Goal: Task Accomplishment & Management: Complete application form

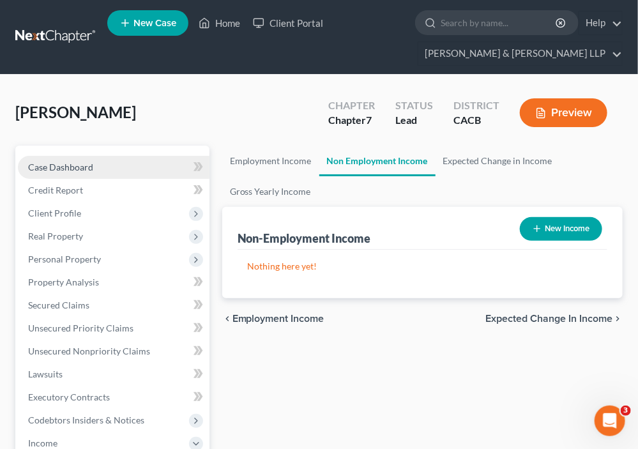
click at [120, 169] on link "Case Dashboard" at bounding box center [114, 167] width 192 height 23
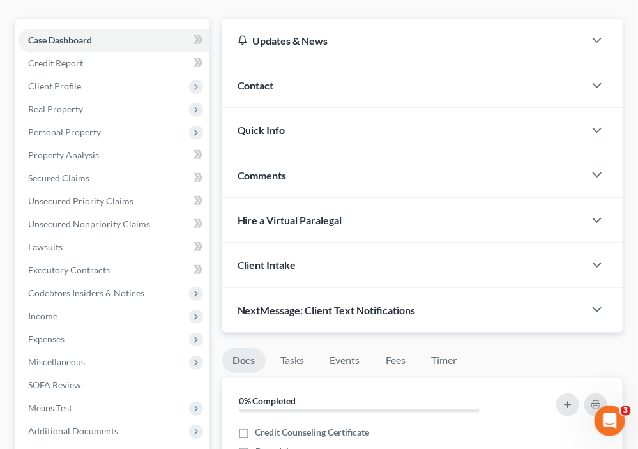
scroll to position [128, 0]
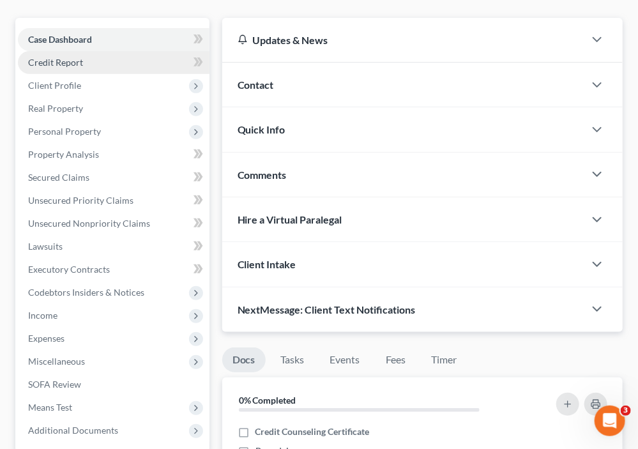
click at [91, 59] on link "Credit Report" at bounding box center [114, 62] width 192 height 23
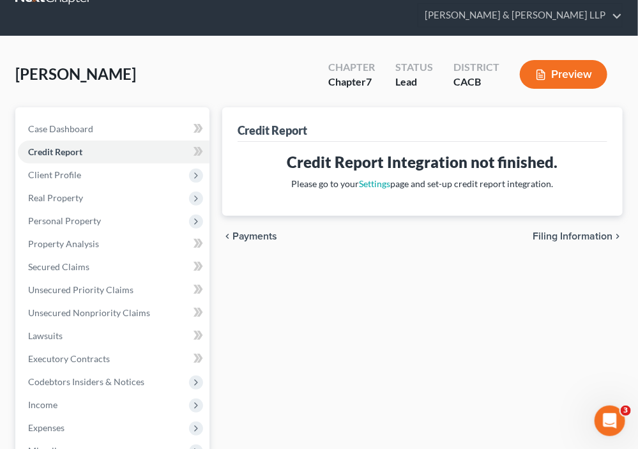
scroll to position [64, 0]
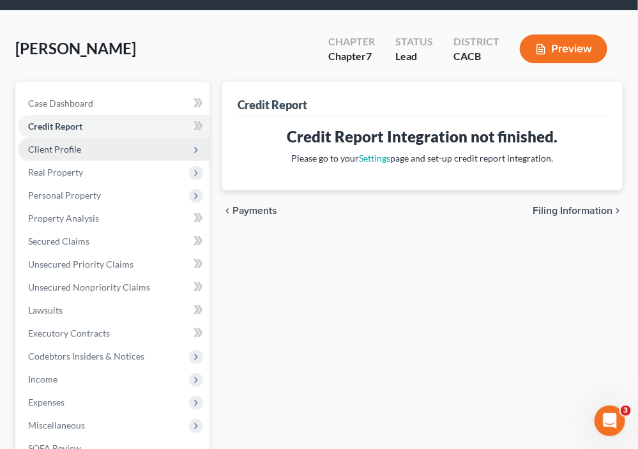
click at [107, 139] on span "Client Profile" at bounding box center [114, 149] width 192 height 23
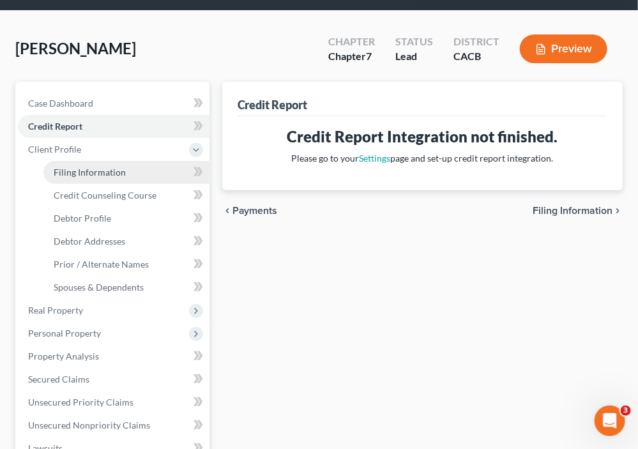
click at [143, 171] on link "Filing Information" at bounding box center [126, 172] width 166 height 23
select select "1"
select select "0"
select select "4"
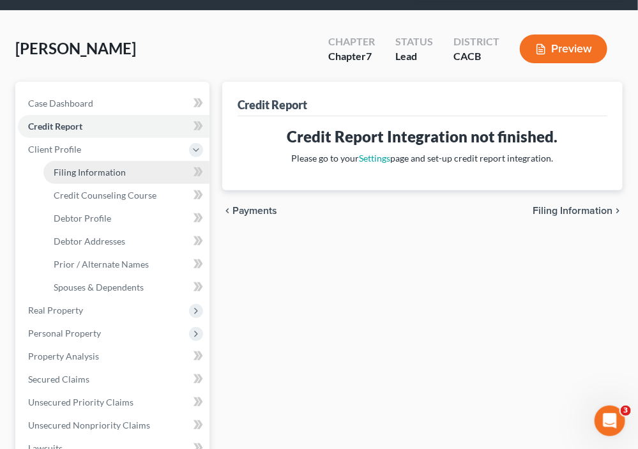
select select "0"
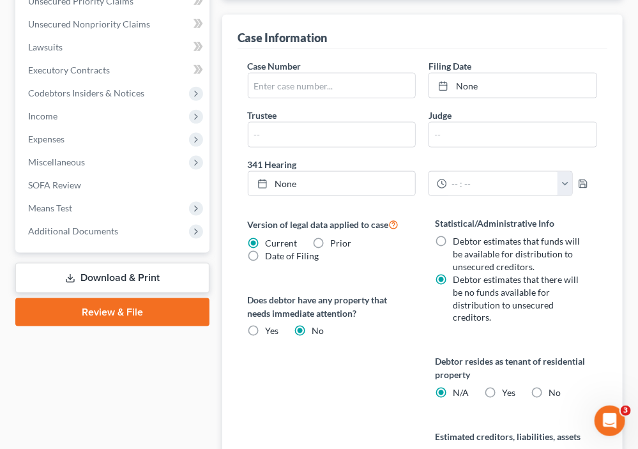
scroll to position [447, 0]
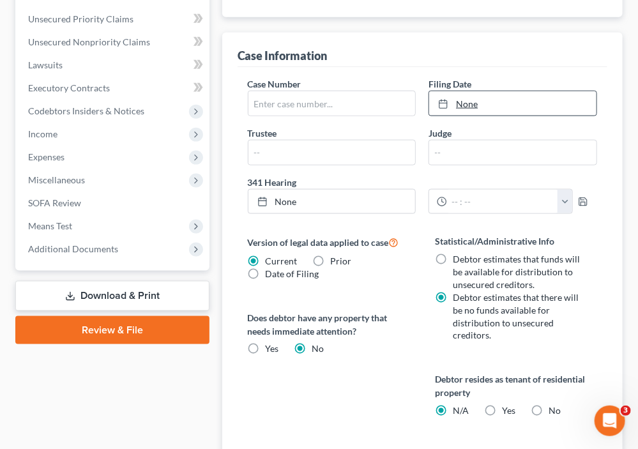
click at [490, 93] on link "None" at bounding box center [512, 103] width 167 height 24
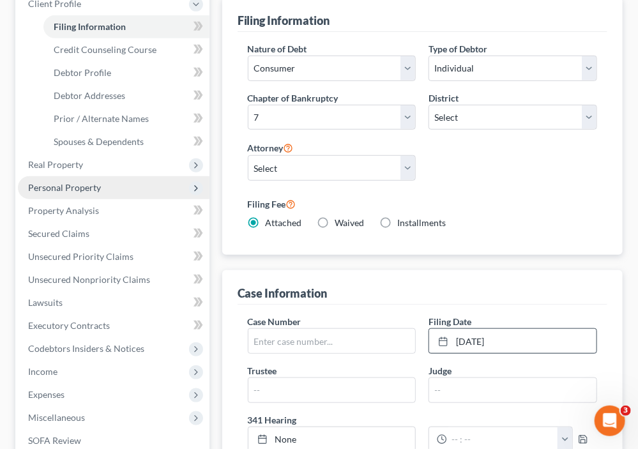
scroll to position [192, 0]
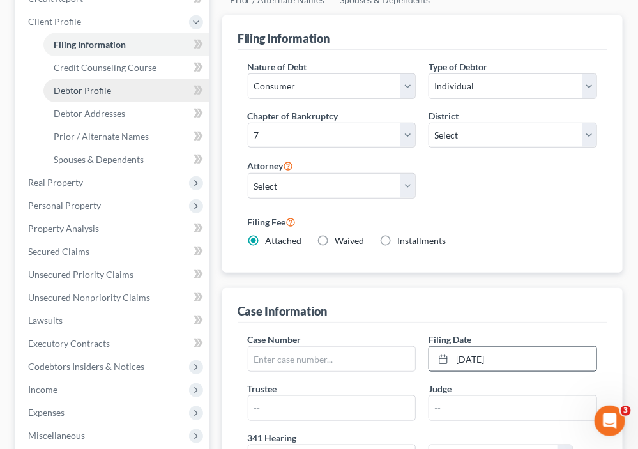
click at [111, 92] on link "Debtor Profile" at bounding box center [126, 90] width 166 height 23
select select "0"
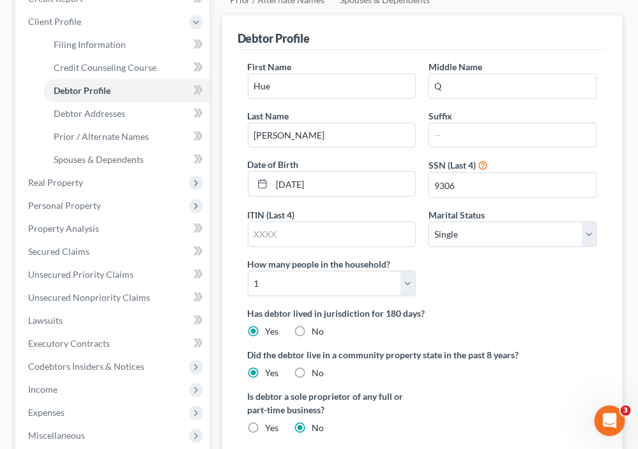
scroll to position [256, 0]
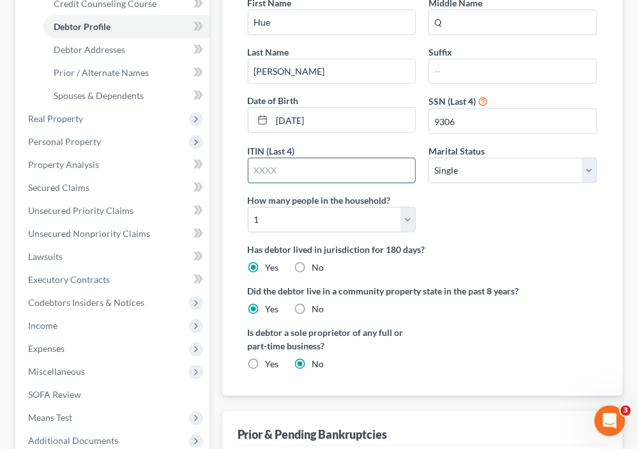
click at [375, 164] on input "text" at bounding box center [332, 170] width 167 height 24
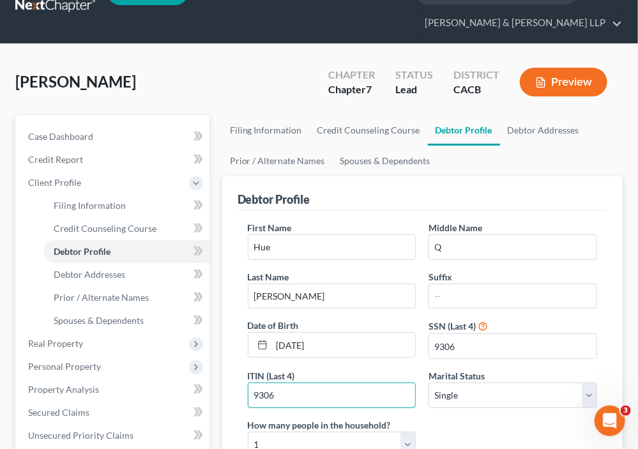
scroll to position [0, 0]
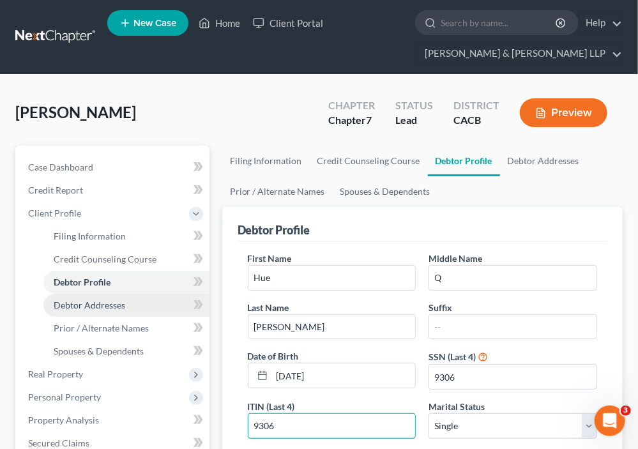
type input "9306"
click at [69, 304] on span "Debtor Addresses" at bounding box center [90, 305] width 72 height 11
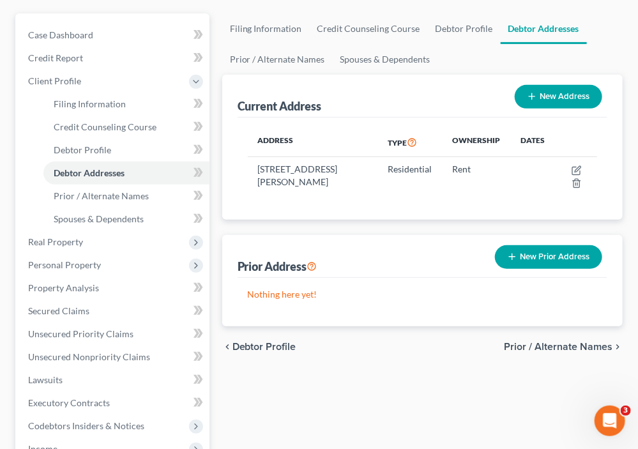
scroll to position [192, 0]
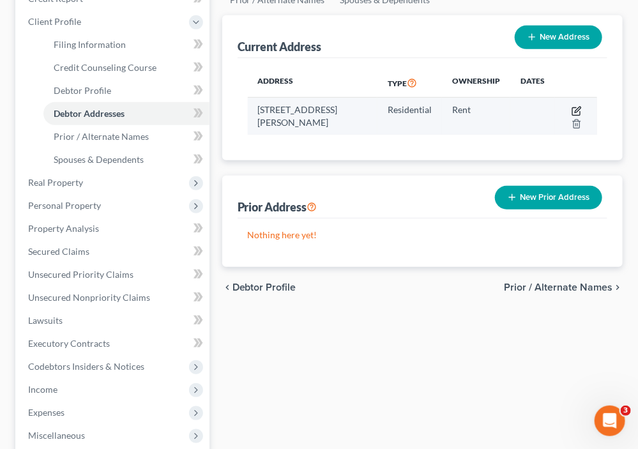
click at [576, 114] on td at bounding box center [576, 116] width 42 height 37
click at [575, 109] on icon "button" at bounding box center [577, 111] width 10 height 10
select select "4"
select select "0"
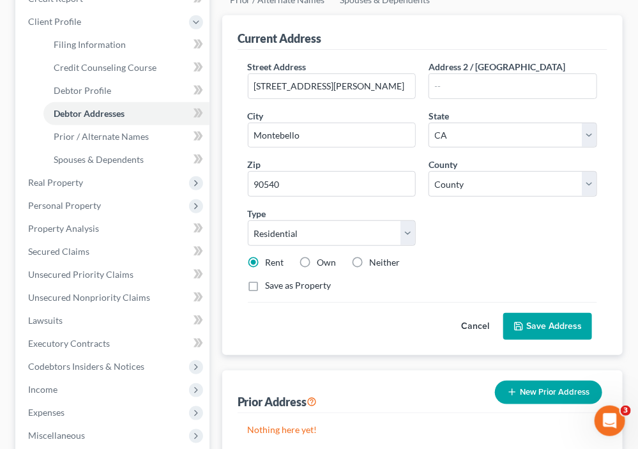
click at [543, 316] on button "Save Address" at bounding box center [548, 326] width 89 height 27
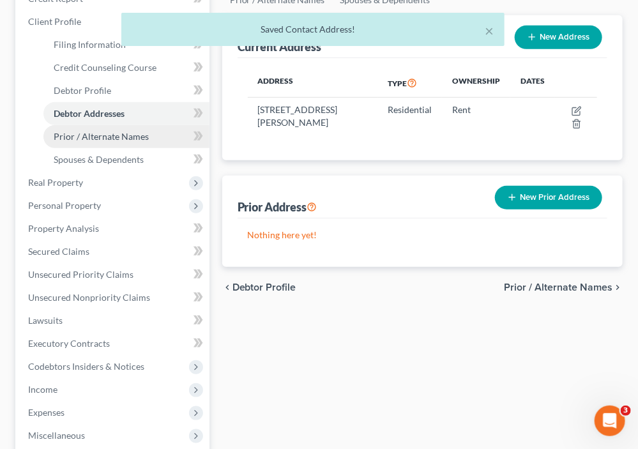
click at [96, 139] on span "Prior / Alternate Names" at bounding box center [101, 136] width 95 height 11
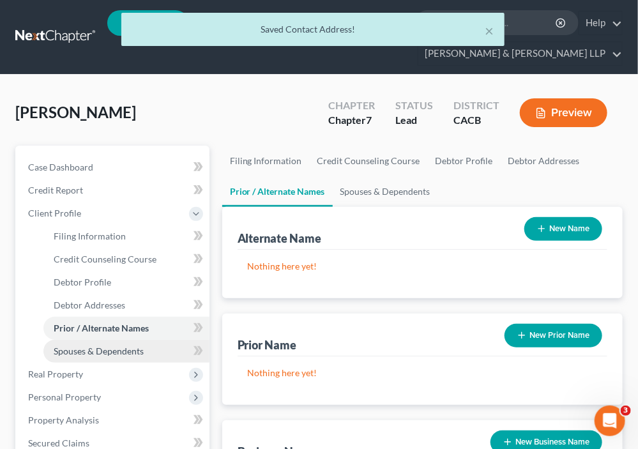
click at [149, 344] on link "Spouses & Dependents" at bounding box center [126, 351] width 166 height 23
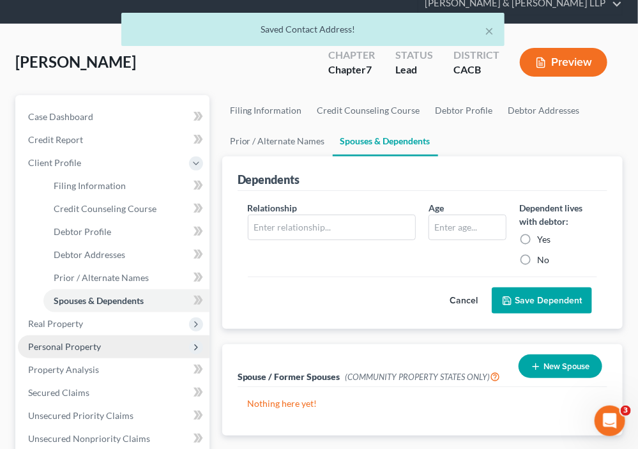
scroll to position [128, 0]
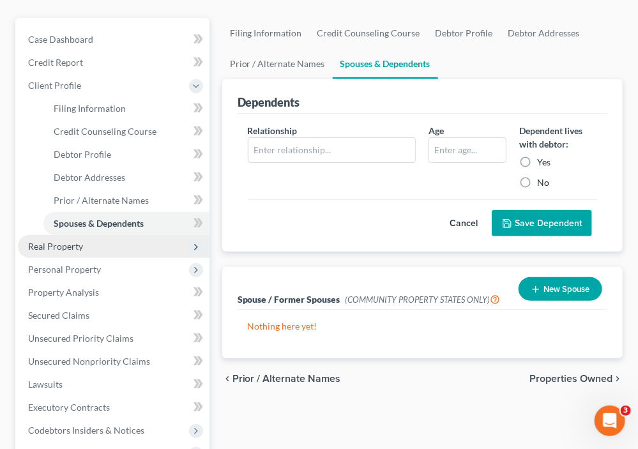
click at [61, 247] on span "Real Property" at bounding box center [55, 246] width 55 height 11
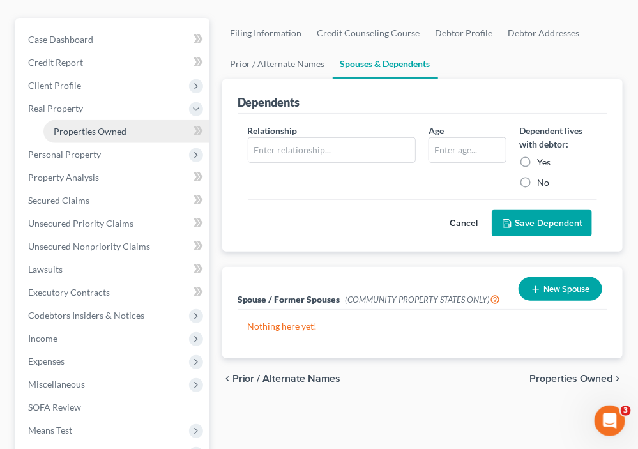
click at [100, 139] on link "Properties Owned" at bounding box center [126, 131] width 166 height 23
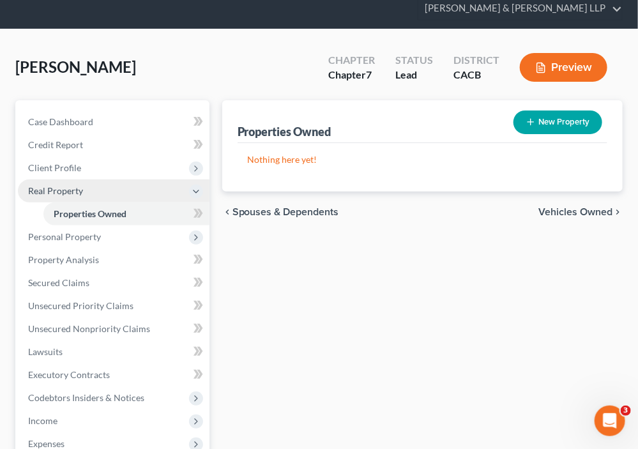
scroll to position [64, 0]
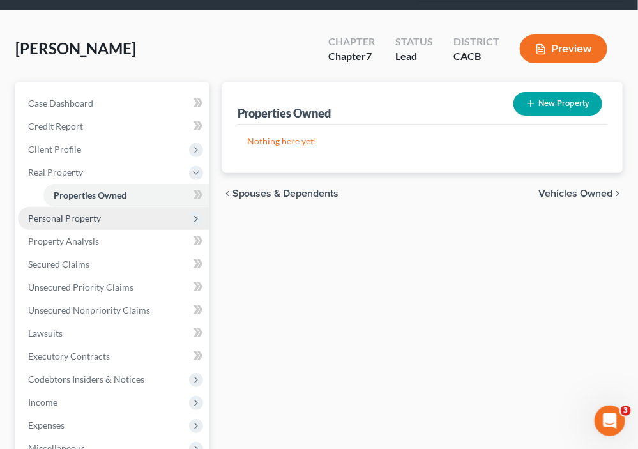
click at [76, 218] on span "Personal Property" at bounding box center [64, 218] width 73 height 11
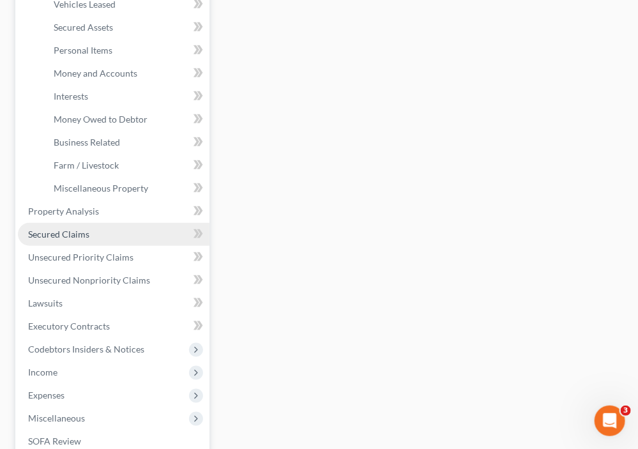
scroll to position [319, 0]
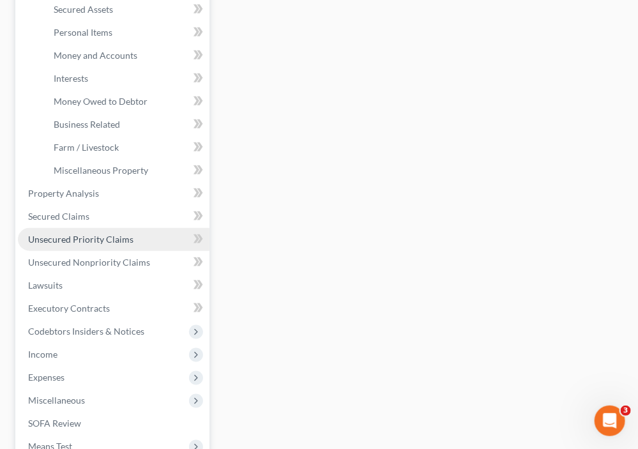
click at [117, 243] on link "Unsecured Priority Claims" at bounding box center [114, 239] width 192 height 23
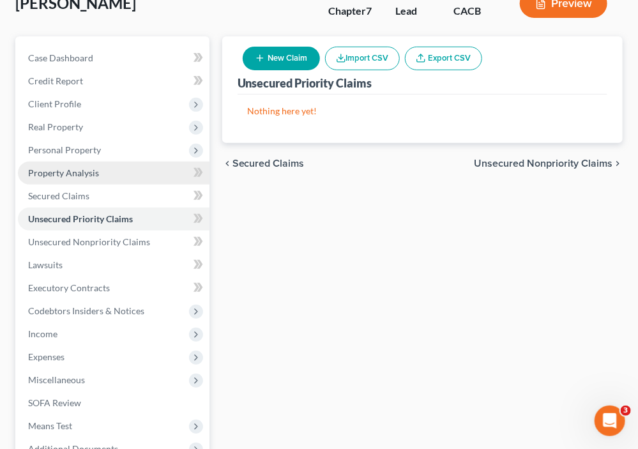
scroll to position [128, 0]
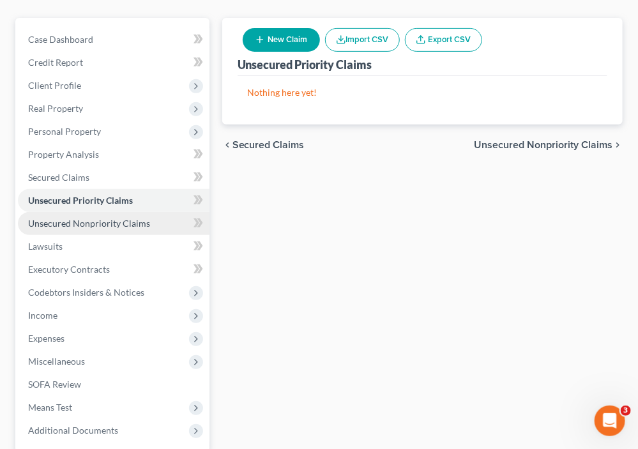
click at [93, 228] on link "Unsecured Nonpriority Claims" at bounding box center [114, 223] width 192 height 23
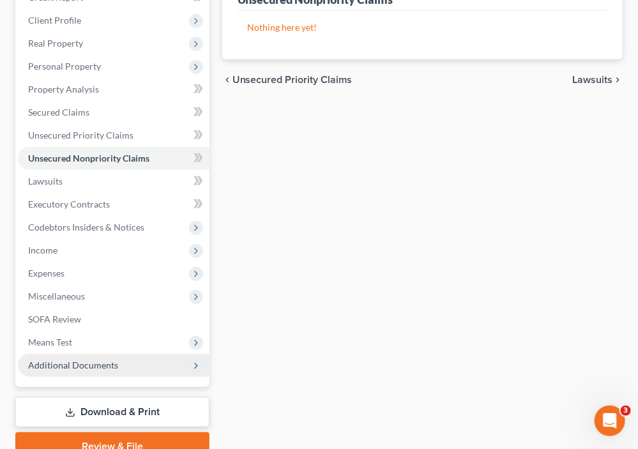
scroll to position [122, 0]
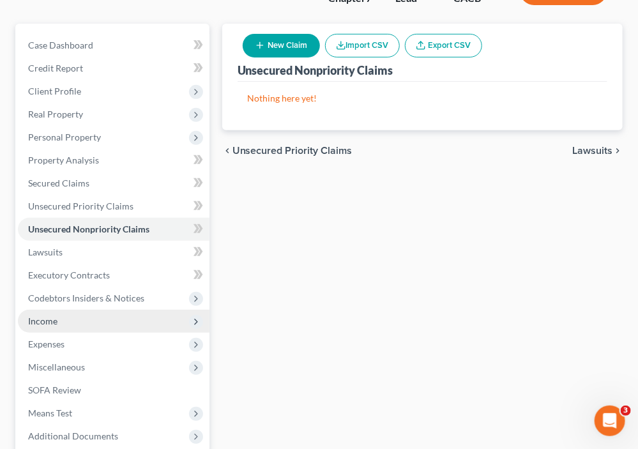
click at [86, 311] on span "Income" at bounding box center [114, 321] width 192 height 23
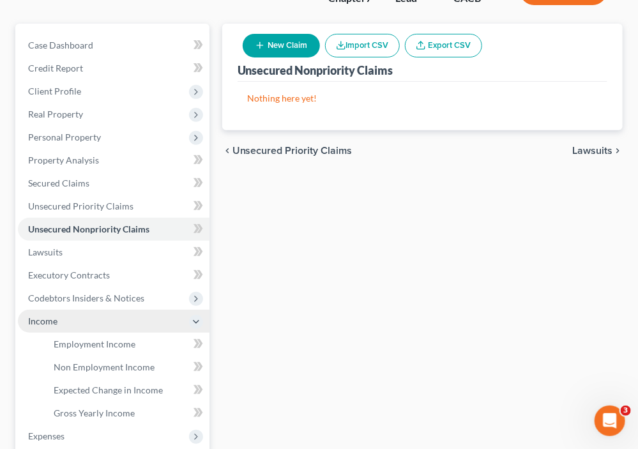
click at [66, 326] on span "Income" at bounding box center [114, 321] width 192 height 23
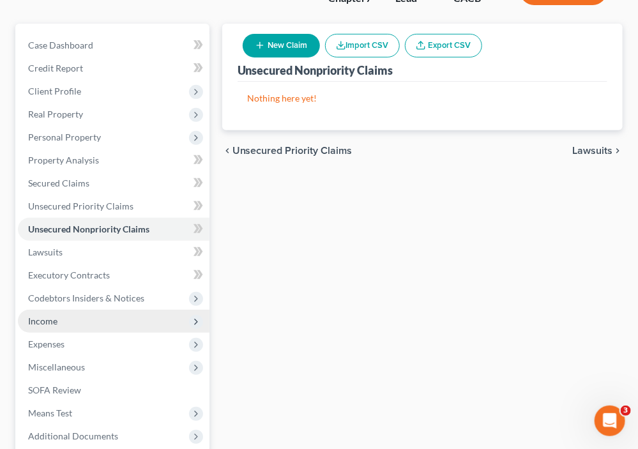
click at [85, 329] on span "Income" at bounding box center [114, 321] width 192 height 23
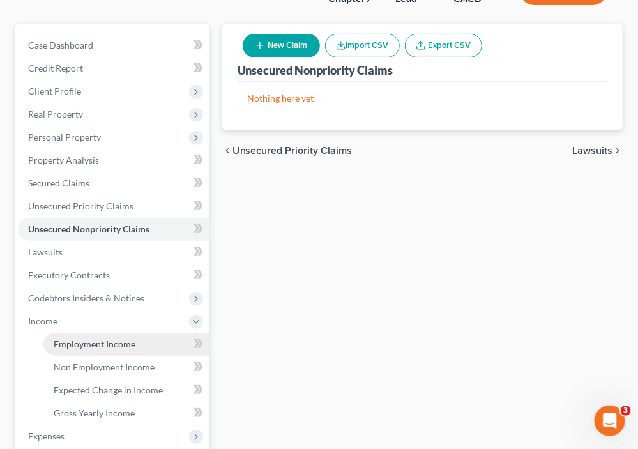
click at [95, 342] on span "Employment Income" at bounding box center [95, 344] width 82 height 11
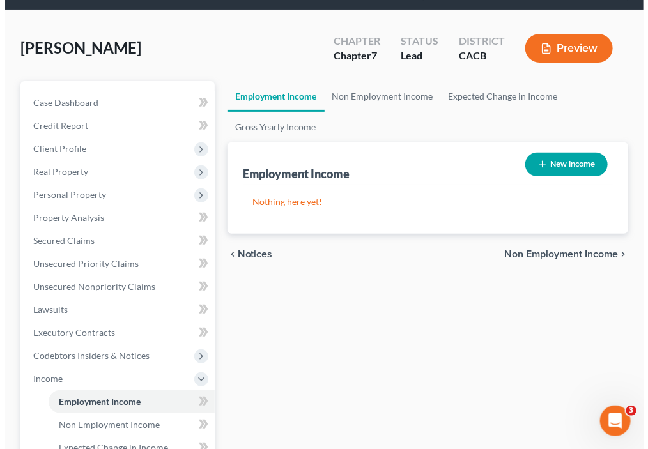
scroll to position [64, 0]
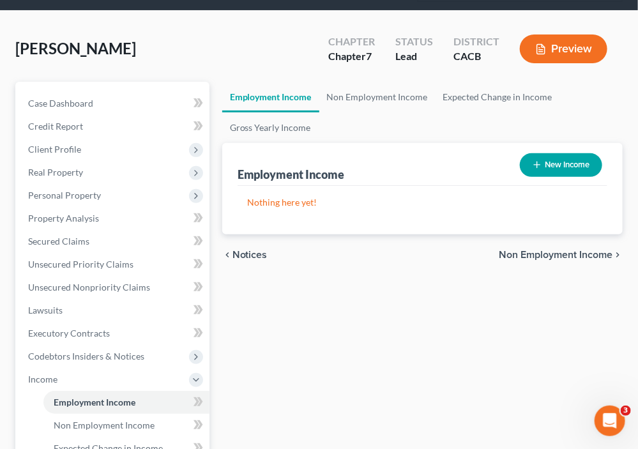
click at [556, 162] on button "New Income" at bounding box center [561, 165] width 82 height 24
select select "0"
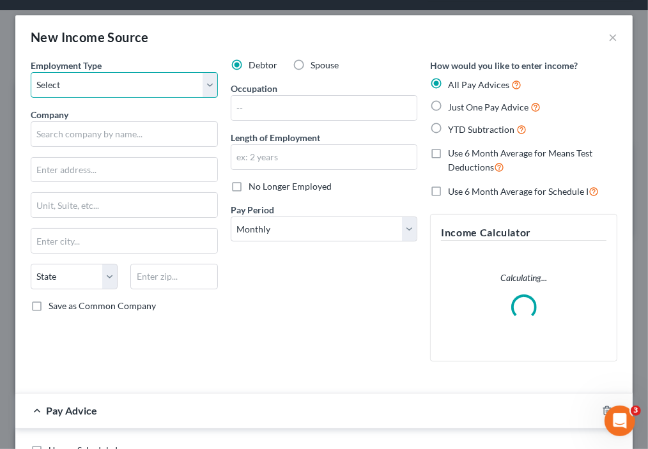
click at [208, 87] on select "Select Full or Part Time Employment Self Employment" at bounding box center [124, 85] width 187 height 26
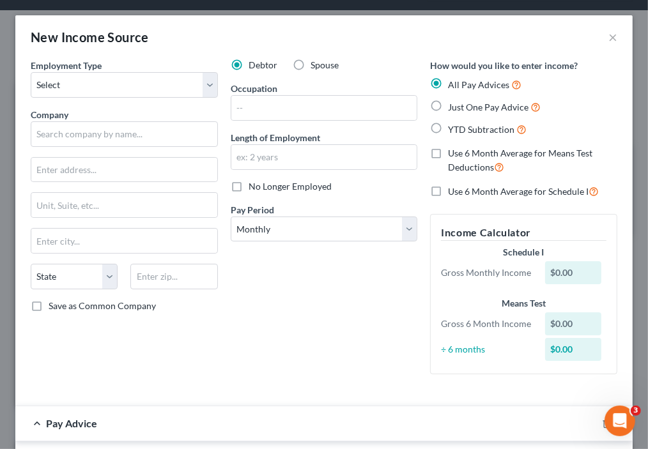
click at [265, 80] on div "Debtor Spouse Occupation Length of Employment No Longer Employed Pay Period * S…" at bounding box center [324, 222] width 200 height 326
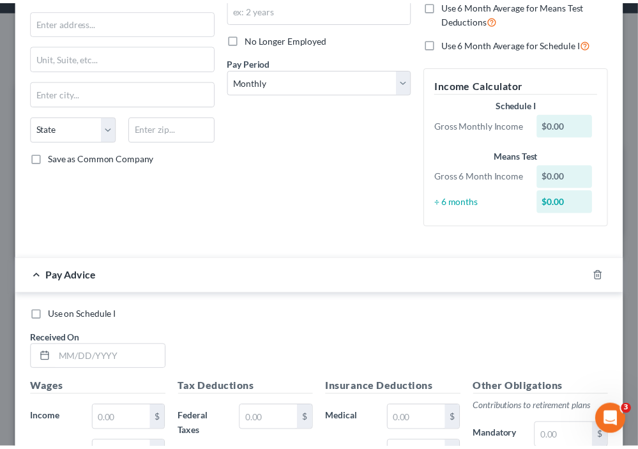
scroll to position [0, 0]
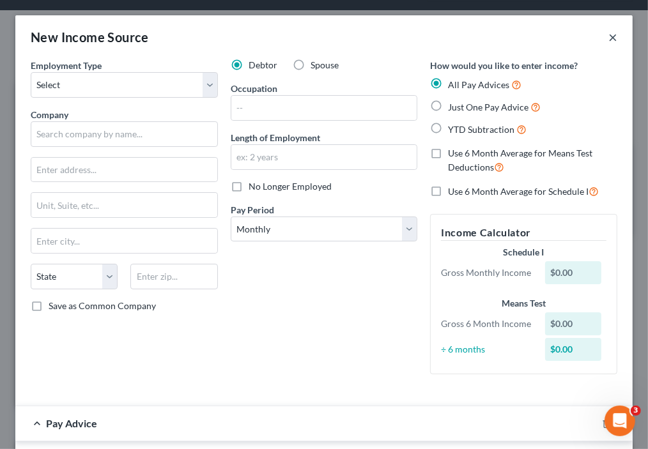
click at [608, 37] on button "×" at bounding box center [612, 36] width 9 height 15
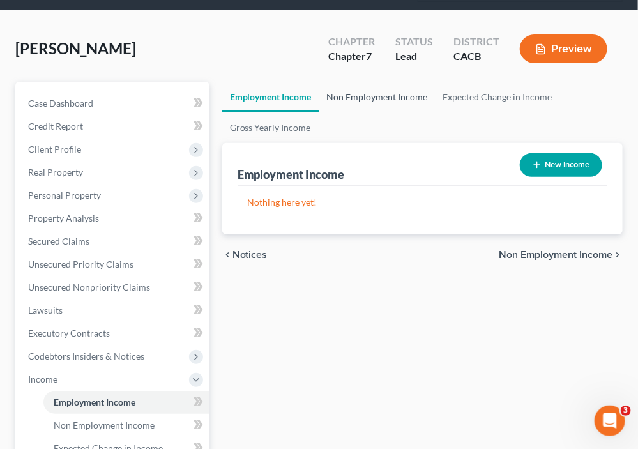
click at [382, 92] on link "Non Employment Income" at bounding box center [378, 97] width 116 height 31
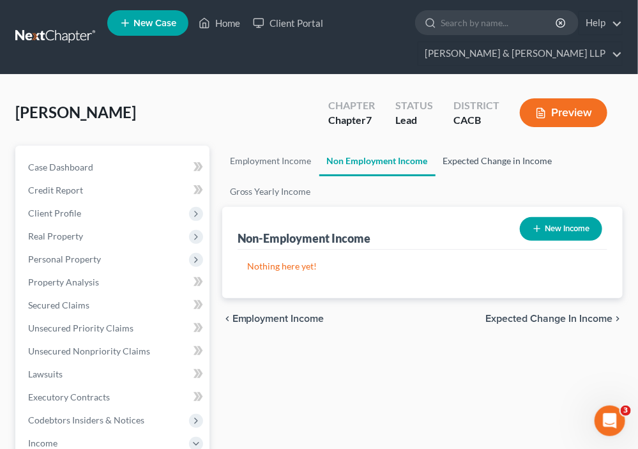
click at [481, 161] on link "Expected Change in Income" at bounding box center [498, 161] width 125 height 31
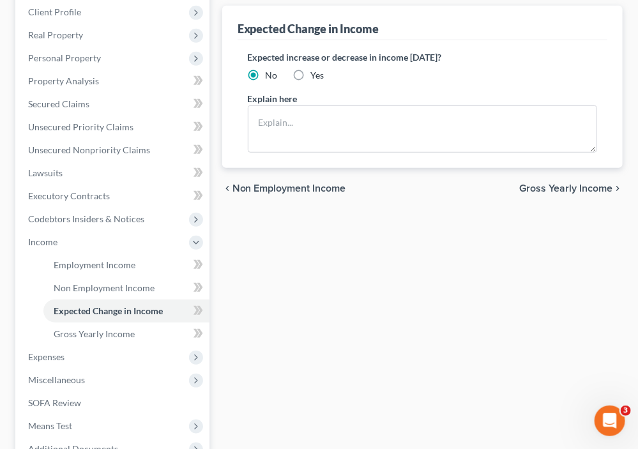
scroll to position [256, 0]
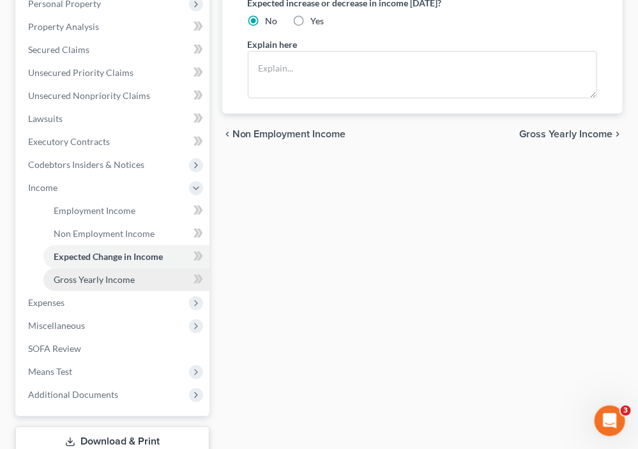
click at [121, 283] on link "Gross Yearly Income" at bounding box center [126, 279] width 166 height 23
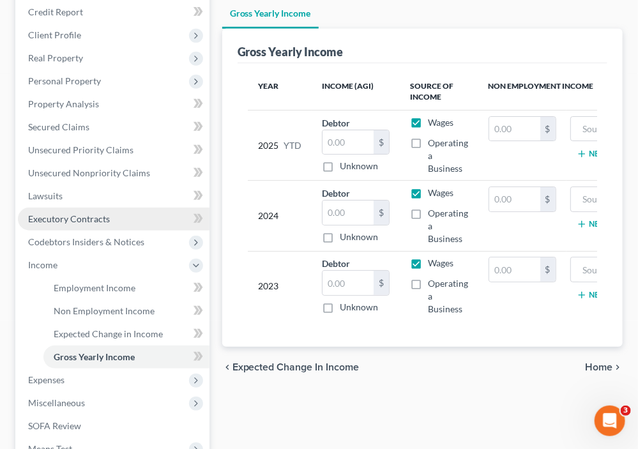
scroll to position [256, 0]
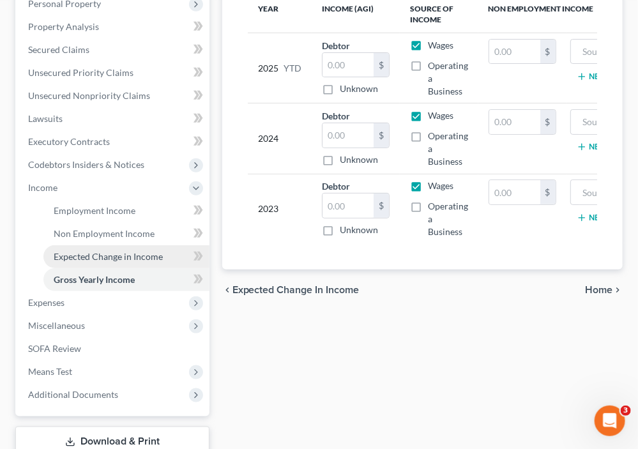
click at [102, 257] on span "Expected Change in Income" at bounding box center [108, 256] width 109 height 11
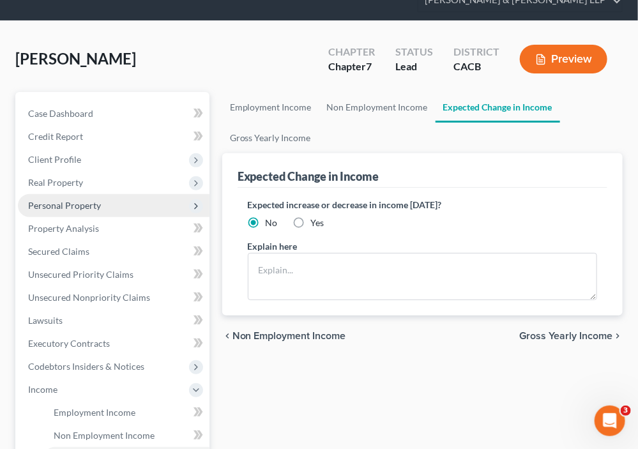
scroll to position [128, 0]
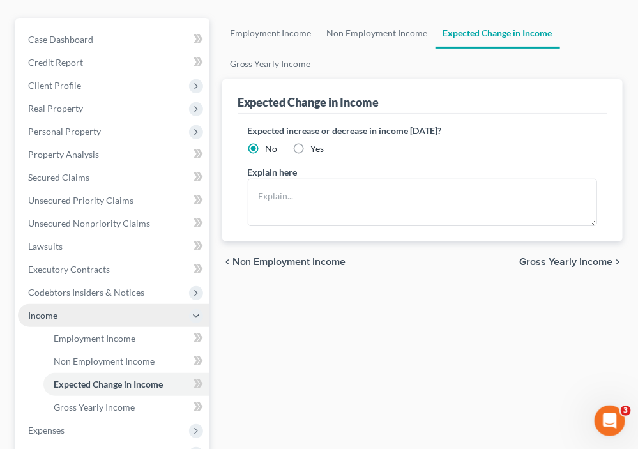
click at [58, 311] on span "Income" at bounding box center [114, 315] width 192 height 23
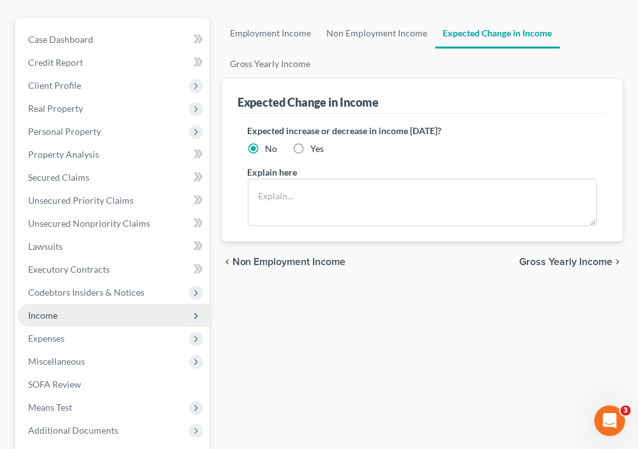
click at [62, 310] on span "Income" at bounding box center [114, 315] width 192 height 23
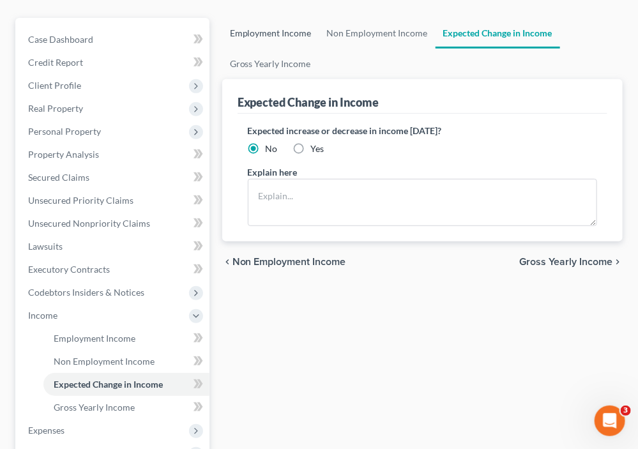
click at [269, 29] on link "Employment Income" at bounding box center [270, 33] width 97 height 31
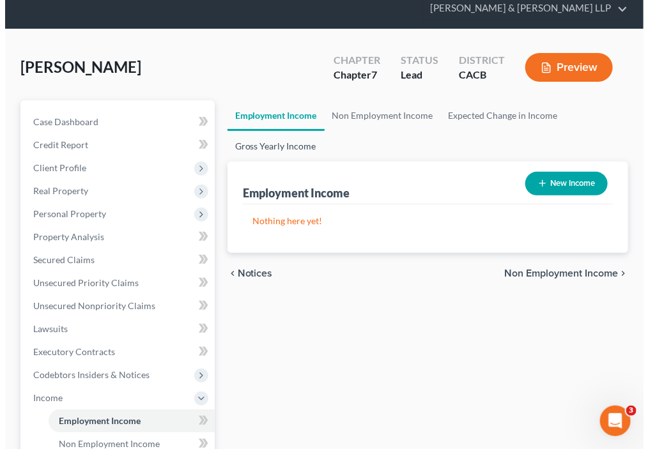
scroll to position [64, 0]
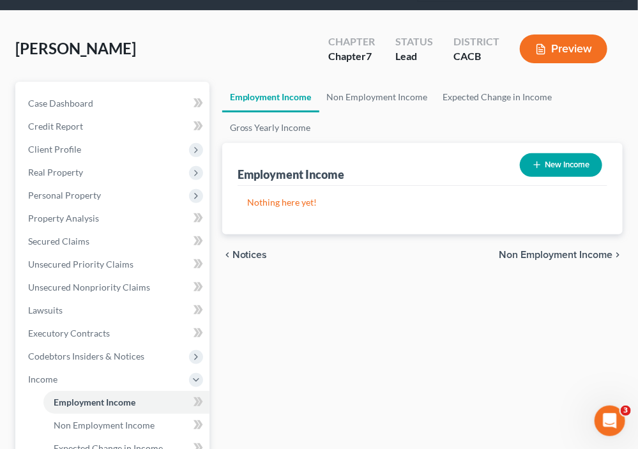
click at [548, 168] on button "New Income" at bounding box center [561, 165] width 82 height 24
select select "0"
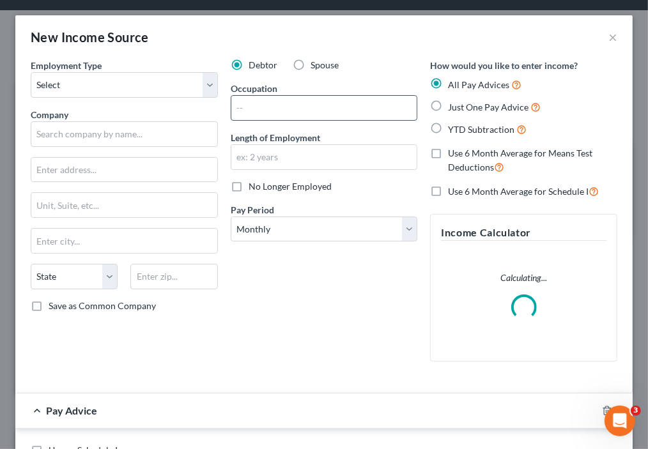
click at [247, 101] on input "text" at bounding box center [324, 108] width 186 height 24
click at [385, 40] on div "New Income Source ×" at bounding box center [323, 36] width 617 height 43
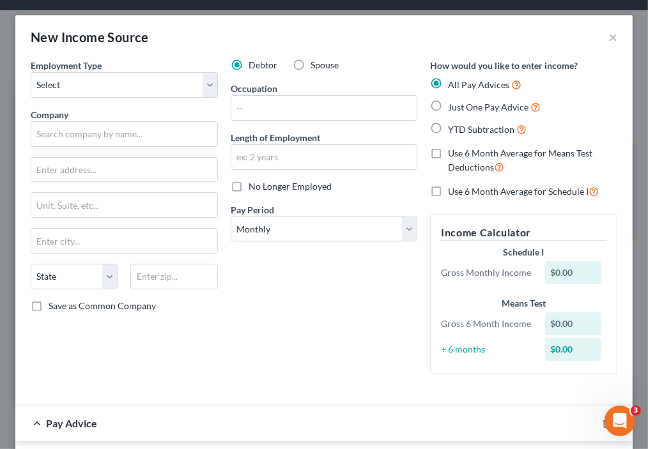
click at [306, 185] on span "No Longer Employed" at bounding box center [290, 186] width 83 height 11
click at [262, 185] on input "No Longer Employed" at bounding box center [258, 184] width 8 height 8
click at [306, 185] on span "No Longer Employed" at bounding box center [290, 186] width 83 height 11
click at [262, 185] on input "No Longer Employed" at bounding box center [258, 184] width 8 height 8
checkbox input "false"
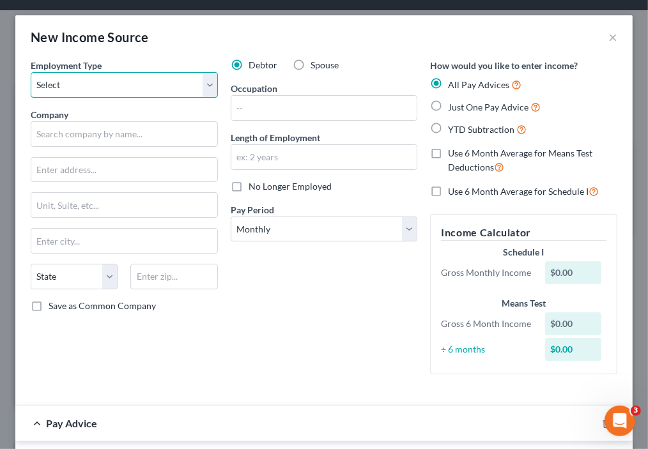
click at [153, 85] on select "Select Full or Part Time Employment Self Employment" at bounding box center [124, 85] width 187 height 26
click at [233, 37] on div "New Income Source ×" at bounding box center [323, 36] width 617 height 43
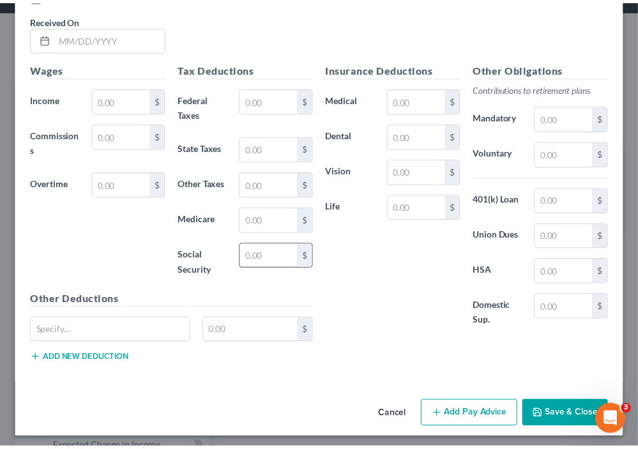
scroll to position [0, 0]
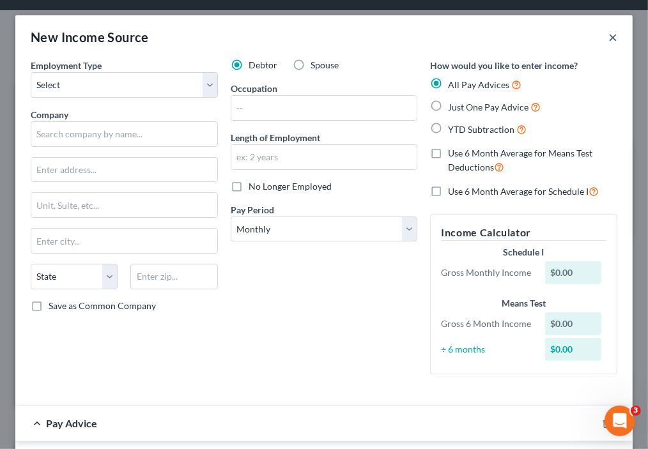
click at [608, 37] on button "×" at bounding box center [612, 36] width 9 height 15
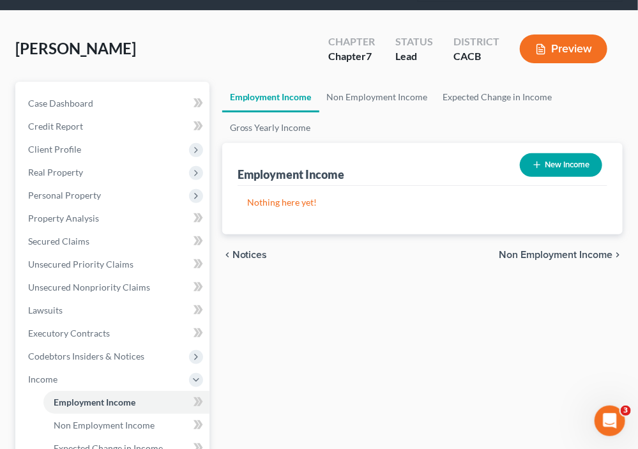
click at [539, 254] on span "Non Employment Income" at bounding box center [556, 255] width 114 height 10
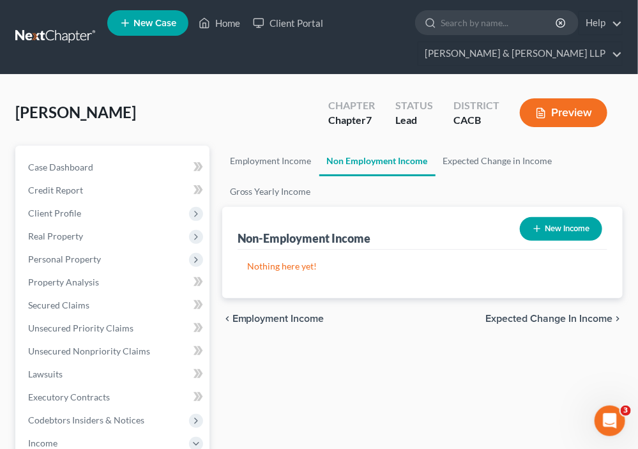
click at [565, 236] on button "New Income" at bounding box center [561, 229] width 82 height 24
select select "0"
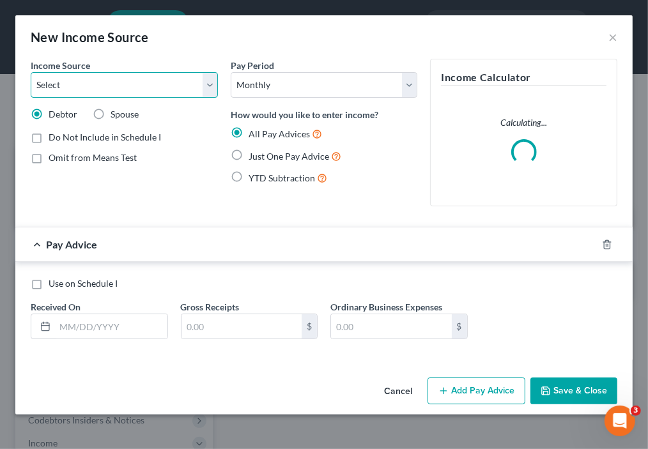
click at [180, 84] on select "Select Unemployment Disability (from employer) Pension Retirement Social Securi…" at bounding box center [124, 85] width 187 height 26
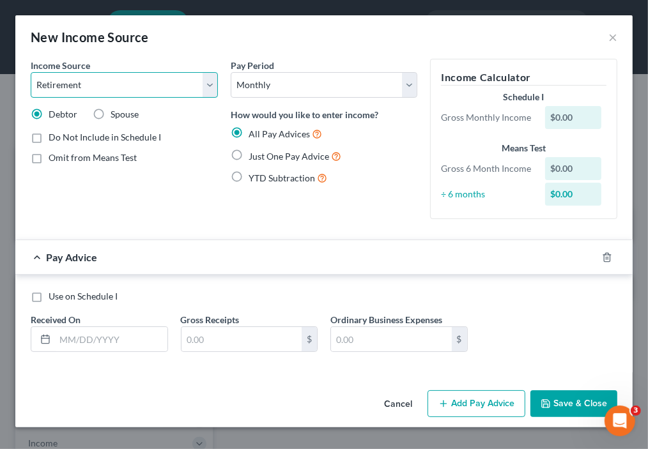
click at [31, 72] on select "Select Unemployment Disability (from employer) Pension Retirement Social Securi…" at bounding box center [124, 85] width 187 height 26
click at [134, 171] on div "Income Source * Select Unemployment Disability (from employer) Pension Retireme…" at bounding box center [124, 144] width 200 height 171
click at [188, 82] on select "Select Unemployment Disability (from employer) Pension Retirement Social Securi…" at bounding box center [124, 85] width 187 height 26
select select "4"
click at [31, 72] on select "Select Unemployment Disability (from employer) Pension Retirement Social Securi…" at bounding box center [124, 85] width 187 height 26
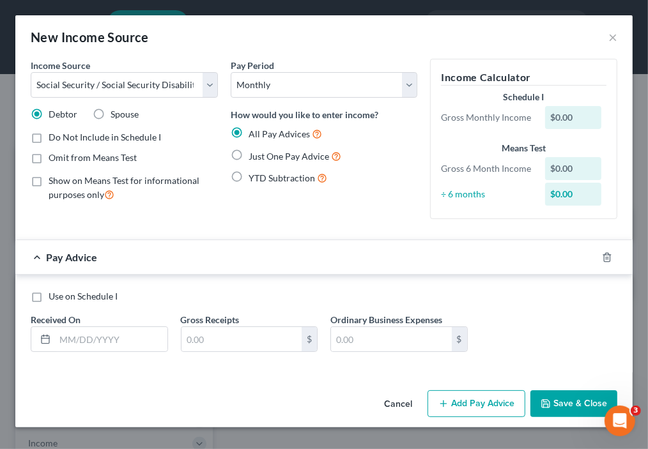
click at [577, 116] on div "$0.00" at bounding box center [573, 117] width 56 height 23
click at [563, 119] on div "$0.00" at bounding box center [573, 117] width 56 height 23
click at [221, 347] on input "text" at bounding box center [242, 339] width 121 height 24
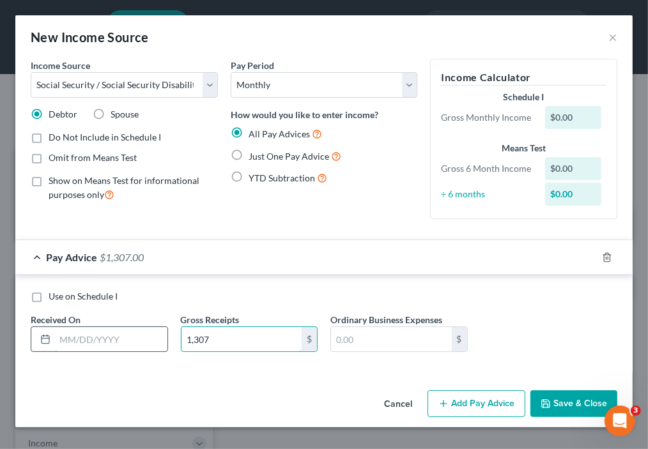
type input "1,307"
click at [84, 336] on input "text" at bounding box center [111, 339] width 112 height 24
click at [73, 375] on div "Income Source * Select Unemployment Disability (from employer) Pension Retireme…" at bounding box center [323, 222] width 617 height 327
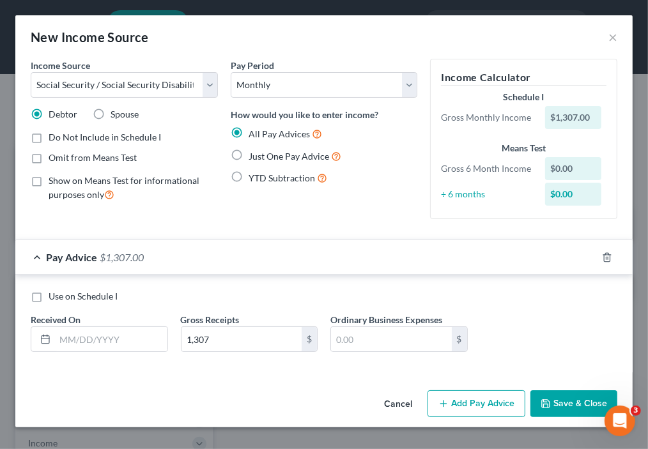
click at [226, 291] on div "Use on Schedule I" at bounding box center [324, 296] width 587 height 13
click at [125, 336] on input "text" at bounding box center [111, 339] width 112 height 24
click at [203, 295] on div "Use on Schedule I" at bounding box center [324, 296] width 587 height 13
drag, startPoint x: 518, startPoint y: 307, endPoint x: 525, endPoint y: 313, distance: 9.1
click at [520, 308] on div "Use on Schedule I Received On * Gross Receipts 1,307 $ Ordinary Business Expens…" at bounding box center [323, 326] width 599 height 72
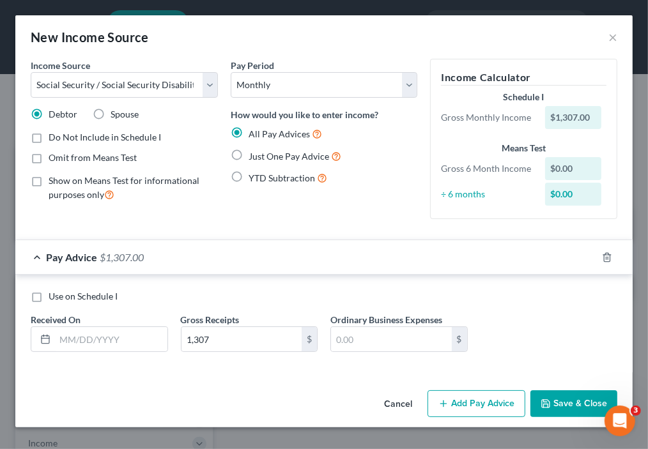
click at [497, 413] on button "Add Pay Advice" at bounding box center [477, 403] width 98 height 27
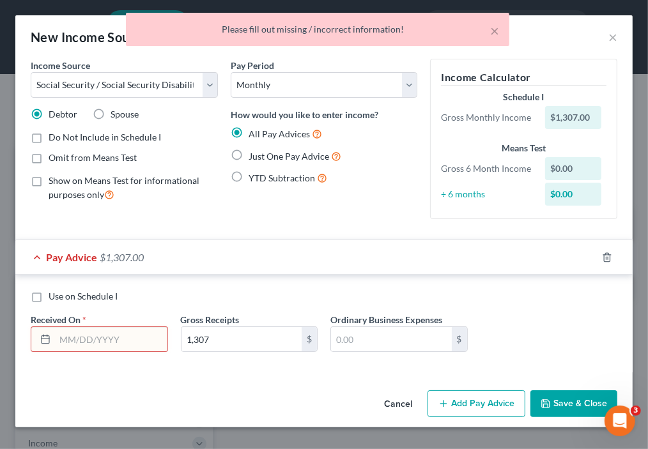
click at [125, 341] on input "text" at bounding box center [111, 339] width 112 height 24
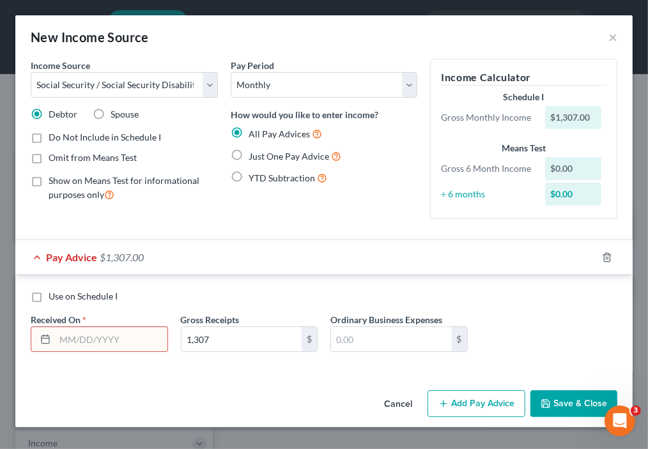
click at [576, 194] on div "$0.00" at bounding box center [573, 194] width 56 height 23
click at [569, 190] on div "$0.00" at bounding box center [573, 194] width 56 height 23
click at [550, 196] on div "$0.00" at bounding box center [573, 194] width 56 height 23
click at [555, 191] on div "$0.00" at bounding box center [573, 194] width 56 height 23
click at [566, 169] on div "$0.00" at bounding box center [573, 168] width 56 height 23
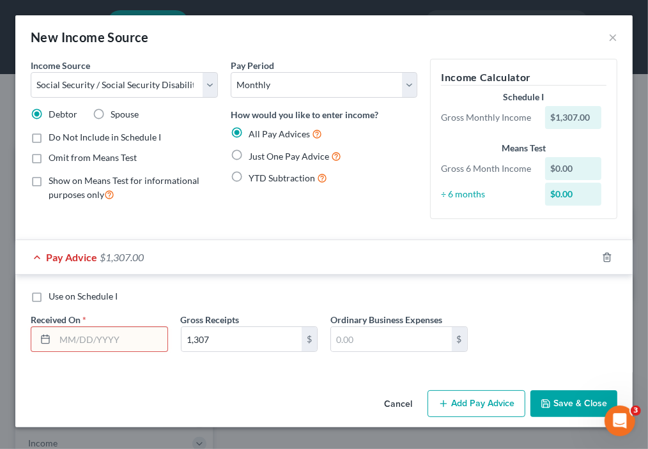
click at [546, 399] on icon "button" at bounding box center [546, 404] width 10 height 10
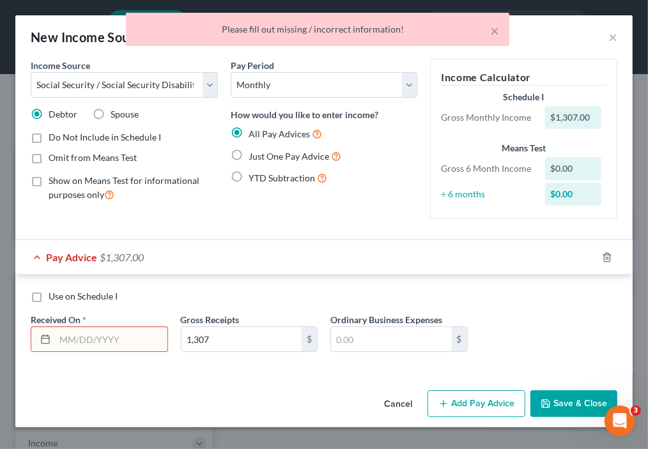
click at [92, 254] on span "Pay Advice" at bounding box center [71, 257] width 51 height 12
click at [120, 333] on input "text" at bounding box center [111, 339] width 112 height 24
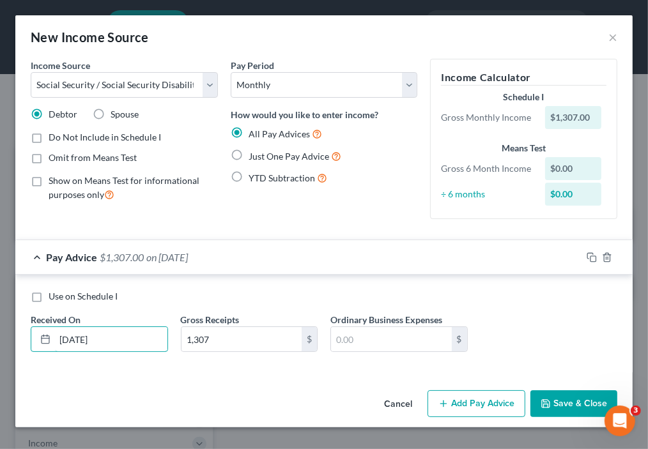
type input "10/1/2025"
click at [564, 404] on button "Save & Close" at bounding box center [573, 403] width 87 height 27
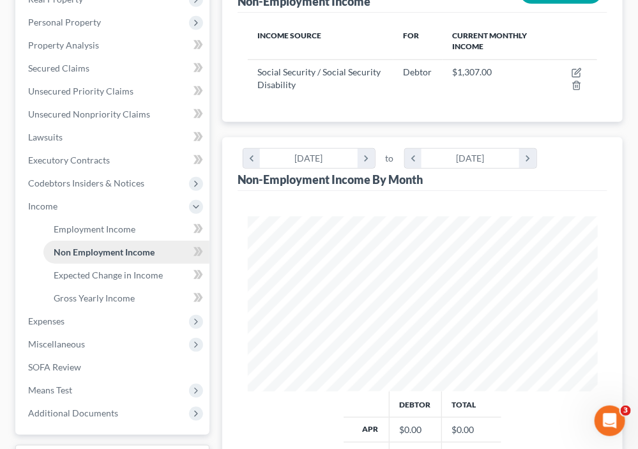
scroll to position [256, 0]
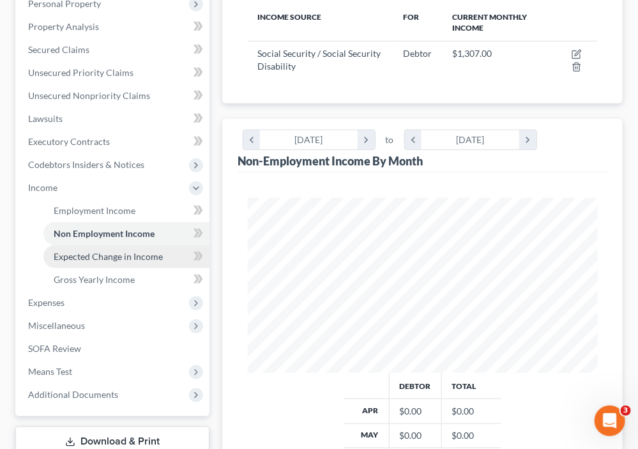
click at [132, 258] on span "Expected Change in Income" at bounding box center [108, 256] width 109 height 11
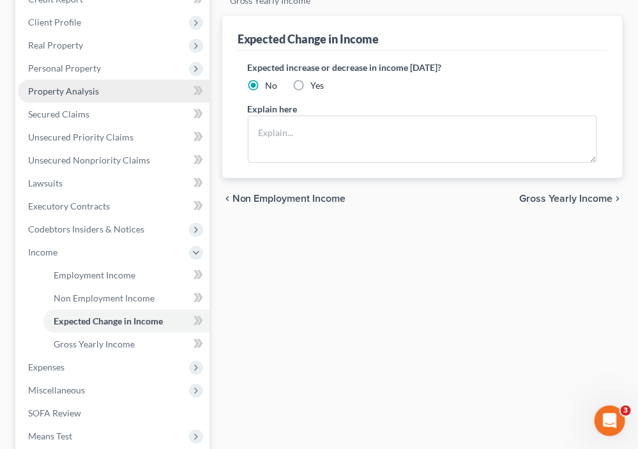
scroll to position [192, 0]
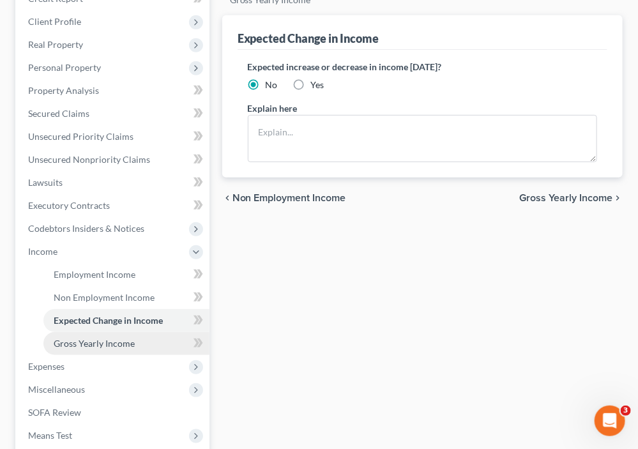
click at [111, 338] on span "Gross Yearly Income" at bounding box center [94, 343] width 81 height 11
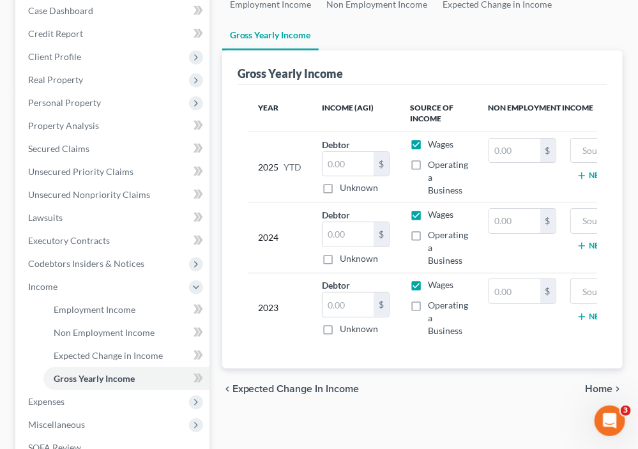
scroll to position [128, 0]
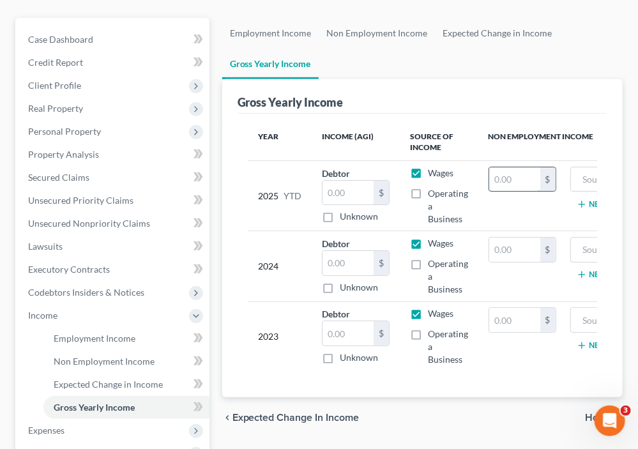
click at [529, 175] on input "text" at bounding box center [515, 179] width 51 height 24
type input "11,682"
click at [496, 242] on input "text" at bounding box center [515, 250] width 51 height 24
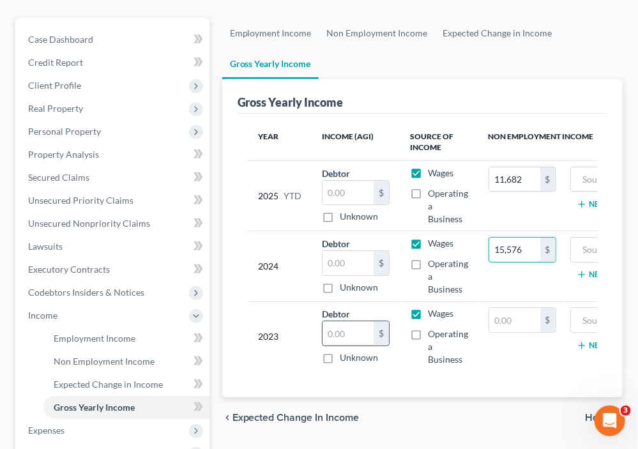
type input "15,576"
click at [341, 332] on input "text" at bounding box center [348, 333] width 51 height 24
click at [518, 314] on input "text" at bounding box center [515, 320] width 51 height 24
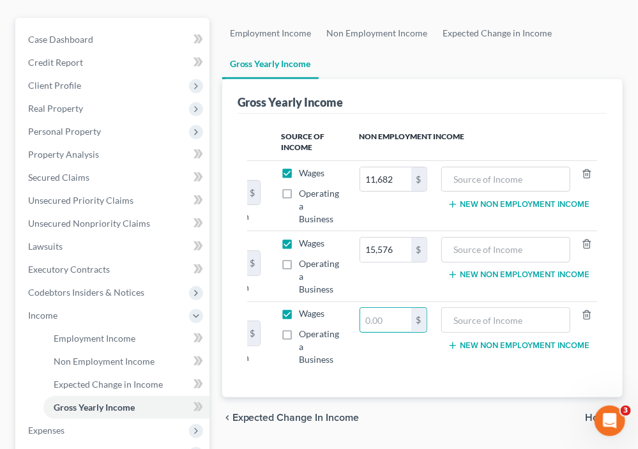
scroll to position [0, 130]
click at [509, 171] on input "text" at bounding box center [506, 179] width 116 height 24
click at [522, 180] on input "text" at bounding box center [506, 179] width 116 height 24
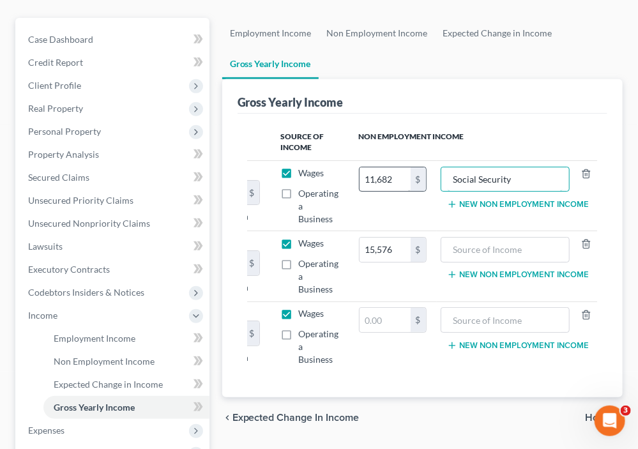
drag, startPoint x: 526, startPoint y: 176, endPoint x: 403, endPoint y: 178, distance: 122.7
click at [403, 178] on tr "2025 YTD Debtor $ Unknown Balance Undetermined $ Unknown Wages Operating a Busi…" at bounding box center [359, 195] width 482 height 70
type input "Social Security"
click at [470, 245] on input "text" at bounding box center [506, 250] width 116 height 24
paste input "Social Security"
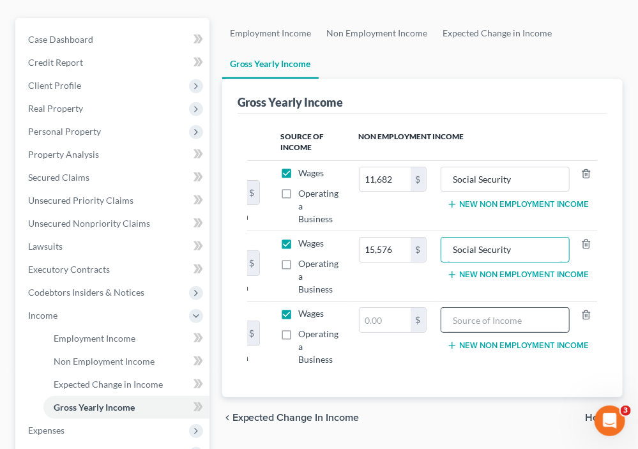
type input "Social Security"
click at [475, 314] on input "text" at bounding box center [506, 320] width 116 height 24
paste input "Social Security"
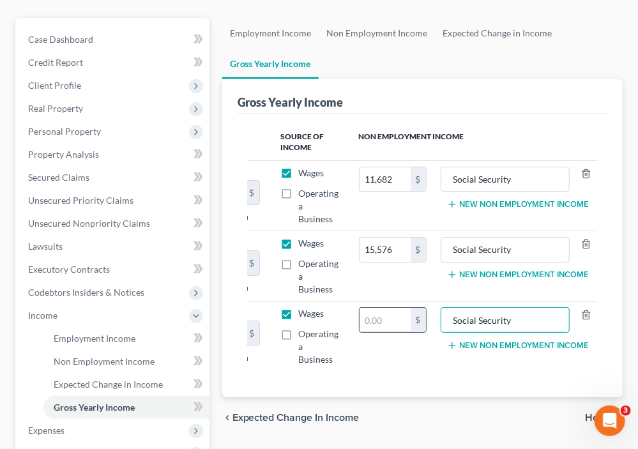
type input "Social Security"
click at [401, 322] on input "text" at bounding box center [385, 320] width 51 height 24
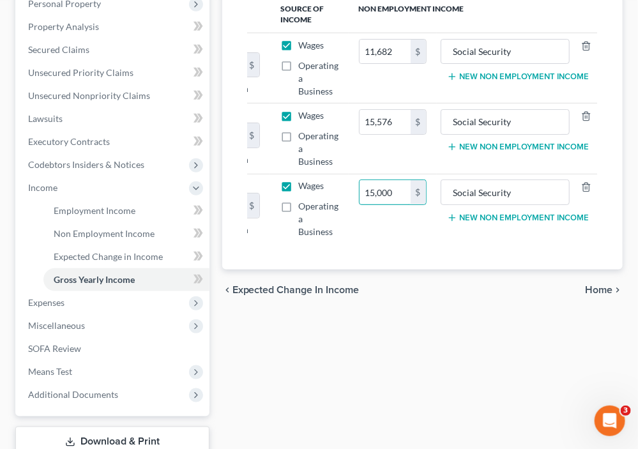
scroll to position [0, 0]
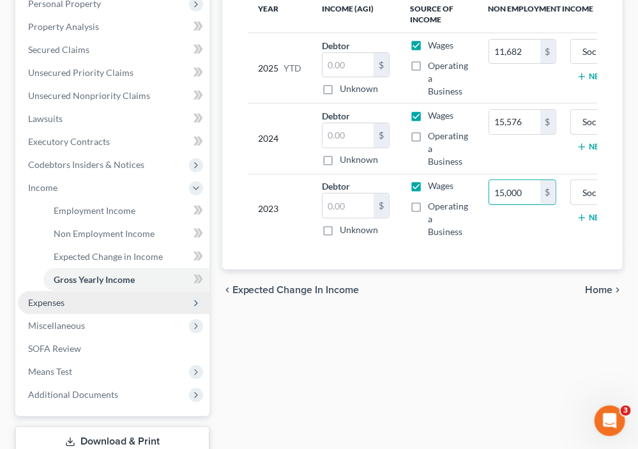
type input "15,000"
click at [91, 305] on span "Expenses" at bounding box center [114, 302] width 192 height 23
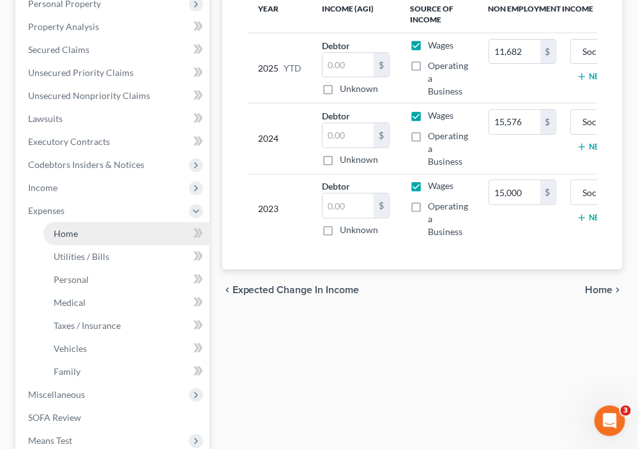
click at [104, 233] on link "Home" at bounding box center [126, 233] width 166 height 23
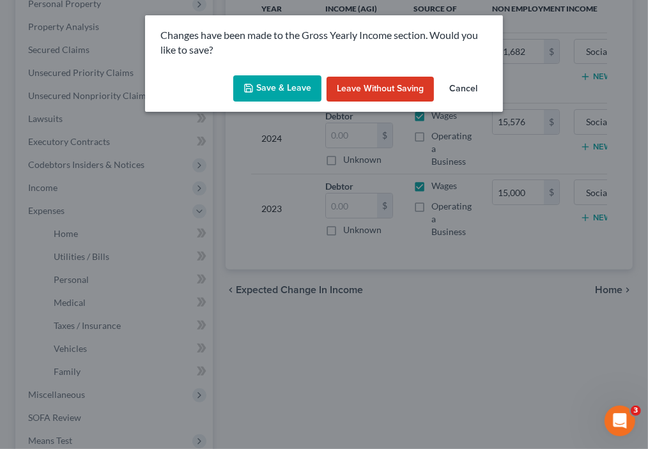
click at [301, 94] on button "Save & Leave" at bounding box center [277, 88] width 88 height 27
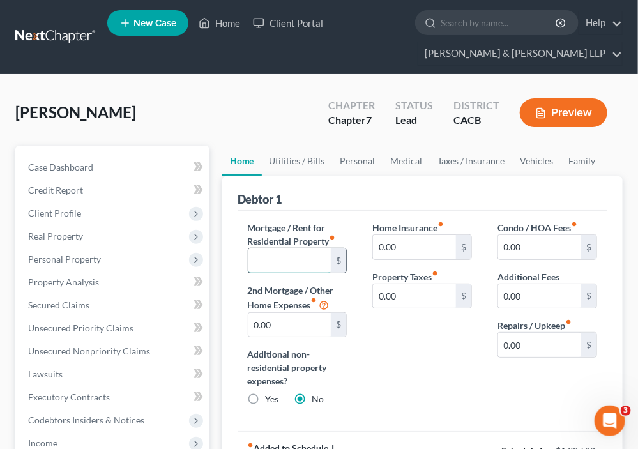
click at [310, 259] on input "text" at bounding box center [290, 261] width 83 height 24
type input "950"
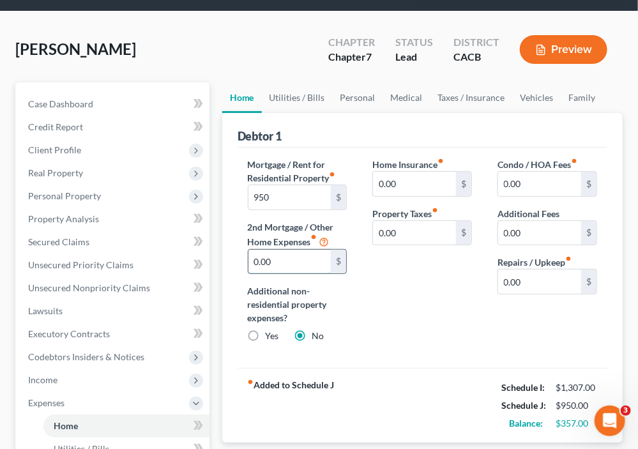
scroll to position [64, 0]
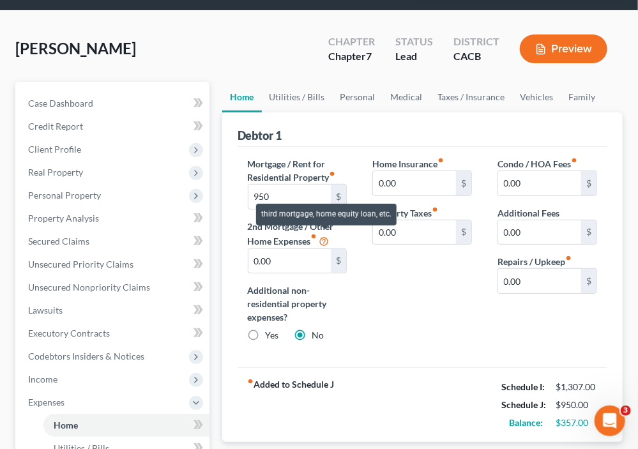
click at [330, 240] on icon at bounding box center [325, 241] width 10 height 12
click at [325, 239] on icon at bounding box center [325, 241] width 10 height 12
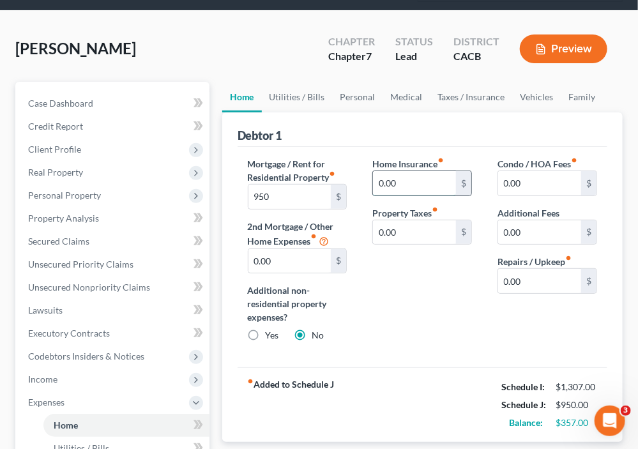
click at [412, 182] on input "0.00" at bounding box center [414, 183] width 83 height 24
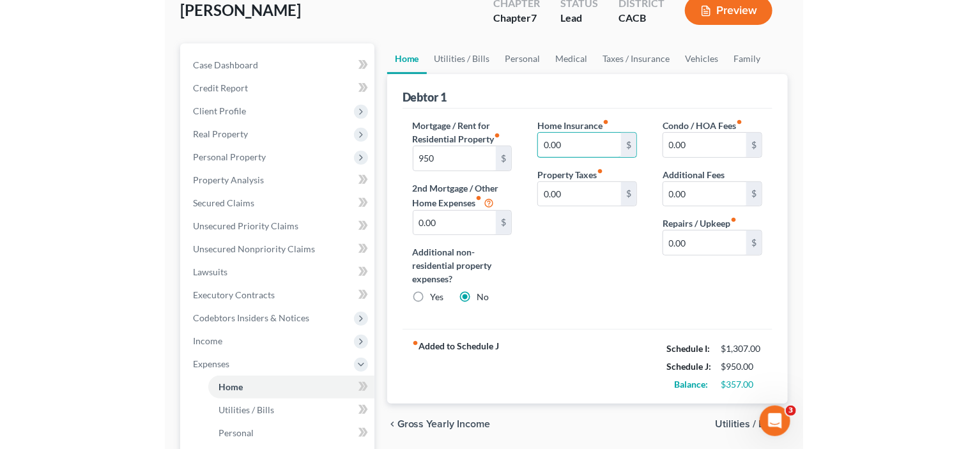
scroll to position [192, 0]
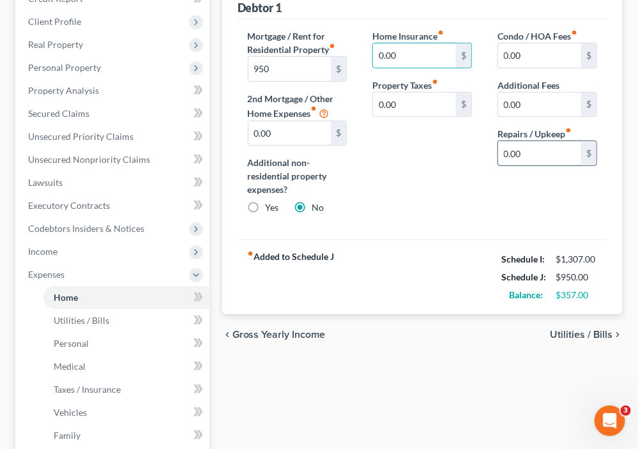
click at [521, 153] on input "0.00" at bounding box center [540, 153] width 83 height 24
type input "50"
click at [606, 333] on span "Utilities / Bills" at bounding box center [581, 335] width 63 height 10
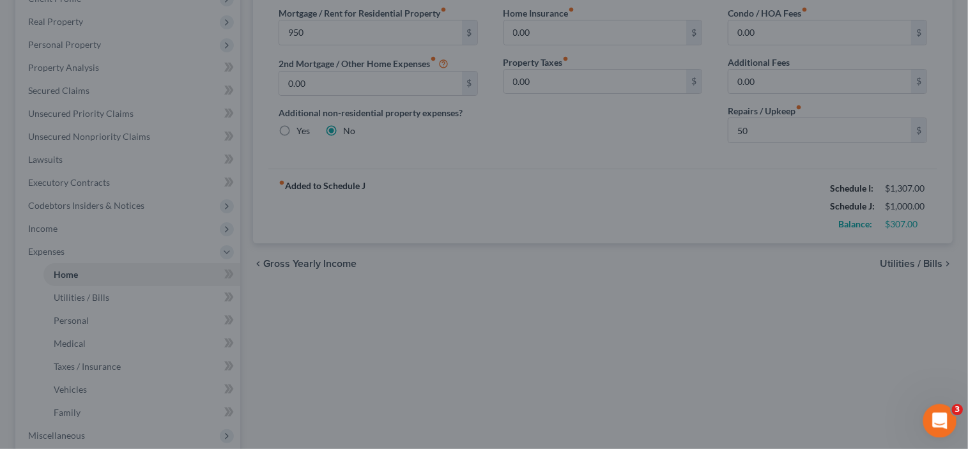
click at [647, 416] on icon "Open Intercom Messenger" at bounding box center [938, 419] width 21 height 21
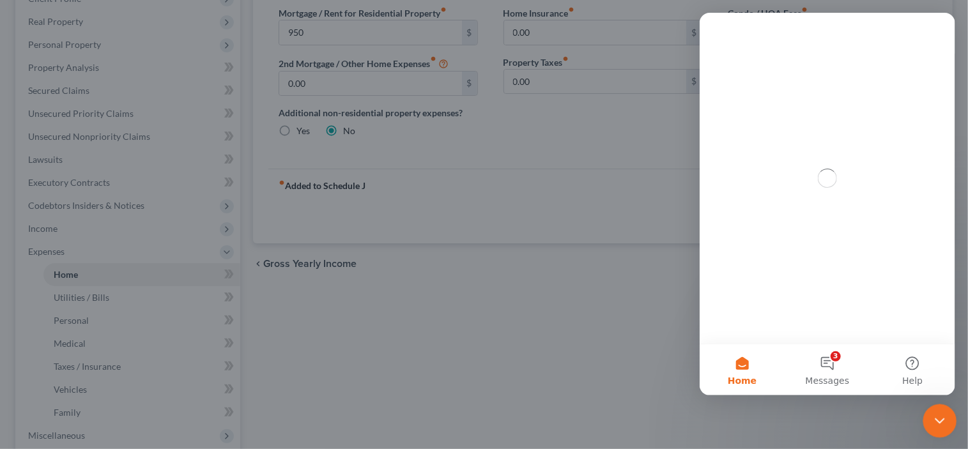
scroll to position [0, 0]
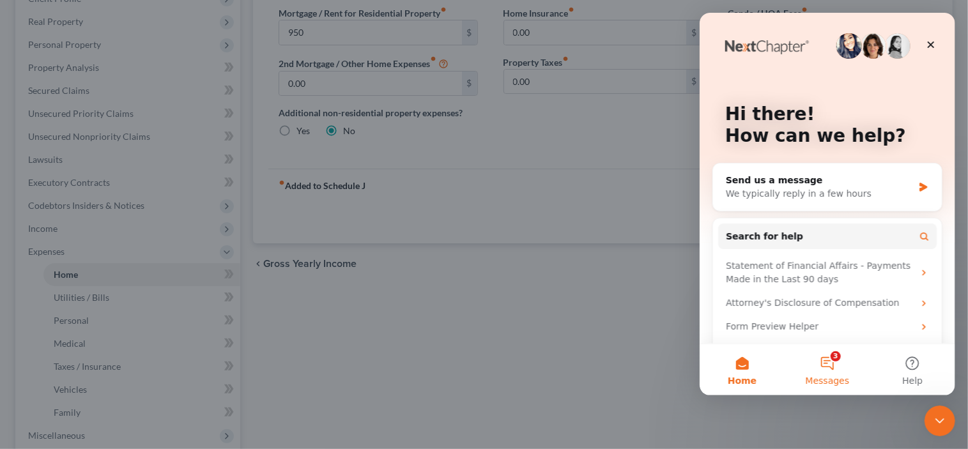
click at [647, 367] on button "3 Messages" at bounding box center [826, 369] width 85 height 51
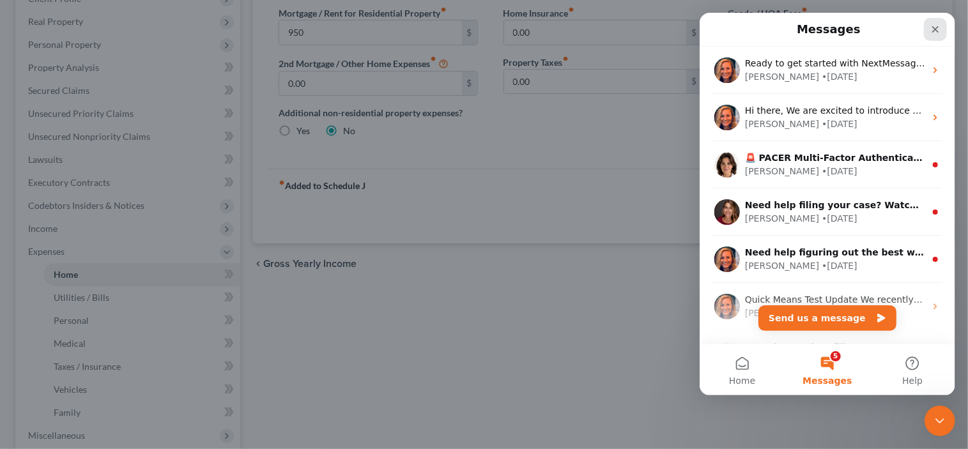
click at [647, 33] on div "Close" at bounding box center [935, 29] width 23 height 23
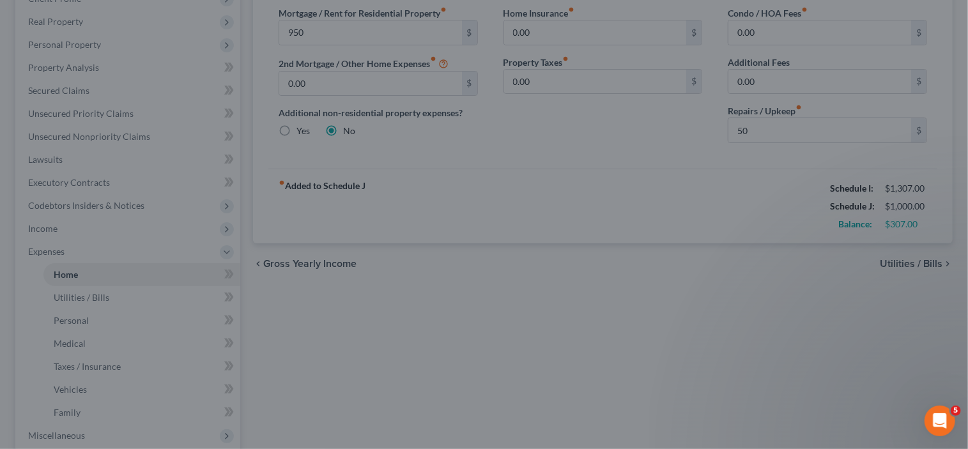
scroll to position [256, 0]
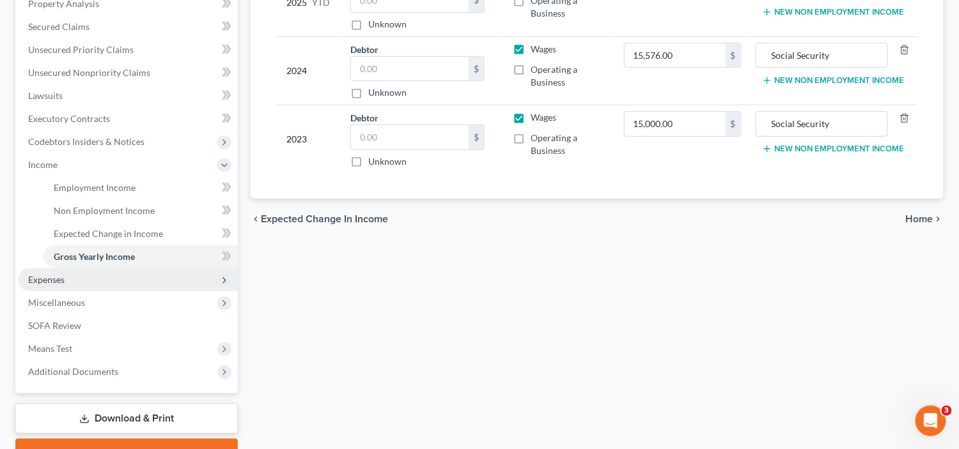
click at [75, 284] on span "Expenses" at bounding box center [128, 279] width 220 height 23
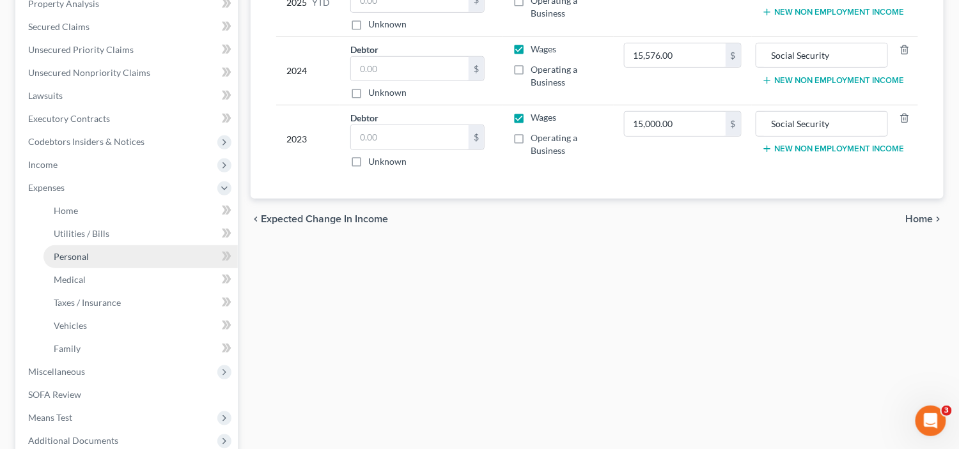
click at [141, 245] on link "Personal" at bounding box center [140, 256] width 194 height 23
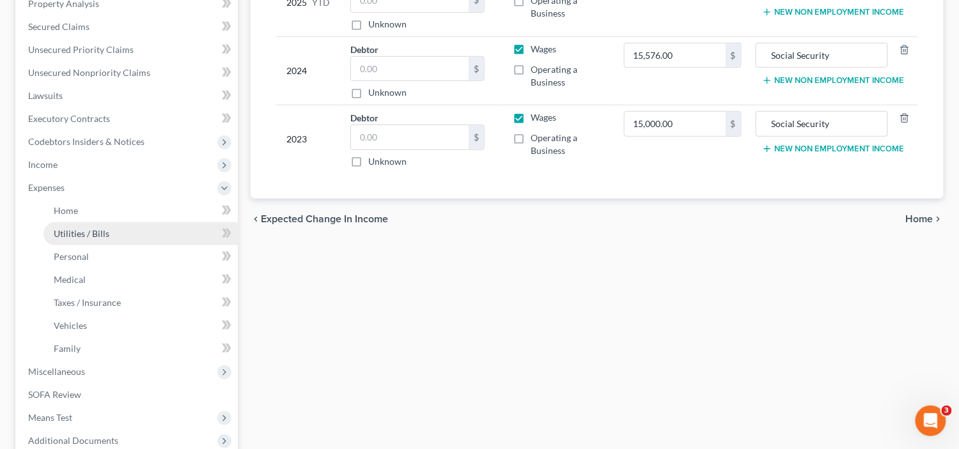
click at [144, 236] on link "Utilities / Bills" at bounding box center [140, 233] width 194 height 23
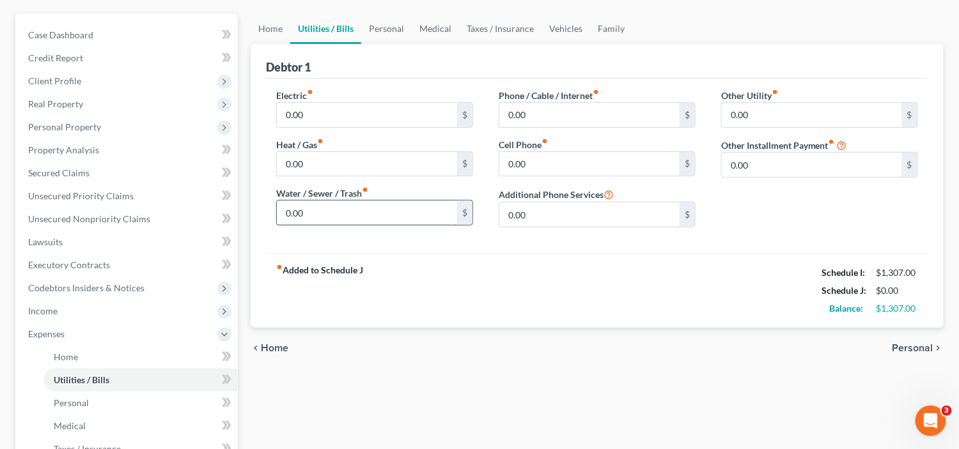
scroll to position [128, 0]
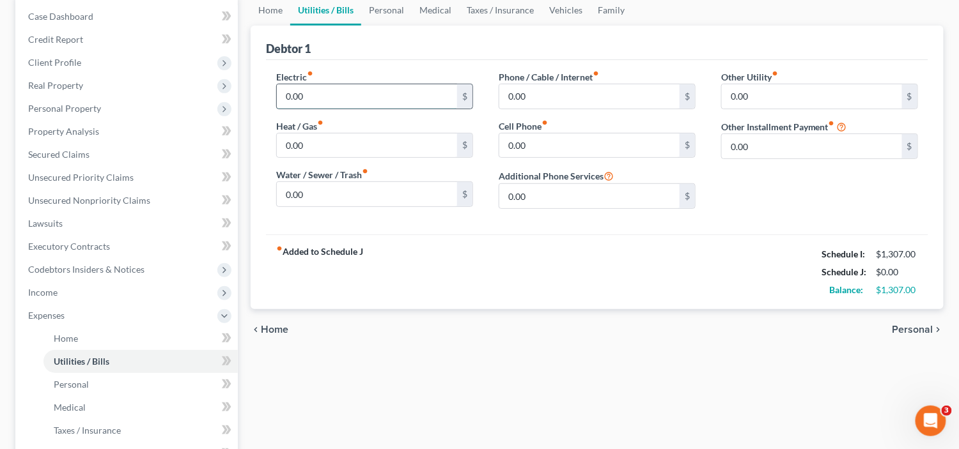
click at [314, 93] on input "0.00" at bounding box center [367, 96] width 180 height 24
type input "75"
type input "50"
type input "35"
type input "200"
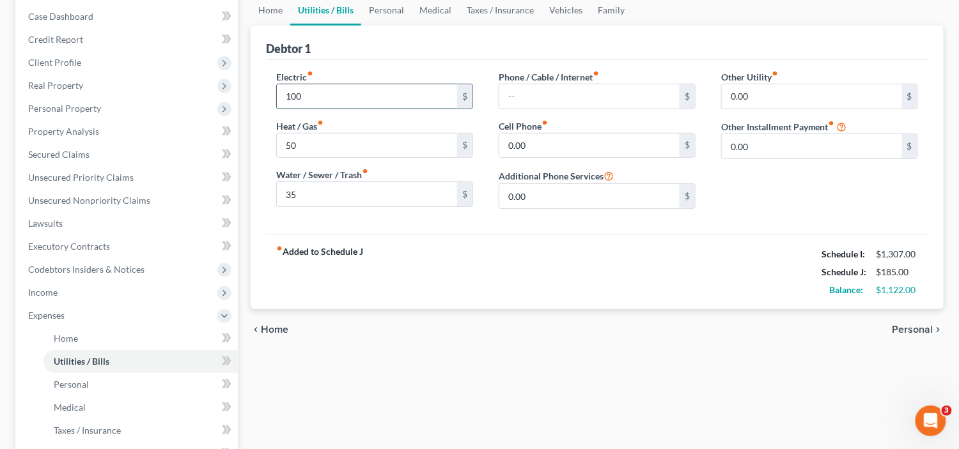
type input "100"
type input "200"
type input "2"
type input "125"
click at [270, 333] on span "Home" at bounding box center [274, 330] width 27 height 10
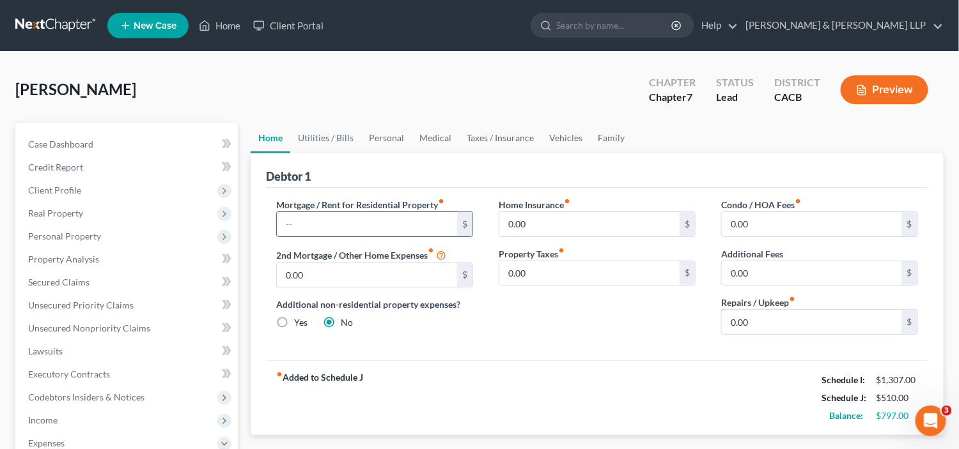
click at [359, 225] on input "text" at bounding box center [367, 224] width 180 height 24
type input "1,100"
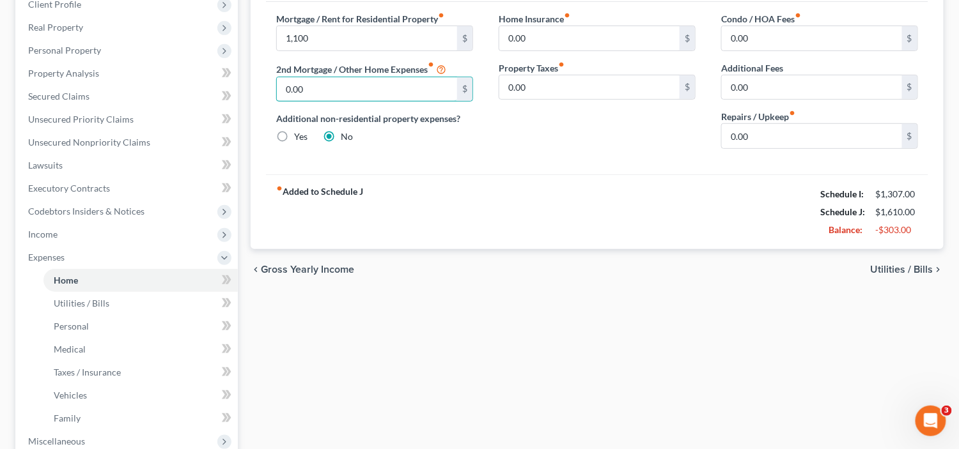
scroll to position [64, 0]
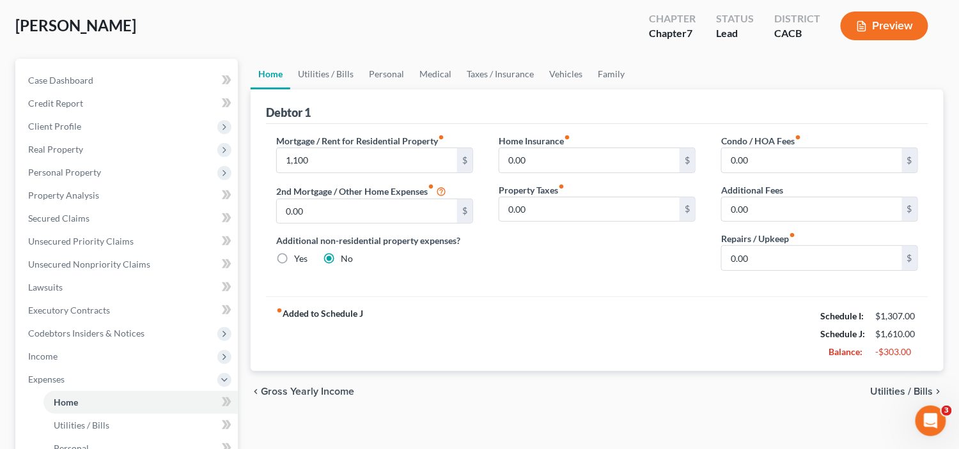
click at [916, 389] on span "Utilities / Bills" at bounding box center [901, 392] width 63 height 10
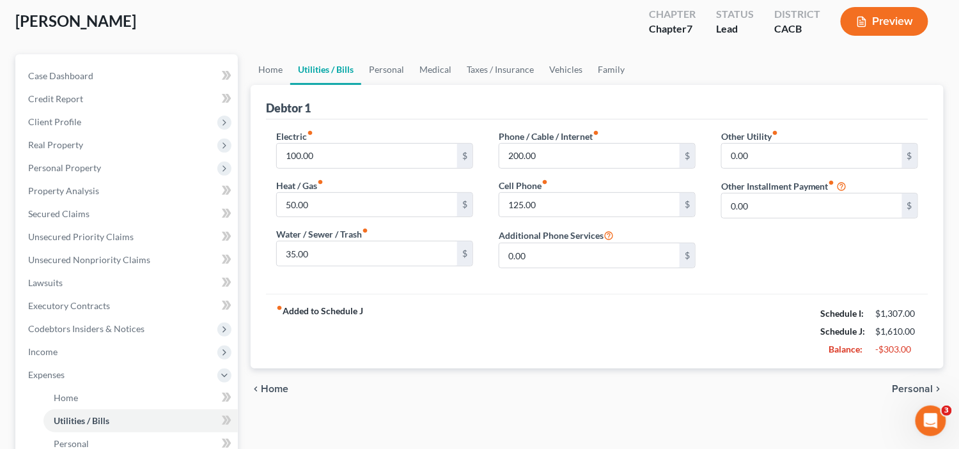
scroll to position [192, 0]
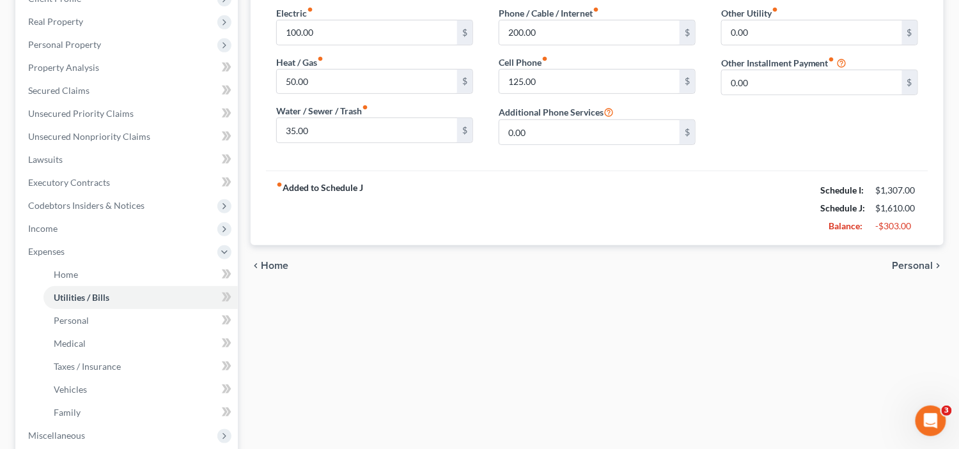
click at [909, 263] on span "Personal" at bounding box center [912, 266] width 41 height 10
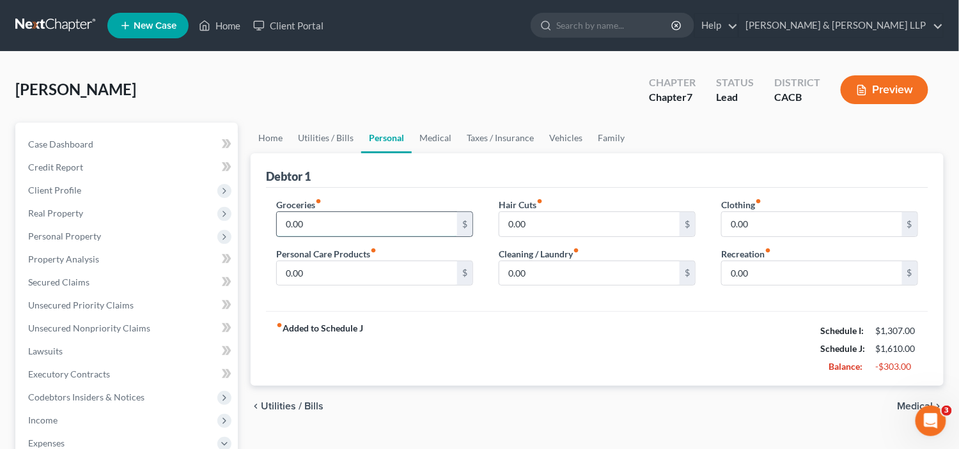
click at [385, 224] on input "0.00" at bounding box center [367, 224] width 180 height 24
type input "350"
type input "50"
type input "25"
type input "50"
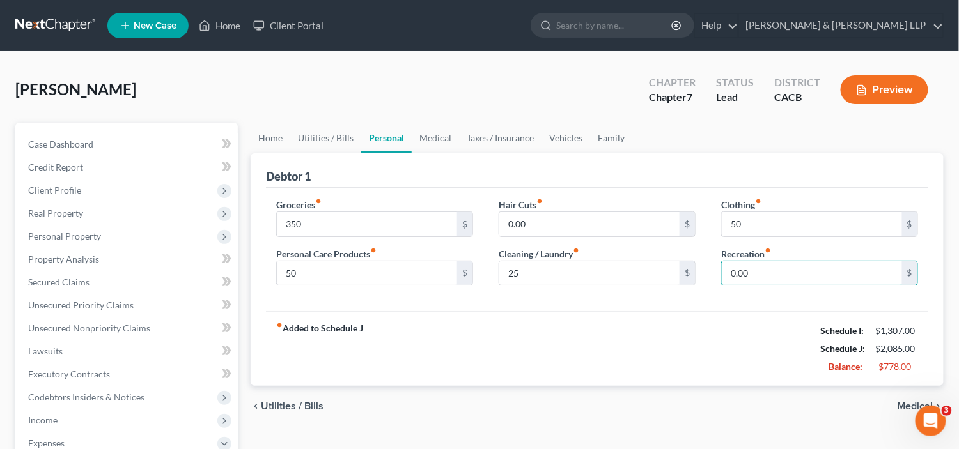
click at [913, 401] on span "Medical" at bounding box center [915, 406] width 36 height 10
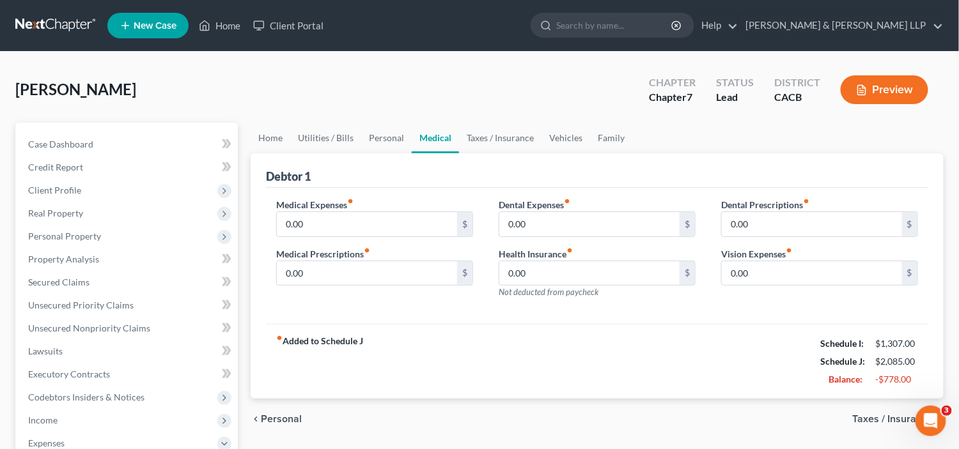
click at [881, 417] on span "Taxes / Insurance" at bounding box center [893, 419] width 81 height 10
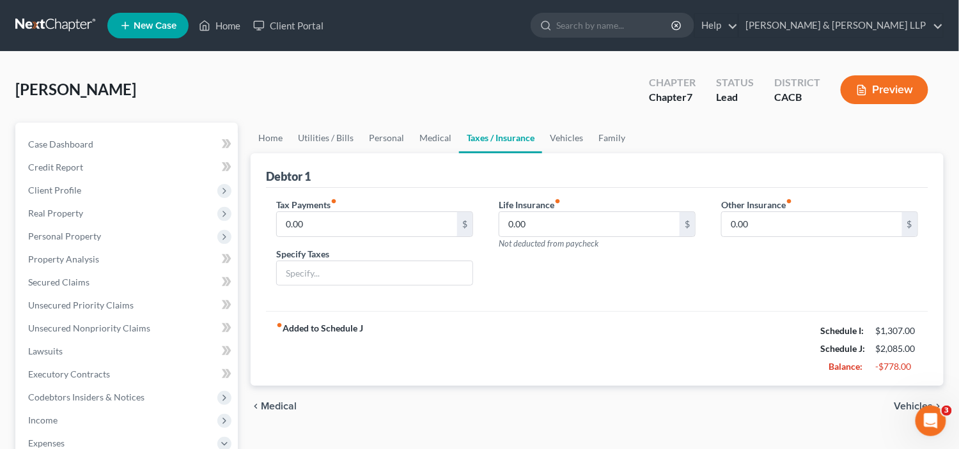
click at [881, 417] on div "chevron_left Medical Vehicles chevron_right" at bounding box center [597, 406] width 693 height 41
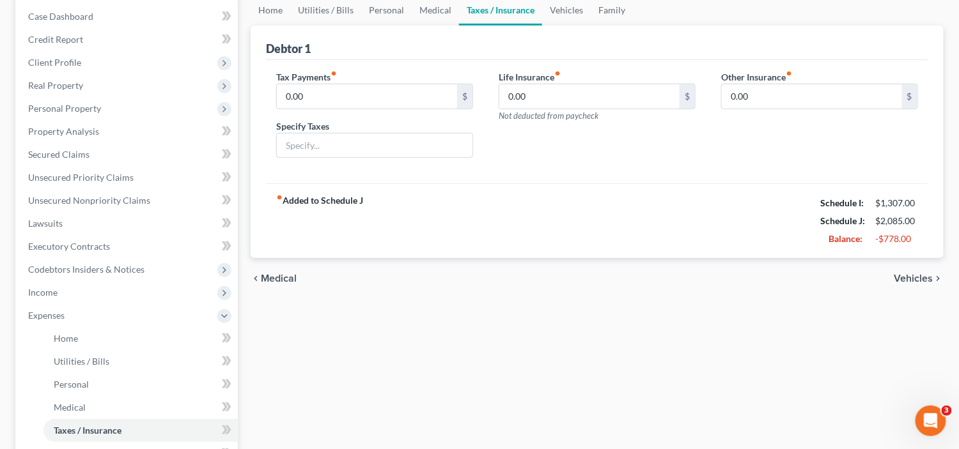
click at [922, 280] on span "Vehicles" at bounding box center [913, 279] width 39 height 10
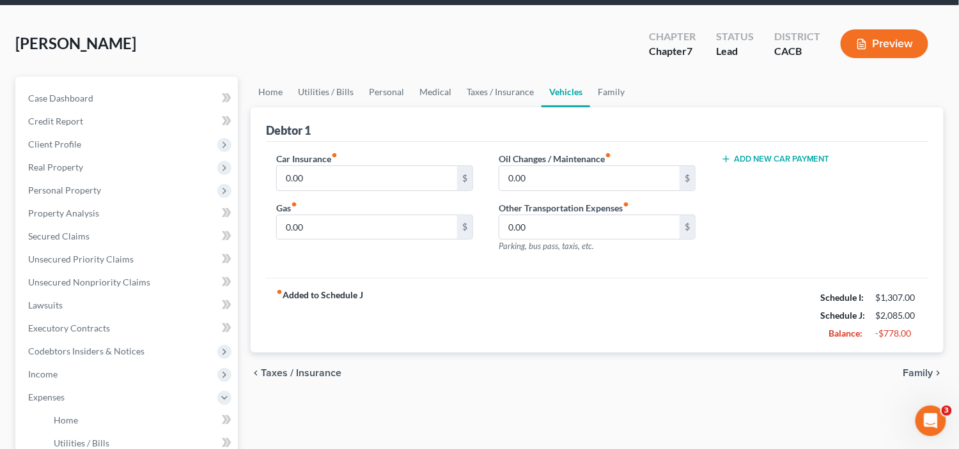
scroll to position [128, 0]
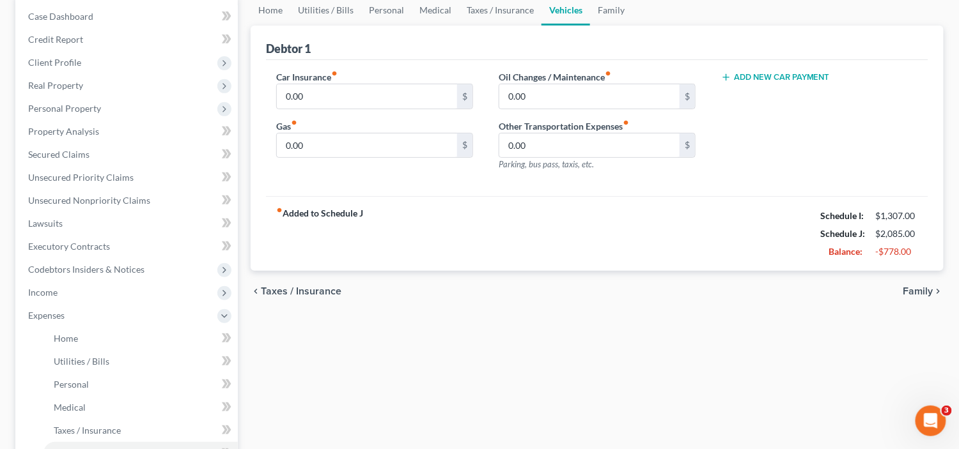
click at [929, 293] on div "chevron_left Taxes / Insurance Family chevron_right" at bounding box center [597, 291] width 693 height 41
click at [927, 290] on span "Family" at bounding box center [918, 291] width 30 height 10
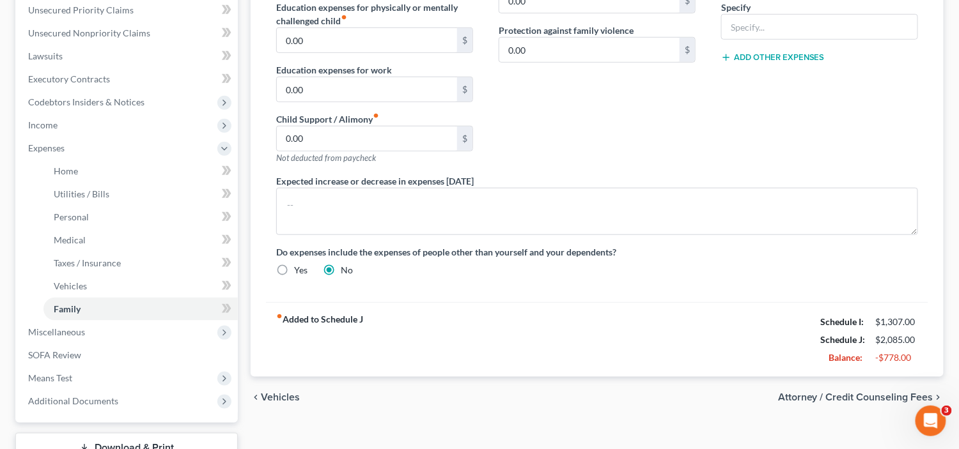
scroll to position [389, 0]
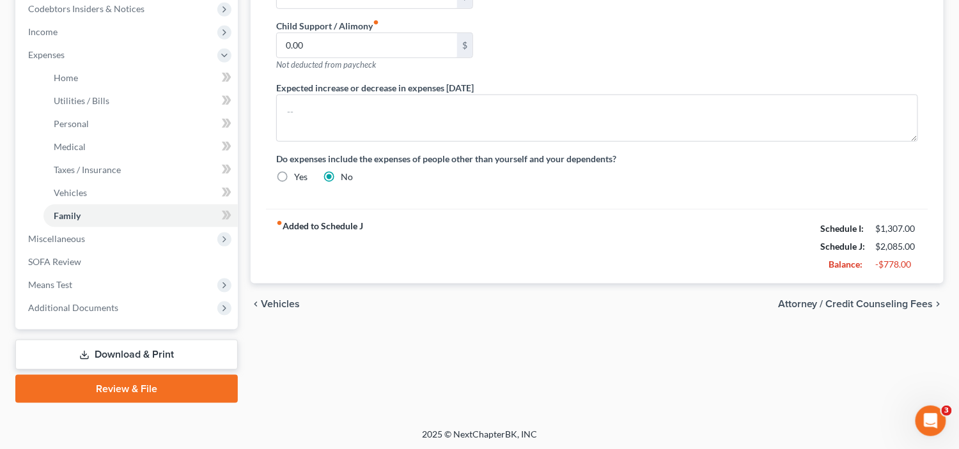
click at [883, 299] on span "Attorney / Credit Counseling Fees" at bounding box center [855, 304] width 155 height 10
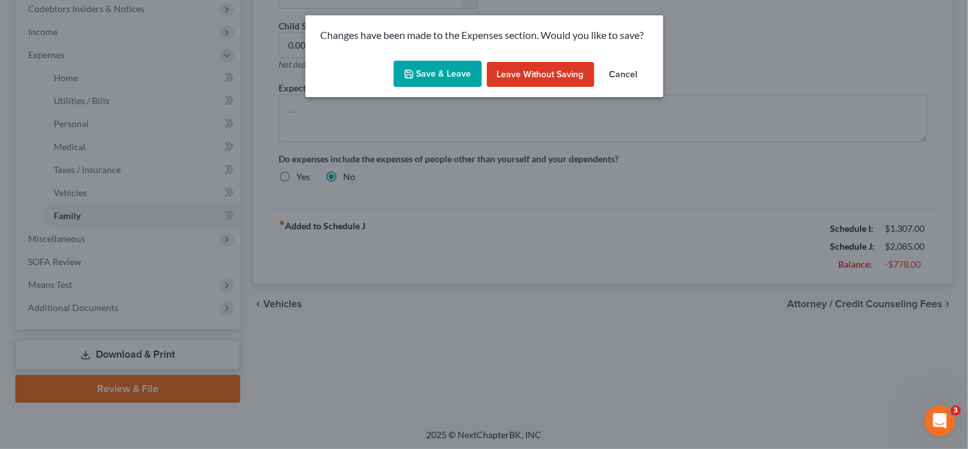
click at [470, 76] on button "Save & Leave" at bounding box center [438, 74] width 88 height 27
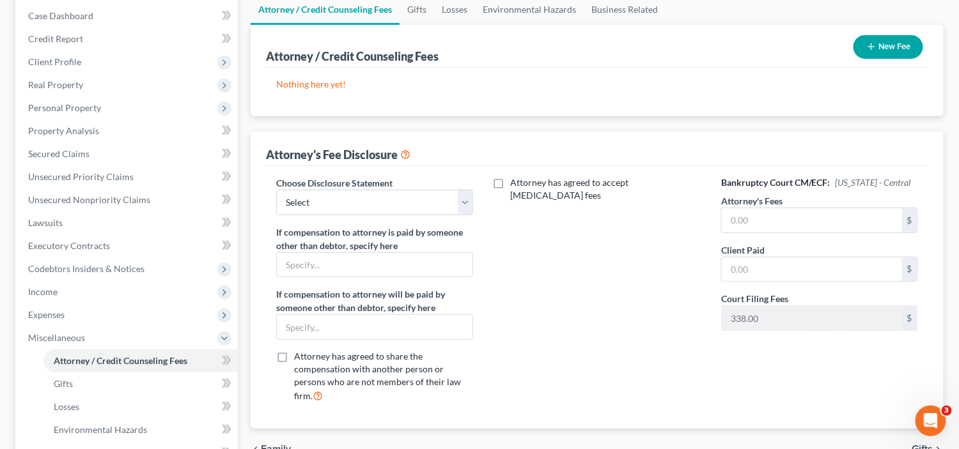
scroll to position [256, 0]
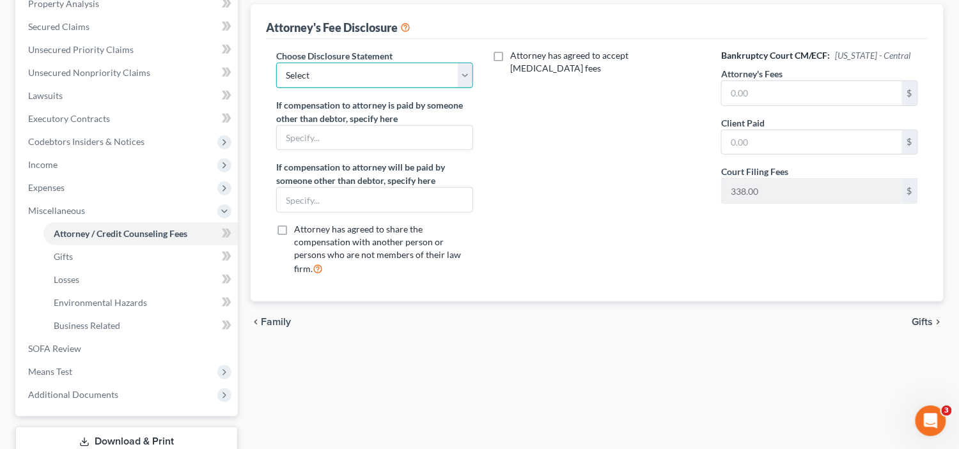
click at [422, 81] on select "Select Attorney Fee Disclosure" at bounding box center [374, 76] width 197 height 26
select select "0"
click at [276, 63] on select "Select Attorney Fee Disclosure" at bounding box center [374, 76] width 197 height 26
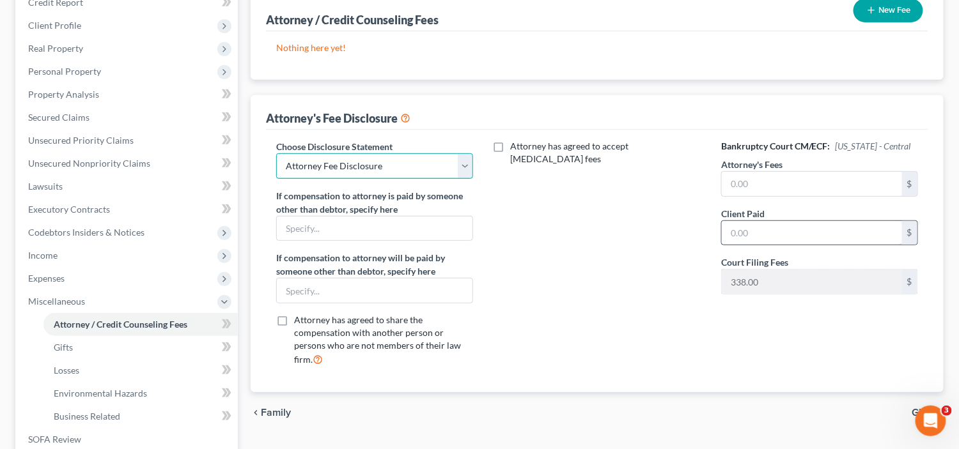
scroll to position [192, 0]
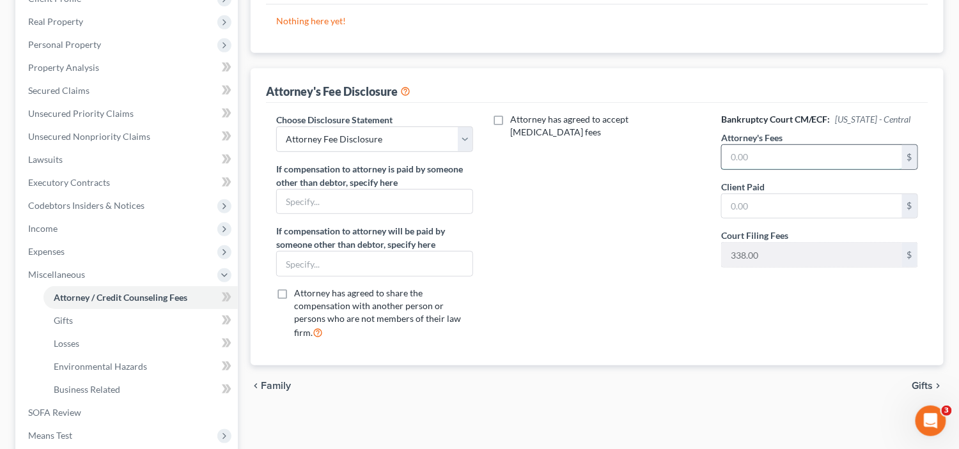
click at [773, 158] on input "text" at bounding box center [812, 157] width 180 height 24
type input "1,500"
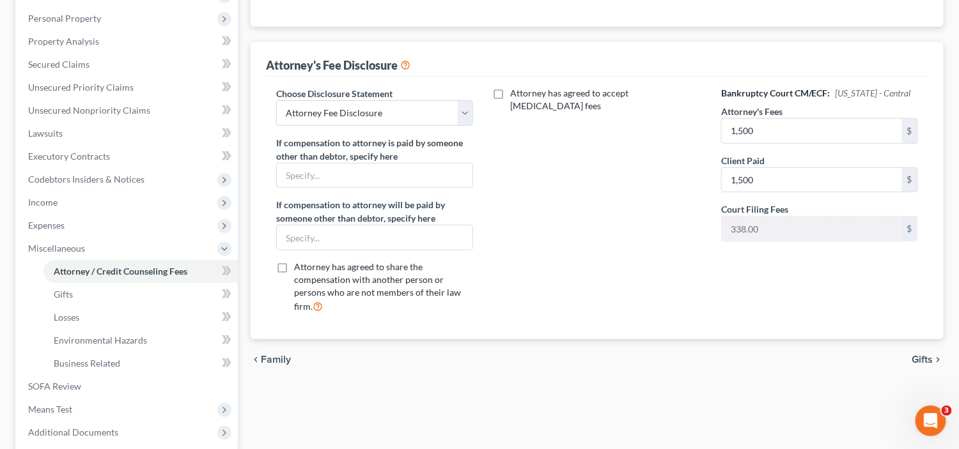
scroll to position [256, 0]
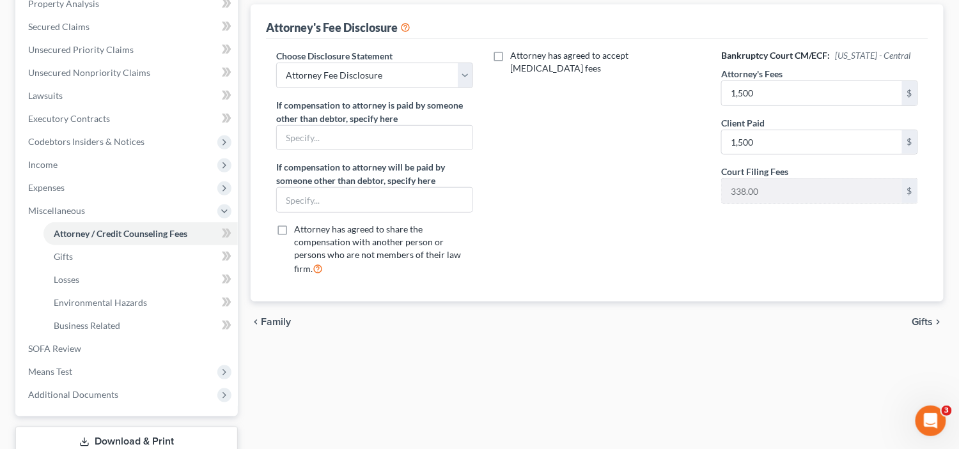
click at [925, 317] on span "Gifts" at bounding box center [922, 322] width 21 height 10
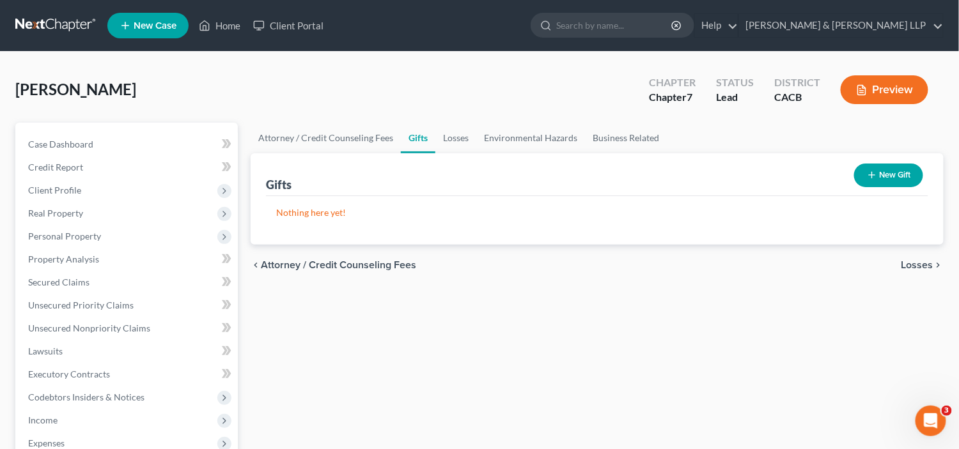
click at [924, 264] on span "Losses" at bounding box center [917, 265] width 32 height 10
click at [920, 260] on span "Environmental Hazards" at bounding box center [879, 265] width 107 height 10
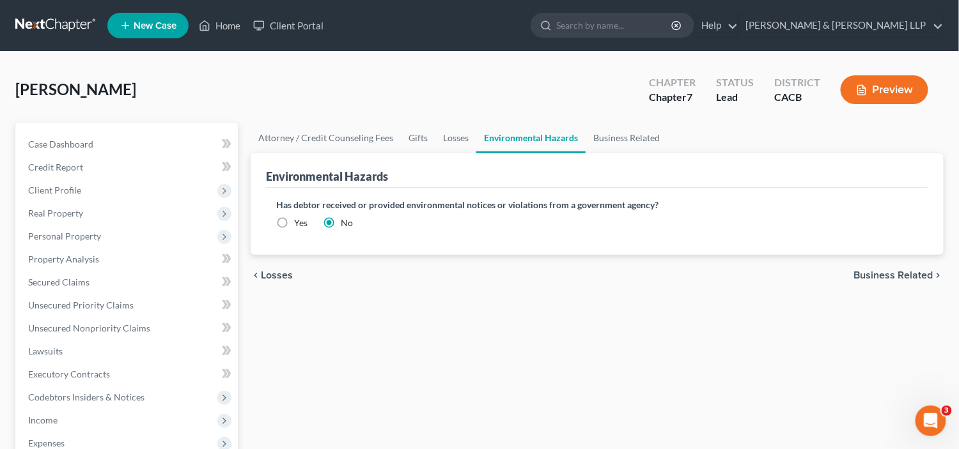
click at [920, 260] on div "chevron_left Losses Business Related chevron_right" at bounding box center [597, 275] width 693 height 41
click at [918, 280] on span "Business Related" at bounding box center [893, 275] width 79 height 10
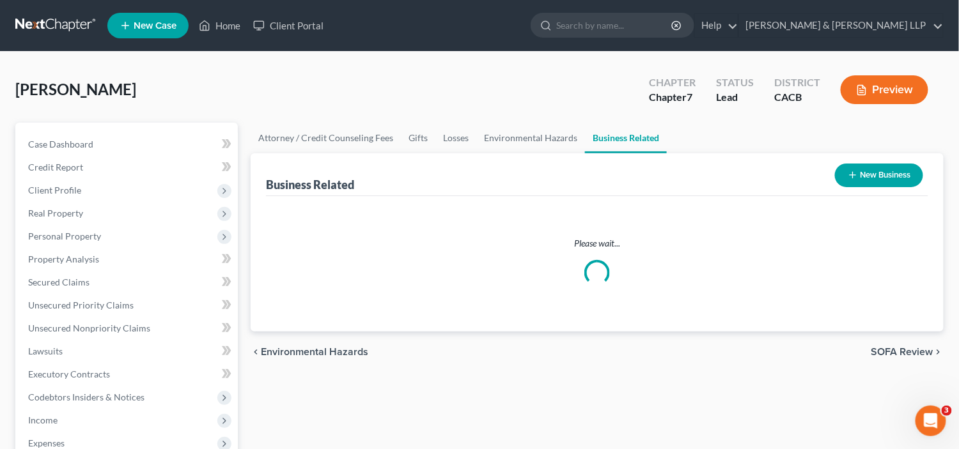
click at [918, 332] on div "chevron_left Environmental Hazards SOFA Review chevron_right" at bounding box center [597, 352] width 693 height 41
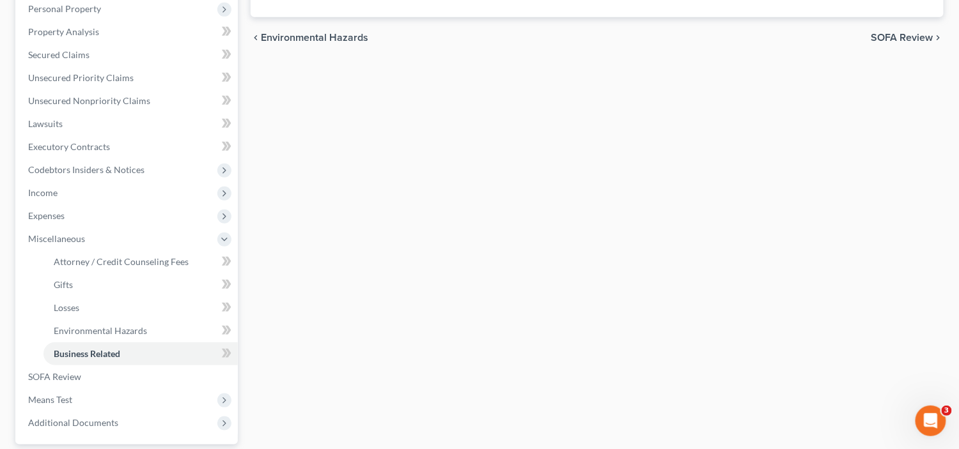
scroll to position [319, 0]
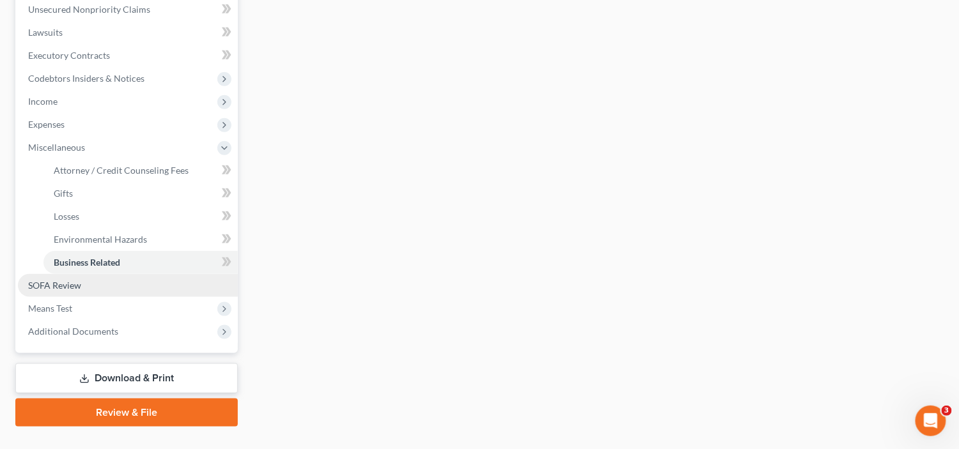
click at [42, 283] on span "SOFA Review" at bounding box center [54, 285] width 53 height 11
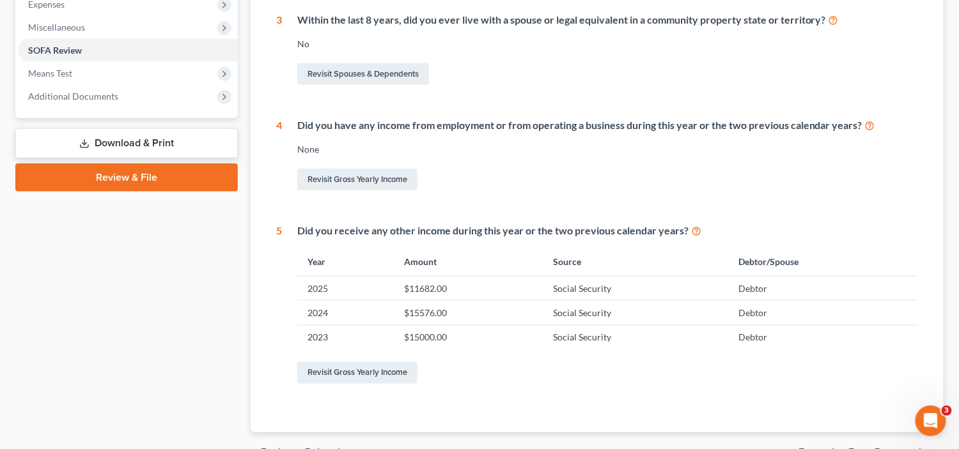
scroll to position [509, 0]
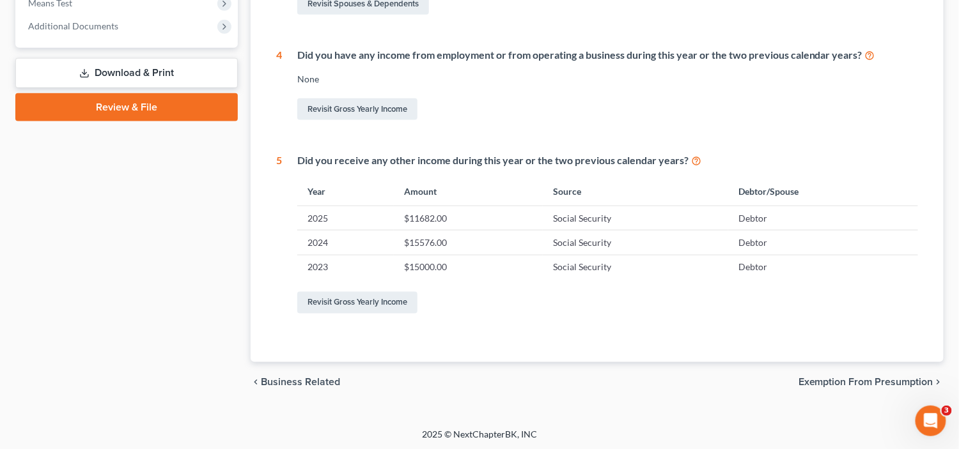
click at [857, 383] on span "Exemption from Presumption" at bounding box center [865, 383] width 135 height 10
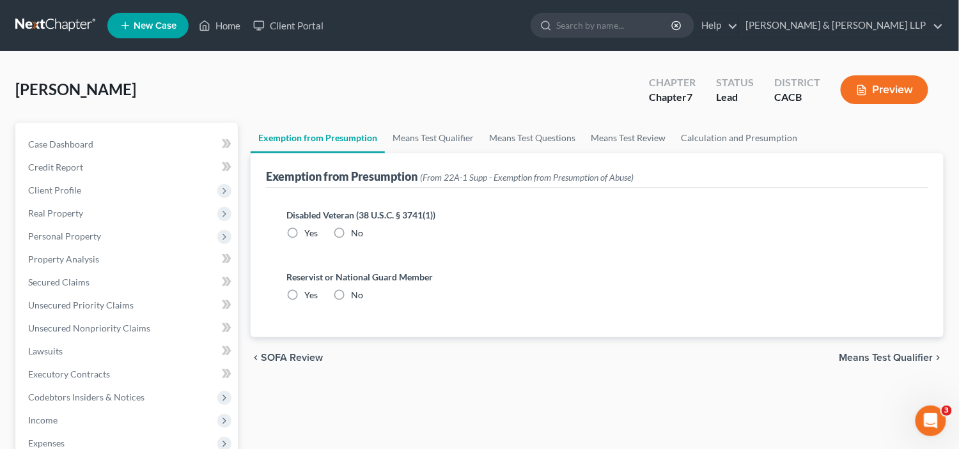
click at [351, 230] on label "No" at bounding box center [357, 233] width 12 height 13
click at [356, 230] on input "No" at bounding box center [360, 231] width 8 height 8
radio input "true"
click at [351, 293] on label "No" at bounding box center [357, 295] width 12 height 13
click at [356, 293] on input "No" at bounding box center [360, 293] width 8 height 8
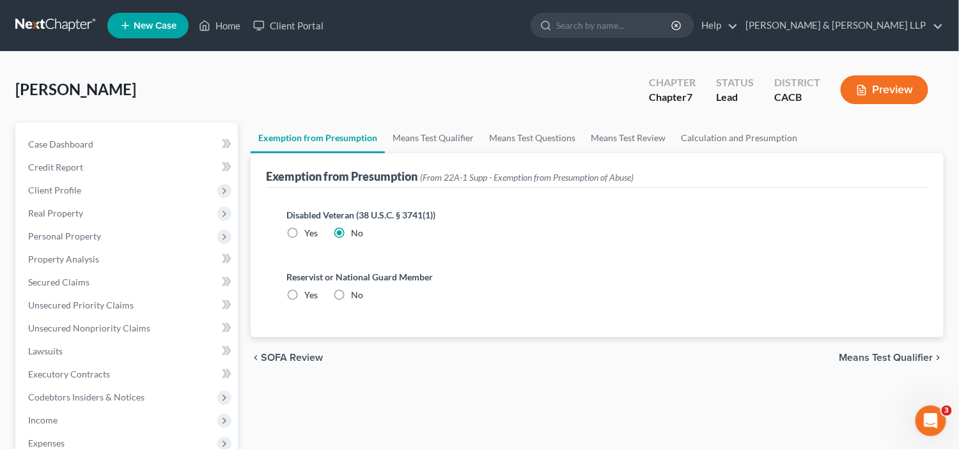
radio input "true"
click at [886, 357] on span "Means Test Qualifier" at bounding box center [886, 358] width 94 height 10
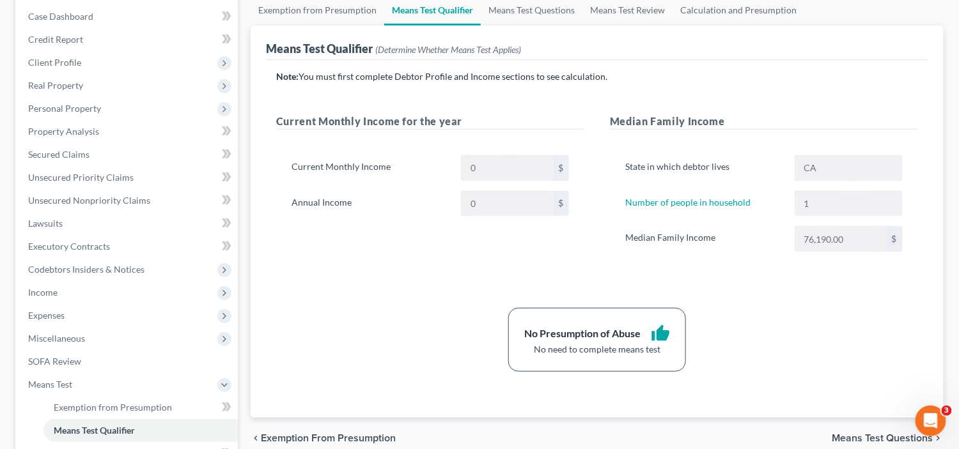
scroll to position [192, 0]
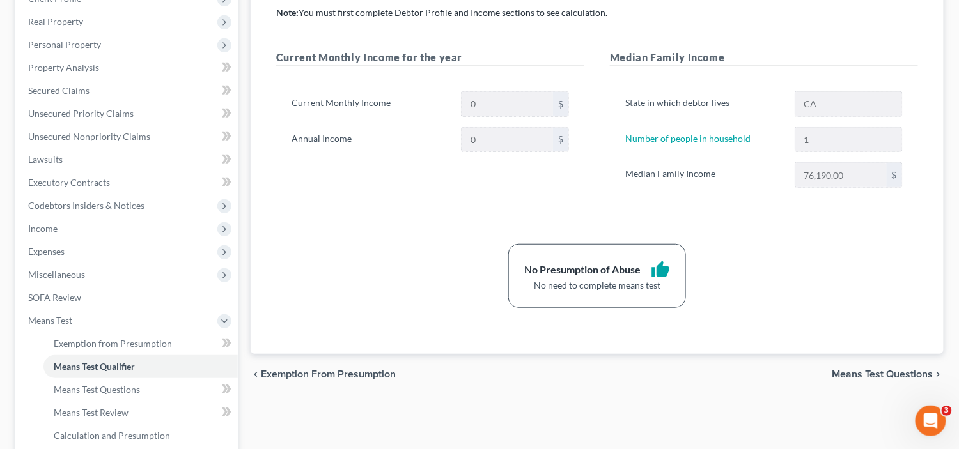
click at [880, 371] on span "Means Test Questions" at bounding box center [882, 374] width 101 height 10
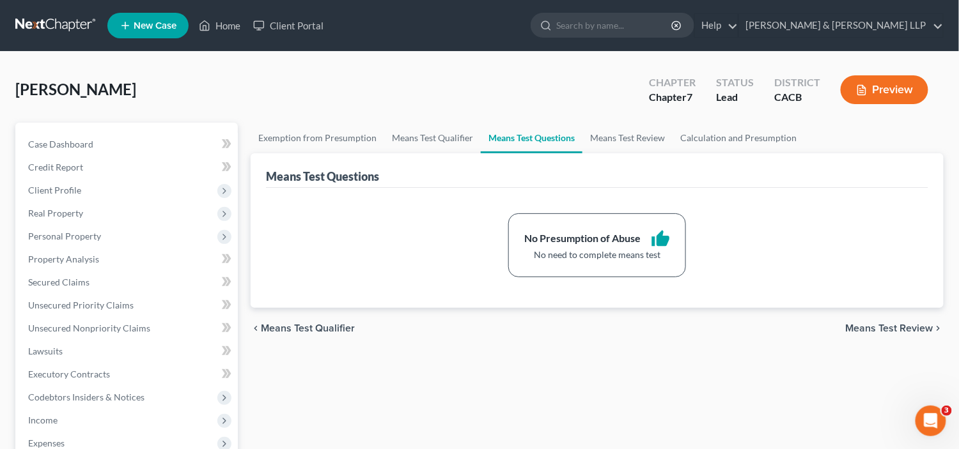
click at [893, 333] on div "chevron_left Means Test Qualifier Means Test Review chevron_right" at bounding box center [597, 328] width 693 height 41
click at [890, 328] on span "Means Test Review" at bounding box center [890, 328] width 88 height 10
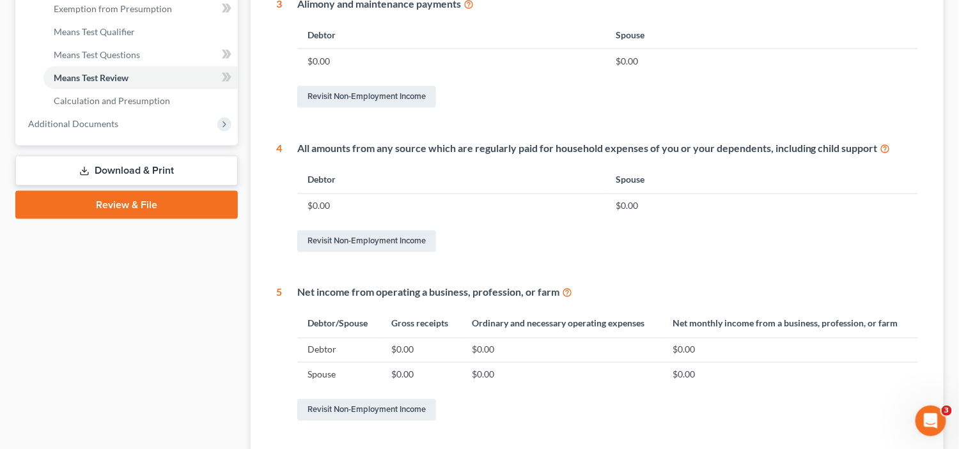
scroll to position [634, 0]
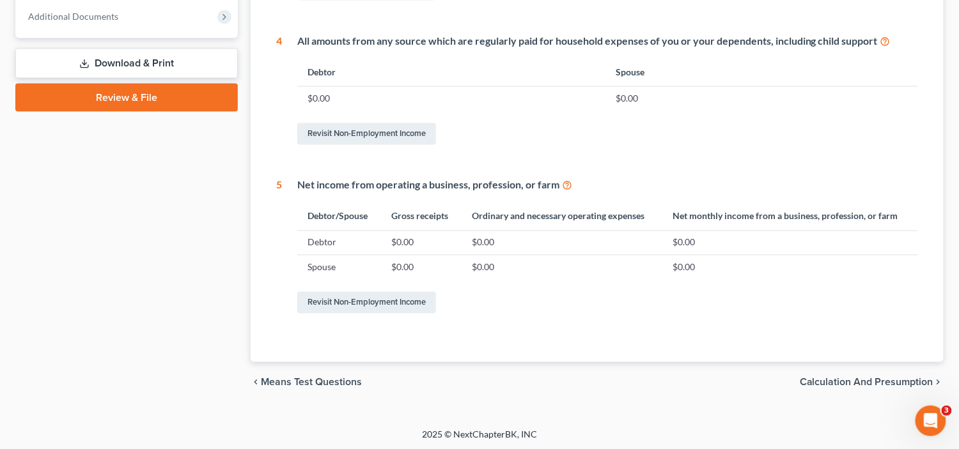
click at [869, 373] on div "chevron_left Means Test Questions Calculation and Presumption chevron_right" at bounding box center [597, 382] width 693 height 41
click at [865, 381] on span "Calculation and Presumption" at bounding box center [867, 383] width 134 height 10
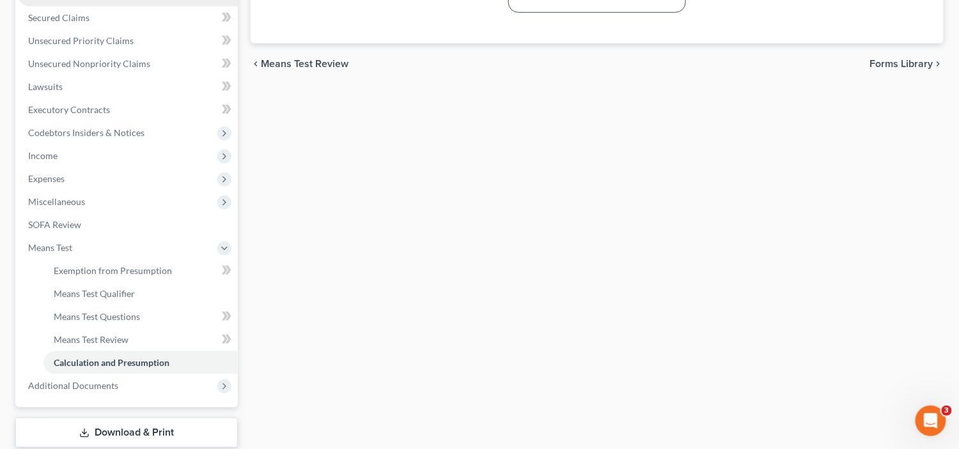
scroll to position [23, 0]
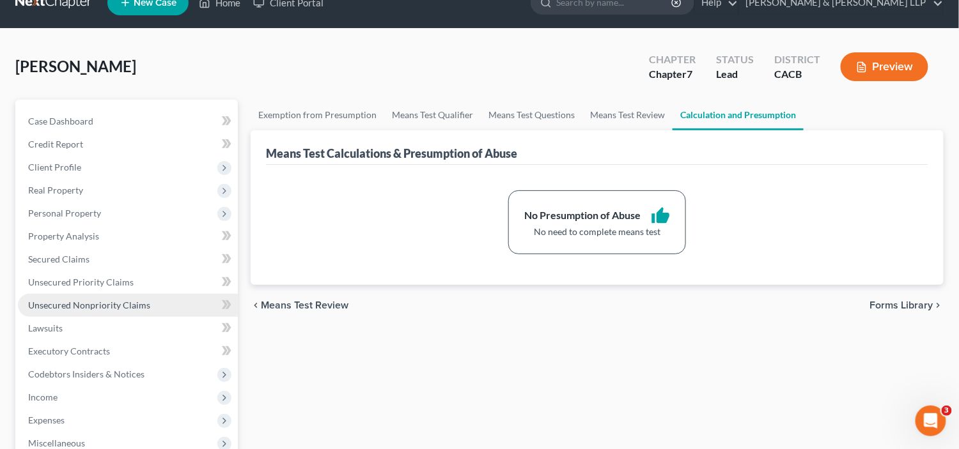
click at [92, 302] on span "Unsecured Nonpriority Claims" at bounding box center [89, 305] width 122 height 11
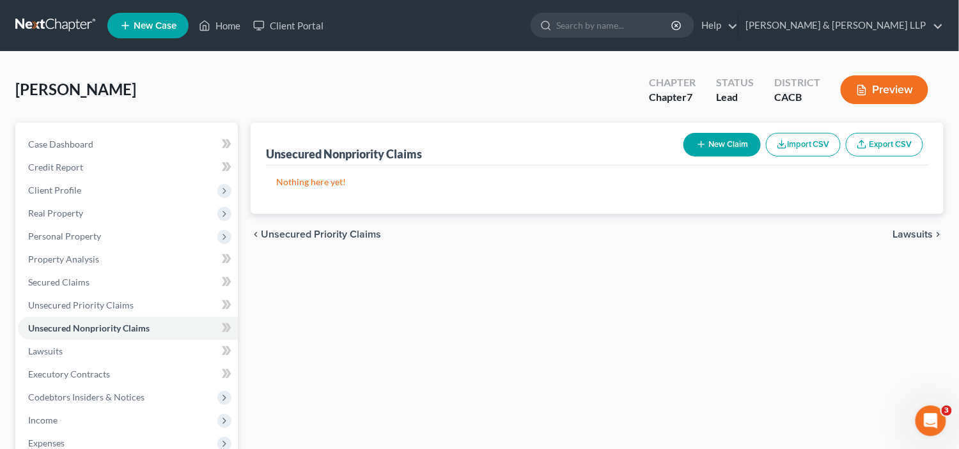
click at [719, 142] on button "New Claim" at bounding box center [721, 145] width 77 height 24
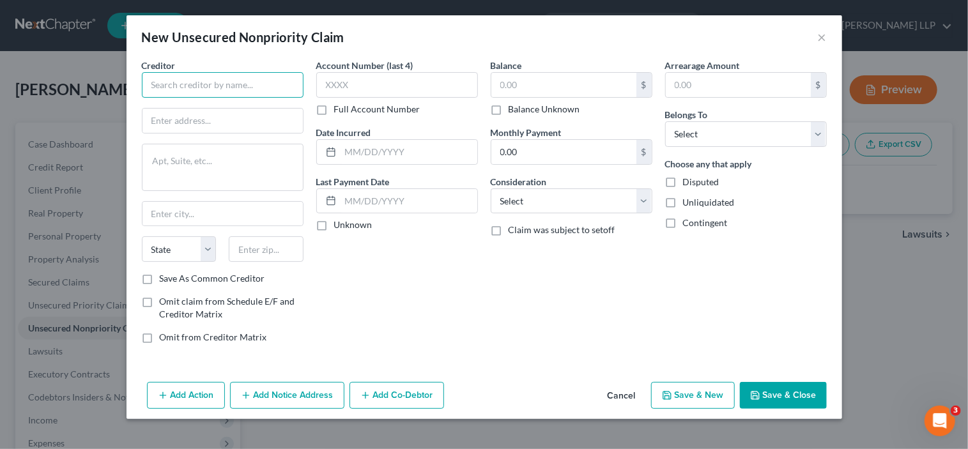
click at [260, 89] on input "text" at bounding box center [223, 85] width 162 height 26
type input "Bank of America"
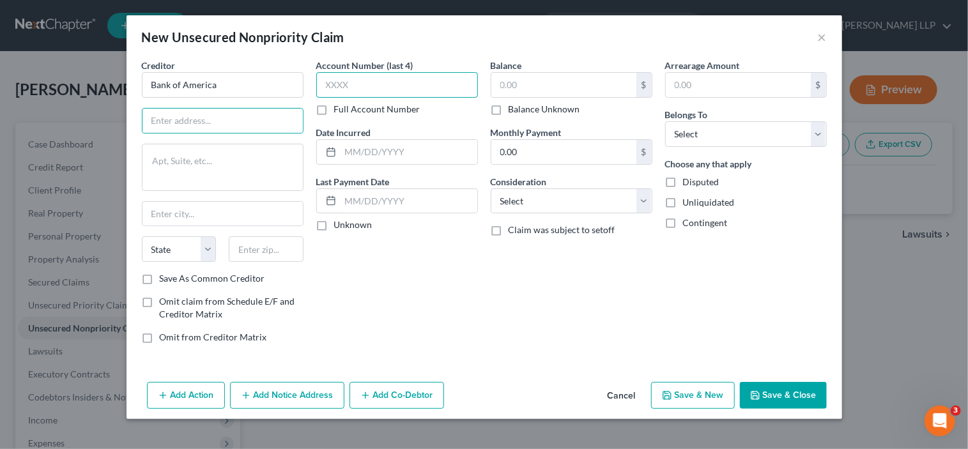
click at [364, 82] on input "text" at bounding box center [397, 85] width 162 height 26
type input "7842"
type input "[DATE]"
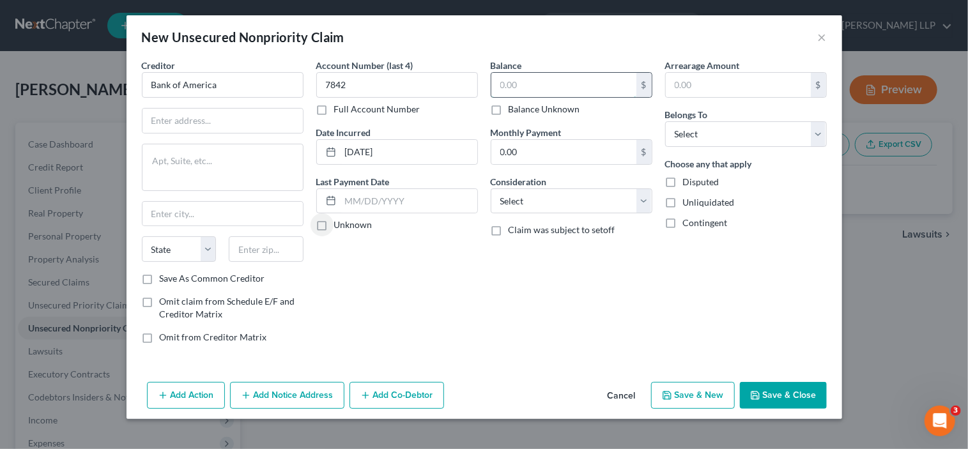
click at [555, 92] on input "text" at bounding box center [563, 85] width 145 height 24
type input "3,061"
click at [700, 131] on select "Select Debtor 1 Only Debtor 2 Only Debtor 1 And Debtor 2 Only At Least One Of T…" at bounding box center [746, 134] width 162 height 26
select select "0"
click at [665, 121] on select "Select Debtor 1 Only Debtor 2 Only Debtor 1 And Debtor 2 Only At Least One Of T…" at bounding box center [746, 134] width 162 height 26
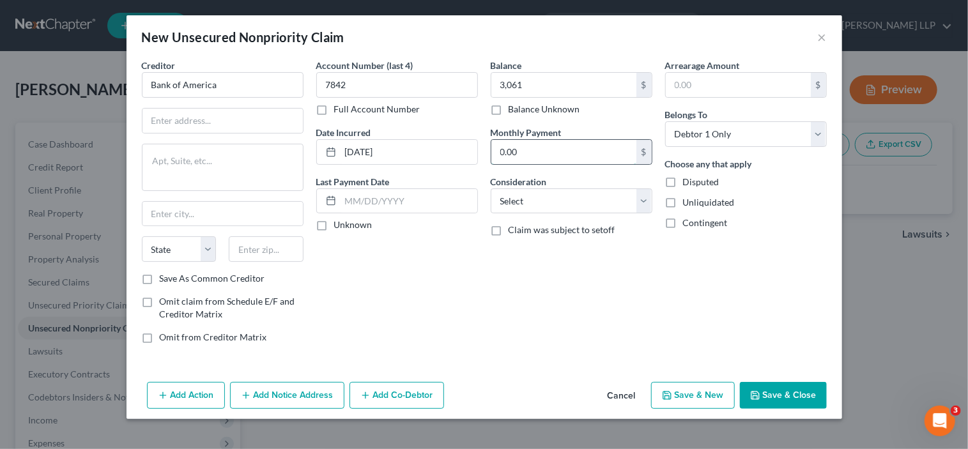
click at [571, 160] on input "0.00" at bounding box center [563, 152] width 145 height 24
click at [167, 116] on input "text" at bounding box center [223, 121] width 160 height 24
type input "PO Box 15019"
type input "Wilmington"
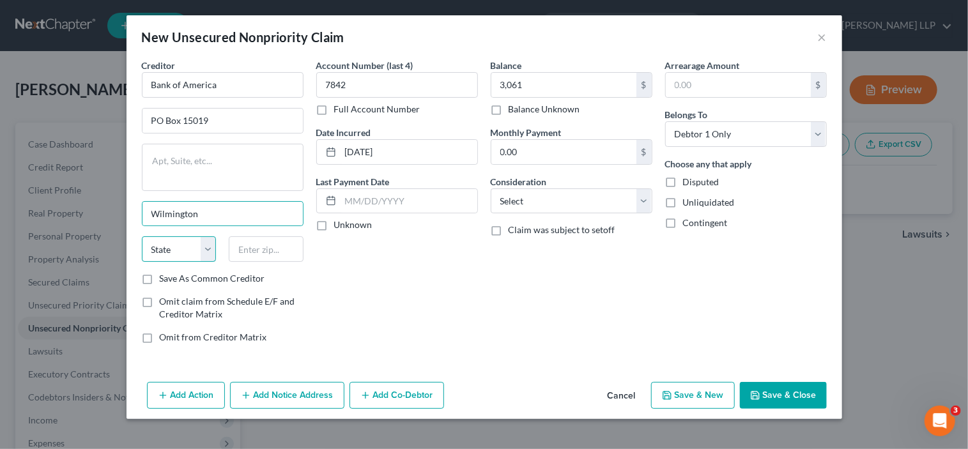
click at [198, 251] on select "State [US_STATE] AK AR AZ CA CO CT DE DC [GEOGRAPHIC_DATA] [GEOGRAPHIC_DATA] GU…" at bounding box center [179, 249] width 75 height 26
select select "7"
click at [142, 236] on select "State [US_STATE] AK AR AZ CA CO CT DE DC [GEOGRAPHIC_DATA] [GEOGRAPHIC_DATA] GU…" at bounding box center [179, 249] width 75 height 26
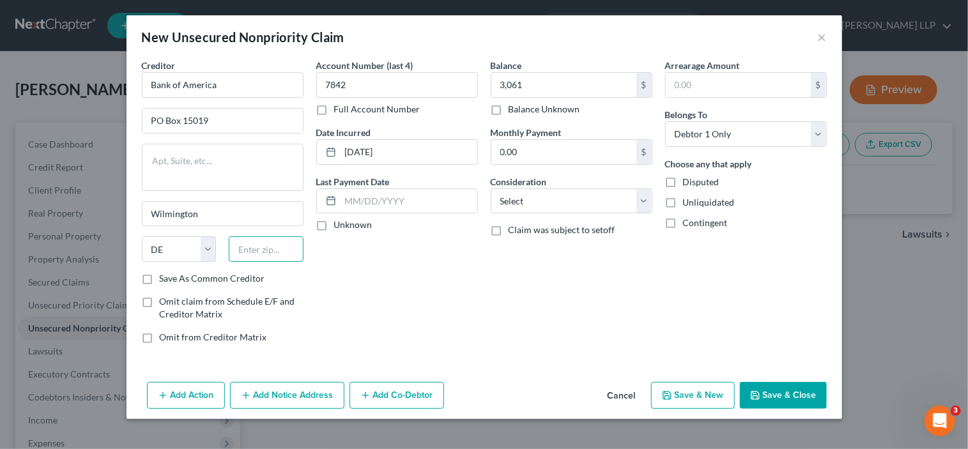
click at [247, 253] on input "text" at bounding box center [266, 249] width 75 height 26
type input "19850"
click at [244, 275] on label "Save As Common Creditor" at bounding box center [212, 278] width 105 height 13
click at [173, 275] on input "Save As Common Creditor" at bounding box center [169, 276] width 8 height 8
click at [693, 394] on button "Save & New" at bounding box center [693, 395] width 84 height 27
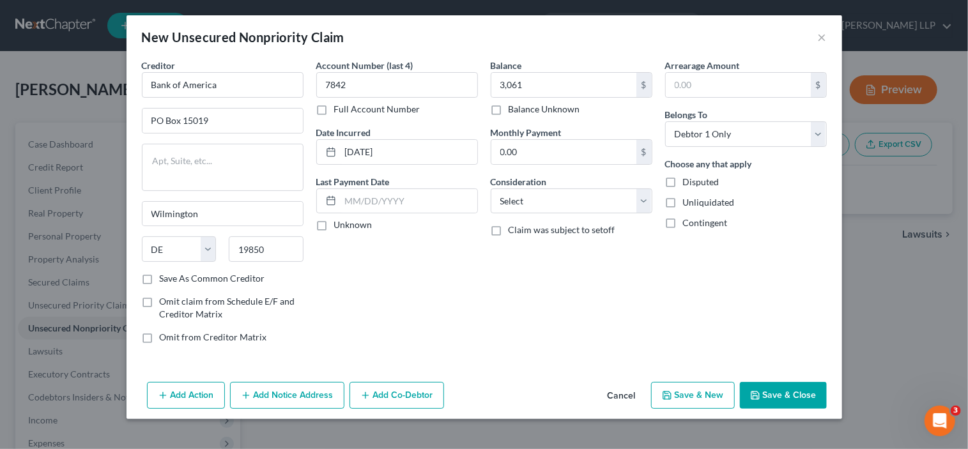
checkbox input "false"
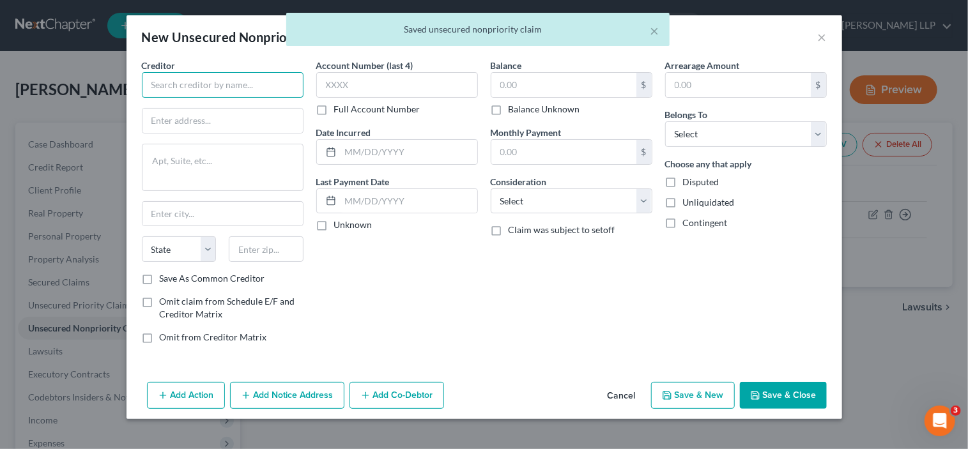
click at [260, 86] on input "text" at bounding box center [223, 85] width 162 height 26
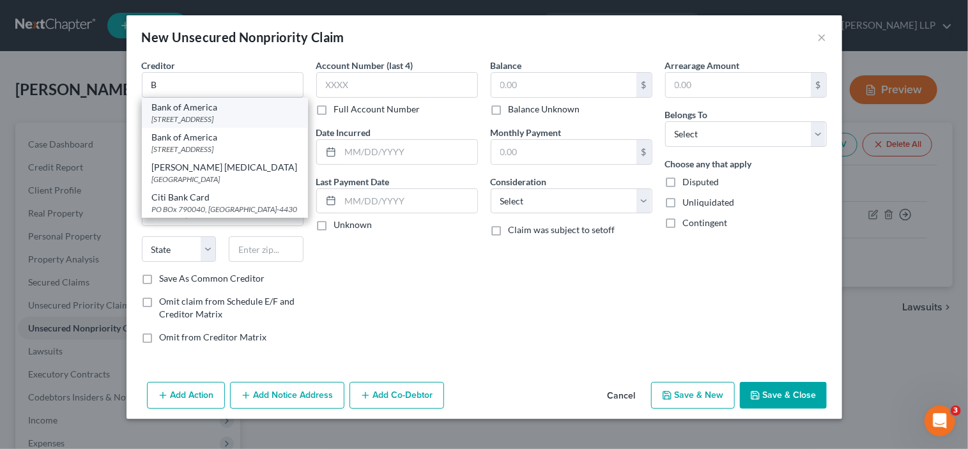
click at [242, 112] on div "Bank of America" at bounding box center [225, 107] width 146 height 13
type input "Bank of America"
type input "PO Box 15019"
type input "Wilmington"
select select "7"
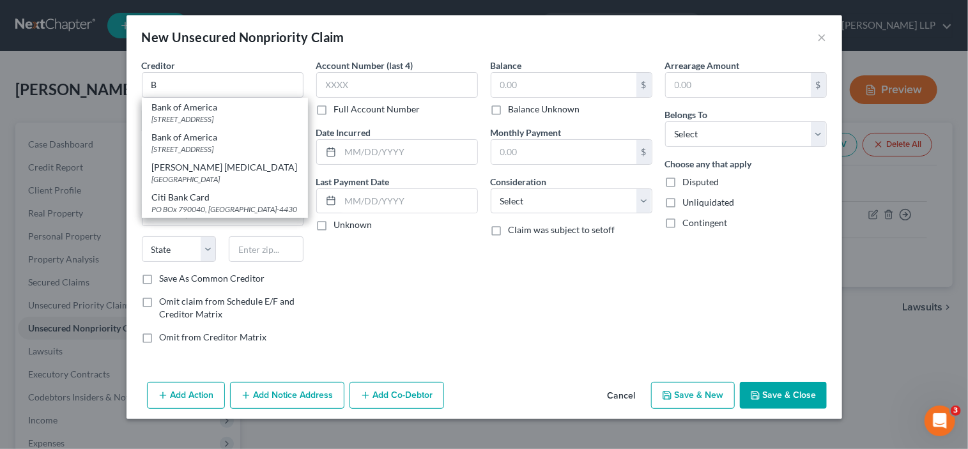
type input "19886-5019"
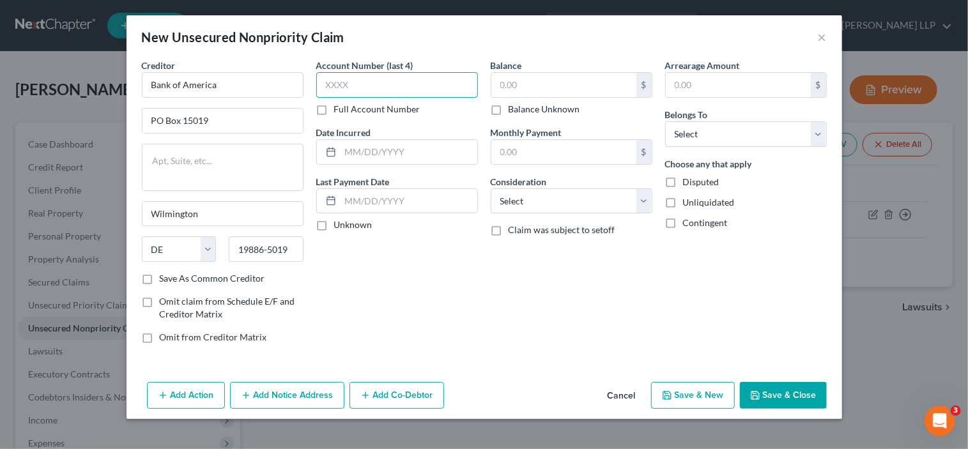
click at [392, 81] on input "text" at bounding box center [397, 85] width 162 height 26
type input "9986"
click at [520, 76] on input "text" at bounding box center [563, 85] width 145 height 24
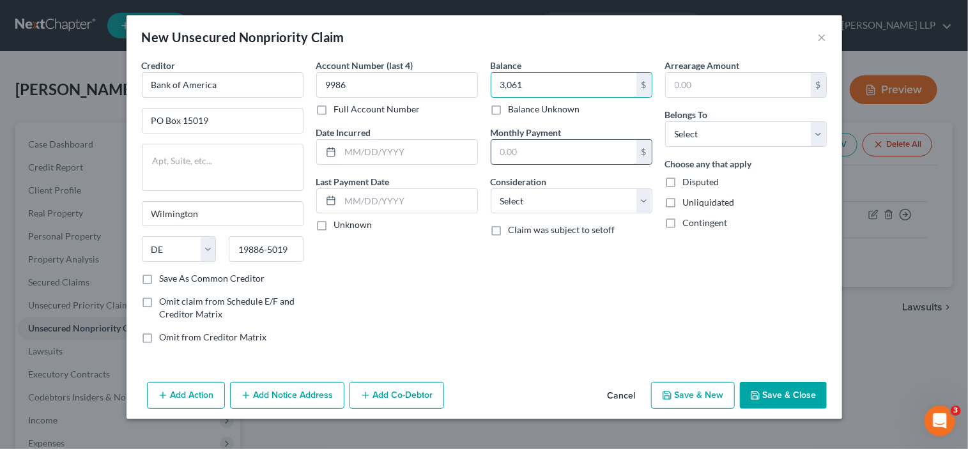
type input "3,061"
click at [589, 153] on input "text" at bounding box center [563, 152] width 145 height 24
type input "147"
click at [511, 199] on select "Select Cable / Satellite Services Collection Agency Credit Card Debt Debt Couns…" at bounding box center [572, 202] width 162 height 26
select select "2"
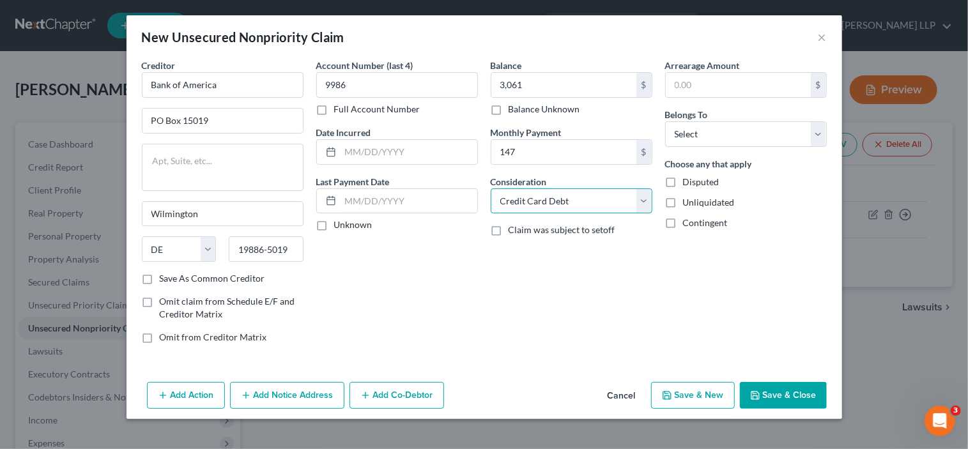
click at [491, 189] on select "Select Cable / Satellite Services Collection Agency Credit Card Debt Debt Couns…" at bounding box center [572, 202] width 162 height 26
click at [741, 130] on select "Select Debtor 1 Only Debtor 2 Only Debtor 1 And Debtor 2 Only At Least One Of T…" at bounding box center [746, 134] width 162 height 26
select select "0"
click at [665, 121] on select "Select Debtor 1 Only Debtor 2 Only Debtor 1 And Debtor 2 Only At Least One Of T…" at bounding box center [746, 134] width 162 height 26
click at [781, 395] on button "Save & Close" at bounding box center [783, 395] width 87 height 27
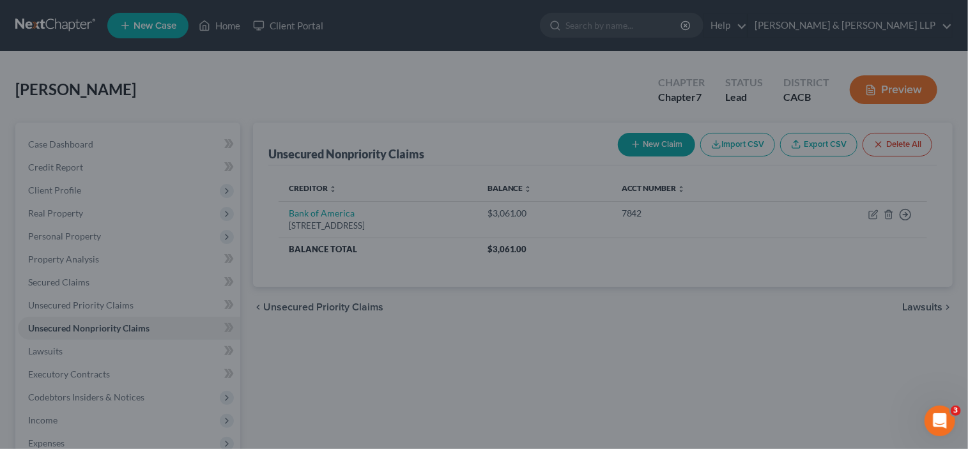
type input "3,061.00"
type input "147.00"
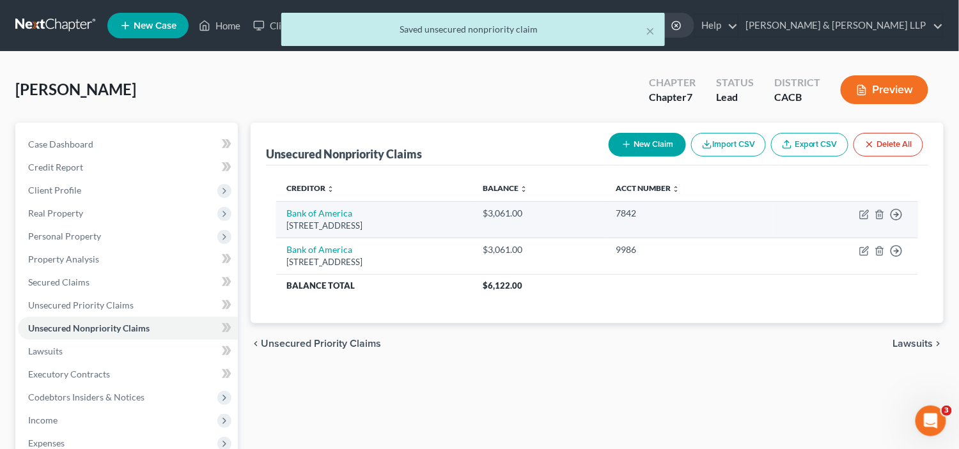
click at [815, 214] on td "Move to D Move to E Move to G Move to Notice Only" at bounding box center [847, 219] width 141 height 36
click at [893, 210] on icon "button" at bounding box center [896, 214] width 13 height 13
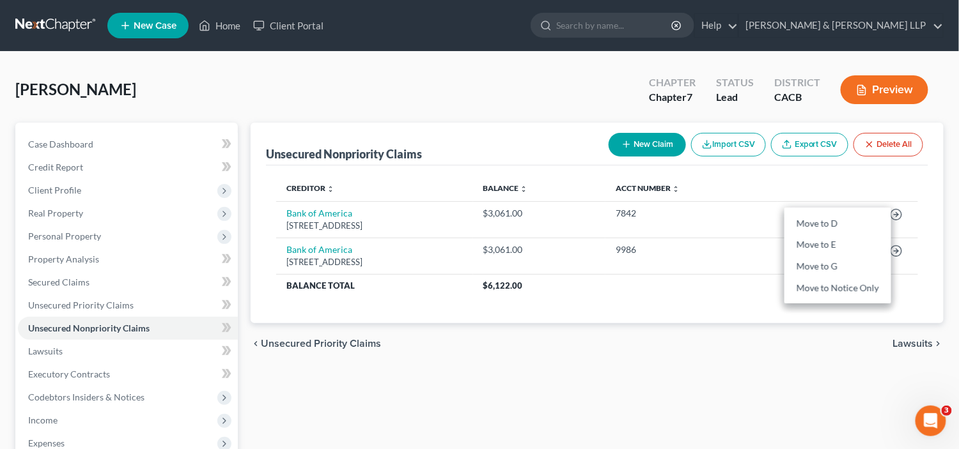
click at [473, 195] on th "Creditor expand_more expand_less unfold_more" at bounding box center [374, 189] width 197 height 26
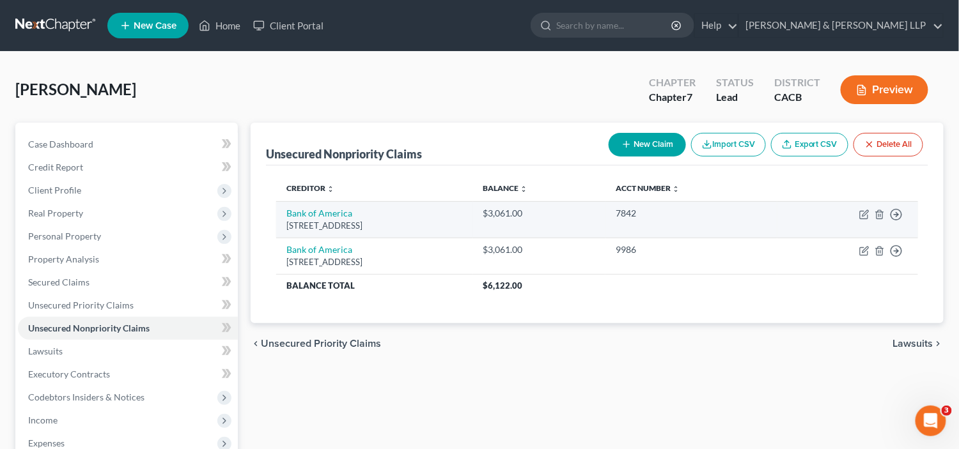
click at [362, 217] on td "Bank of America [STREET_ADDRESS]" at bounding box center [374, 219] width 197 height 36
click at [380, 218] on td "Bank of America [STREET_ADDRESS]" at bounding box center [374, 219] width 197 height 36
click at [378, 218] on td "Bank of America [STREET_ADDRESS]" at bounding box center [374, 219] width 197 height 36
click at [374, 217] on td "Bank of America [STREET_ADDRESS]" at bounding box center [374, 219] width 197 height 36
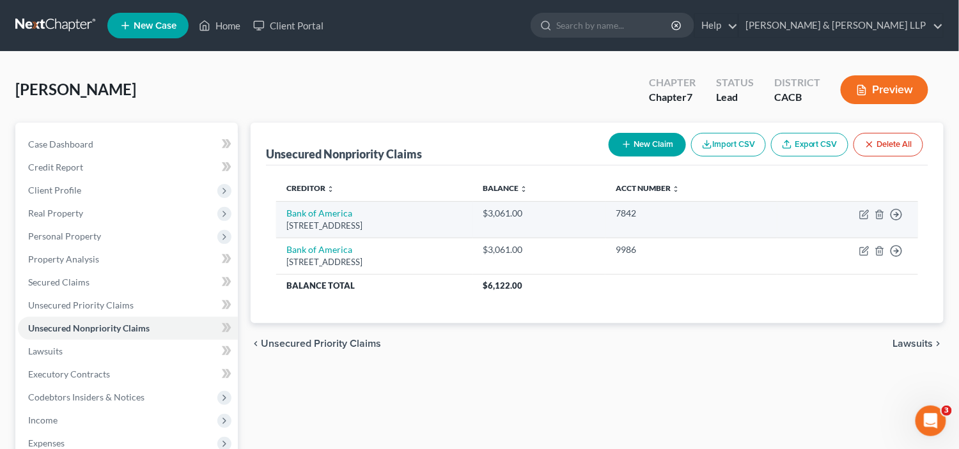
click at [373, 217] on td "Bank of America [STREET_ADDRESS]" at bounding box center [374, 219] width 197 height 36
click at [721, 218] on div "7842" at bounding box center [690, 213] width 151 height 13
click at [720, 218] on div "7842" at bounding box center [690, 213] width 151 height 13
click at [862, 214] on icon "button" at bounding box center [865, 213] width 6 height 6
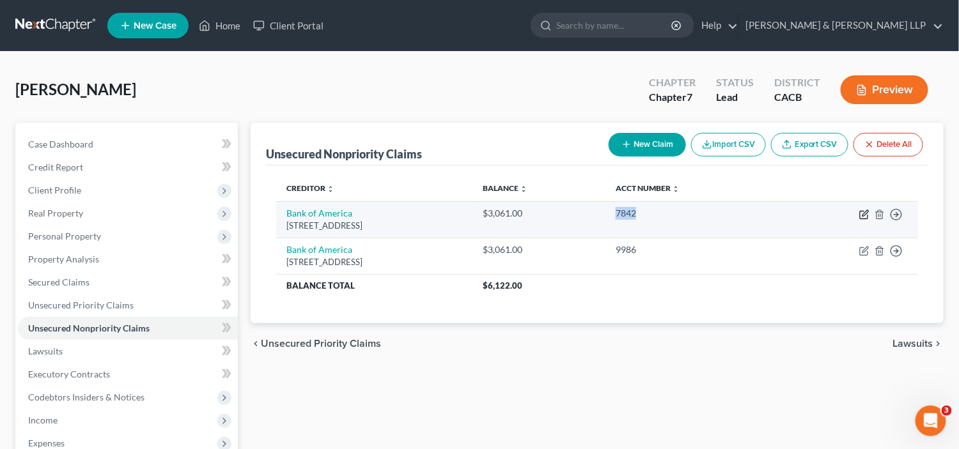
select select "7"
select select "0"
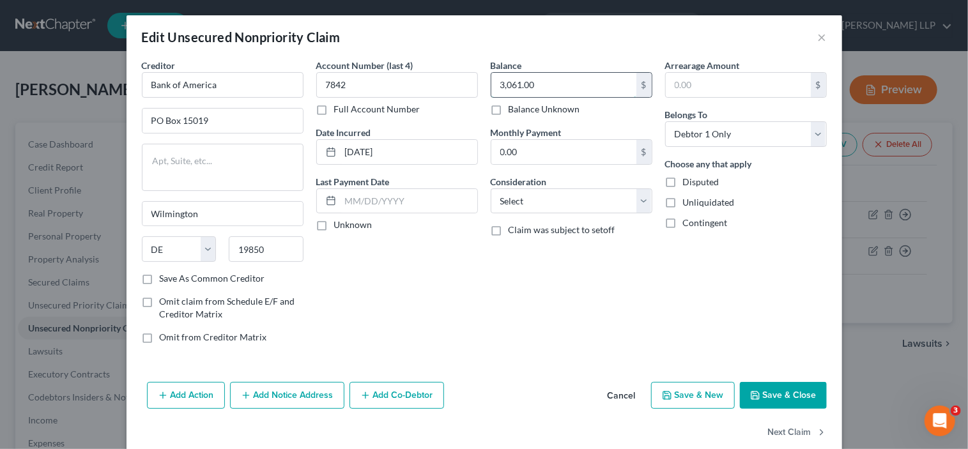
click at [499, 82] on input "3,061.00" at bounding box center [563, 85] width 145 height 24
click at [502, 82] on input "061.00" at bounding box center [563, 85] width 145 height 24
click at [511, 82] on input "2,061.00" at bounding box center [563, 85] width 145 height 24
type input "2,010.00"
click at [585, 212] on div "Balance 2,010.00 $ Balance Unknown Balance Undetermined 2,010.00 $ Balance Unkn…" at bounding box center [571, 206] width 174 height 295
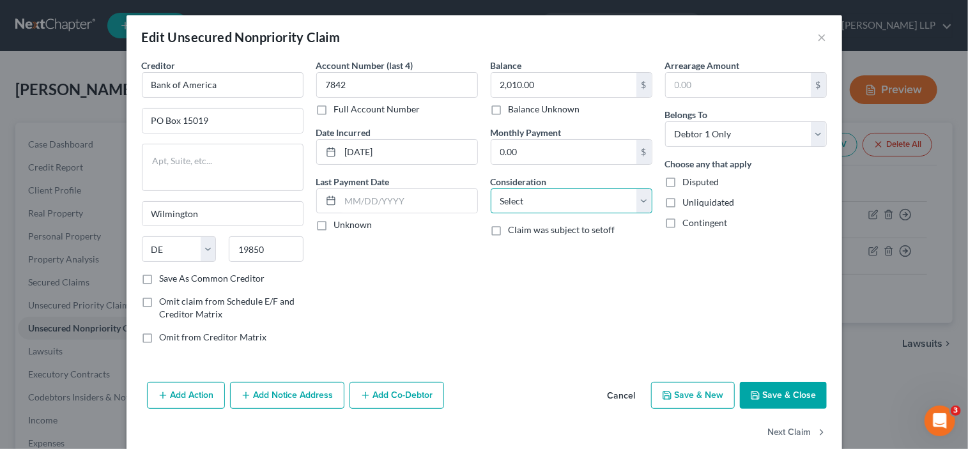
click at [587, 205] on select "Select Cable / Satellite Services Collection Agency Credit Card Debt Debt Couns…" at bounding box center [572, 202] width 162 height 26
select select "2"
click at [491, 189] on select "Select Cable / Satellite Services Collection Agency Credit Card Debt Debt Couns…" at bounding box center [572, 202] width 162 height 26
click at [717, 395] on button "Save & New" at bounding box center [693, 395] width 84 height 27
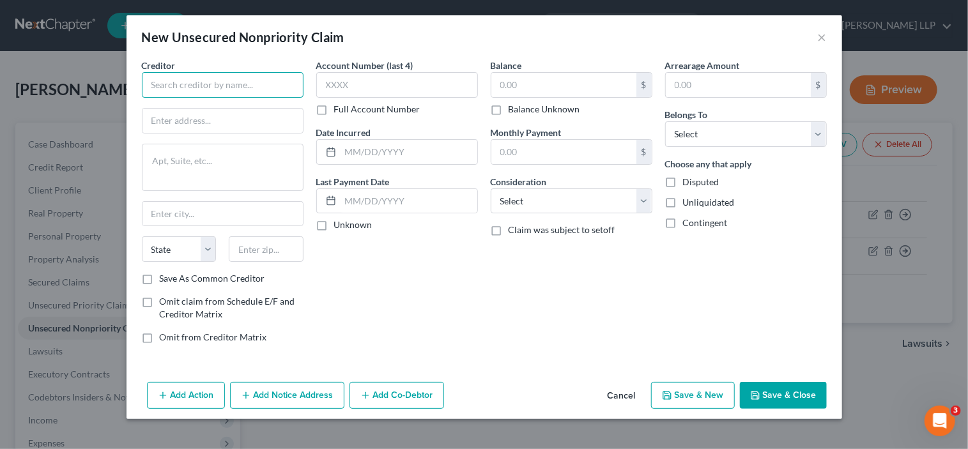
click at [231, 77] on input "text" at bounding box center [223, 85] width 162 height 26
type input "US Bank"
type input "PO Box 108"
type input "[GEOGRAPHIC_DATA][PERSON_NAME]"
select select "26"
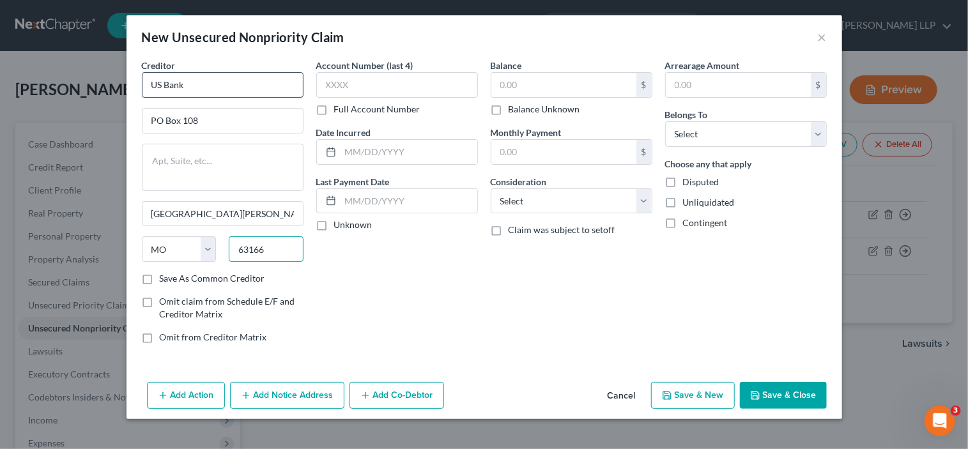
type input "63166"
type input "Saint Louis"
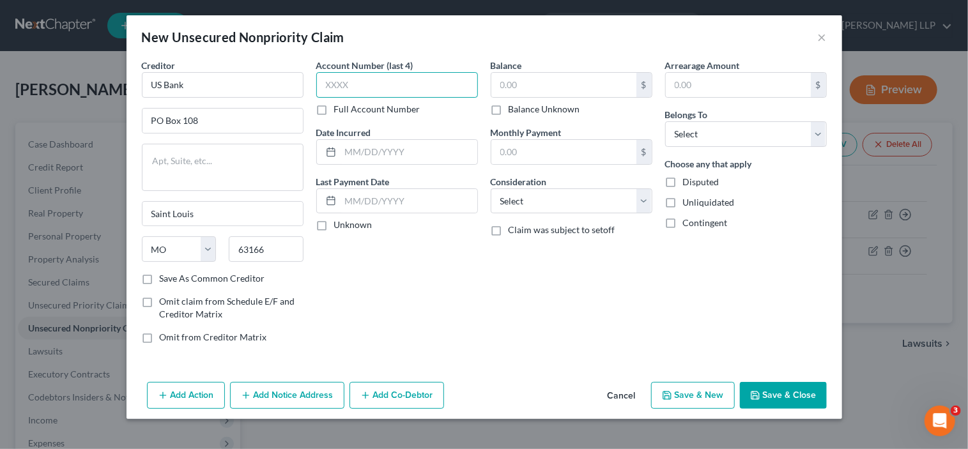
click at [371, 79] on input "text" at bounding box center [397, 85] width 162 height 26
type input "2059"
click at [552, 93] on input "text" at bounding box center [563, 85] width 145 height 24
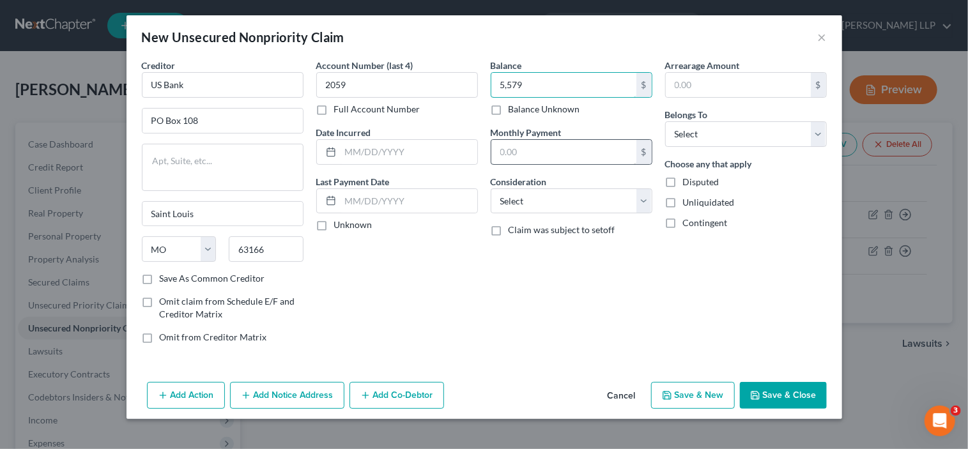
type input "5,579"
click at [558, 148] on input "text" at bounding box center [563, 152] width 145 height 24
type input "255"
click at [601, 208] on select "Select Cable / Satellite Services Collection Agency Credit Card Debt Debt Couns…" at bounding box center [572, 202] width 162 height 26
select select "2"
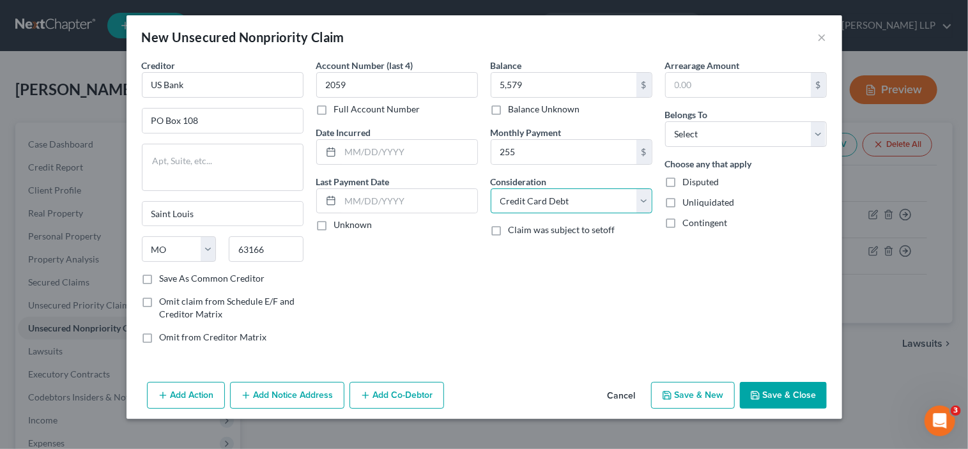
click at [491, 189] on select "Select Cable / Satellite Services Collection Agency Credit Card Debt Debt Couns…" at bounding box center [572, 202] width 162 height 26
click at [739, 139] on select "Select Debtor 1 Only Debtor 2 Only Debtor 1 And Debtor 2 Only At Least One Of T…" at bounding box center [746, 134] width 162 height 26
select select "0"
click at [665, 121] on select "Select Debtor 1 Only Debtor 2 Only Debtor 1 And Debtor 2 Only At Least One Of T…" at bounding box center [746, 134] width 162 height 26
click at [709, 397] on button "Save & New" at bounding box center [693, 395] width 84 height 27
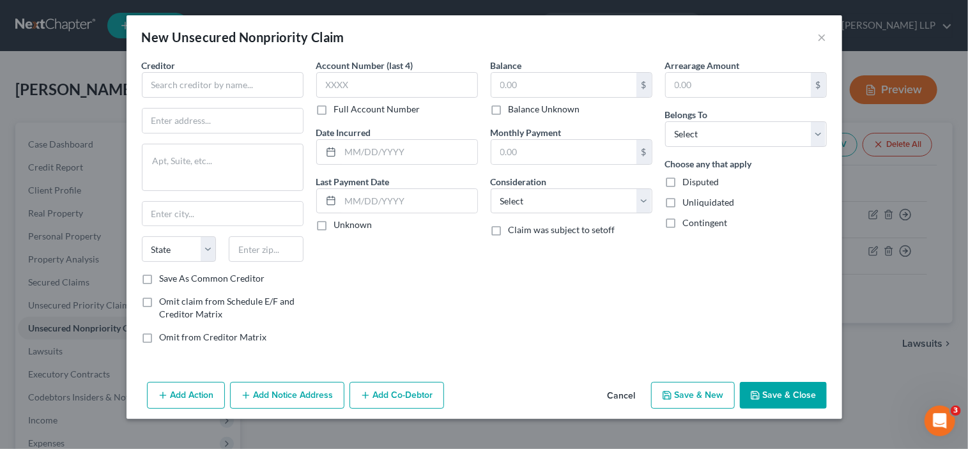
type input "5,579.00"
type input "255.00"
click at [353, 95] on input "text" at bounding box center [397, 85] width 162 height 26
type input "7482"
click at [350, 97] on div "Account Number (last 4) 7482 Full Account Number" at bounding box center [397, 87] width 162 height 57
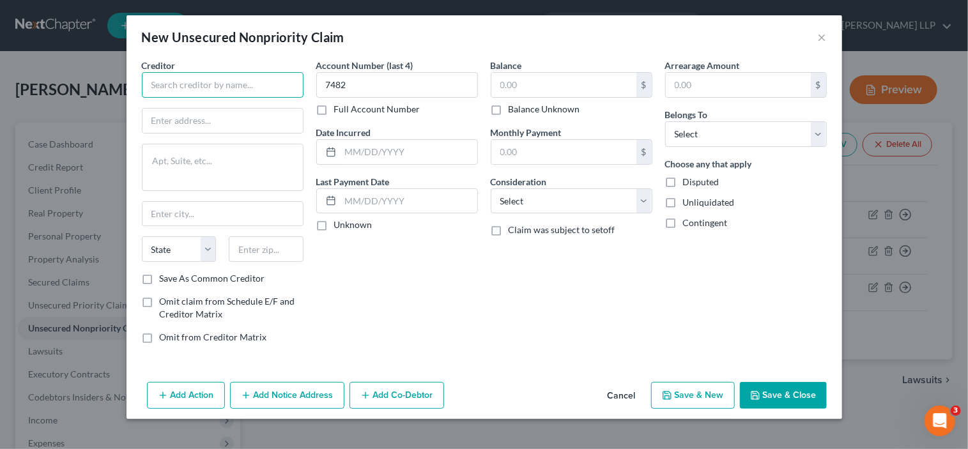
click at [249, 84] on input "text" at bounding box center [223, 85] width 162 height 26
click at [699, 90] on input "text" at bounding box center [738, 85] width 145 height 24
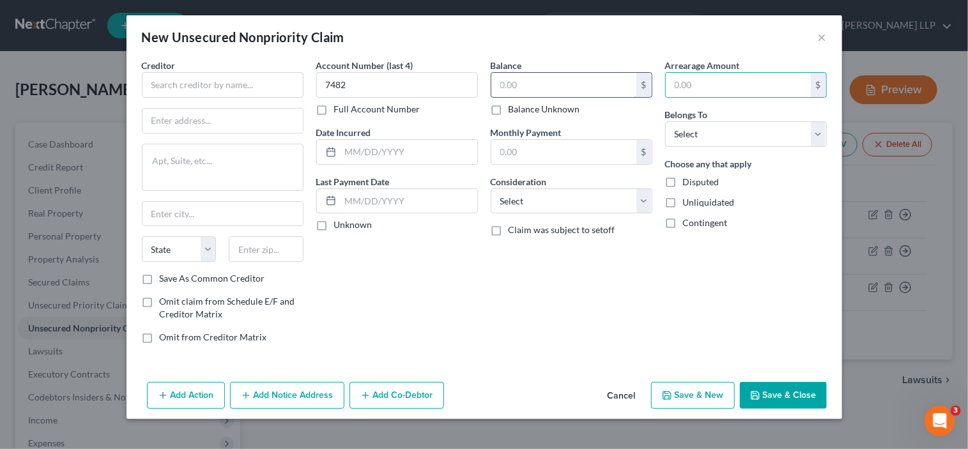
click at [530, 85] on input "text" at bounding box center [563, 85] width 145 height 24
type input "10,250"
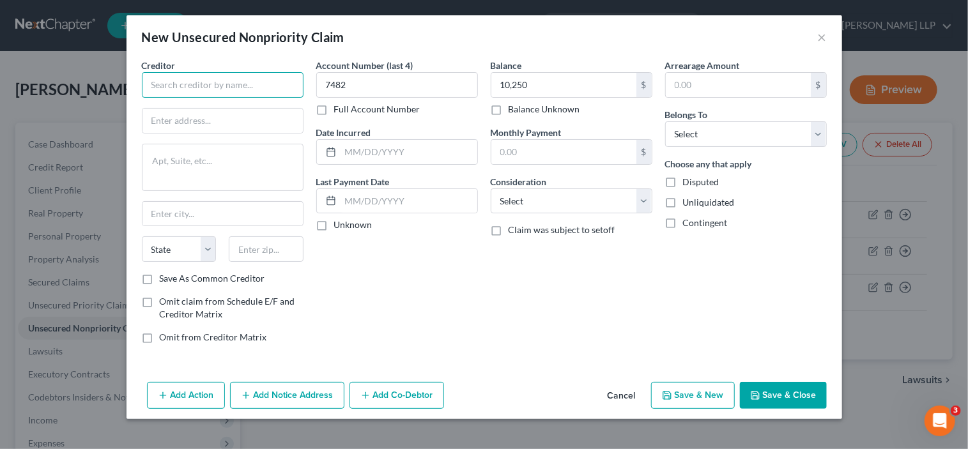
click at [242, 88] on input "text" at bounding box center [223, 85] width 162 height 26
type input "US BAnk"
type input "PO BOX 4521"
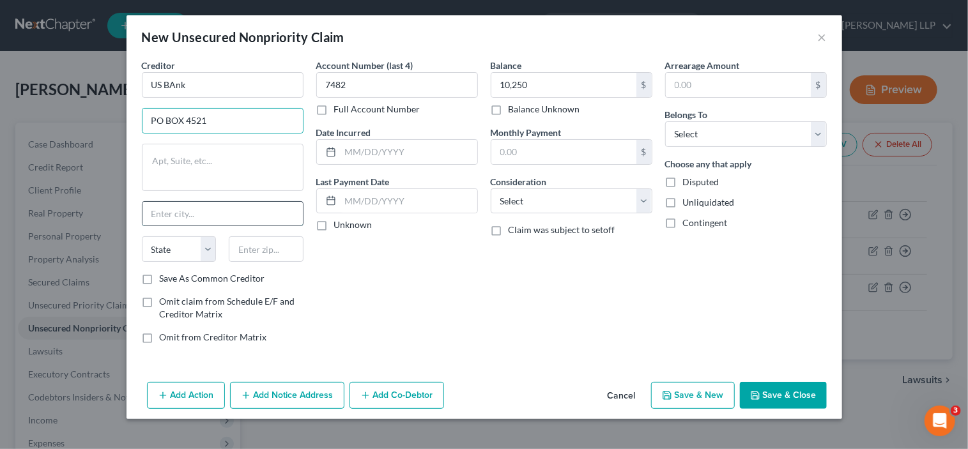
click at [213, 212] on input "text" at bounding box center [223, 214] width 160 height 24
type input "[GEOGRAPHIC_DATA][PERSON_NAME]"
select select "26"
type input "63166"
click at [237, 277] on label "Save As Common Creditor" at bounding box center [212, 278] width 105 height 13
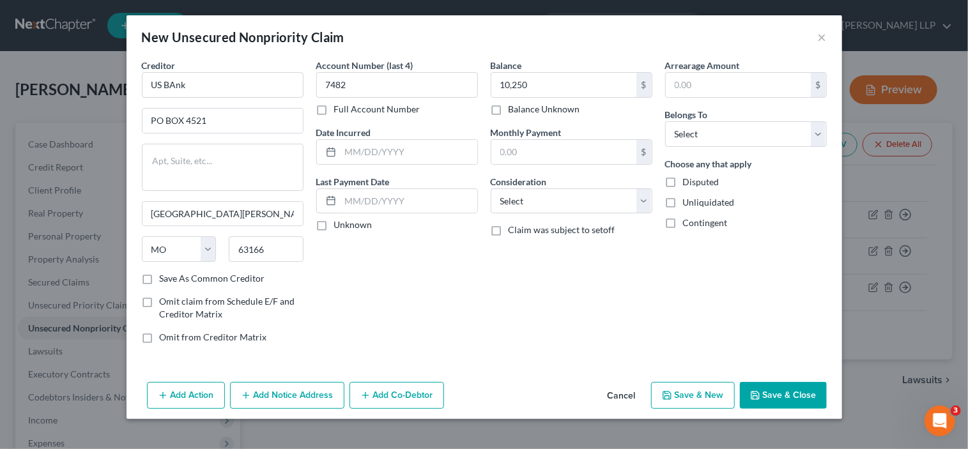
click at [173, 277] on input "Save As Common Creditor" at bounding box center [169, 276] width 8 height 8
checkbox input "true"
type input "Saint Louis"
click at [580, 196] on select "Select Cable / Satellite Services Collection Agency Credit Card Debt Debt Couns…" at bounding box center [572, 202] width 162 height 26
select select "2"
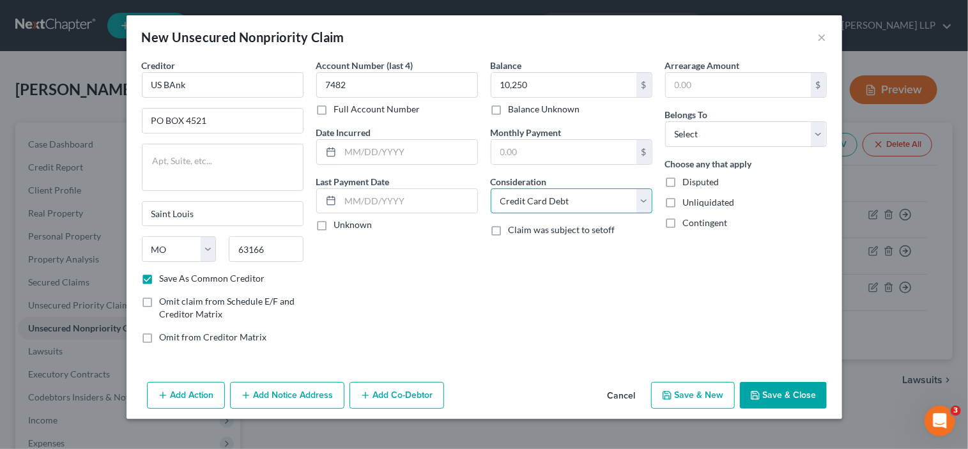
click at [491, 189] on select "Select Cable / Satellite Services Collection Agency Credit Card Debt Debt Couns…" at bounding box center [572, 202] width 162 height 26
click at [564, 144] on input "text" at bounding box center [563, 152] width 145 height 24
type input "250"
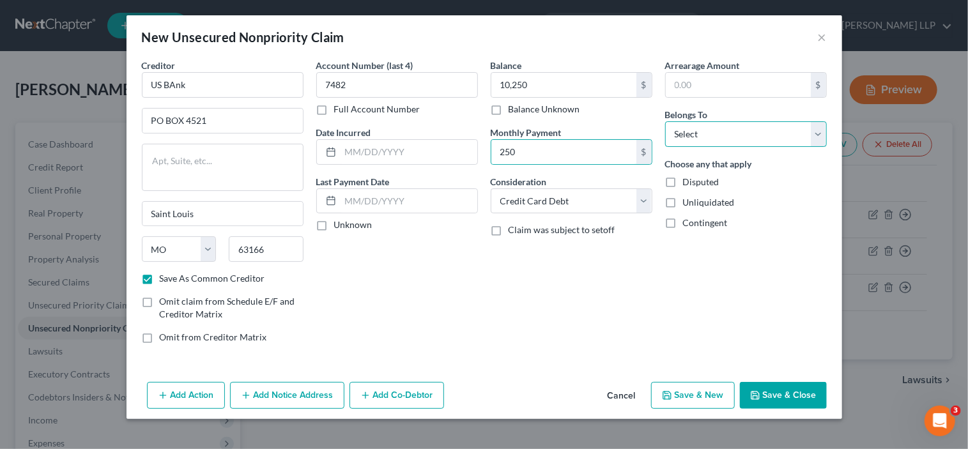
click at [695, 127] on select "Select Debtor 1 Only Debtor 2 Only Debtor 1 And Debtor 2 Only At Least One Of T…" at bounding box center [746, 134] width 162 height 26
select select "0"
click at [665, 121] on select "Select Debtor 1 Only Debtor 2 Only Debtor 1 And Debtor 2 Only At Least One Of T…" at bounding box center [746, 134] width 162 height 26
click at [797, 385] on button "Save & Close" at bounding box center [783, 395] width 87 height 27
checkbox input "false"
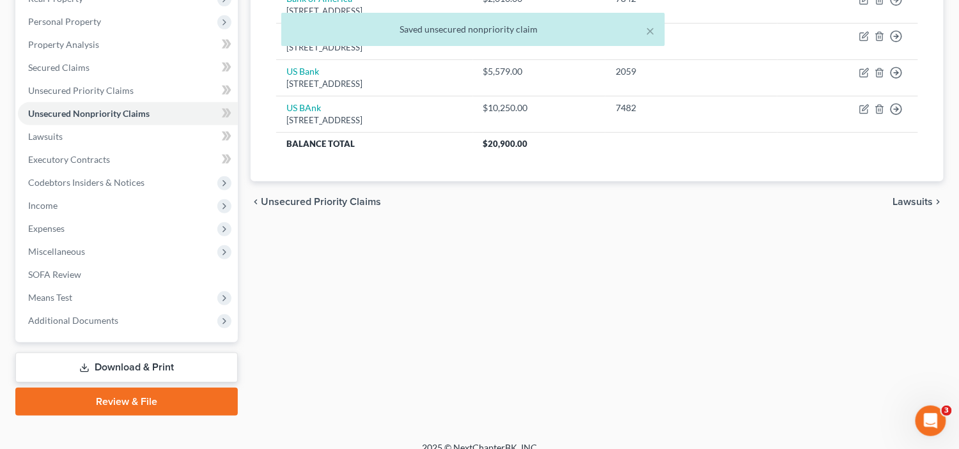
scroll to position [228, 0]
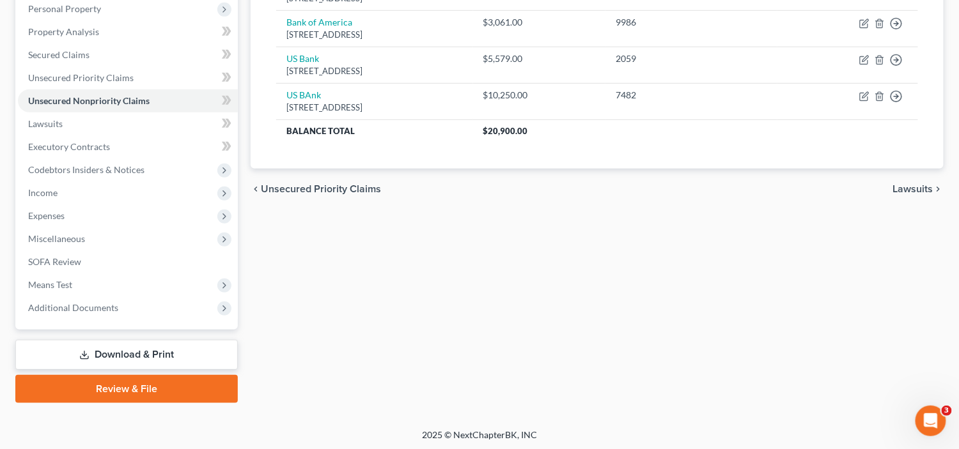
click at [171, 389] on link "Review & File" at bounding box center [126, 389] width 222 height 28
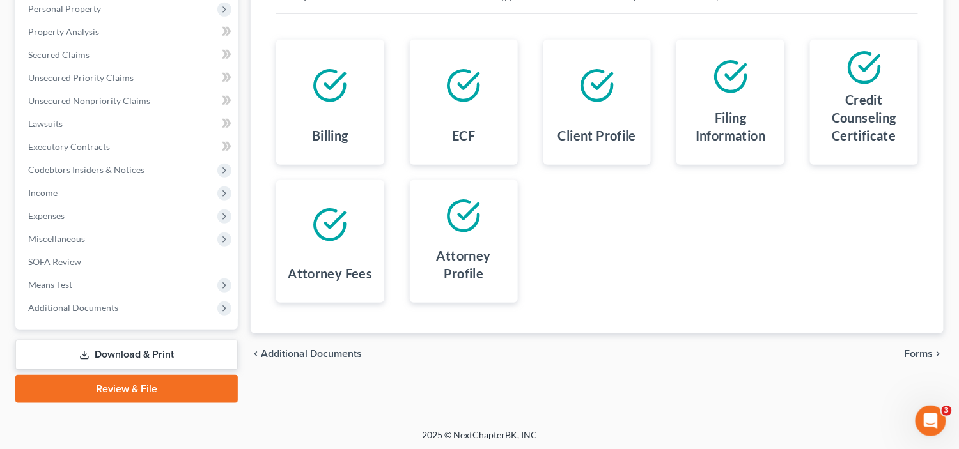
scroll to position [164, 0]
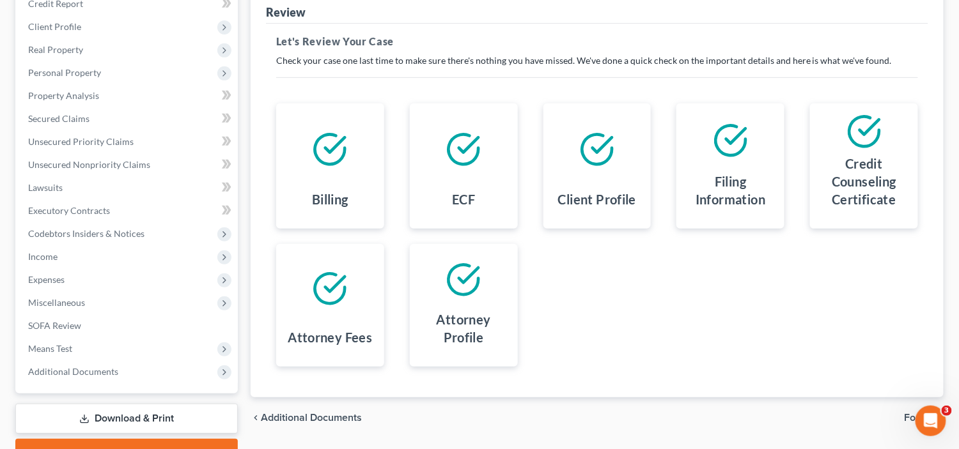
click at [865, 196] on h4 "Credit Counseling Certificate" at bounding box center [864, 182] width 88 height 54
click at [874, 136] on icon at bounding box center [864, 132] width 36 height 36
click at [872, 138] on icon at bounding box center [864, 132] width 36 height 36
click at [871, 139] on icon at bounding box center [864, 132] width 36 height 36
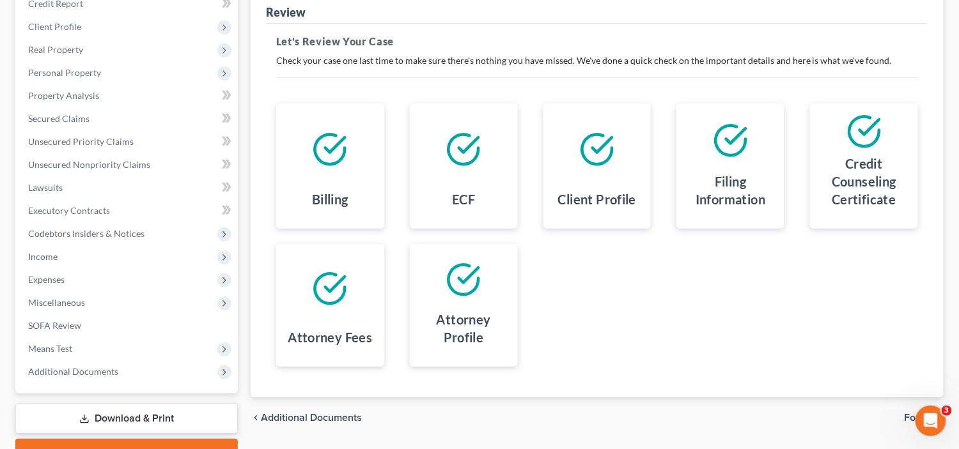
click at [869, 137] on icon at bounding box center [864, 132] width 36 height 36
click at [866, 137] on icon at bounding box center [864, 132] width 36 height 36
drag, startPoint x: 866, startPoint y: 137, endPoint x: 816, endPoint y: 179, distance: 65.4
click at [847, 153] on div "Credit Counseling Certificate" at bounding box center [864, 166] width 108 height 125
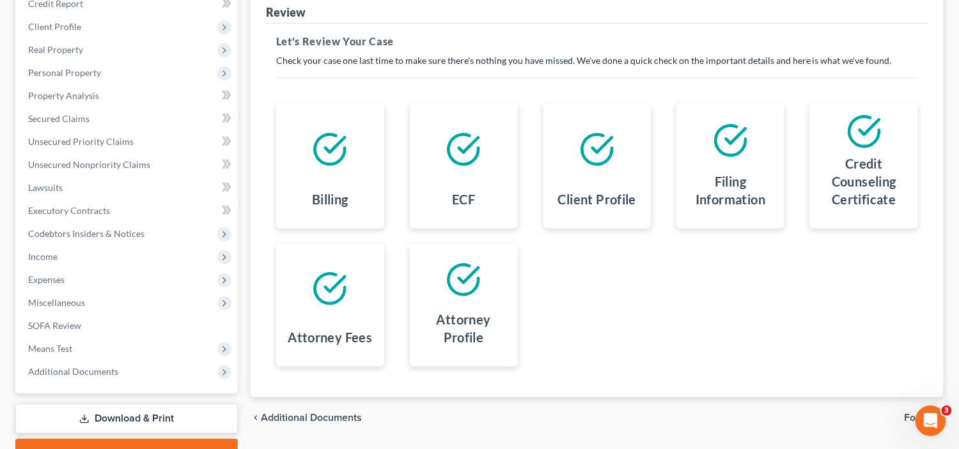
click at [802, 182] on div "Credit Counseling Certificate" at bounding box center [864, 166] width 134 height 125
click at [801, 182] on div "Credit Counseling Certificate" at bounding box center [864, 166] width 134 height 125
drag, startPoint x: 676, startPoint y: 188, endPoint x: 506, endPoint y: 160, distance: 171.7
click at [675, 187] on div "Filing Information" at bounding box center [730, 166] width 134 height 125
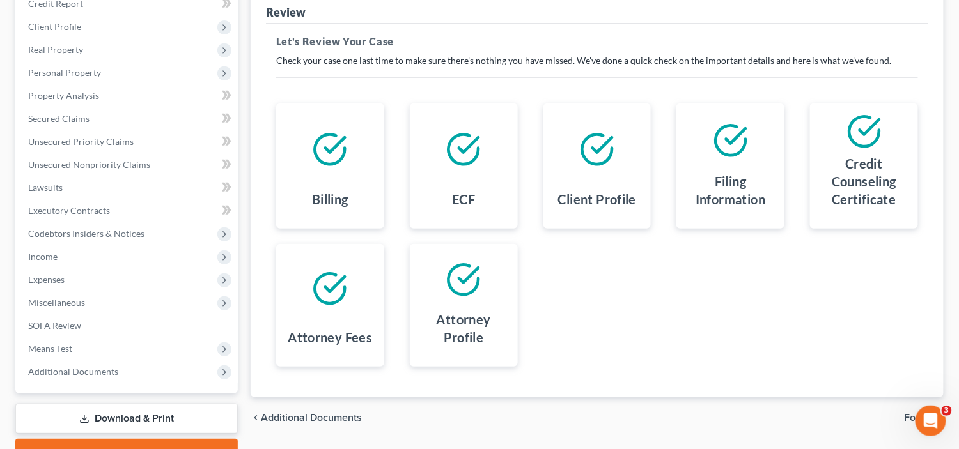
click at [413, 144] on div "ECF" at bounding box center [464, 166] width 108 height 125
click at [376, 154] on div "Billing" at bounding box center [330, 166] width 108 height 125
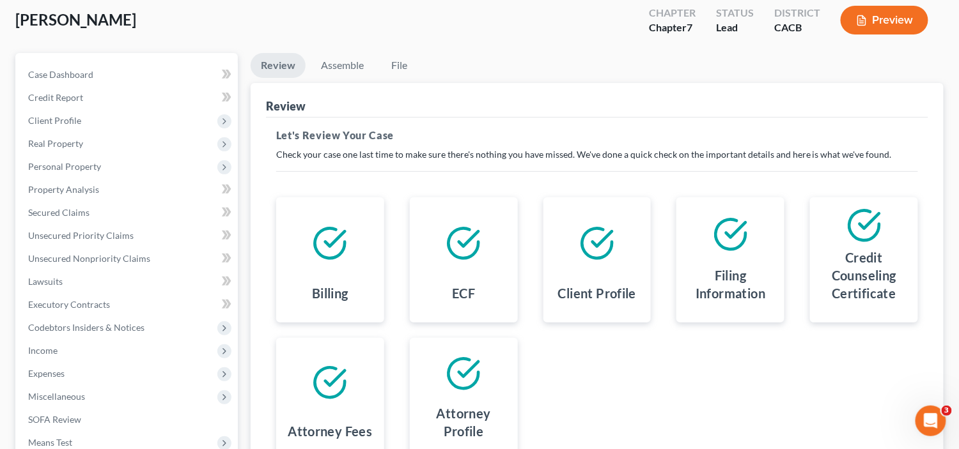
scroll to position [128, 0]
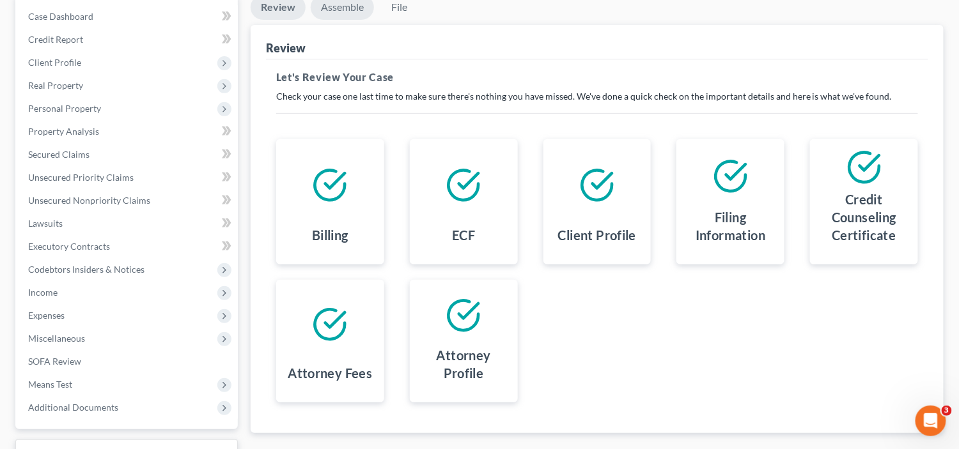
click at [349, 5] on link "Assemble" at bounding box center [342, 7] width 63 height 25
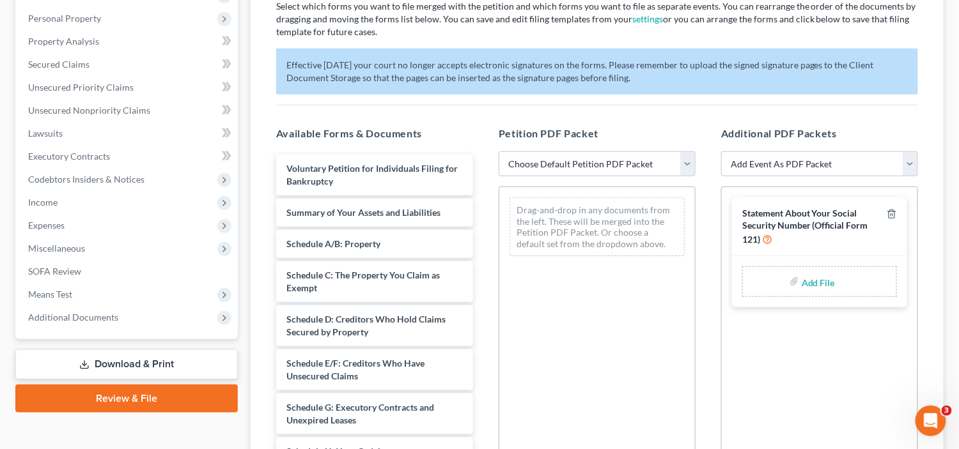
scroll to position [256, 0]
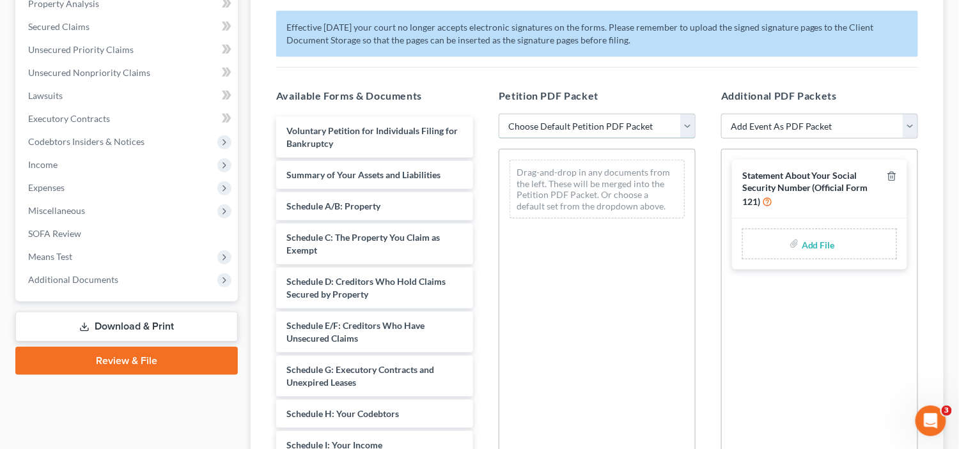
click at [624, 117] on select "Choose Default Petition PDF Packet Complete Bankruptcy Petition (all forms and …" at bounding box center [597, 127] width 197 height 26
select select "0"
click at [499, 114] on select "Choose Default Petition PDF Packet Complete Bankruptcy Petition (all forms and …" at bounding box center [597, 127] width 197 height 26
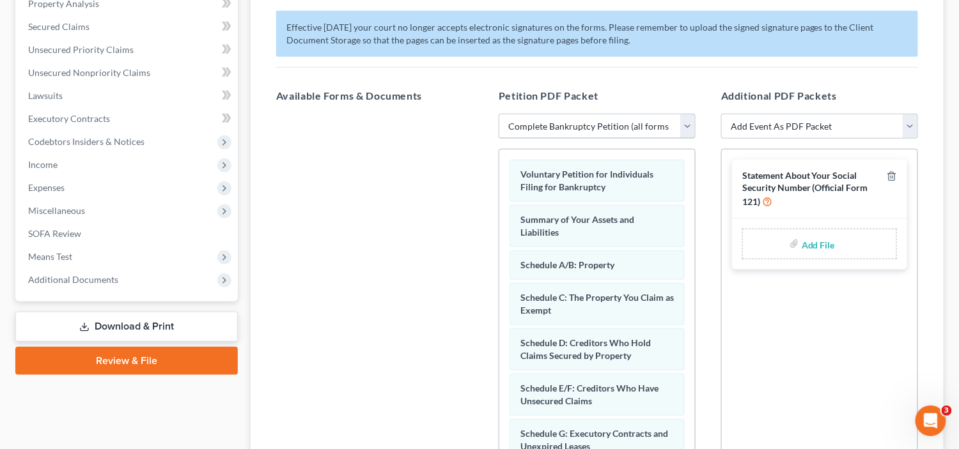
click at [647, 127] on select "Choose Default Petition PDF Packet Complete Bankruptcy Petition (all forms and …" at bounding box center [597, 127] width 197 height 26
click at [499, 114] on select "Choose Default Petition PDF Packet Complete Bankruptcy Petition (all forms and …" at bounding box center [597, 127] width 197 height 26
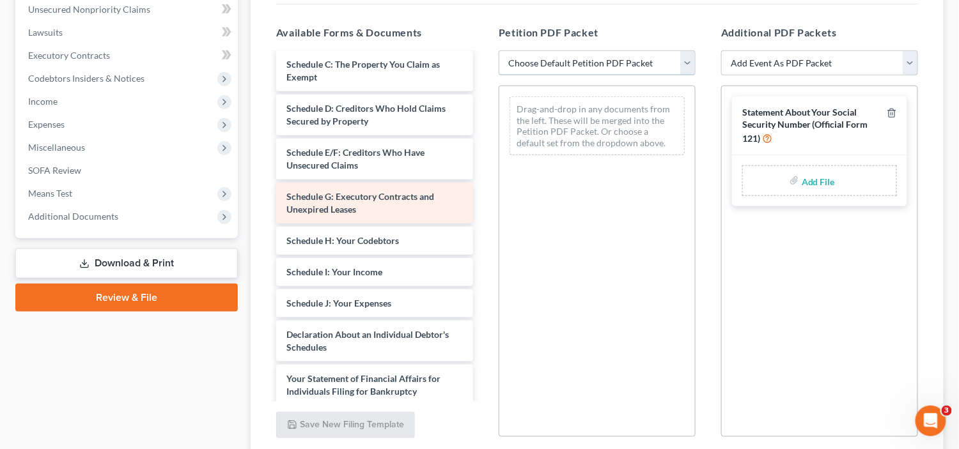
scroll to position [0, 0]
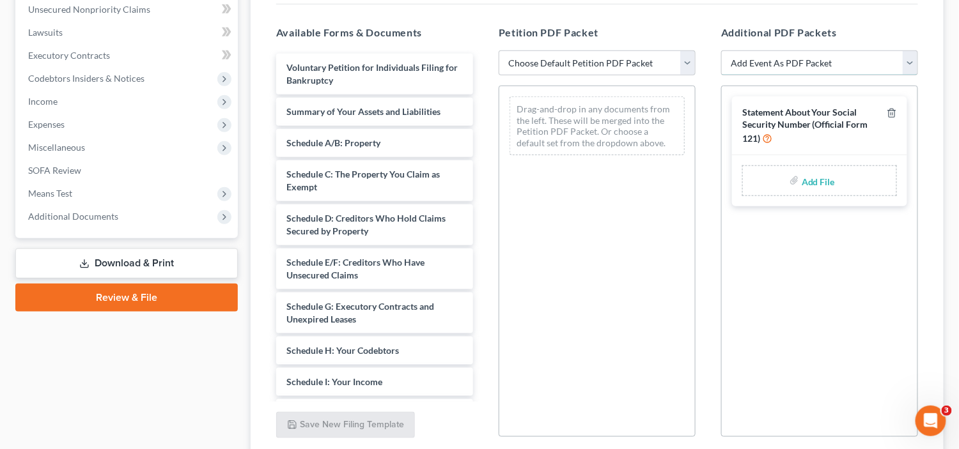
click at [784, 61] on select "Add Event As PDF Packet Amended Chapter 11 Plan Amended Chapter 11 Small Busine…" at bounding box center [819, 63] width 197 height 26
click at [782, 61] on select "Add Event As PDF Packet Amended Chapter 11 Plan Amended Chapter 11 Small Busine…" at bounding box center [819, 63] width 197 height 26
click at [617, 71] on select "Choose Default Petition PDF Packet Complete Bankruptcy Petition (all forms and …" at bounding box center [597, 63] width 197 height 26
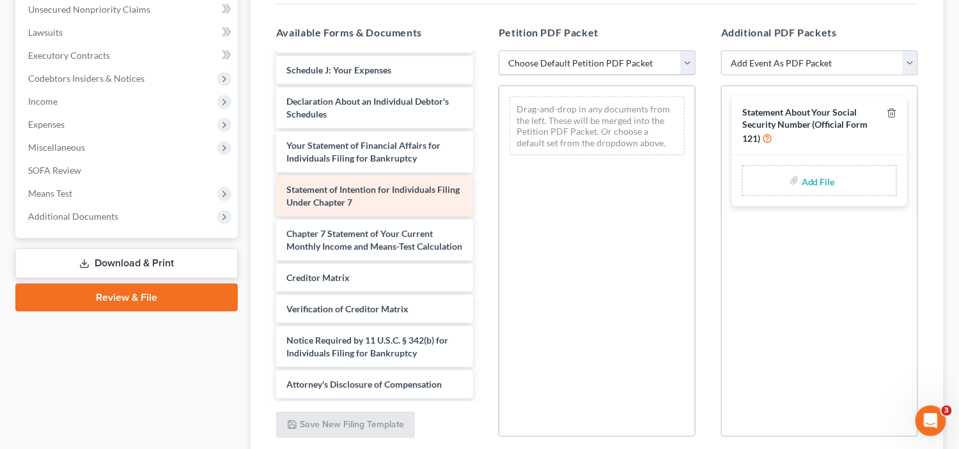
scroll to position [355, 0]
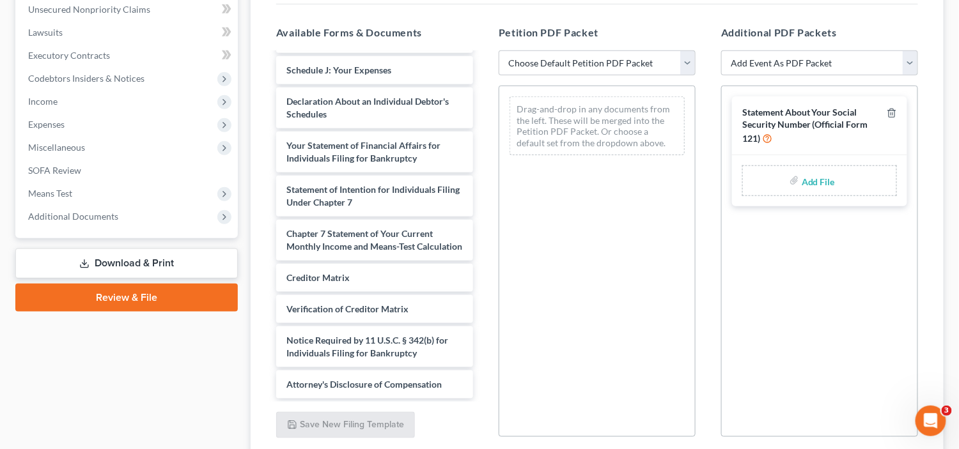
click at [168, 290] on link "Review & File" at bounding box center [126, 298] width 222 height 28
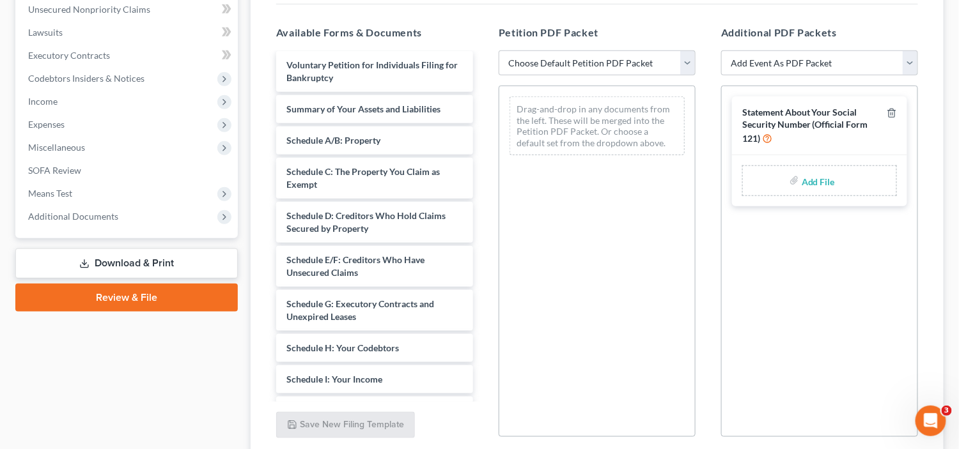
scroll to position [0, 0]
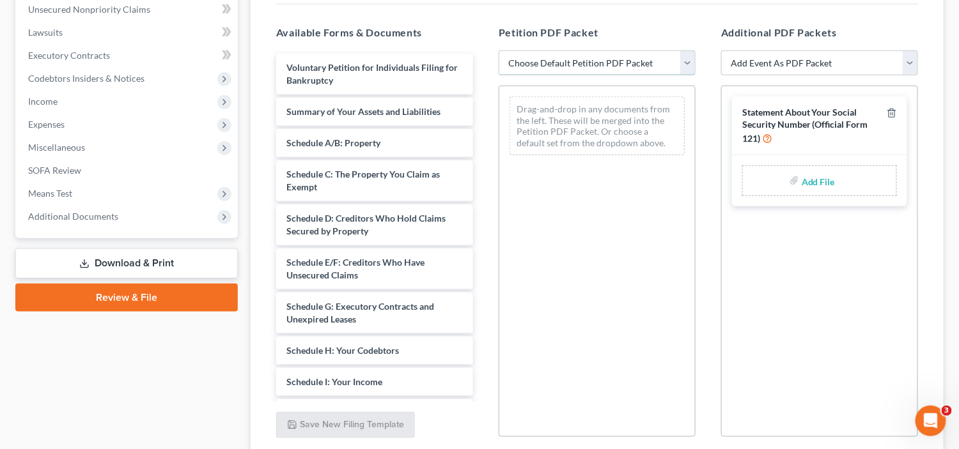
click at [564, 59] on select "Choose Default Petition PDF Packet Complete Bankruptcy Petition (all forms and …" at bounding box center [597, 63] width 197 height 26
select select "0"
click at [499, 50] on select "Choose Default Petition PDF Packet Complete Bankruptcy Petition (all forms and …" at bounding box center [597, 63] width 197 height 26
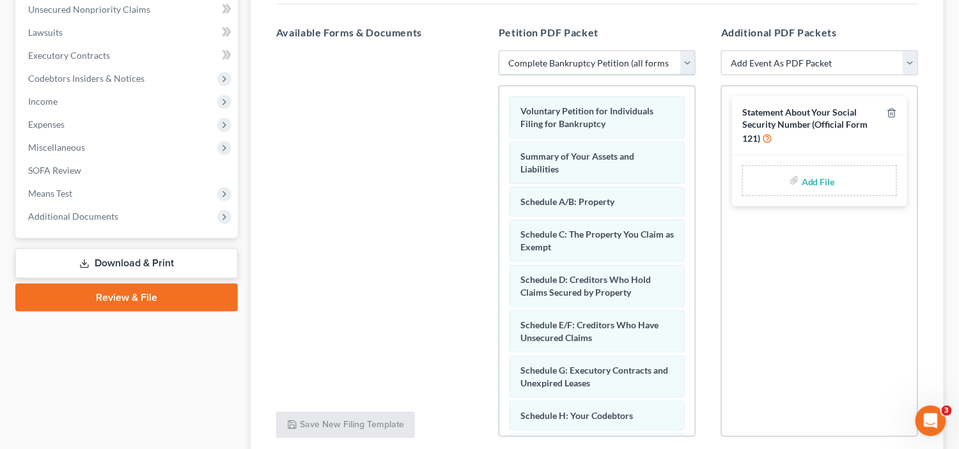
click at [568, 63] on select "Choose Default Petition PDF Packet Complete Bankruptcy Petition (all forms and …" at bounding box center [597, 63] width 197 height 26
select select
click at [499, 50] on select "Choose Default Petition PDF Packet Complete Bankruptcy Petition (all forms and …" at bounding box center [597, 63] width 197 height 26
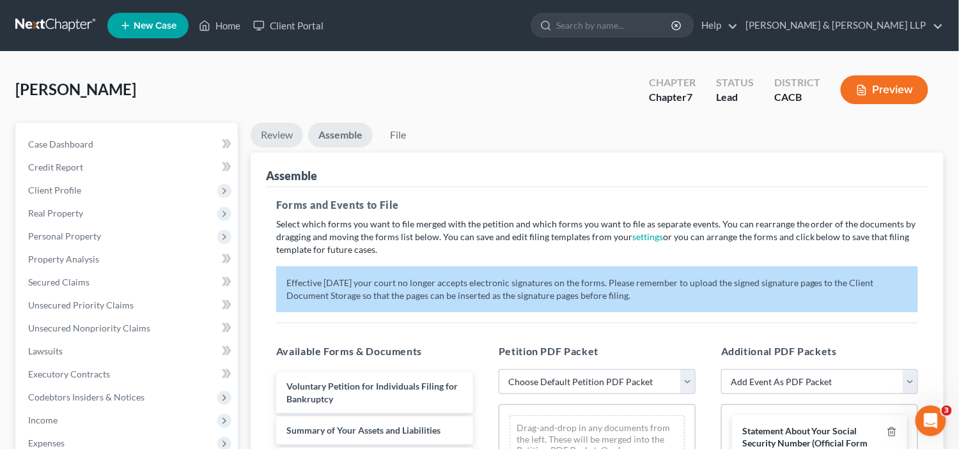
click at [256, 136] on link "Review" at bounding box center [277, 135] width 52 height 25
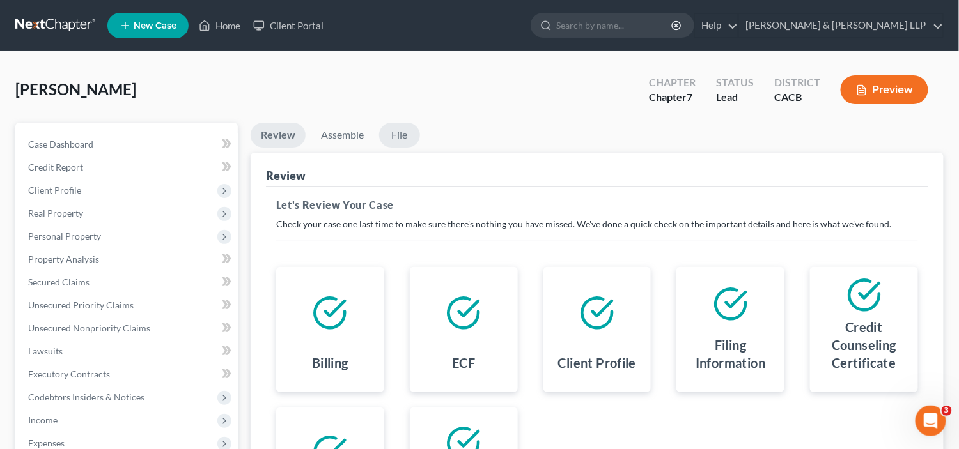
click at [398, 129] on link "File" at bounding box center [399, 135] width 41 height 25
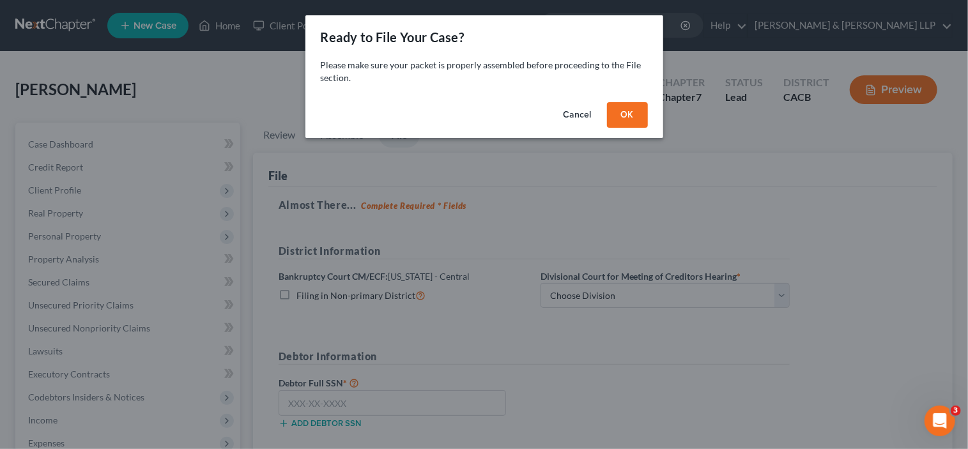
click at [609, 120] on button "OK" at bounding box center [627, 115] width 41 height 26
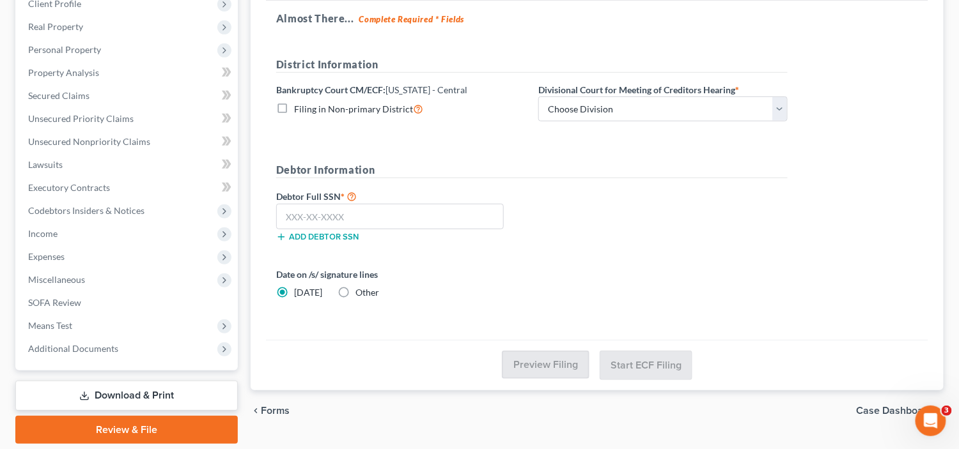
scroll to position [192, 0]
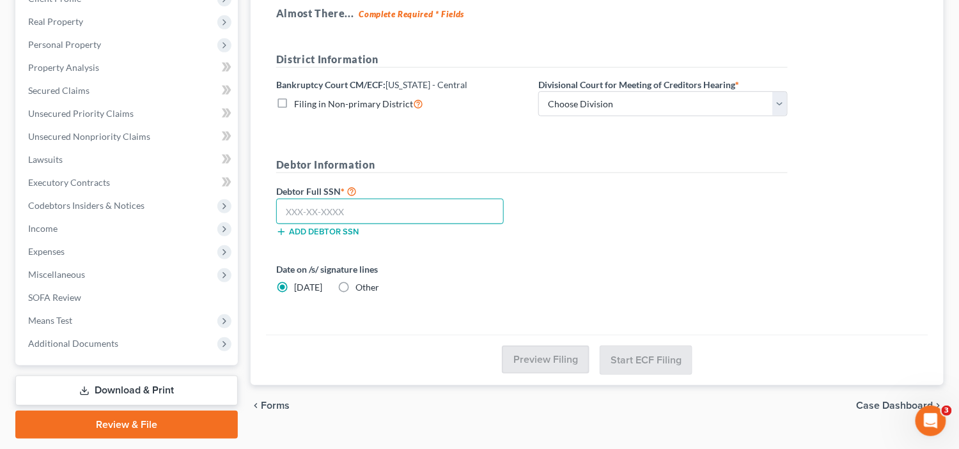
click at [453, 202] on input "text" at bounding box center [390, 212] width 228 height 26
type input "553-79-9306"
click at [812, 215] on div "Almost There... Complete Required * Fields District Information Bankruptcy Cour…" at bounding box center [597, 166] width 662 height 340
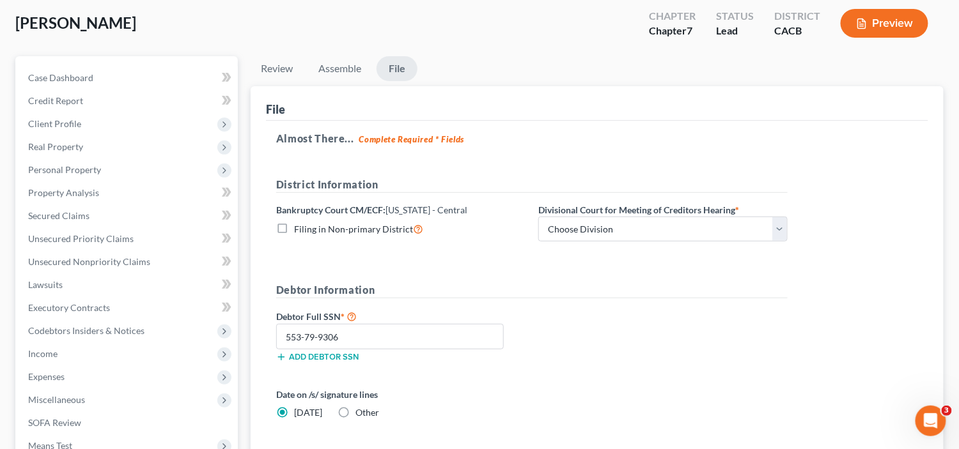
scroll to position [64, 0]
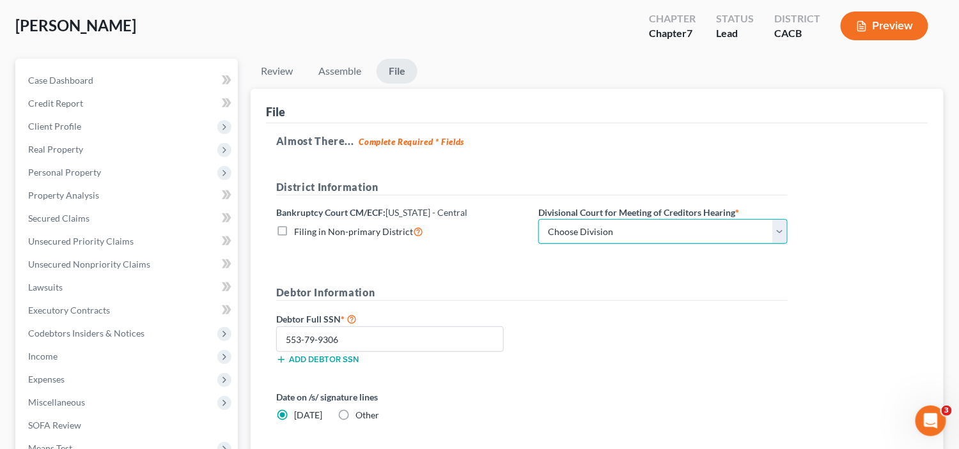
click at [698, 231] on select "Choose Division [GEOGRAPHIC_DATA][PERSON_NAME] [GEOGRAPHIC_DATA] [GEOGRAPHIC_DA…" at bounding box center [662, 232] width 249 height 26
select select "1"
click at [538, 219] on select "Choose Division [GEOGRAPHIC_DATA][PERSON_NAME] [GEOGRAPHIC_DATA] [GEOGRAPHIC_DA…" at bounding box center [662, 232] width 249 height 26
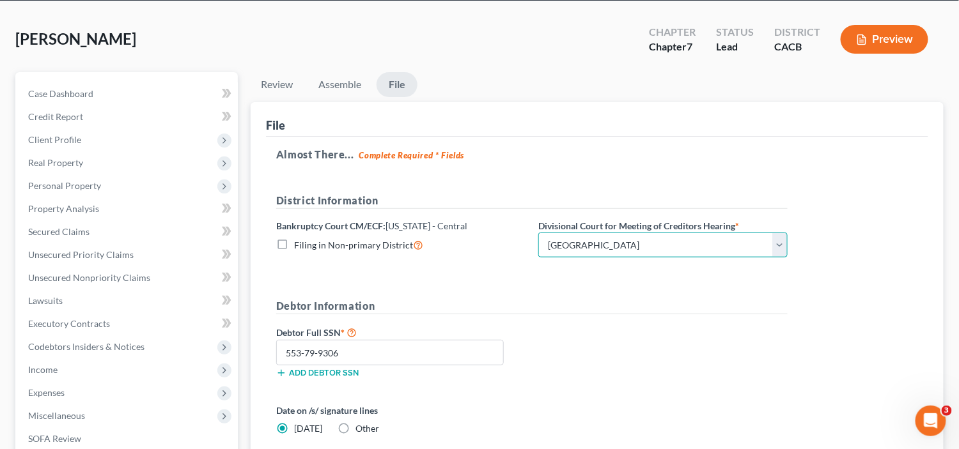
scroll to position [192, 0]
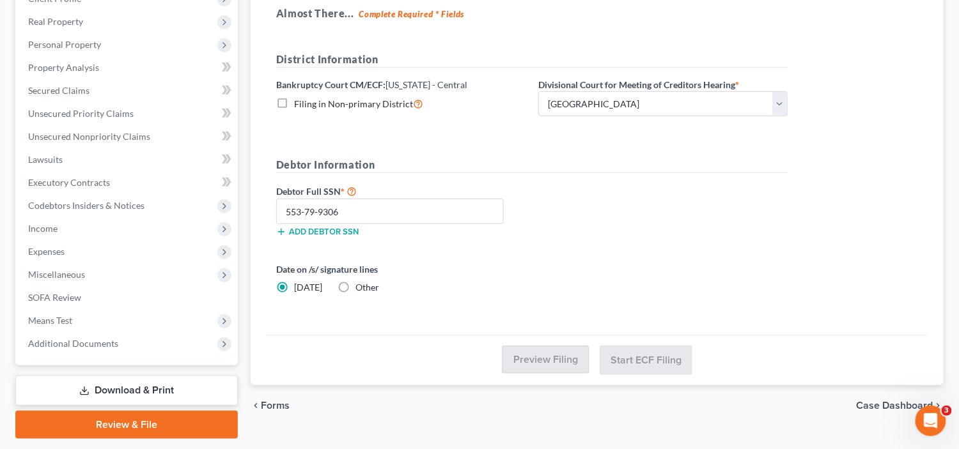
click at [164, 390] on link "Download & Print" at bounding box center [126, 391] width 222 height 30
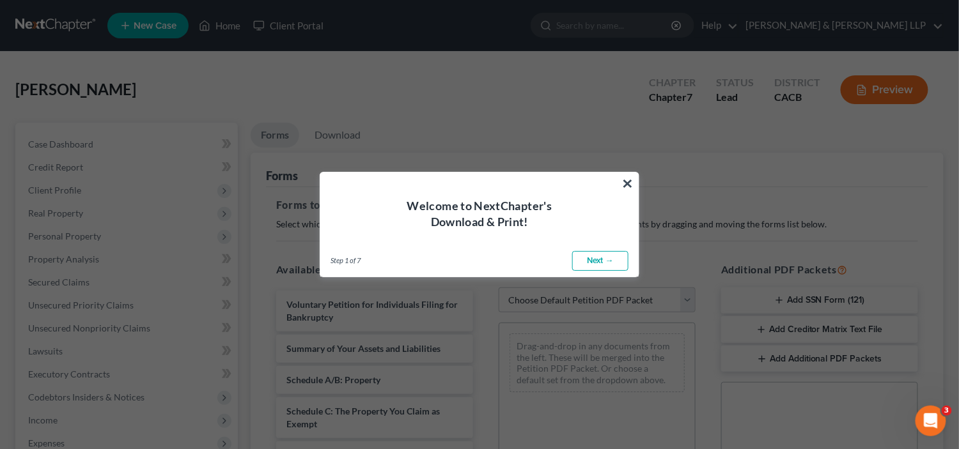
scroll to position [64, 0]
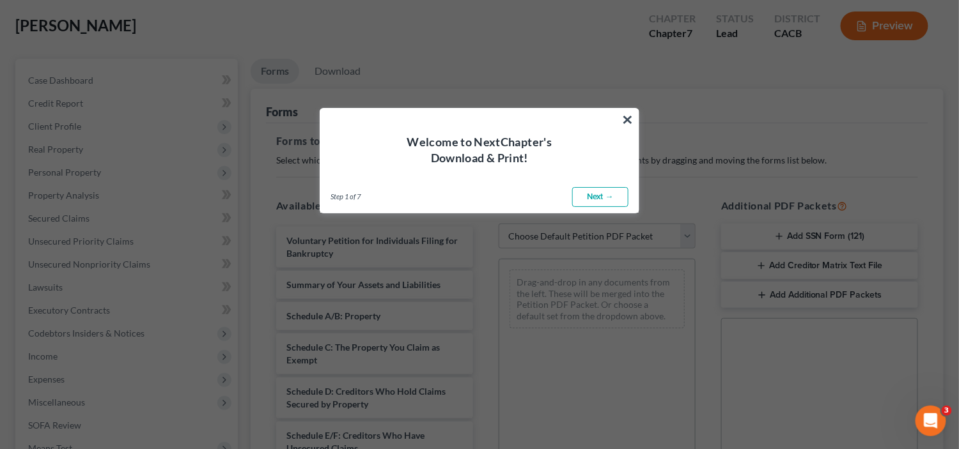
click at [597, 195] on link "Next →" at bounding box center [600, 197] width 56 height 20
select select "0"
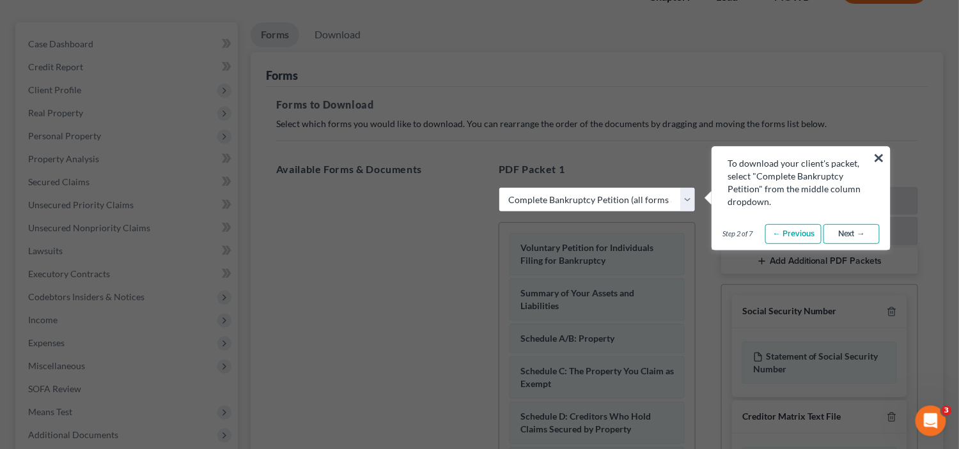
scroll to position [128, 0]
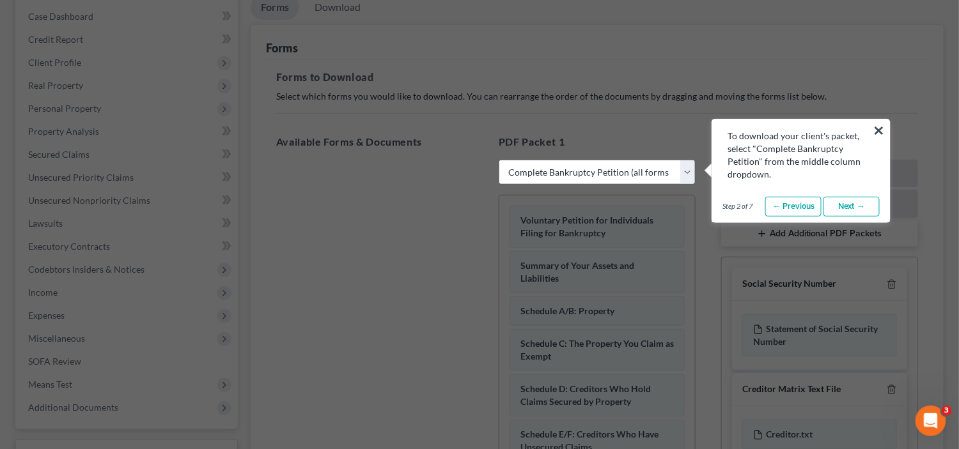
click at [854, 208] on link "Next →" at bounding box center [851, 207] width 56 height 20
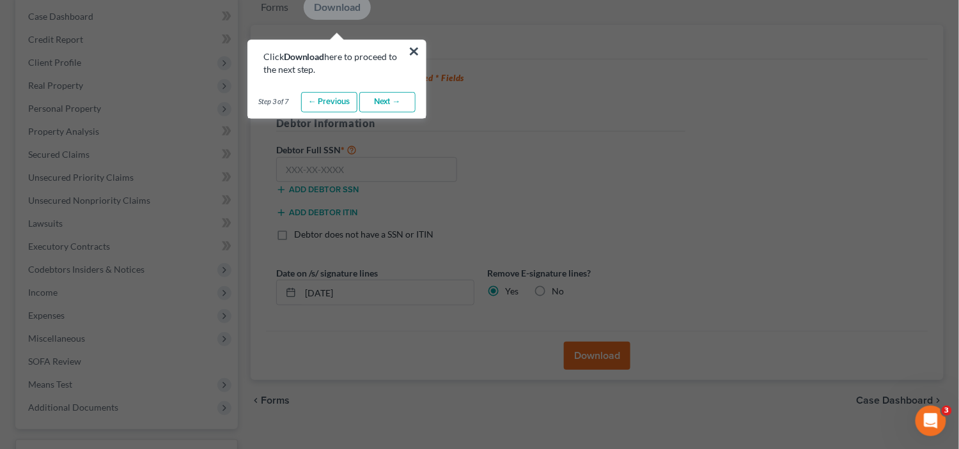
click at [395, 106] on link "Next →" at bounding box center [387, 102] width 56 height 20
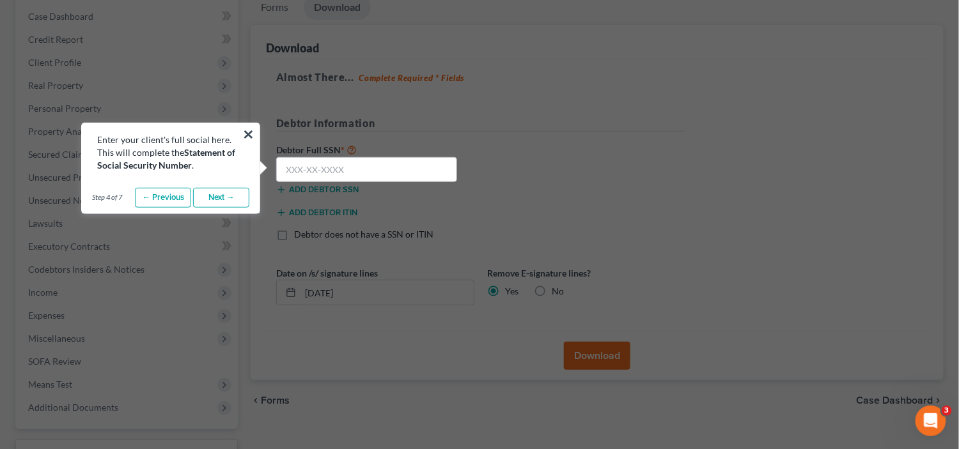
click at [210, 197] on link "Next →" at bounding box center [221, 198] width 56 height 20
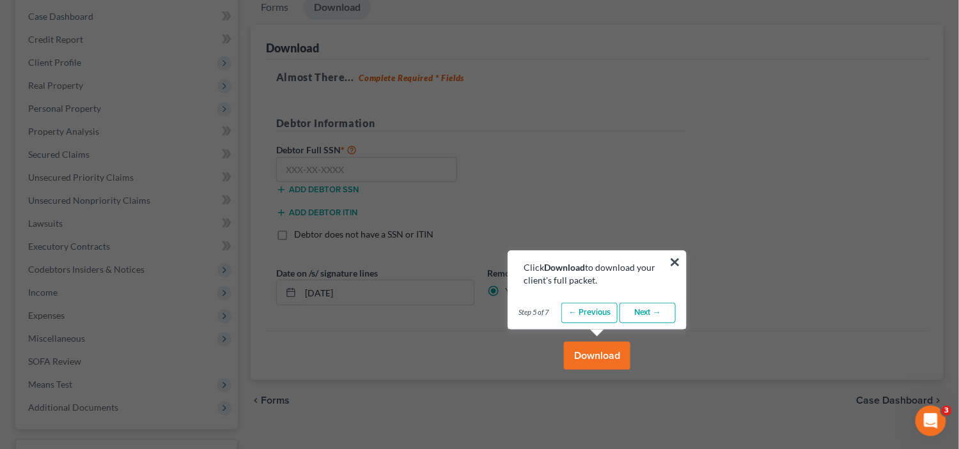
click at [619, 351] on button "Download" at bounding box center [597, 356] width 66 height 28
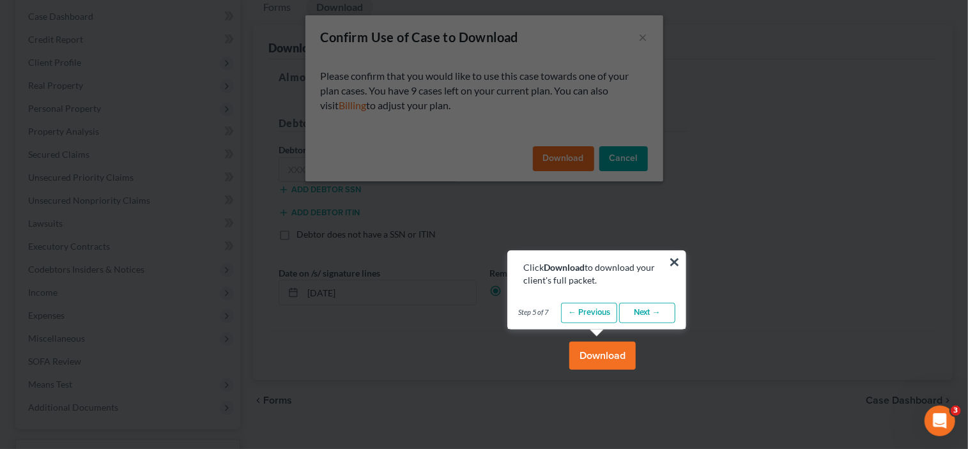
click at [679, 263] on button "×" at bounding box center [675, 262] width 12 height 20
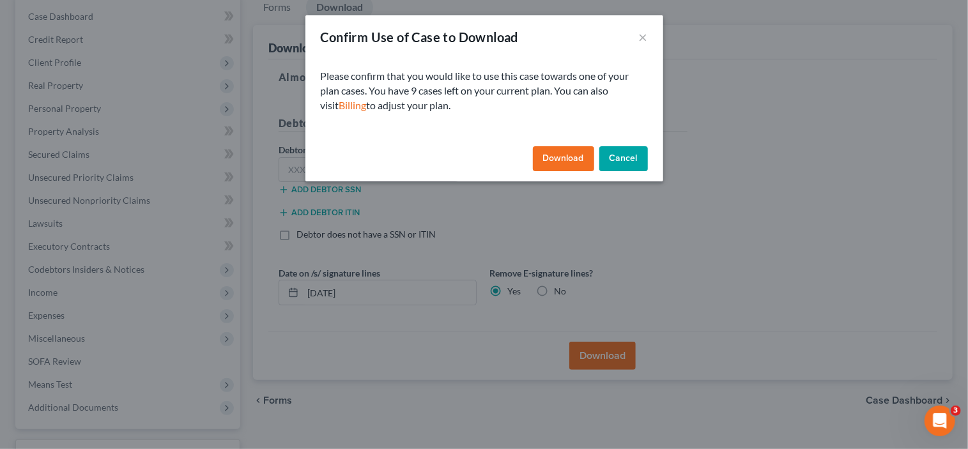
click at [554, 160] on button "Download" at bounding box center [563, 159] width 61 height 26
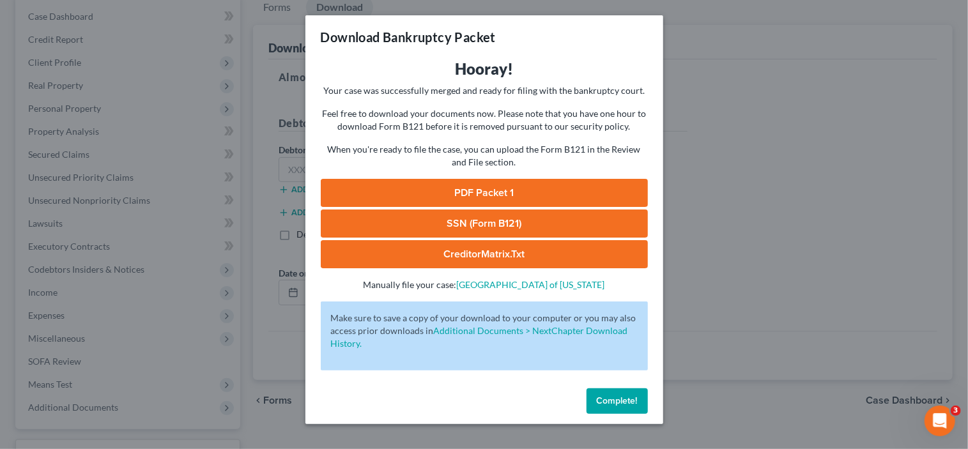
click at [516, 184] on link "PDF Packet 1" at bounding box center [484, 193] width 327 height 28
click at [475, 222] on link "SSN (Form B121)" at bounding box center [484, 224] width 327 height 28
click at [491, 253] on link "CreditorMatrix.txt" at bounding box center [484, 254] width 327 height 28
click at [621, 400] on span "Complete!" at bounding box center [617, 401] width 41 height 11
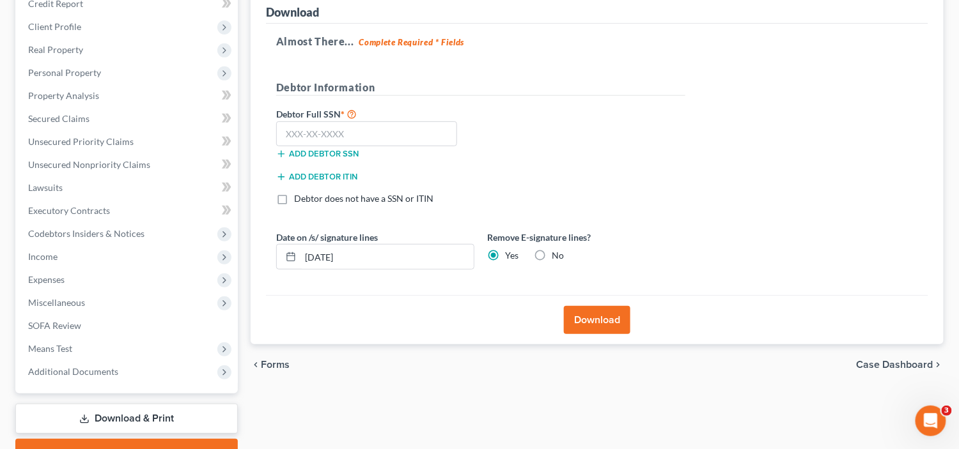
scroll to position [228, 0]
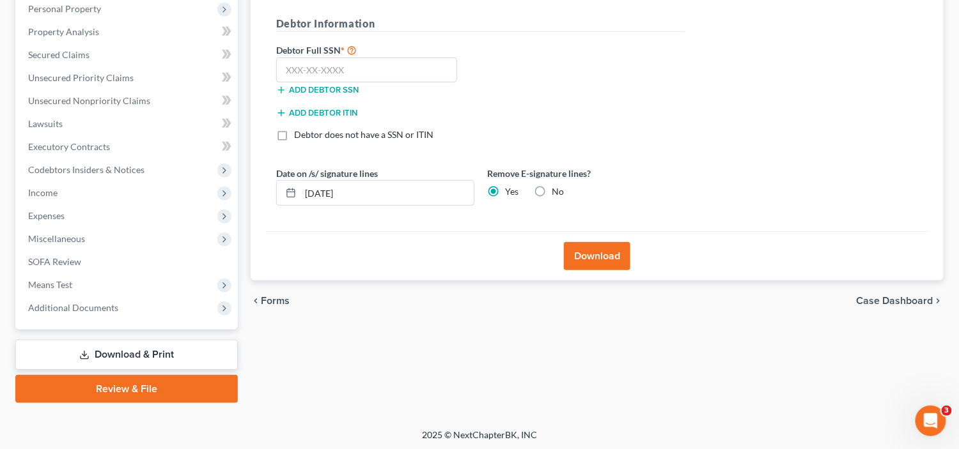
click at [904, 300] on span "Case Dashboard" at bounding box center [894, 301] width 77 height 10
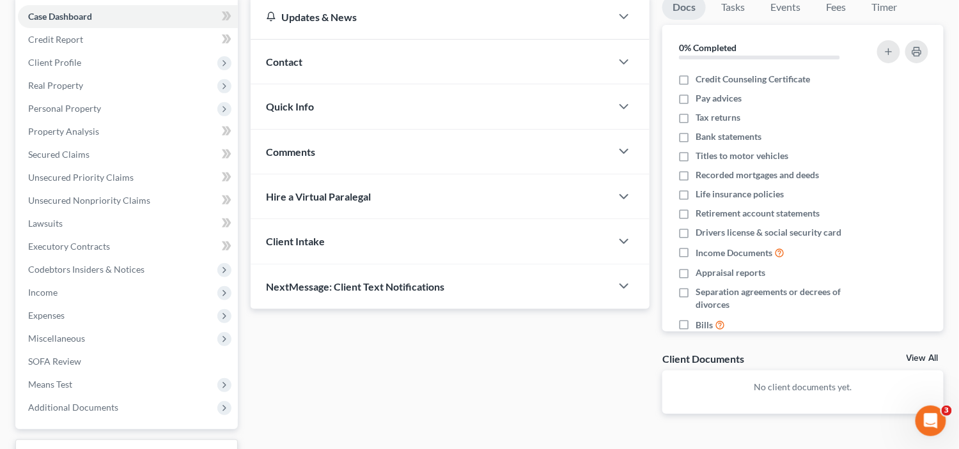
scroll to position [228, 0]
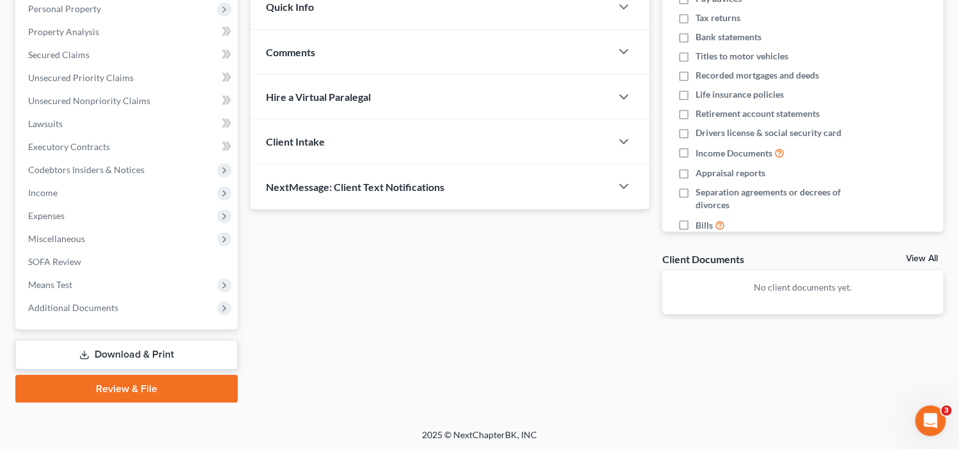
click at [212, 383] on link "Review & File" at bounding box center [126, 389] width 222 height 28
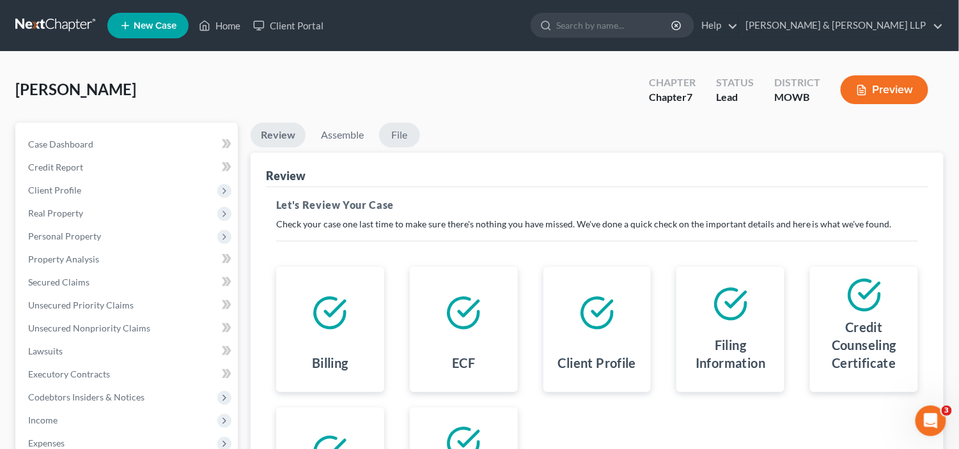
click at [401, 126] on link "File" at bounding box center [399, 135] width 41 height 25
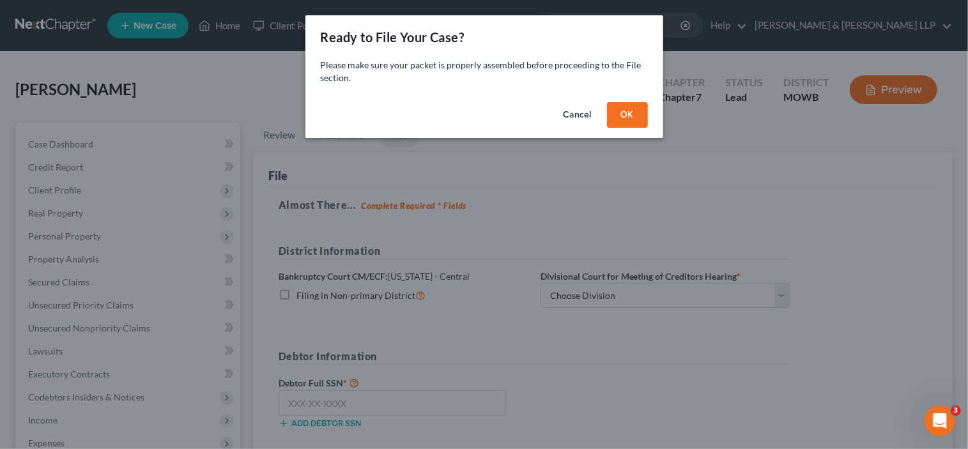
click at [620, 112] on button "OK" at bounding box center [627, 115] width 41 height 26
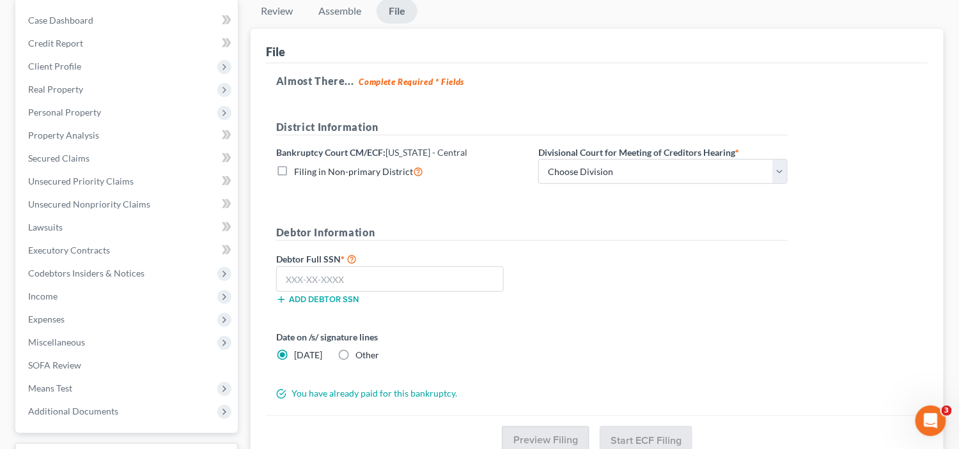
scroll to position [192, 0]
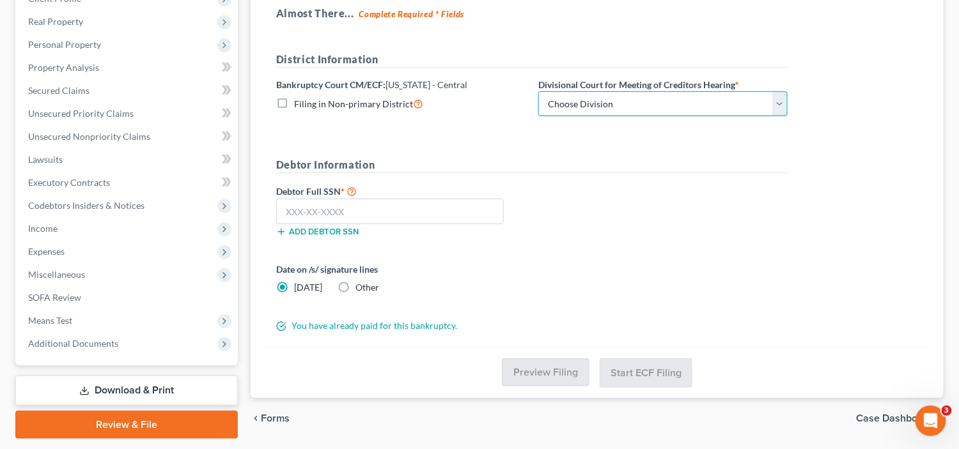
click at [594, 107] on select "Choose Division Central Southern Southwestern St. [PERSON_NAME]" at bounding box center [662, 104] width 249 height 26
select select "0"
click at [538, 91] on select "Choose Division Central Southern Southwestern St. [PERSON_NAME]" at bounding box center [662, 104] width 249 height 26
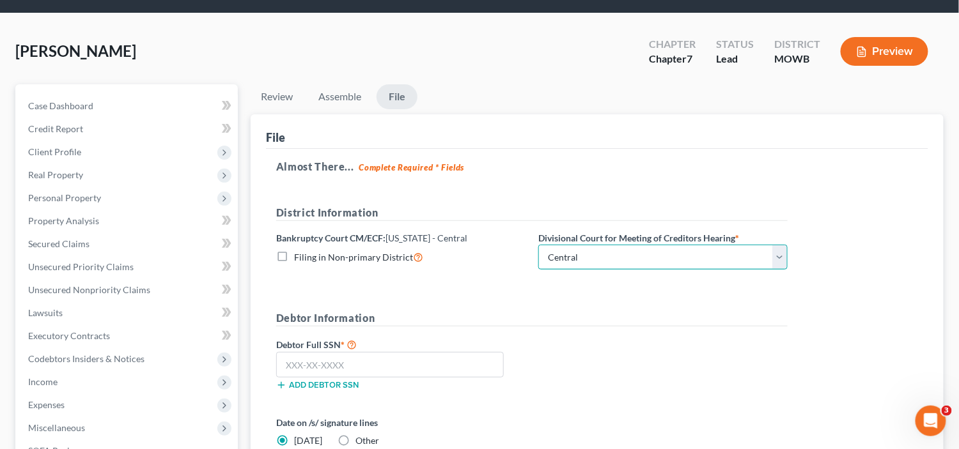
scroll to position [64, 0]
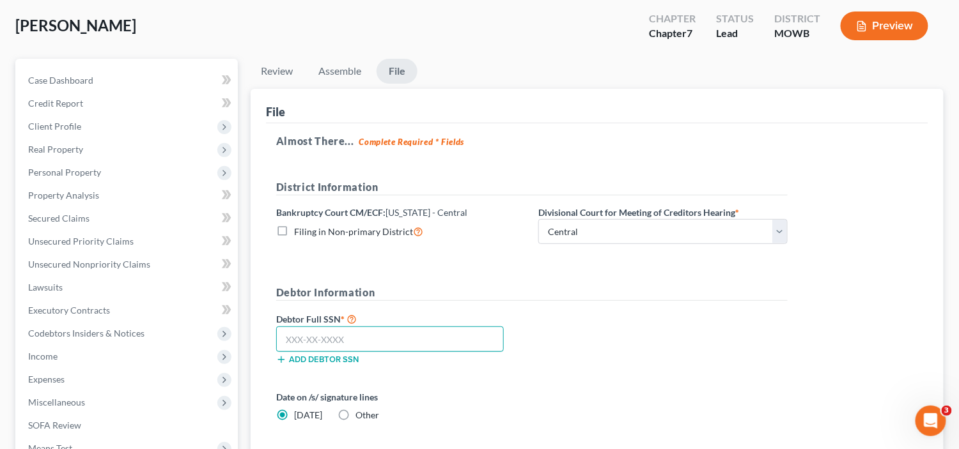
click at [376, 333] on input "text" at bounding box center [390, 340] width 228 height 26
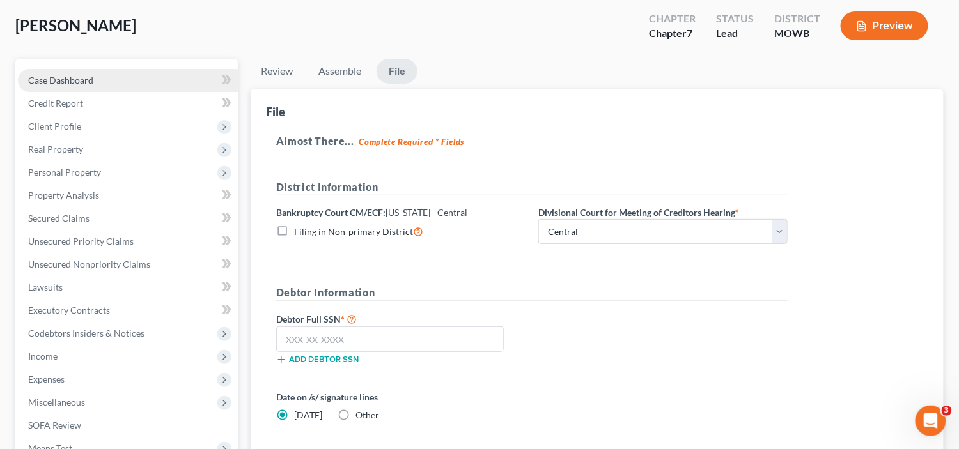
click at [120, 88] on link "Case Dashboard" at bounding box center [128, 80] width 220 height 23
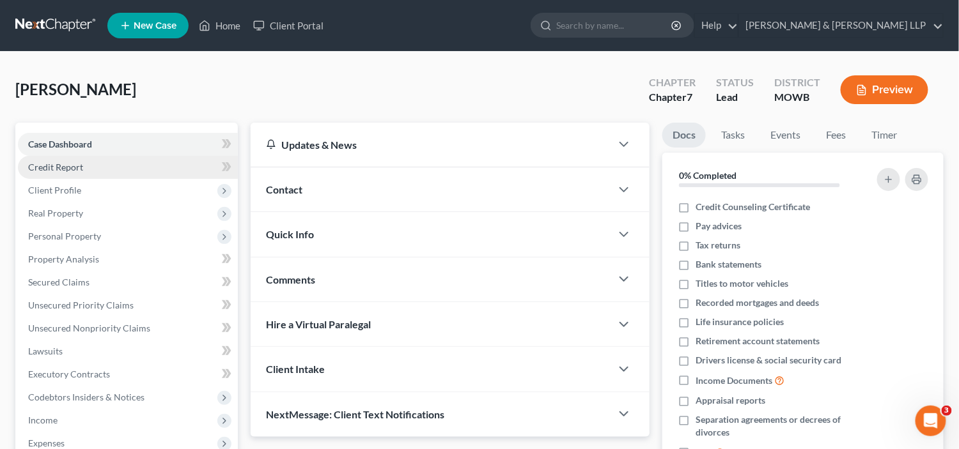
click at [101, 166] on link "Credit Report" at bounding box center [128, 167] width 220 height 23
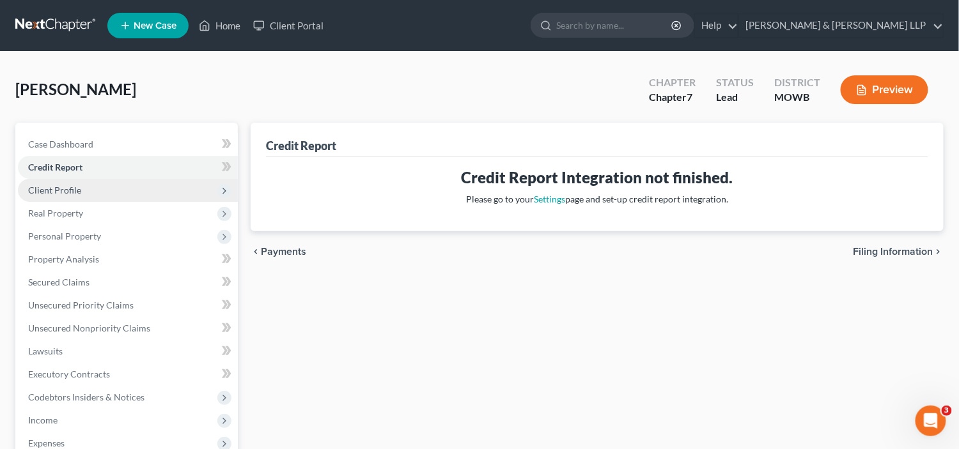
click at [106, 182] on span "Client Profile" at bounding box center [128, 190] width 220 height 23
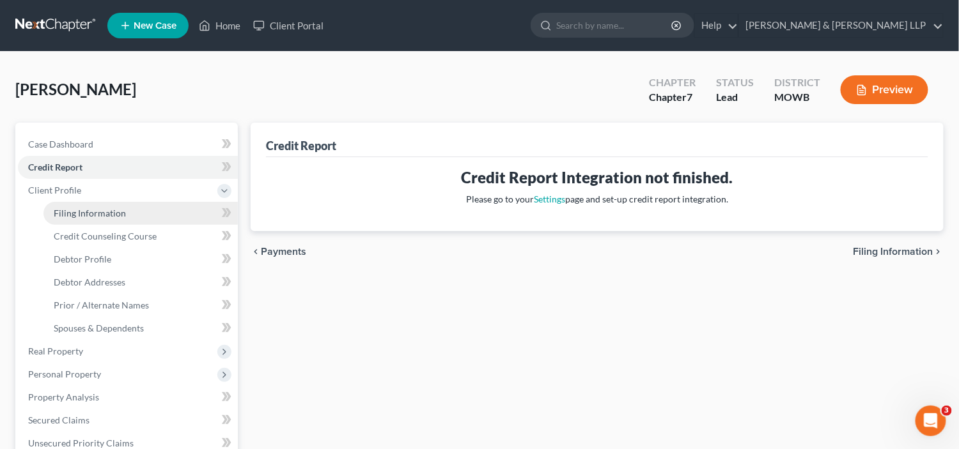
click at [107, 212] on span "Filing Information" at bounding box center [90, 213] width 72 height 11
select select "1"
select select "0"
select select "4"
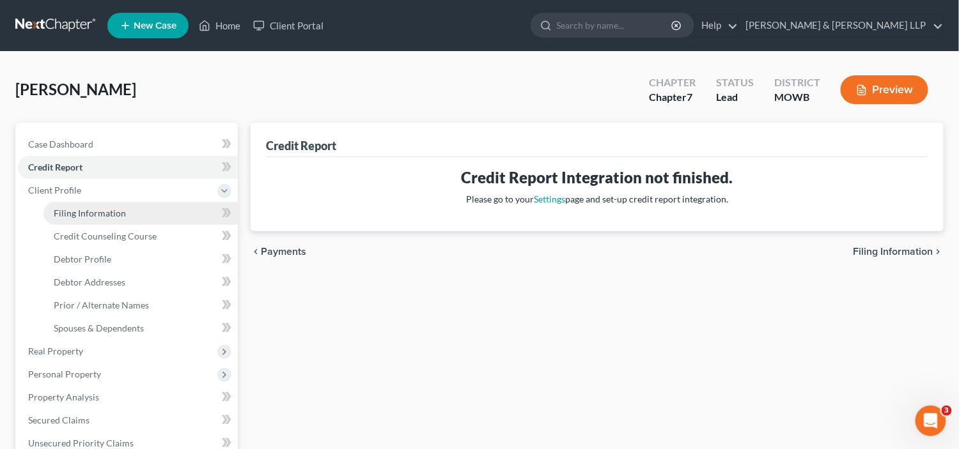
select select "0"
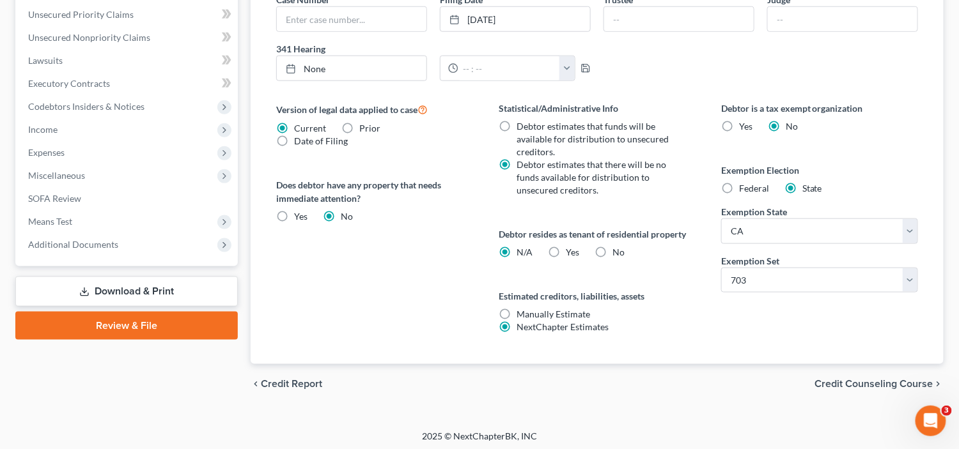
scroll to position [365, 0]
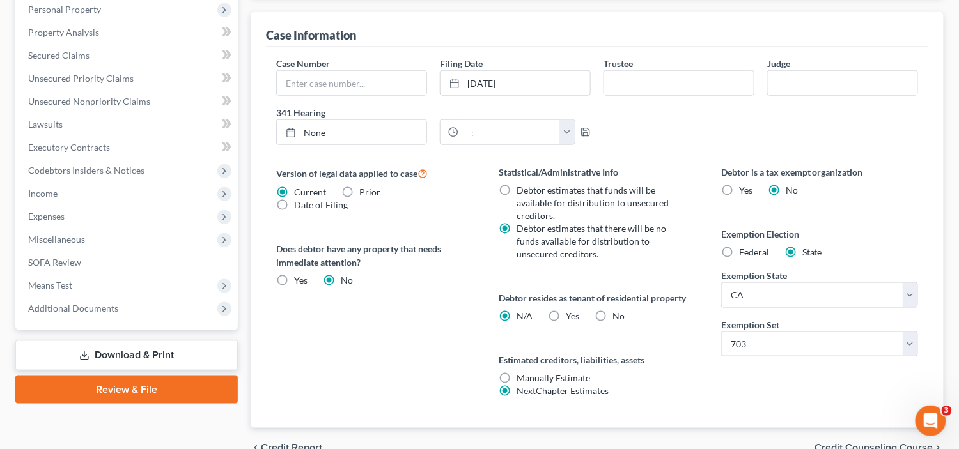
click at [566, 311] on label "Yes Yes" at bounding box center [572, 316] width 13 height 13
click at [571, 311] on input "Yes Yes" at bounding box center [575, 314] width 8 height 8
radio input "true"
radio input "false"
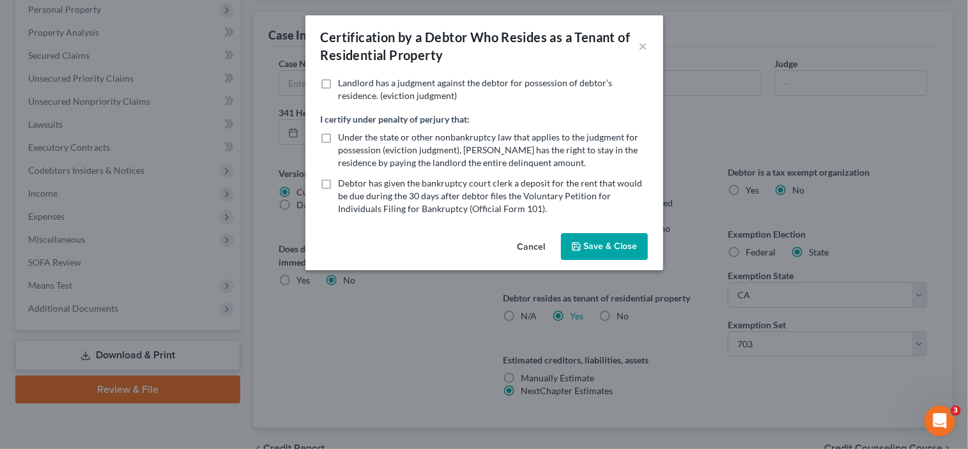
click at [617, 245] on button "Save & Close" at bounding box center [604, 246] width 87 height 27
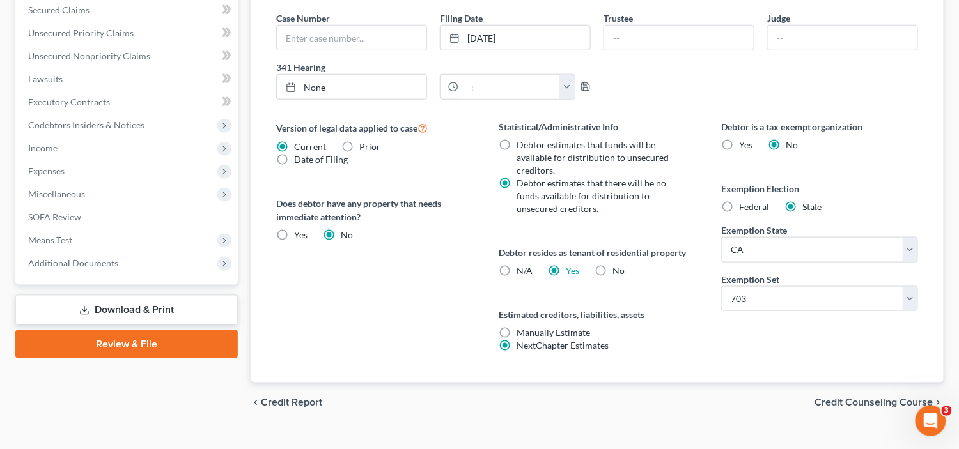
scroll to position [429, 0]
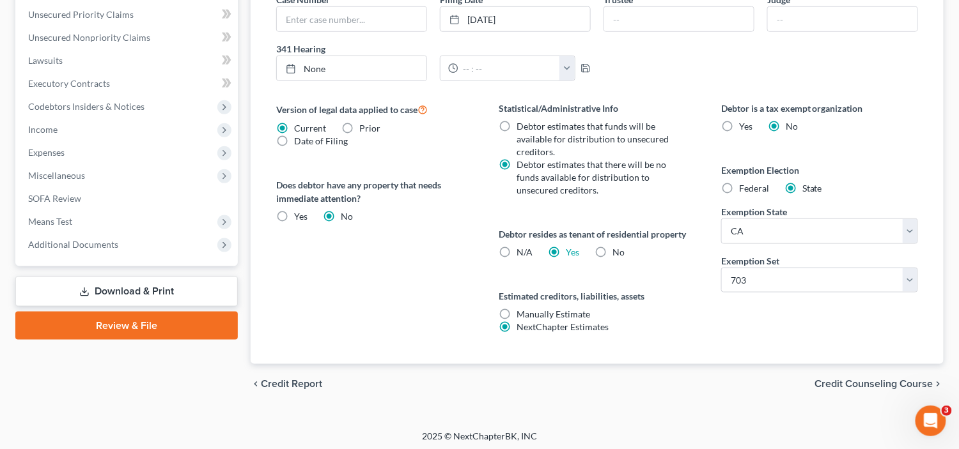
click at [822, 369] on div "chevron_left Credit Report Credit Counseling Course chevron_right" at bounding box center [597, 384] width 693 height 41
click at [835, 380] on span "Credit Counseling Course" at bounding box center [874, 385] width 118 height 10
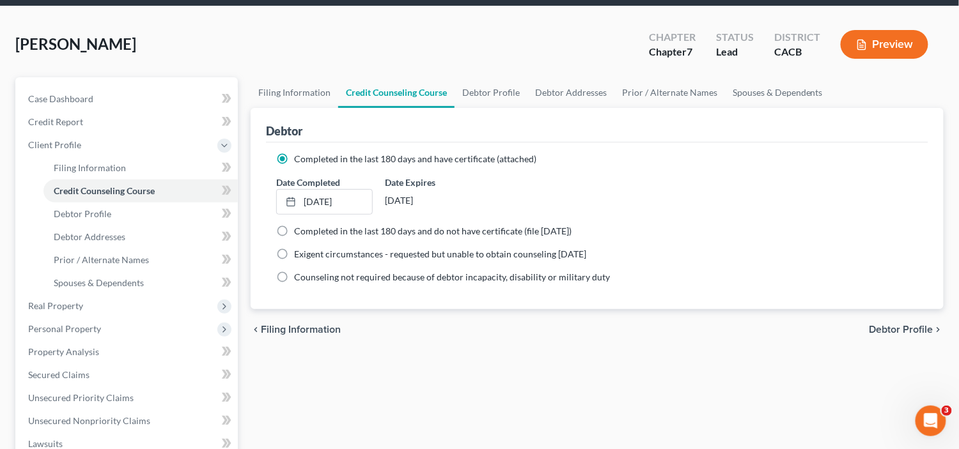
scroll to position [64, 0]
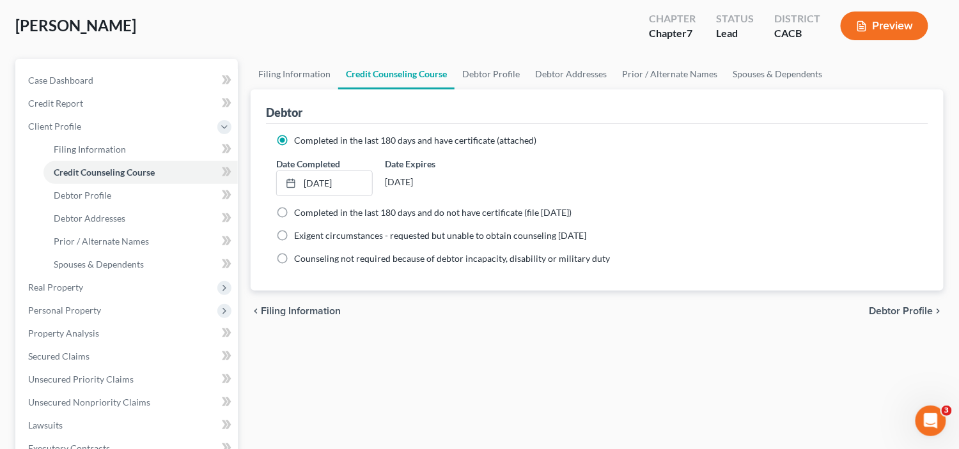
click at [885, 307] on span "Debtor Profile" at bounding box center [901, 311] width 64 height 10
select select "0"
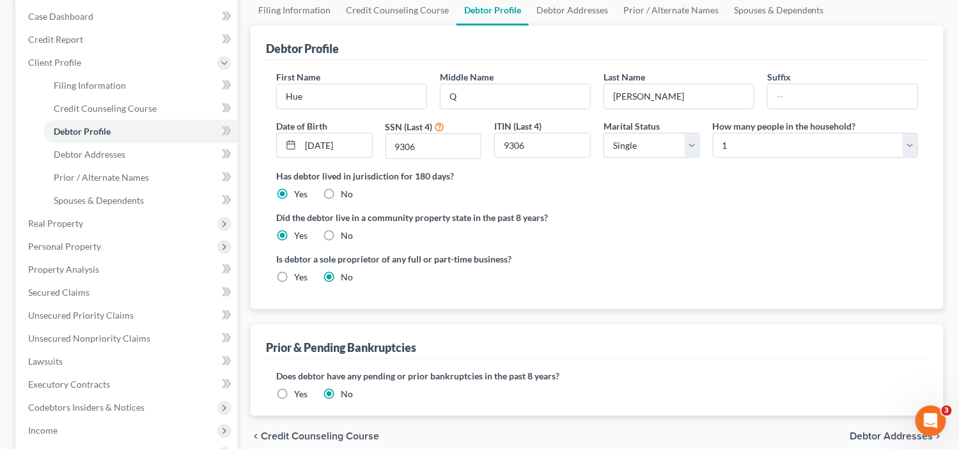
scroll to position [192, 0]
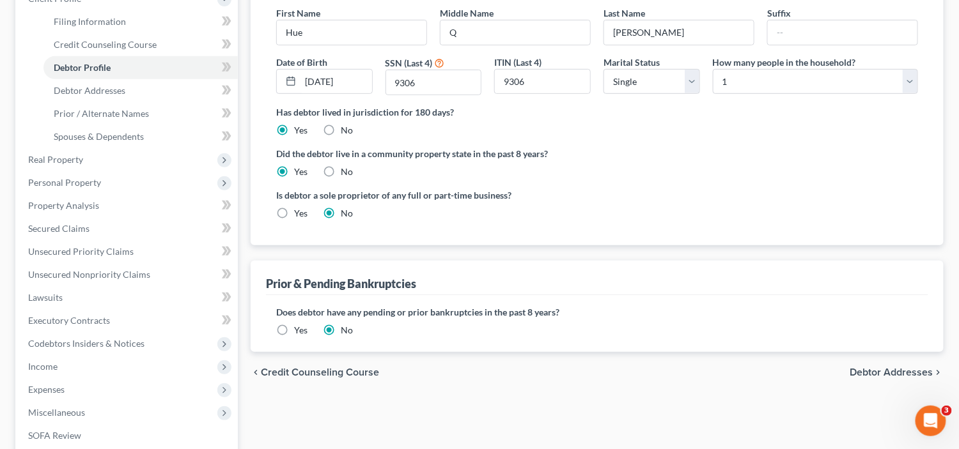
click at [908, 367] on span "Debtor Addresses" at bounding box center [891, 372] width 83 height 10
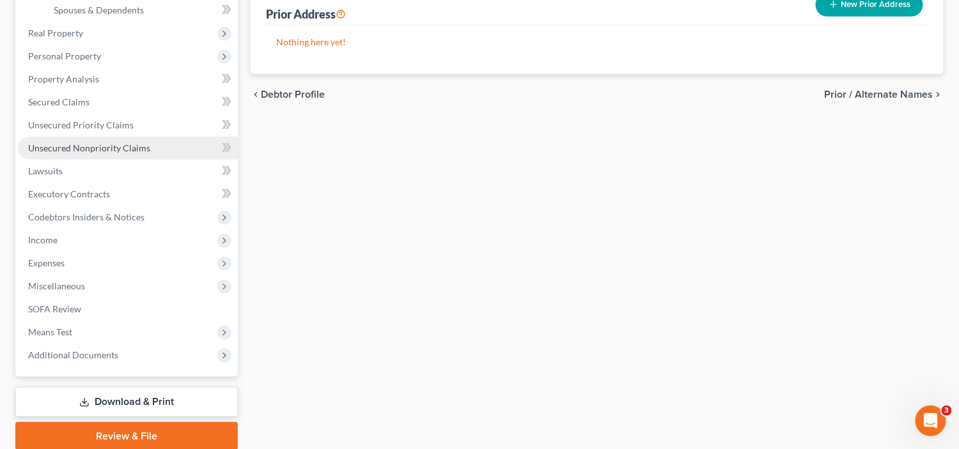
scroll to position [366, 0]
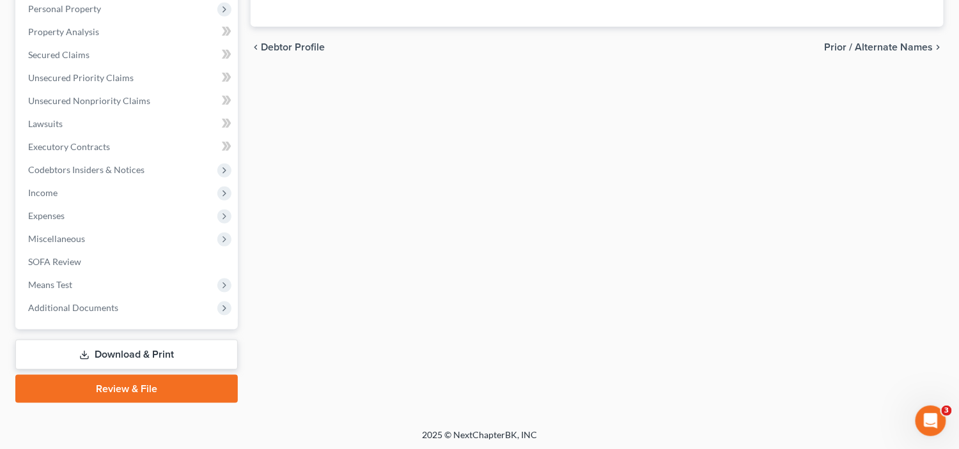
click at [167, 388] on link "Review & File" at bounding box center [126, 389] width 222 height 28
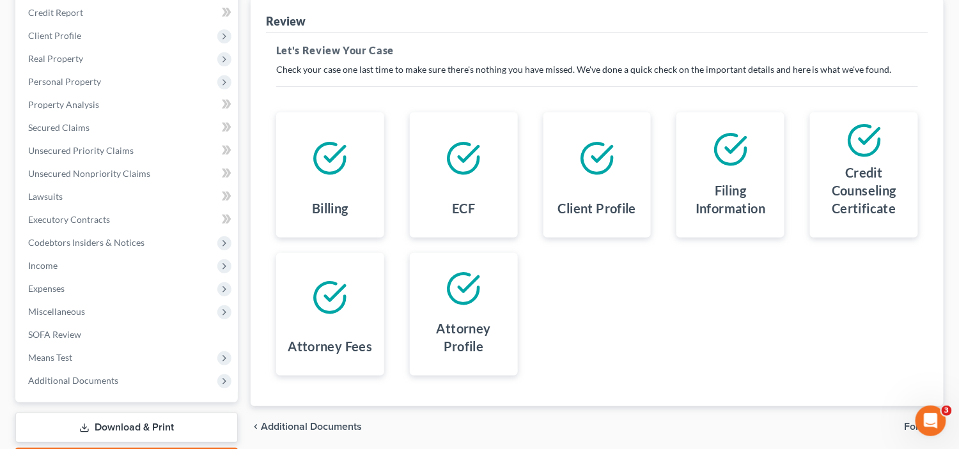
scroll to position [64, 0]
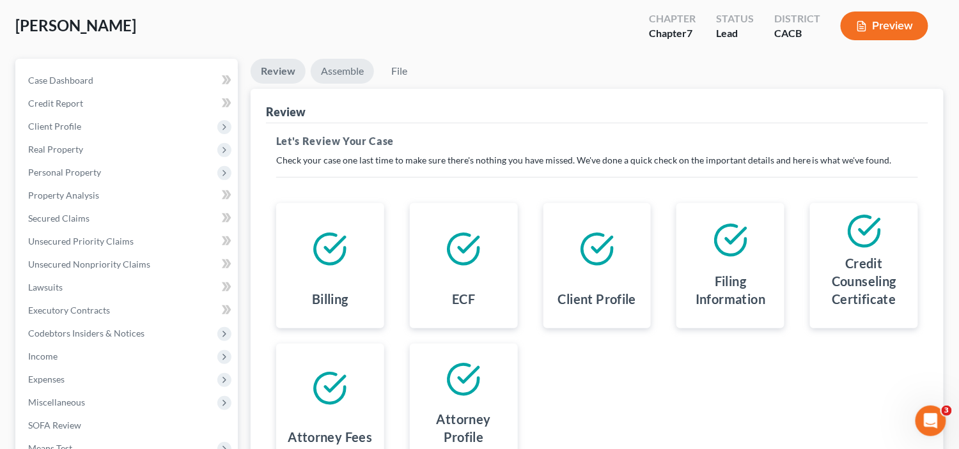
click at [344, 68] on link "Assemble" at bounding box center [342, 71] width 63 height 25
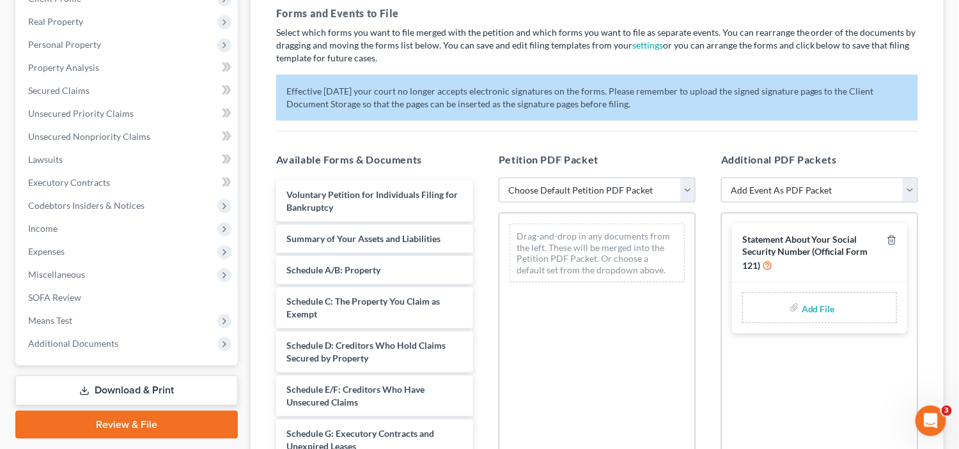
scroll to position [256, 0]
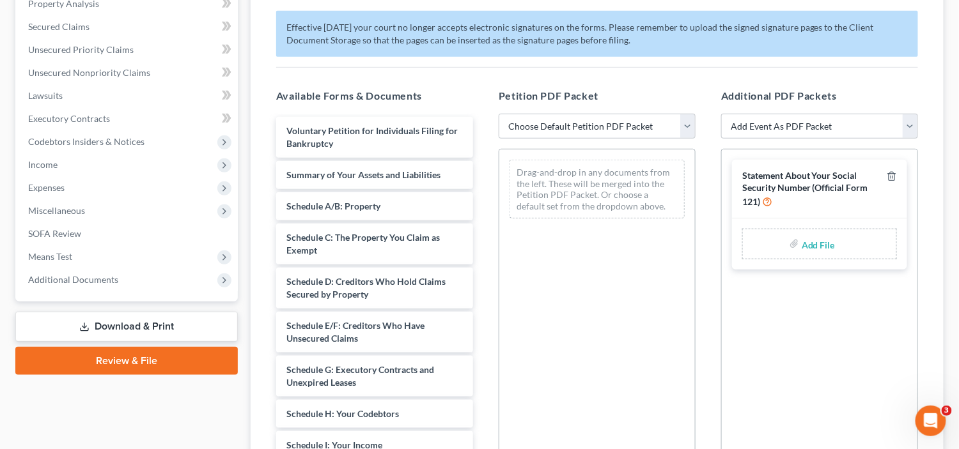
click at [789, 178] on span "Statement About Your Social Security Number (Official Form 121)" at bounding box center [805, 188] width 126 height 36
click at [777, 192] on div "Statement About Your Social Security Number (Official Form 121)" at bounding box center [811, 189] width 139 height 38
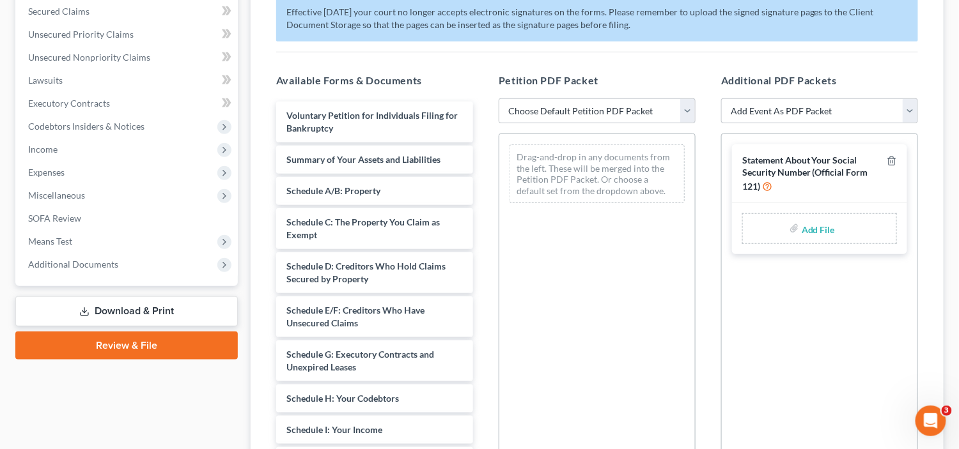
scroll to position [64, 0]
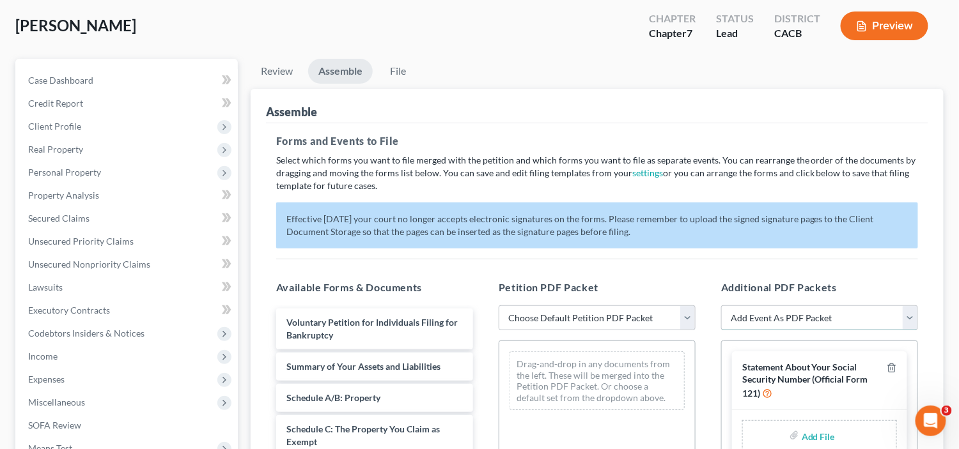
click at [798, 315] on select "Add Event As PDF Packet Amended Chapter 11 Plan Amended Chapter 11 Small Busine…" at bounding box center [819, 318] width 197 height 26
click at [932, 326] on div "Assemble Forms and Events to File Select which forms you want to file merged wi…" at bounding box center [597, 404] width 693 height 630
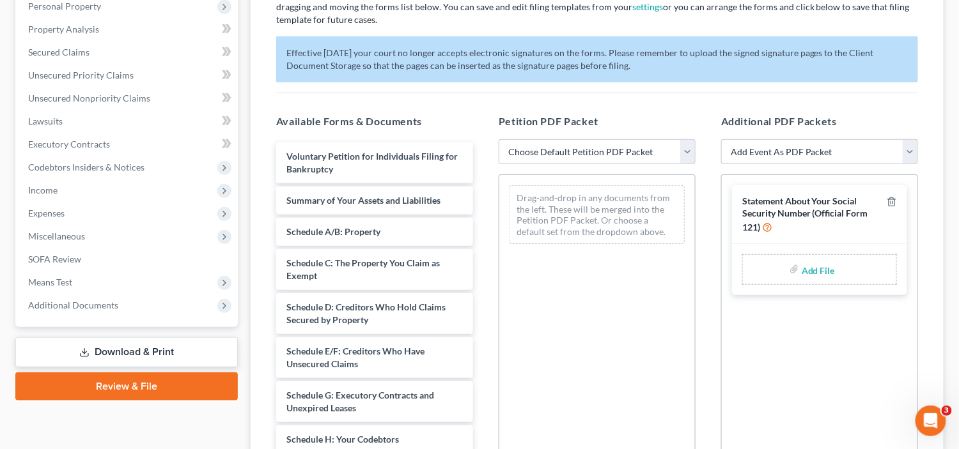
scroll to position [228, 0]
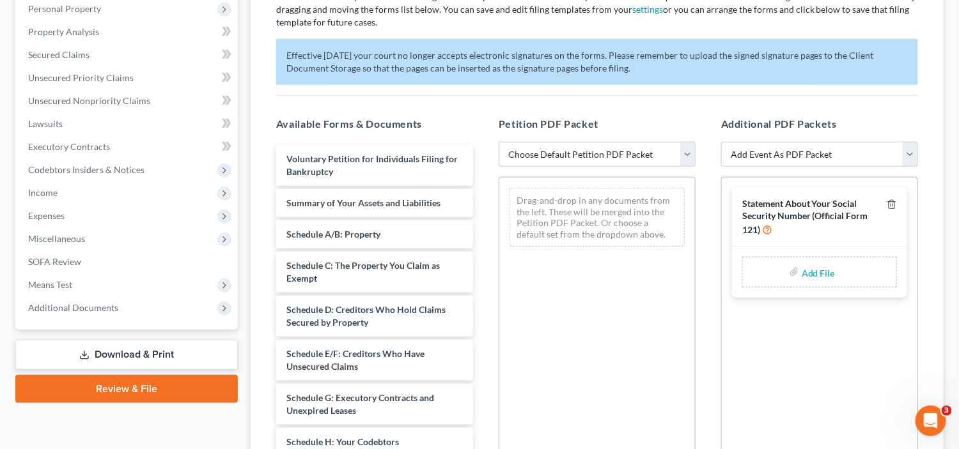
click at [612, 206] on div "Drag-and-drop in any documents from the left. These will be merged into the Pet…" at bounding box center [596, 217] width 175 height 59
click at [613, 160] on select "Choose Default Petition PDF Packet Complete Bankruptcy Petition (all forms and …" at bounding box center [597, 155] width 197 height 26
click at [670, 124] on h5 "Petition PDF Packet" at bounding box center [597, 123] width 197 height 15
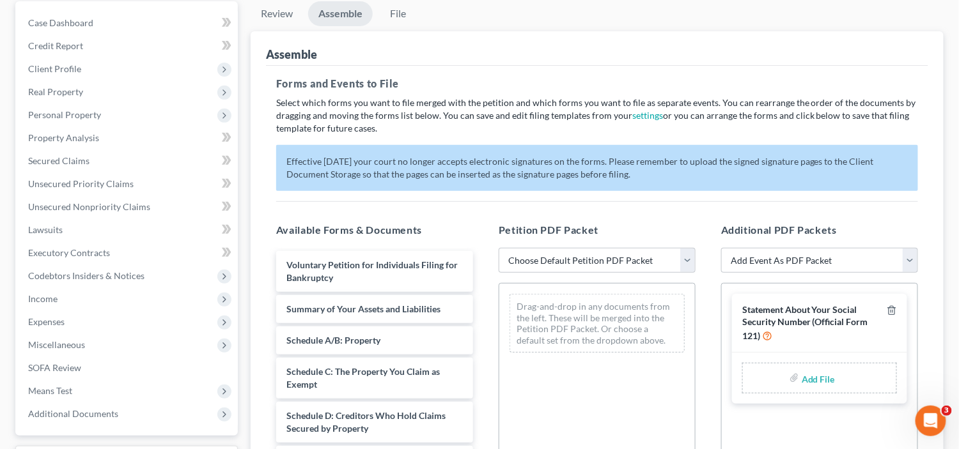
scroll to position [0, 0]
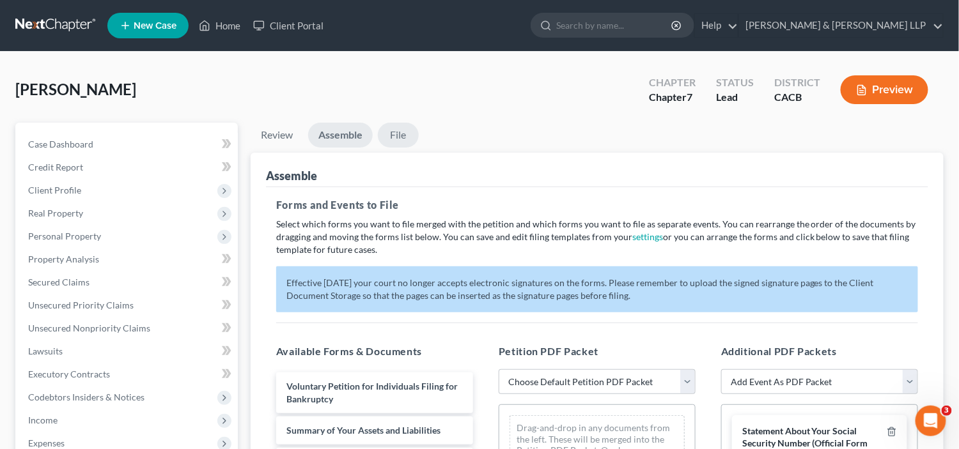
click at [395, 141] on link "File" at bounding box center [398, 135] width 41 height 25
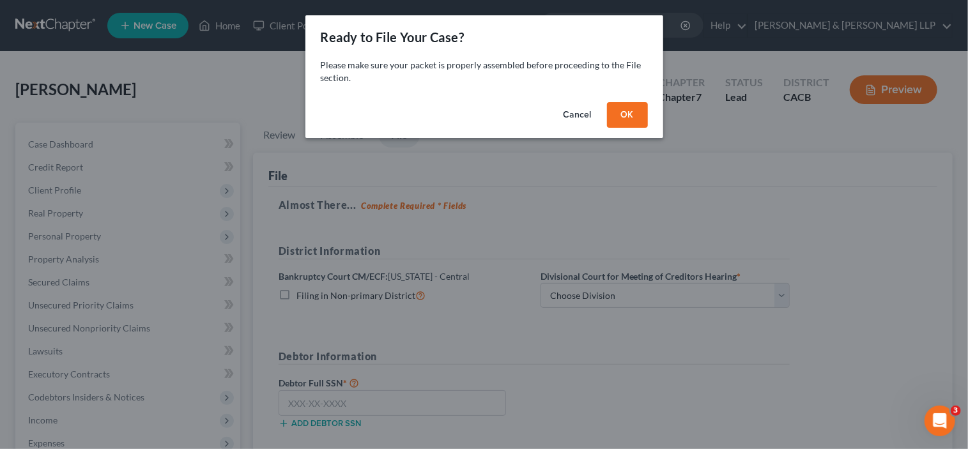
click at [633, 118] on button "OK" at bounding box center [627, 115] width 41 height 26
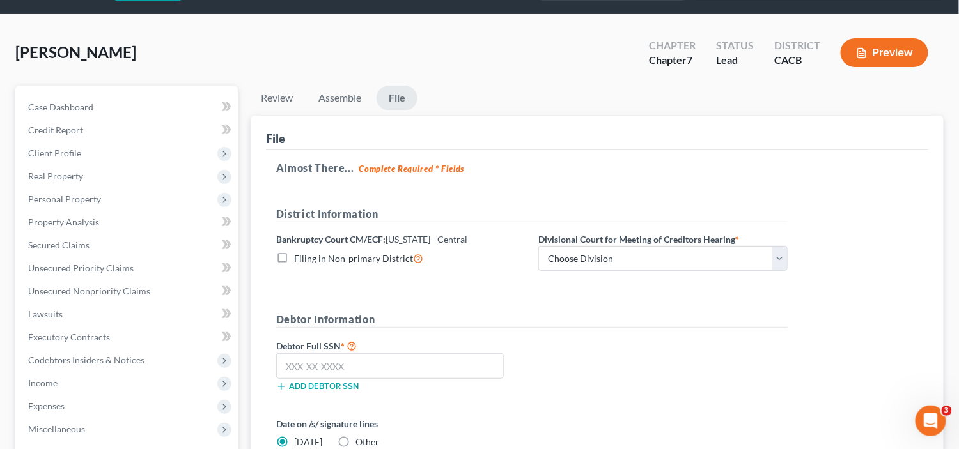
scroll to position [128, 0]
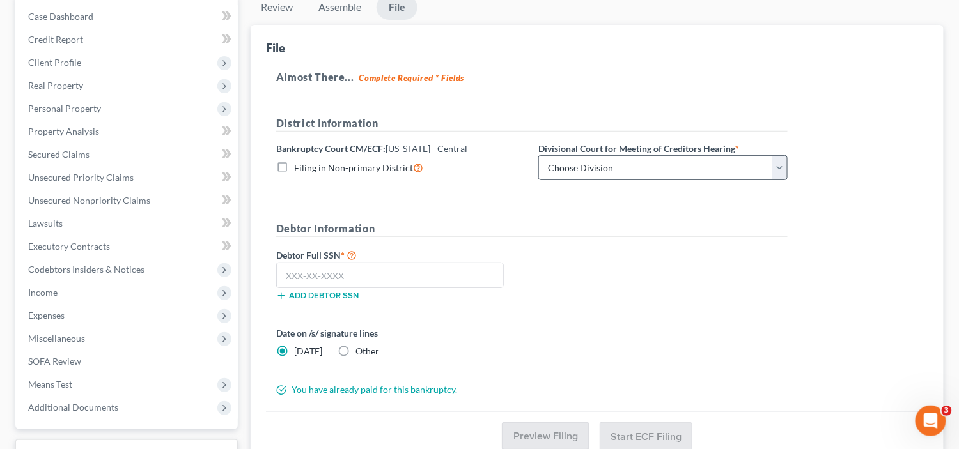
click at [645, 142] on div "District Information Bankruptcy Court CM/ECF: [US_STATE] - Central Filing in No…" at bounding box center [532, 153] width 524 height 75
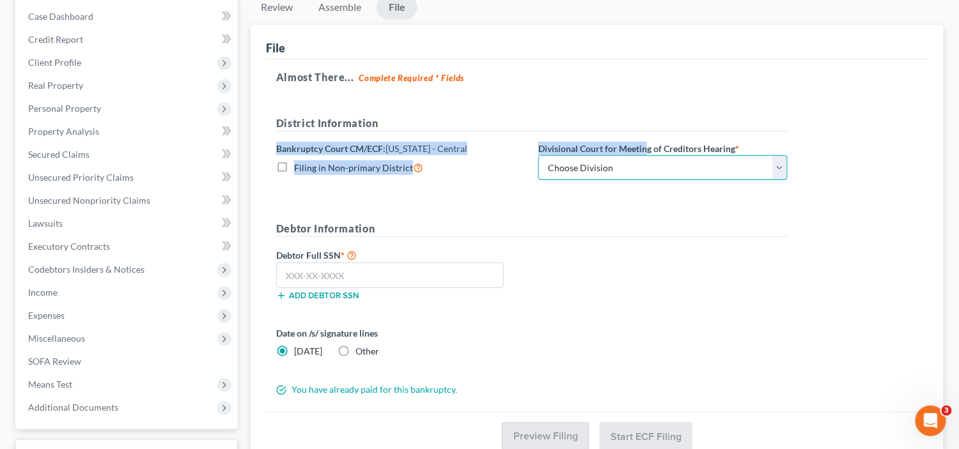
click at [645, 162] on select "Choose Division [GEOGRAPHIC_DATA][PERSON_NAME] [GEOGRAPHIC_DATA] [GEOGRAPHIC_DA…" at bounding box center [662, 168] width 249 height 26
select select "1"
click at [538, 155] on select "Choose Division [GEOGRAPHIC_DATA][PERSON_NAME] [GEOGRAPHIC_DATA] [GEOGRAPHIC_DA…" at bounding box center [662, 168] width 249 height 26
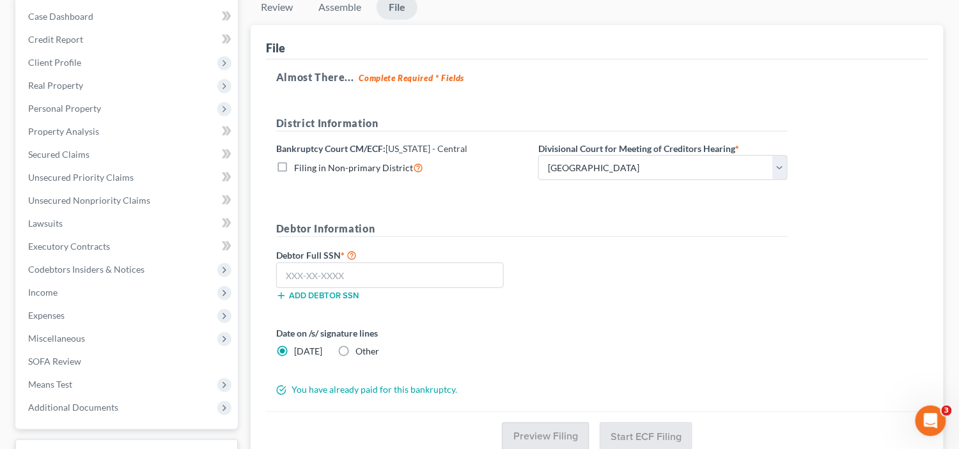
click at [483, 223] on h5 "Debtor Information" at bounding box center [531, 229] width 511 height 16
click at [403, 282] on input "text" at bounding box center [390, 276] width 228 height 26
type input "553-79-9306"
click at [701, 236] on div "Debtor Information Debtor Full SSN * 553-79-9306 Add debtor SSN" at bounding box center [532, 266] width 524 height 90
click at [429, 302] on div "Debtor Full SSN * 553-79-9306 Add debtor SSN" at bounding box center [401, 279] width 262 height 64
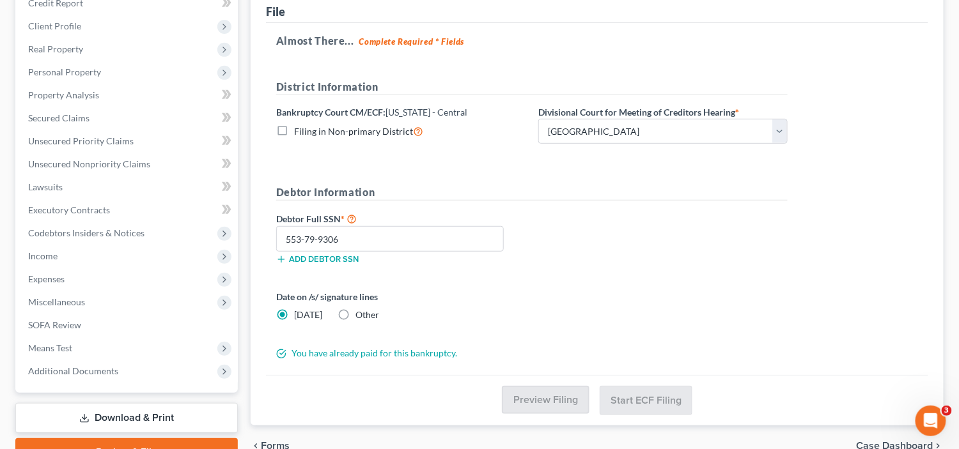
scroll to position [100, 0]
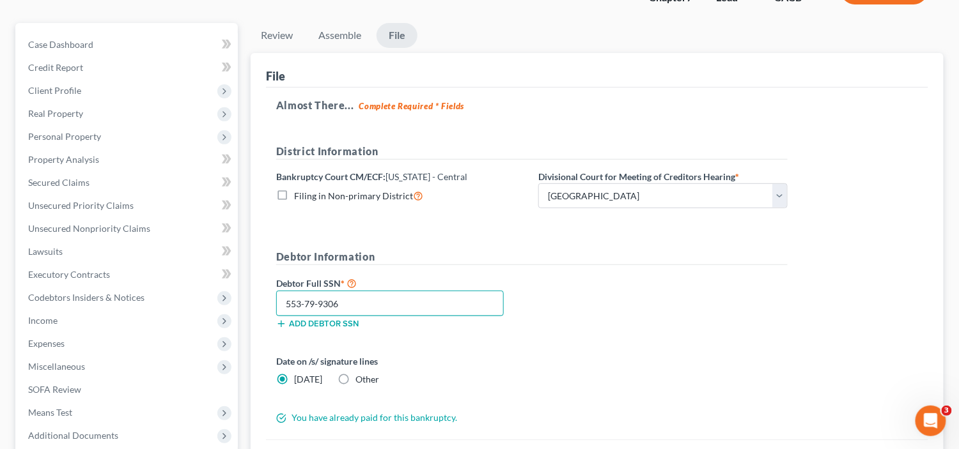
click at [460, 305] on input "553-79-9306" at bounding box center [390, 304] width 228 height 26
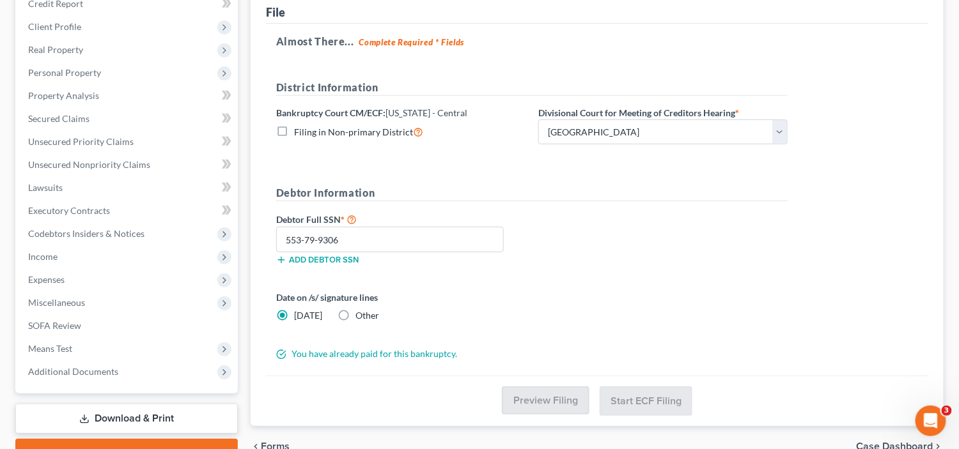
click at [316, 257] on button "Add debtor SSN" at bounding box center [317, 260] width 82 height 10
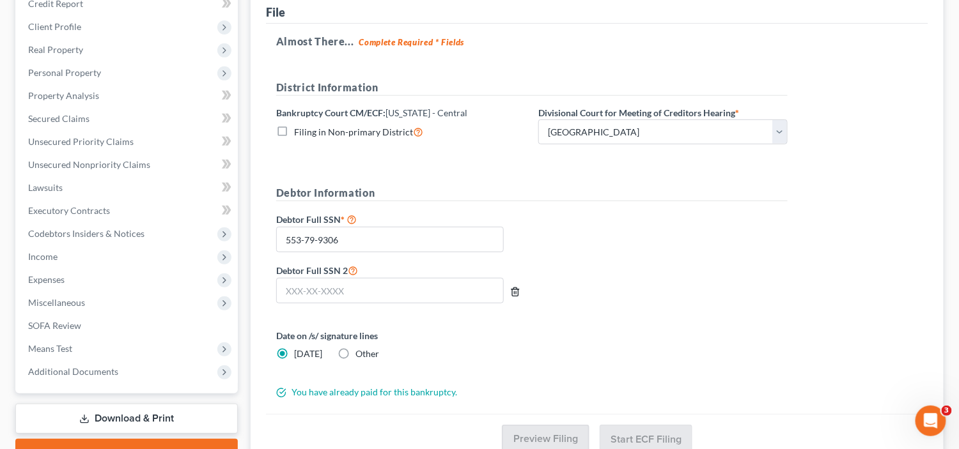
click at [518, 288] on icon "button" at bounding box center [515, 292] width 6 height 8
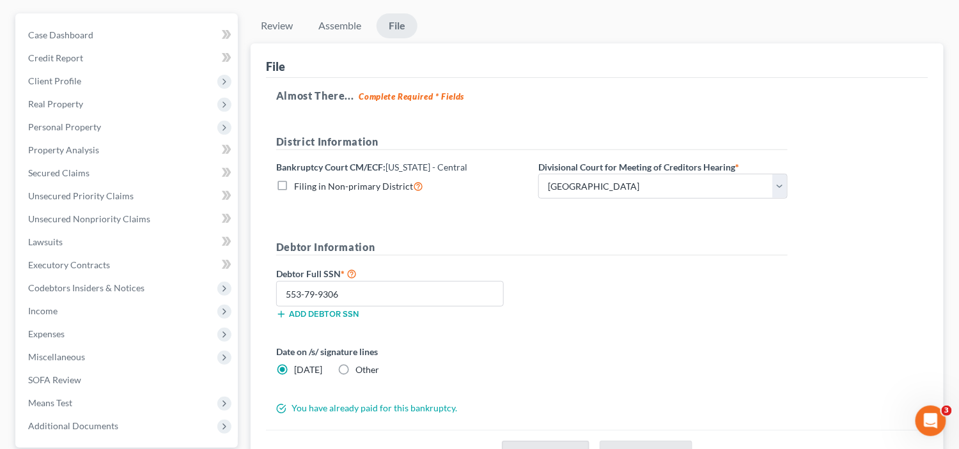
scroll to position [128, 0]
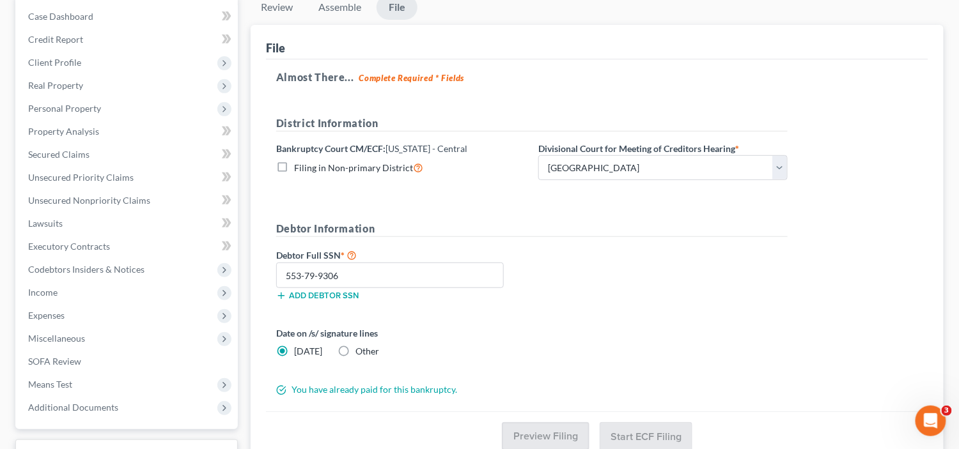
click at [355, 346] on label "Other" at bounding box center [367, 351] width 24 height 13
click at [360, 346] on input "Other" at bounding box center [364, 349] width 8 height 8
radio input "true"
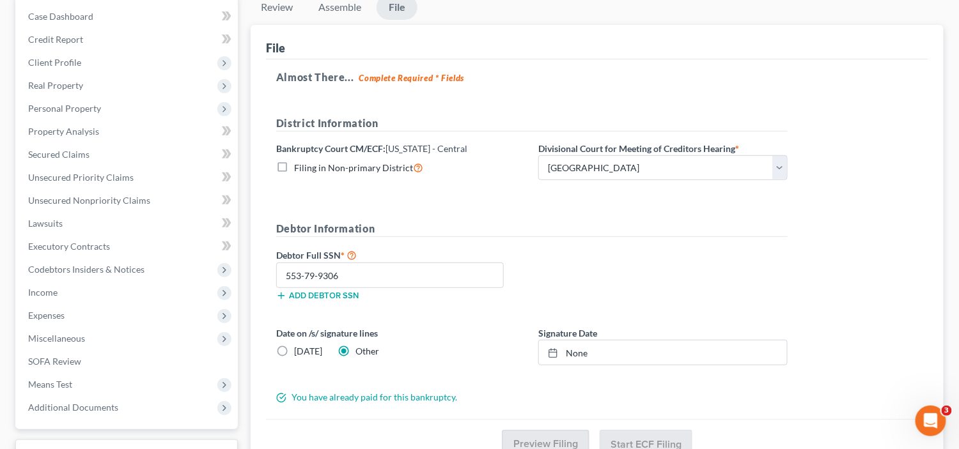
click at [294, 350] on label "[DATE]" at bounding box center [308, 351] width 28 height 13
click at [299, 350] on input "[DATE]" at bounding box center [303, 349] width 8 height 8
radio input "true"
radio input "false"
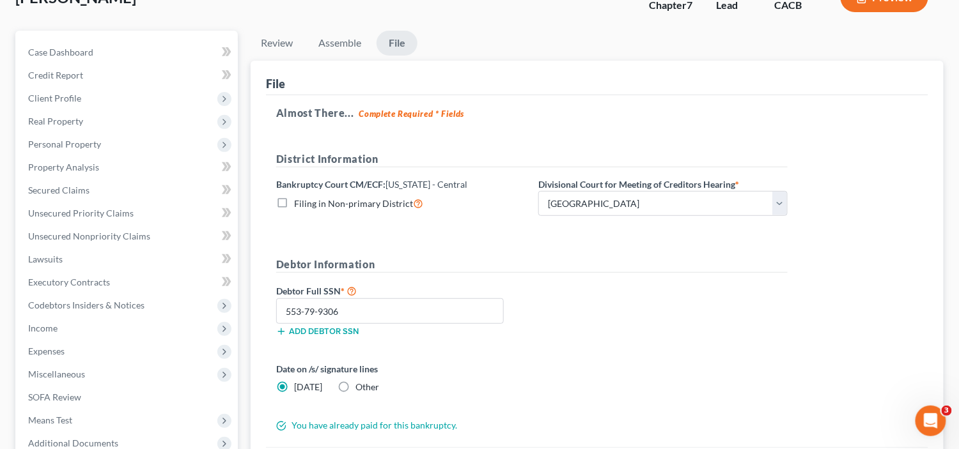
scroll to position [0, 0]
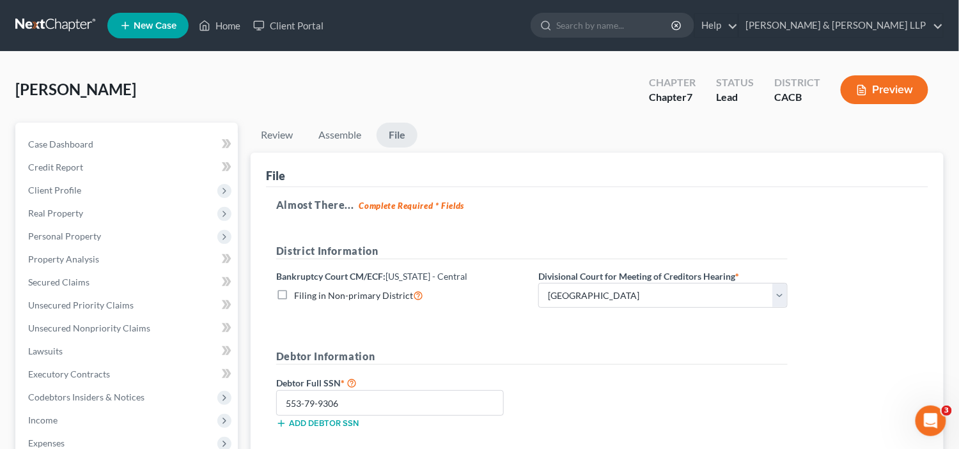
click at [396, 130] on link "File" at bounding box center [396, 135] width 41 height 25
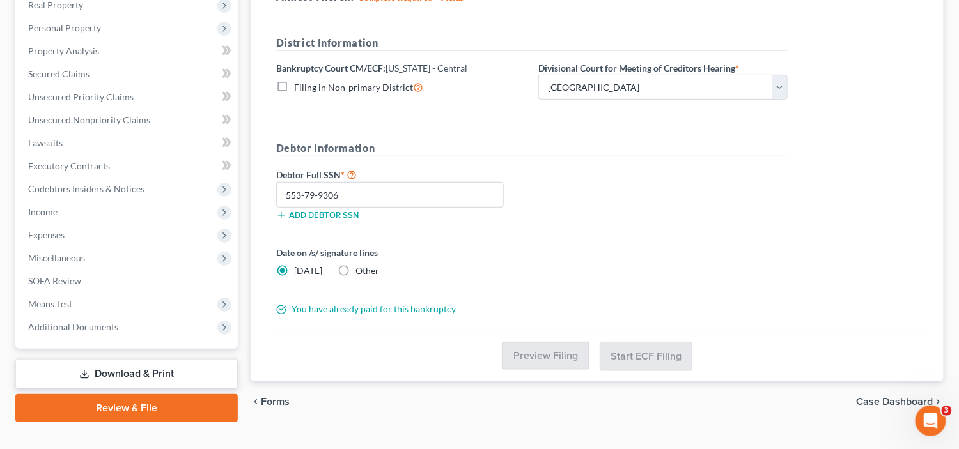
scroll to position [228, 0]
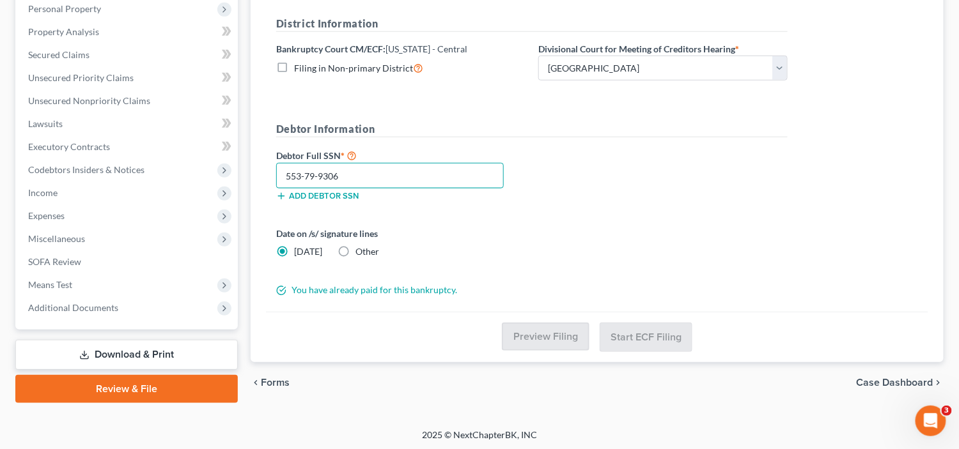
click at [431, 173] on input "553-79-9306" at bounding box center [390, 176] width 228 height 26
click at [543, 169] on div "Debtor Full SSN * 553-79-9306 Add debtor SSN" at bounding box center [532, 180] width 524 height 64
click at [511, 252] on div "Date on /s/ signature lines [DATE] Other" at bounding box center [401, 242] width 262 height 31
click at [387, 293] on div "You have already paid for this bankruptcy." at bounding box center [532, 290] width 524 height 13
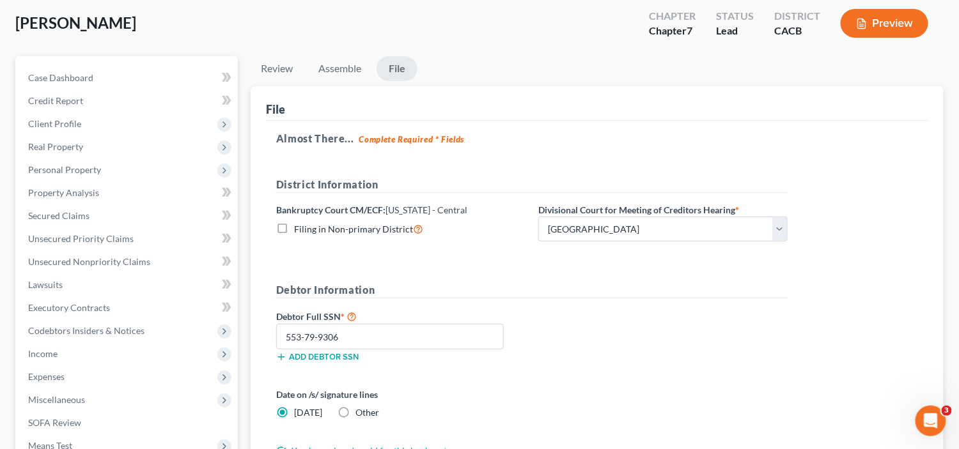
scroll to position [0, 0]
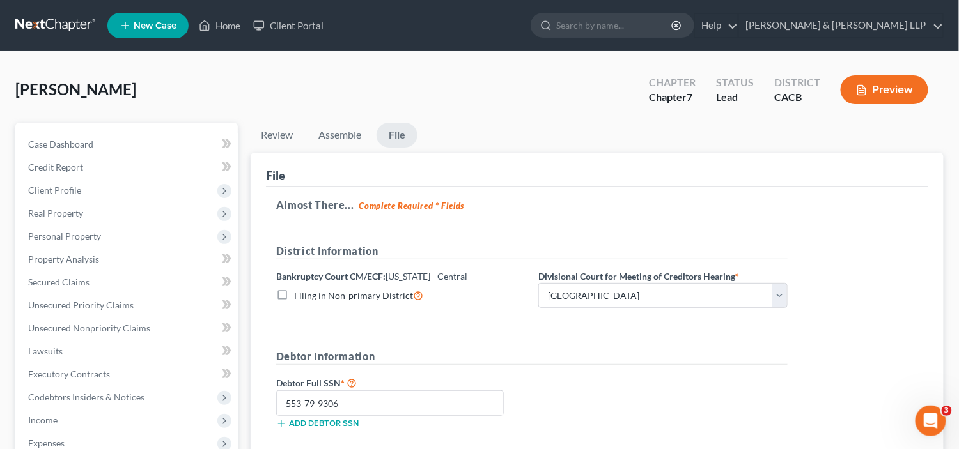
click at [390, 133] on link "File" at bounding box center [396, 135] width 41 height 25
click at [348, 130] on link "Assemble" at bounding box center [339, 135] width 63 height 25
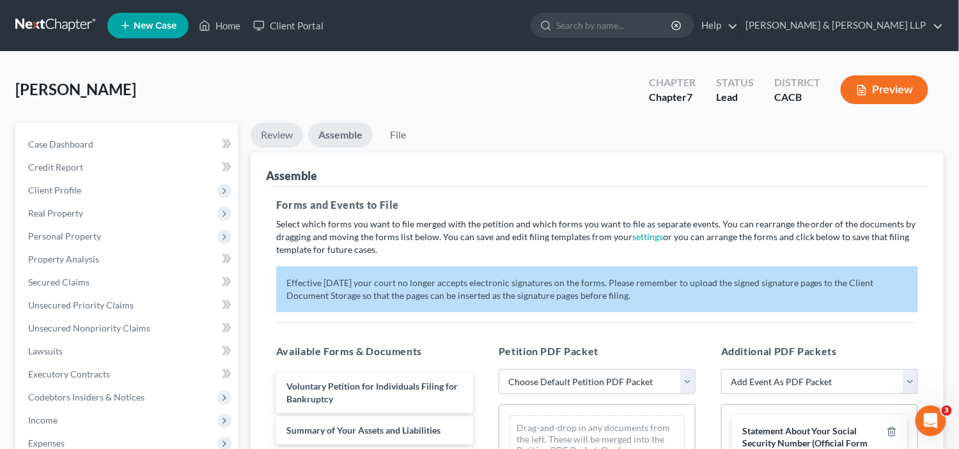
click at [281, 136] on link "Review" at bounding box center [277, 135] width 52 height 25
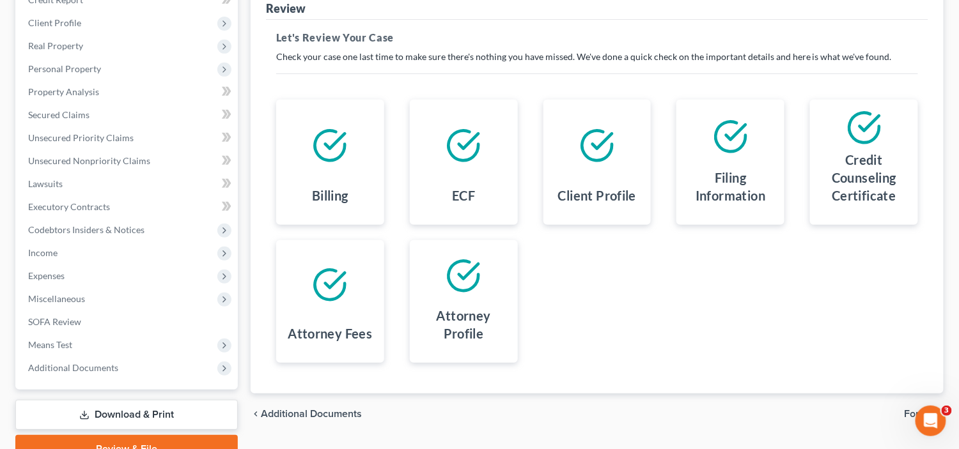
scroll to position [192, 0]
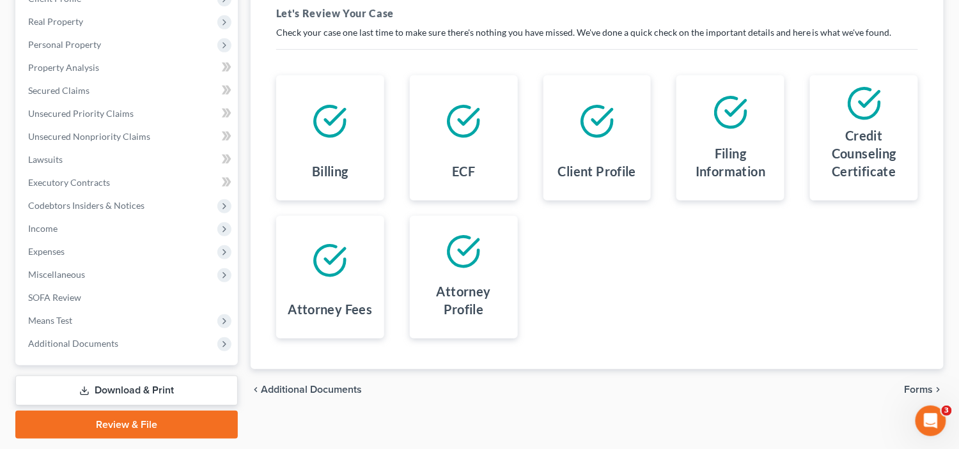
click at [188, 425] on link "Review & File" at bounding box center [126, 425] width 222 height 28
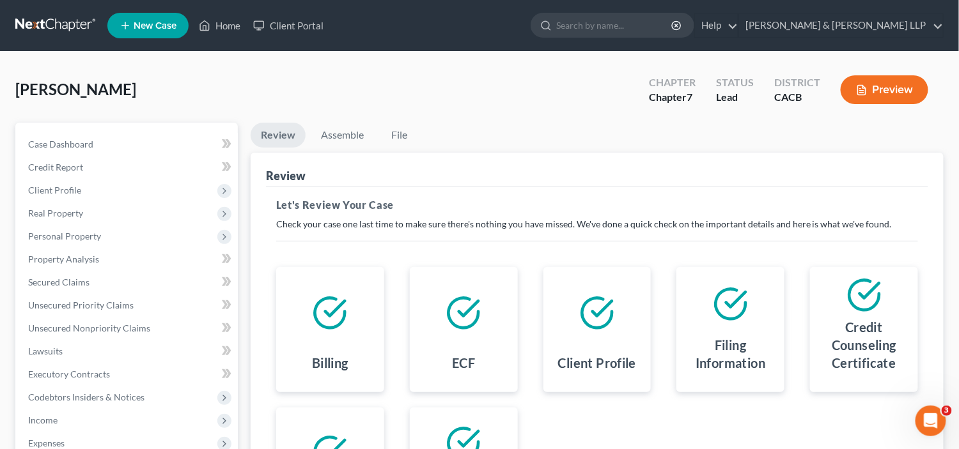
scroll to position [128, 0]
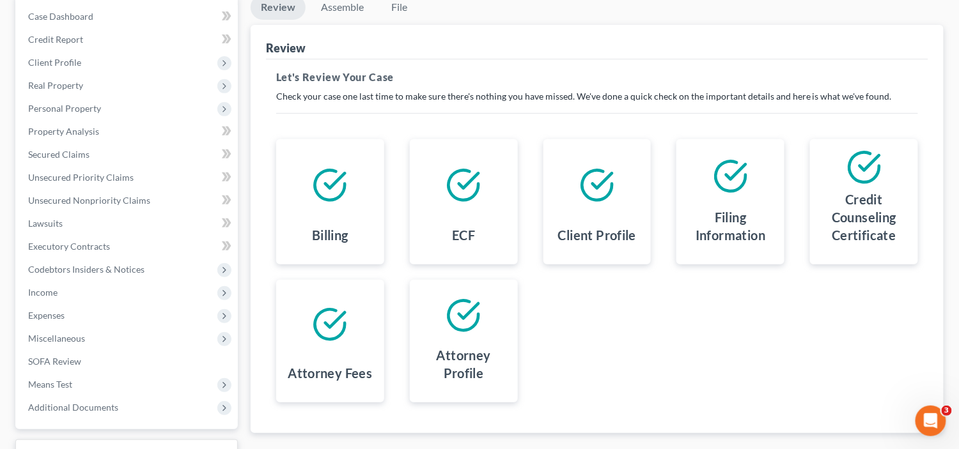
click at [336, 198] on icon at bounding box center [330, 185] width 30 height 30
drag, startPoint x: 333, startPoint y: 251, endPoint x: 333, endPoint y: 237, distance: 14.1
click at [333, 247] on div "Billing" at bounding box center [330, 237] width 88 height 33
click at [333, 236] on h4 "Billing" at bounding box center [330, 235] width 36 height 18
click at [467, 164] on div at bounding box center [464, 186] width 88 height 72
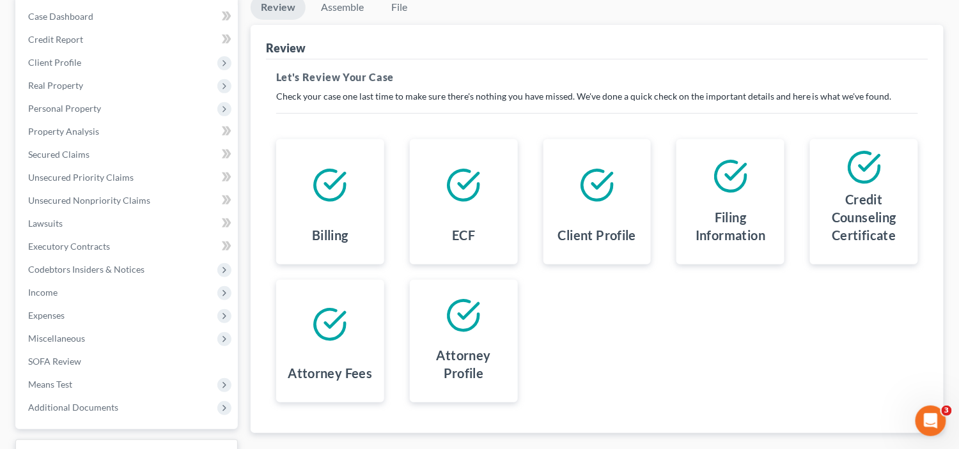
click at [463, 178] on icon at bounding box center [463, 185] width 36 height 36
click at [589, 194] on icon at bounding box center [597, 185] width 36 height 36
click at [729, 196] on div at bounding box center [730, 177] width 88 height 54
click at [864, 192] on h4 "Credit Counseling Certificate" at bounding box center [864, 217] width 88 height 54
click at [434, 348] on h4 "Attorney Profile" at bounding box center [464, 364] width 88 height 36
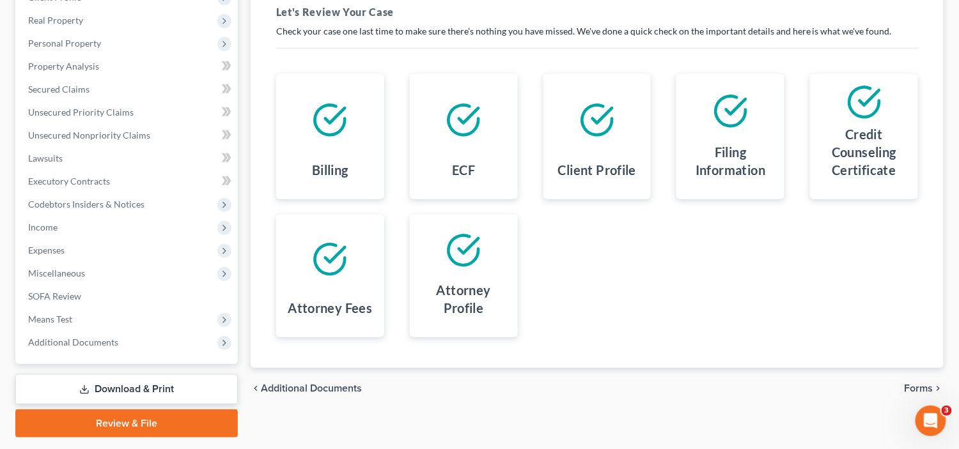
scroll to position [228, 0]
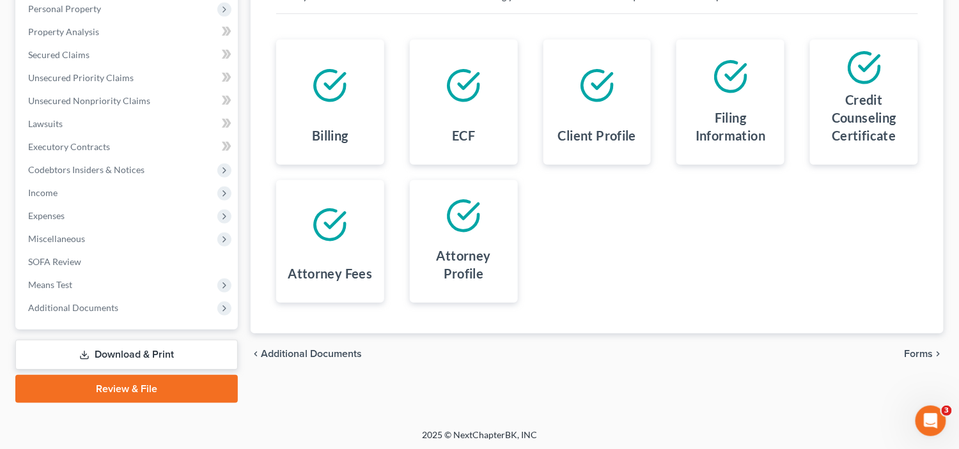
click at [922, 355] on span "Forms" at bounding box center [918, 354] width 29 height 10
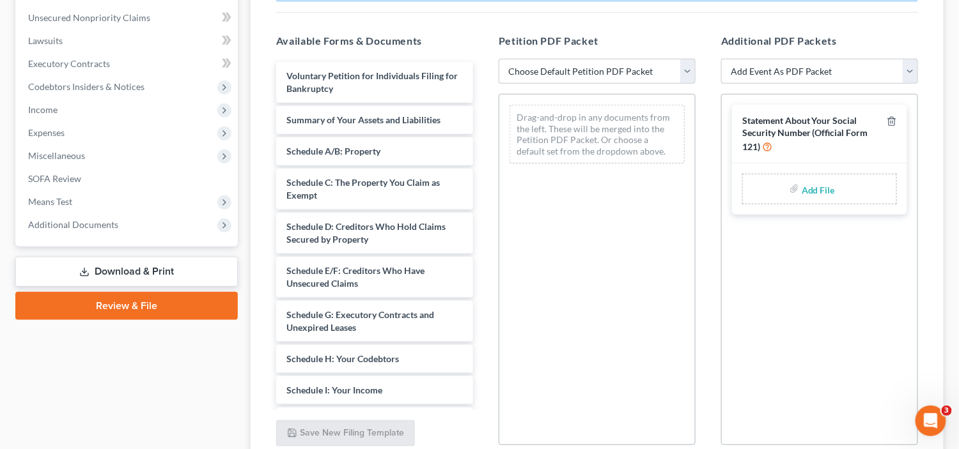
scroll to position [164, 0]
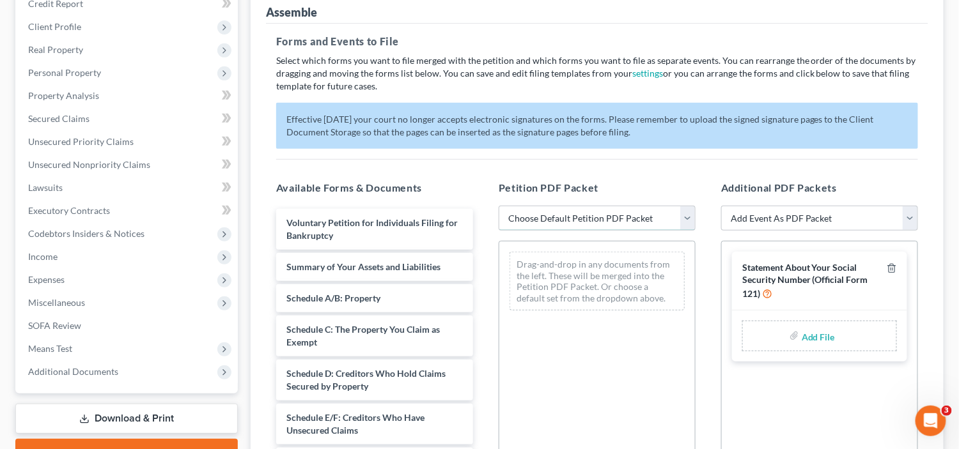
click at [587, 219] on select "Choose Default Petition PDF Packet Complete Bankruptcy Petition (all forms and …" at bounding box center [597, 219] width 197 height 26
select select "0"
click at [499, 206] on select "Choose Default Petition PDF Packet Complete Bankruptcy Petition (all forms and …" at bounding box center [597, 219] width 197 height 26
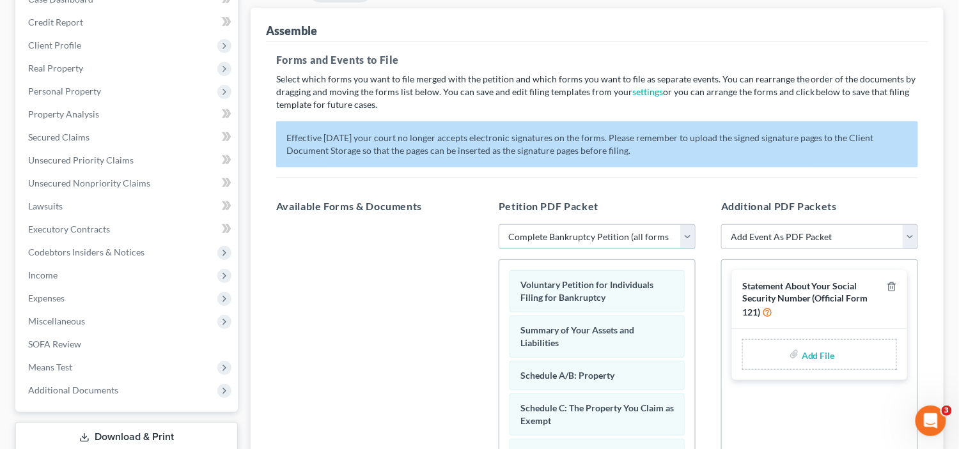
scroll to position [100, 0]
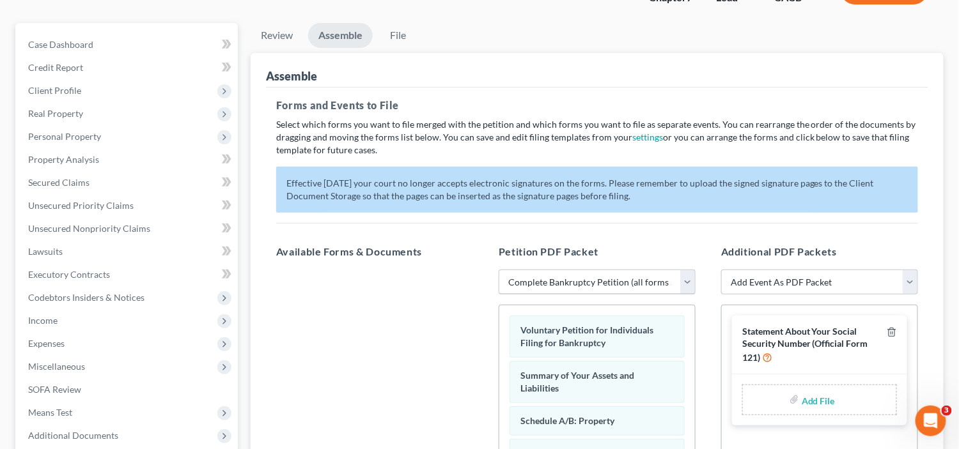
click at [647, 272] on select "Choose Default Petition PDF Packet Complete Bankruptcy Petition (all forms and …" at bounding box center [597, 283] width 197 height 26
click at [499, 270] on select "Choose Default Petition PDF Packet Complete Bankruptcy Petition (all forms and …" at bounding box center [597, 283] width 197 height 26
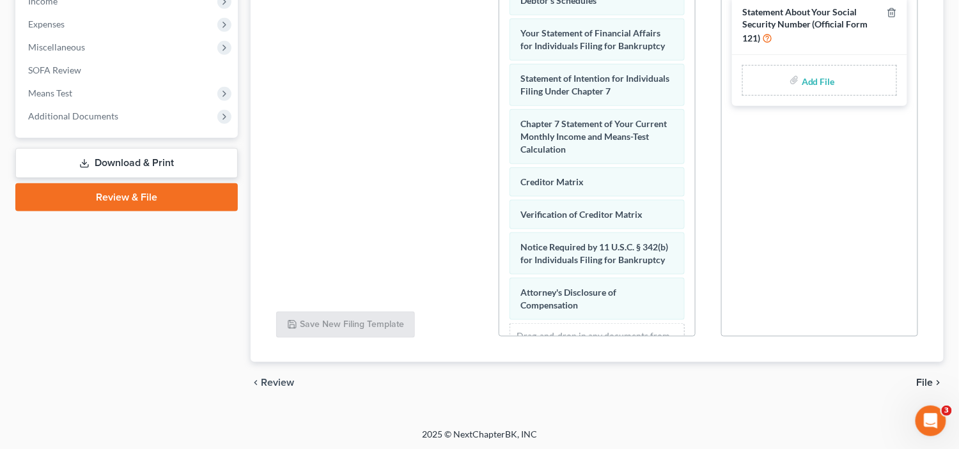
scroll to position [355, 0]
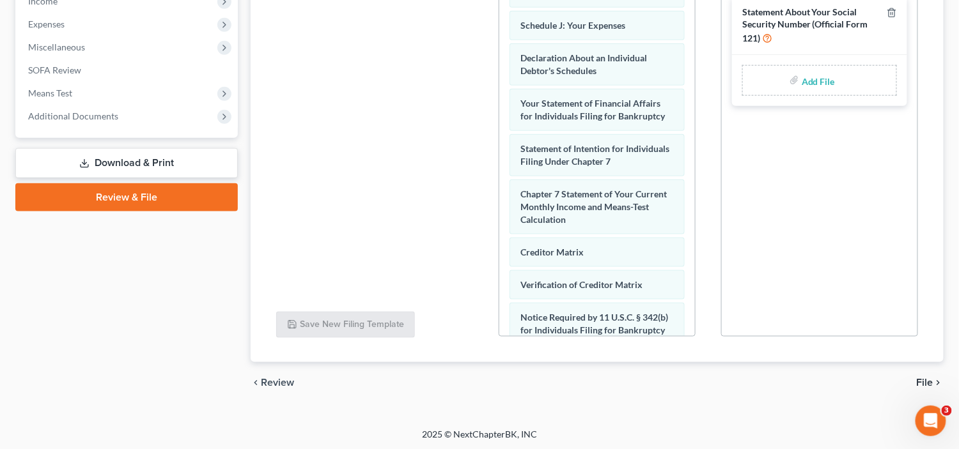
click at [846, 78] on div "Add File" at bounding box center [819, 80] width 155 height 31
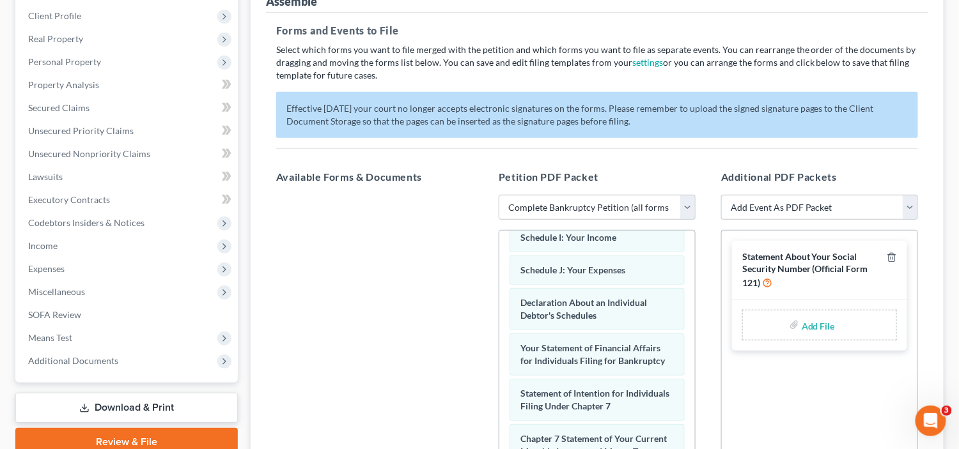
scroll to position [164, 0]
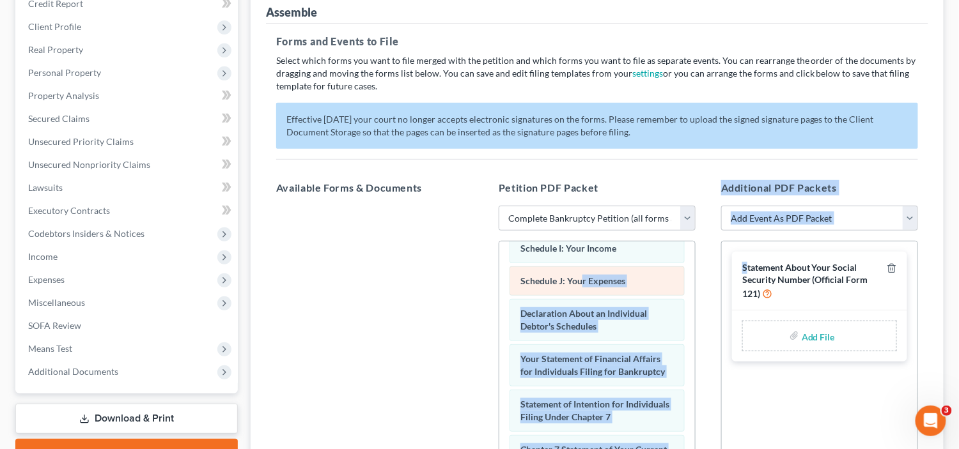
drag, startPoint x: 748, startPoint y: 267, endPoint x: 591, endPoint y: 268, distance: 157.9
click at [580, 268] on div "Available Forms & Documents Save New Filing Template Petition PDF Packet Choose…" at bounding box center [596, 386] width 667 height 433
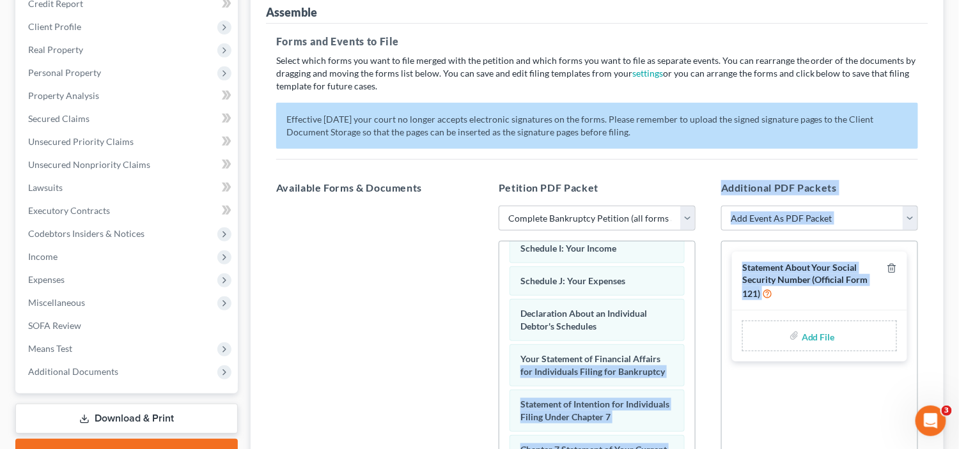
click at [706, 343] on div "Available Forms & Documents Save New Filing Template Petition PDF Packet Choose…" at bounding box center [596, 386] width 667 height 433
click at [797, 187] on h5 "Additional PDF Packets" at bounding box center [819, 187] width 197 height 15
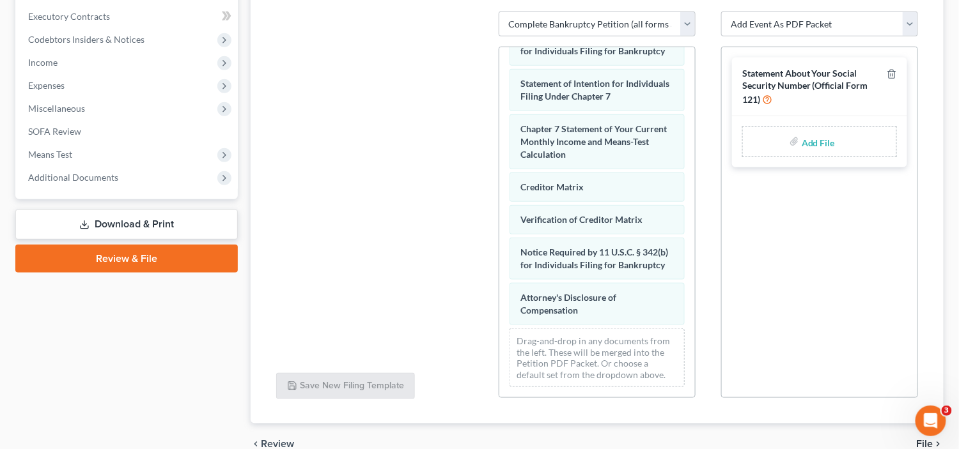
scroll to position [419, 0]
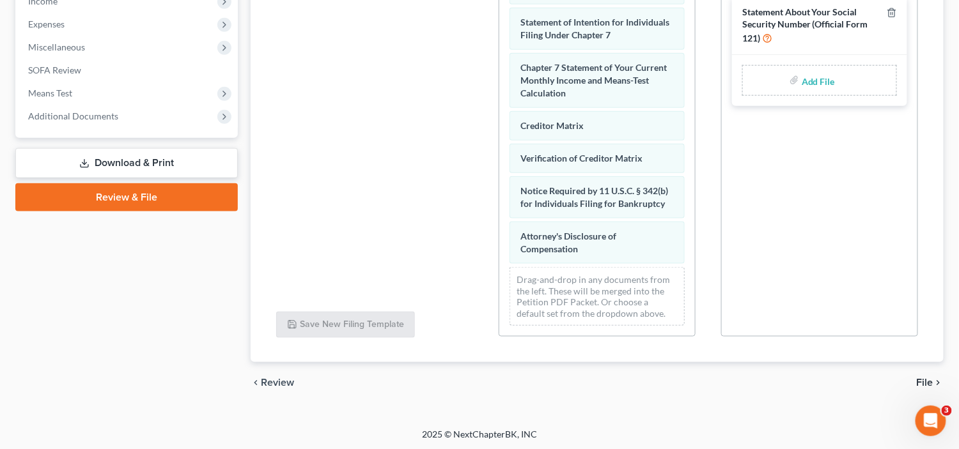
click at [924, 378] on span "File" at bounding box center [924, 383] width 17 height 10
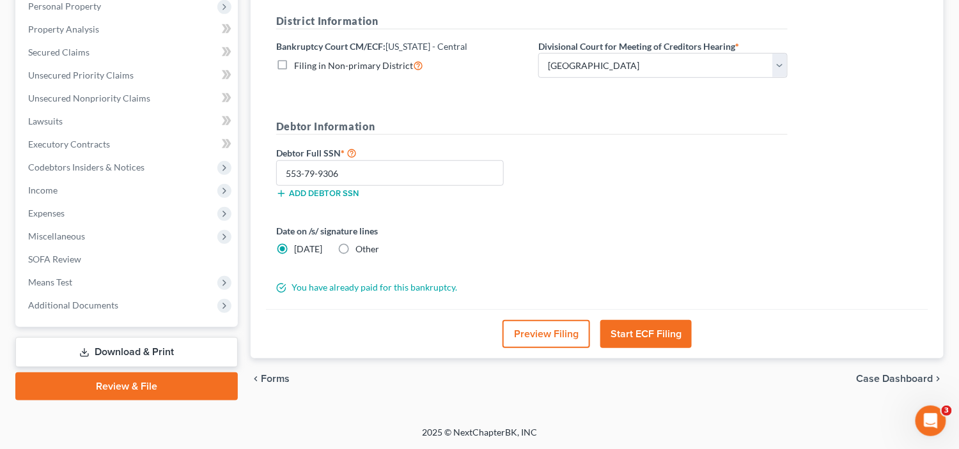
scroll to position [228, 0]
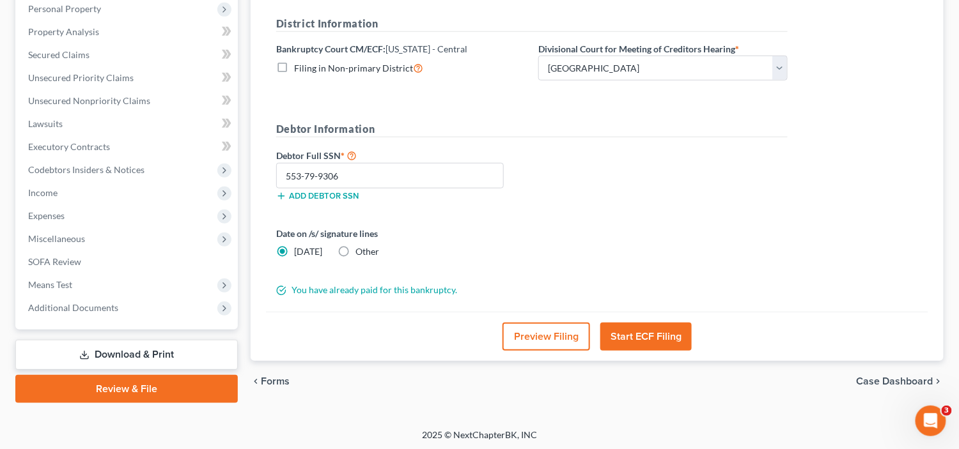
click at [655, 343] on button "Start ECF Filing" at bounding box center [645, 337] width 91 height 28
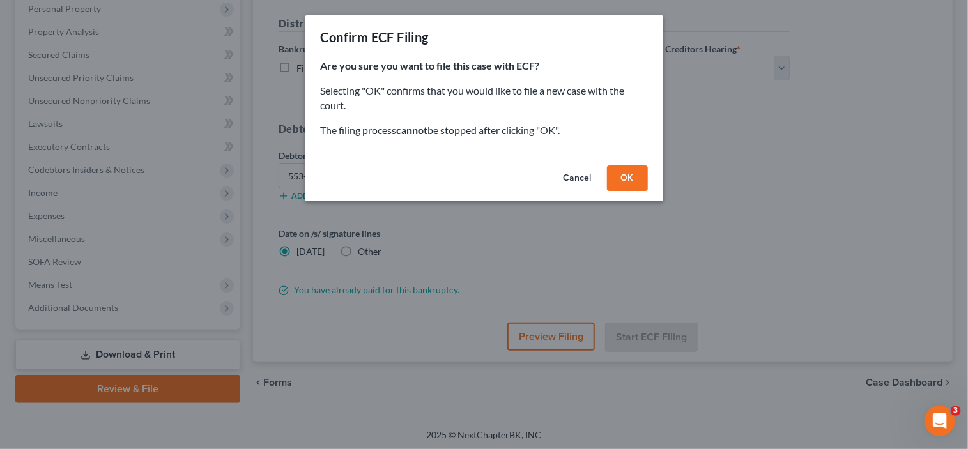
click at [630, 176] on button "OK" at bounding box center [627, 179] width 41 height 26
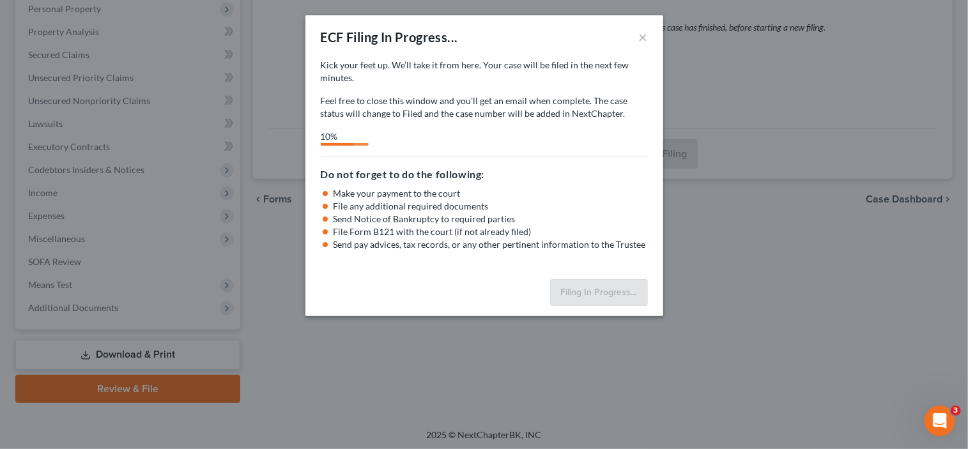
select select "1"
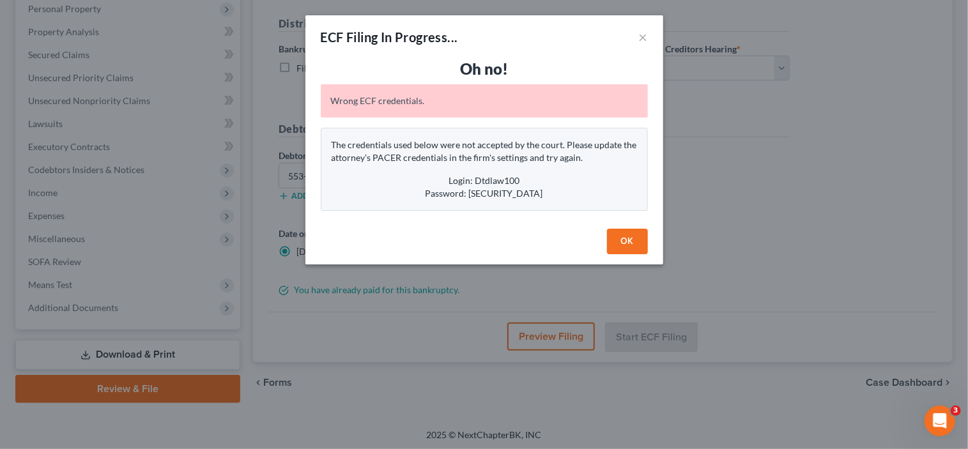
click at [632, 249] on button "OK" at bounding box center [627, 242] width 41 height 26
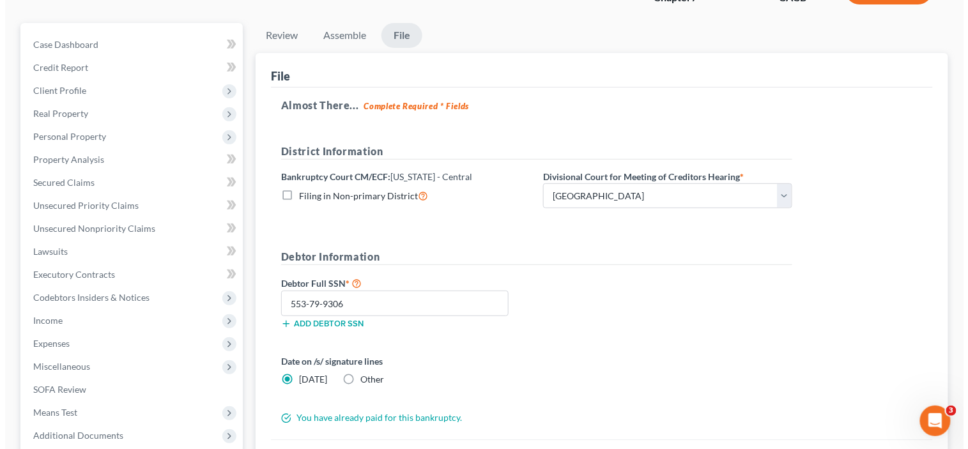
scroll to position [164, 0]
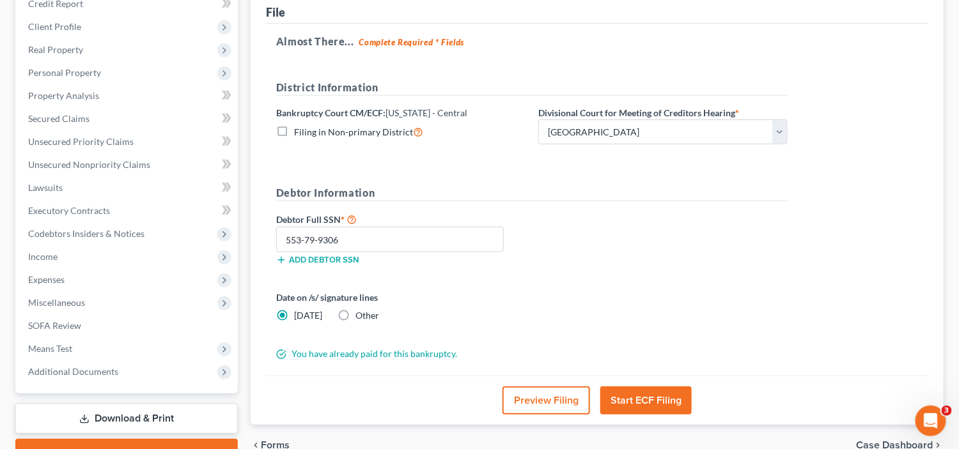
click at [531, 398] on button "Preview Filing" at bounding box center [546, 401] width 88 height 28
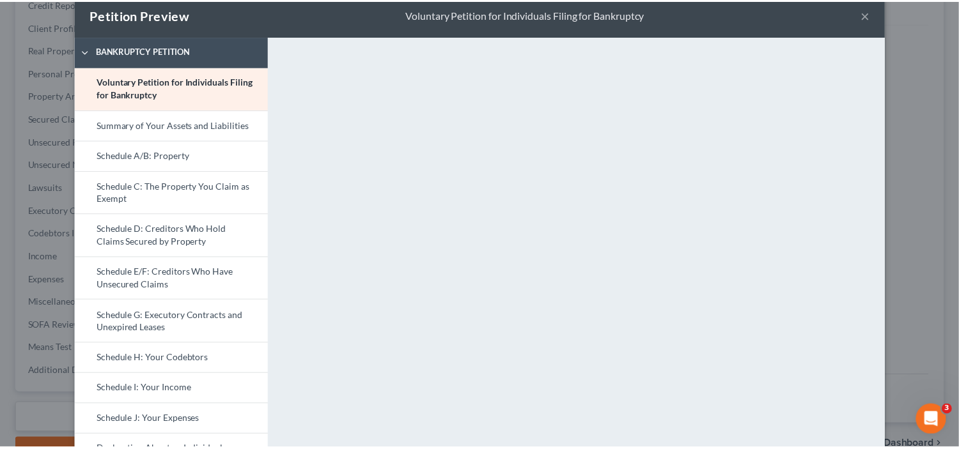
scroll to position [0, 0]
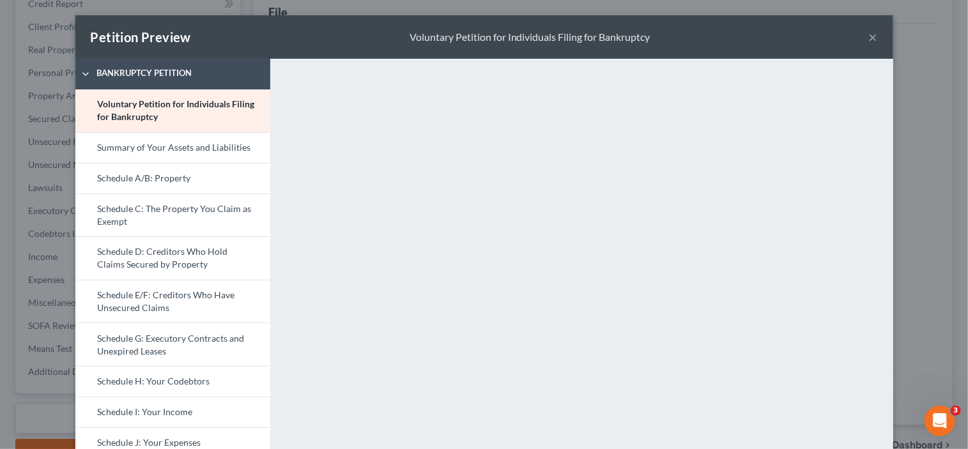
click at [874, 38] on div "Petition Preview Voluntary Petition for Individuals Filing for Bankruptcy ×" at bounding box center [484, 36] width 818 height 43
click at [870, 40] on button "×" at bounding box center [873, 36] width 9 height 15
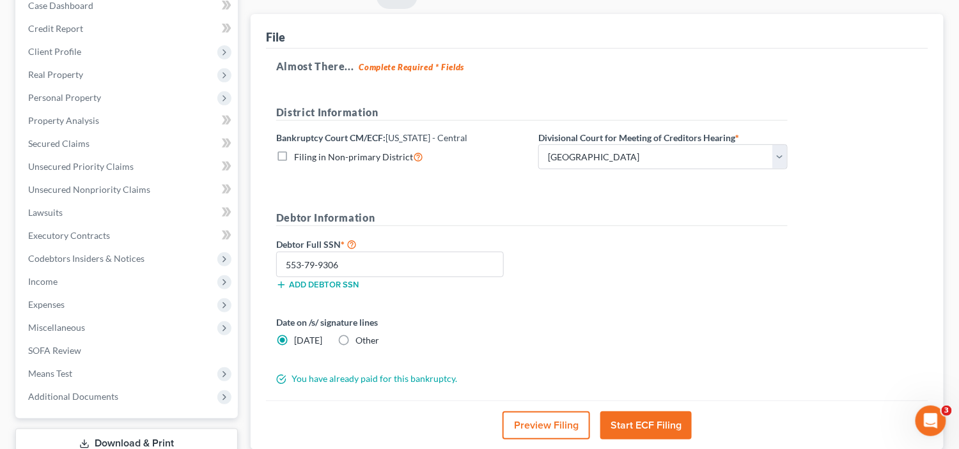
scroll to position [228, 0]
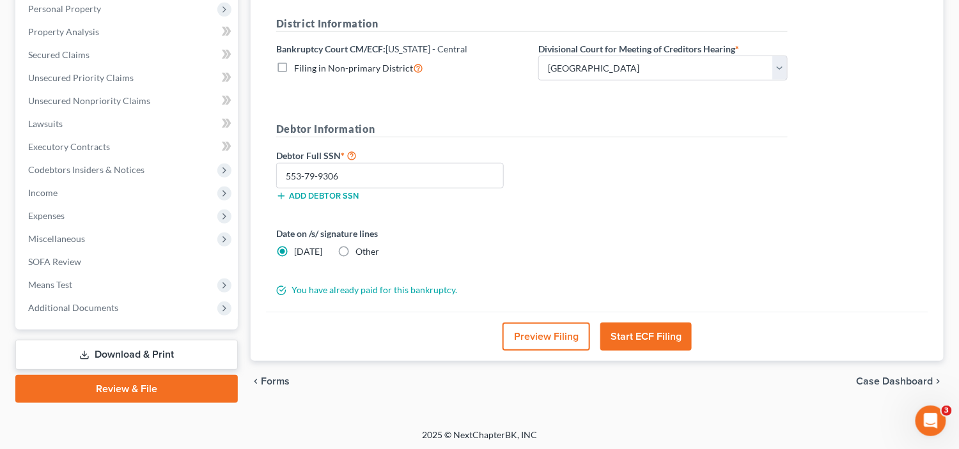
click at [144, 352] on link "Download & Print" at bounding box center [126, 355] width 222 height 30
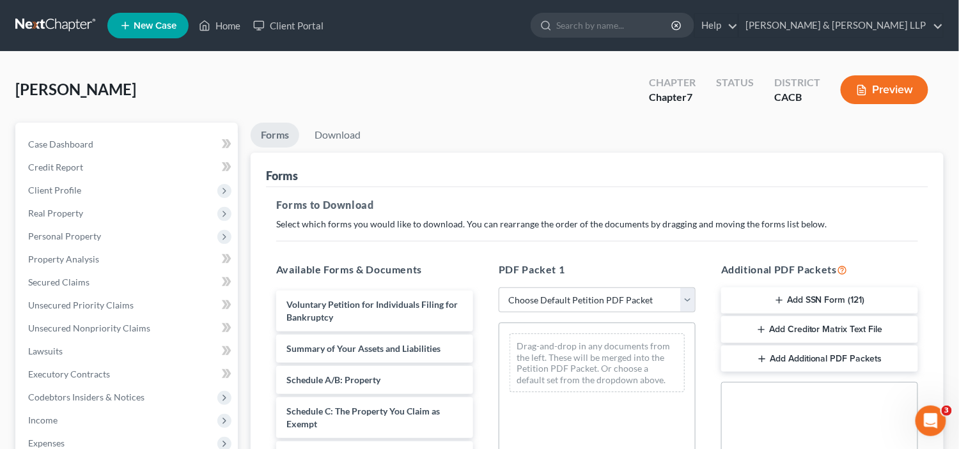
click at [849, 294] on button "Add SSN Form (121)" at bounding box center [819, 301] width 197 height 27
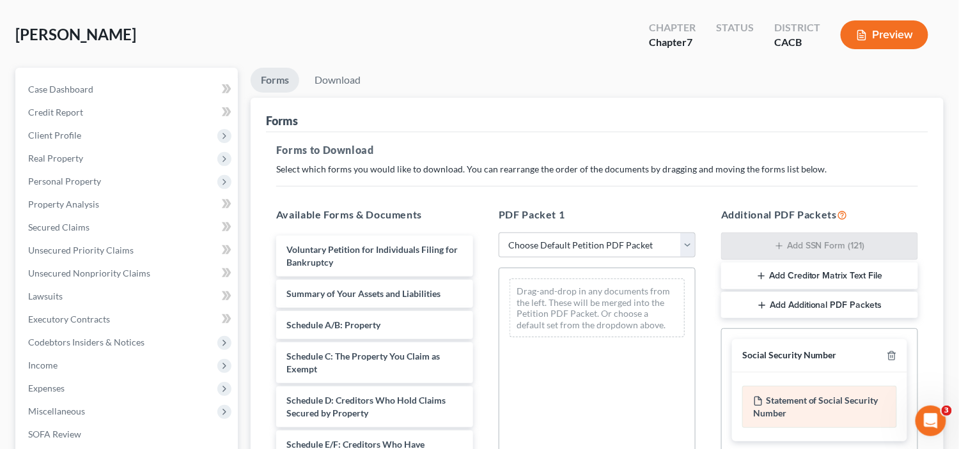
scroll to position [192, 0]
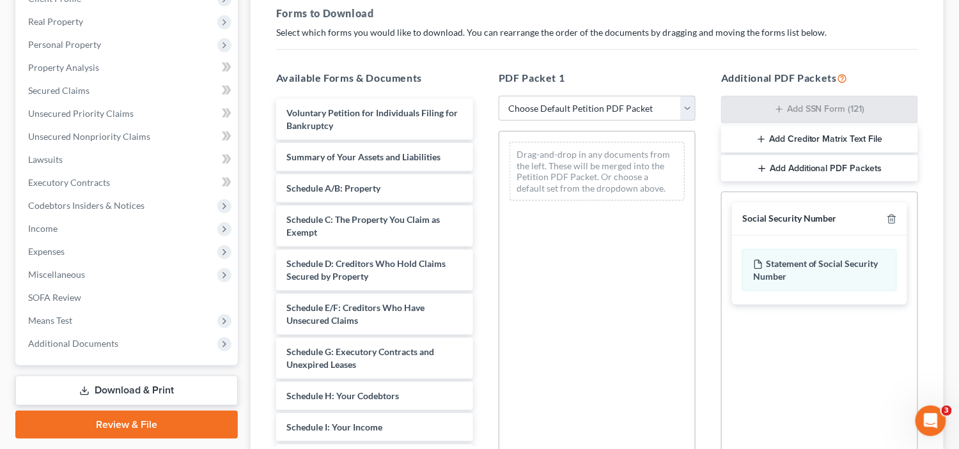
click at [799, 214] on div "Social Security Number" at bounding box center [789, 219] width 95 height 12
click at [831, 268] on div "Statement of Social Security Number" at bounding box center [819, 270] width 155 height 42
click at [831, 269] on div "Statement of Social Security Number" at bounding box center [819, 270] width 155 height 42
click at [778, 269] on div "Statement of Social Security Number" at bounding box center [819, 270] width 155 height 42
click at [780, 270] on div "Statement of Social Security Number" at bounding box center [819, 270] width 155 height 42
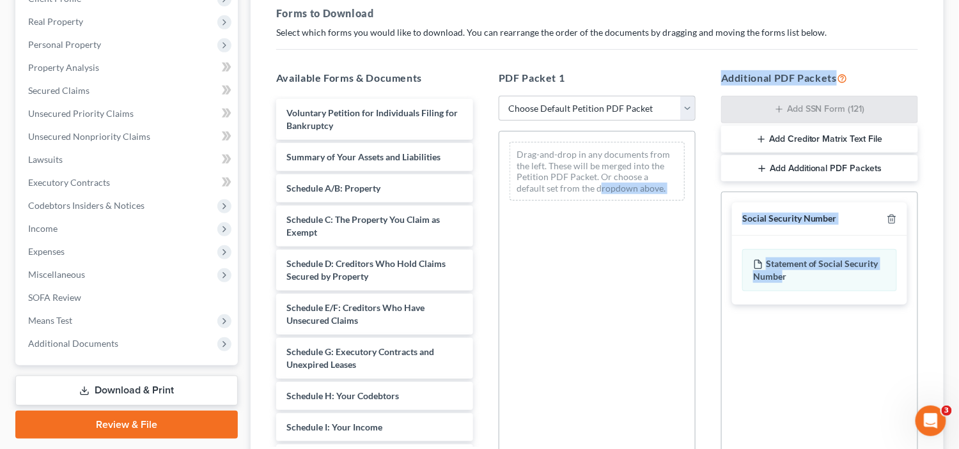
drag, startPoint x: 780, startPoint y: 270, endPoint x: 569, endPoint y: 271, distance: 211.5
click at [569, 271] on div "Available Forms & Documents Voluntary Petition for Individuals Filing for Bankr…" at bounding box center [596, 276] width 667 height 433
drag, startPoint x: 814, startPoint y: 275, endPoint x: 794, endPoint y: 247, distance: 34.9
click at [521, 243] on div "Available Forms & Documents Voluntary Petition for Individuals Filing for Bankr…" at bounding box center [596, 276] width 667 height 433
click at [662, 240] on div "Drag-and-drop in any documents from the left. These will be merged into the Pet…" at bounding box center [597, 307] width 197 height 352
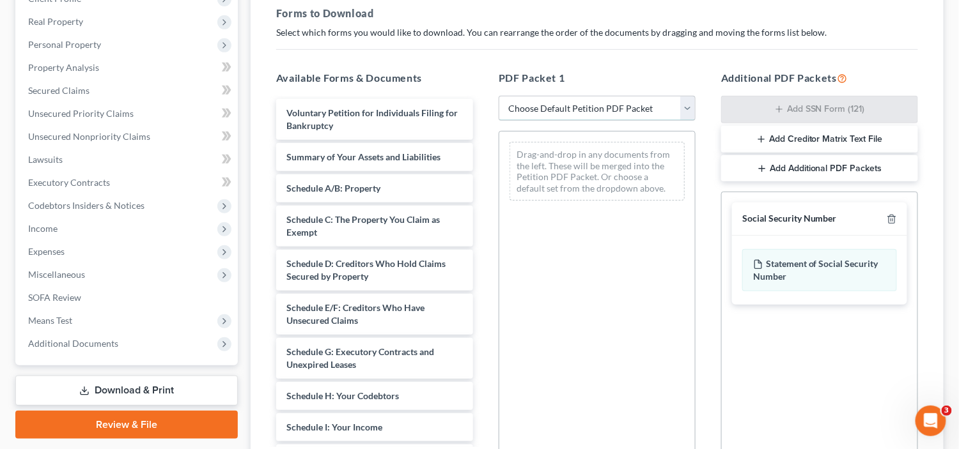
click at [620, 112] on select "Choose Default Petition PDF Packet Complete Bankruptcy Petition (all forms and …" at bounding box center [597, 109] width 197 height 26
select select "3"
click at [499, 96] on select "Choose Default Petition PDF Packet Complete Bankruptcy Petition (all forms and …" at bounding box center [597, 109] width 197 height 26
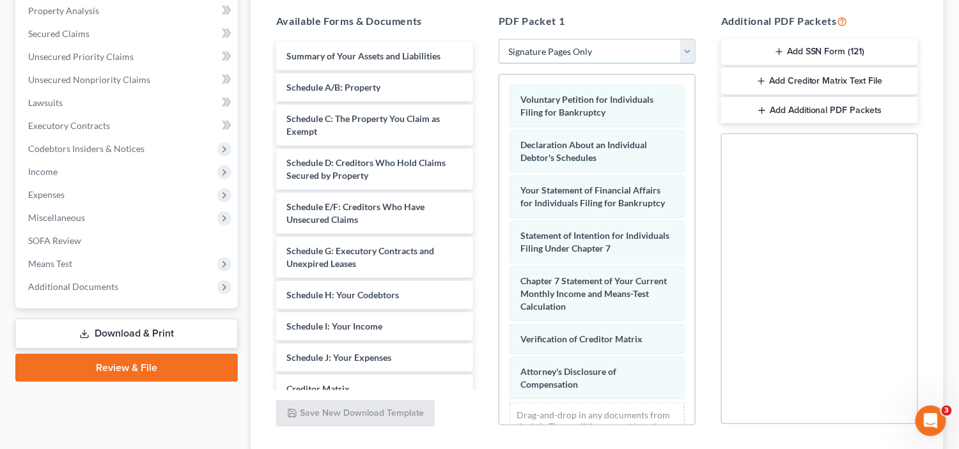
scroll to position [146, 0]
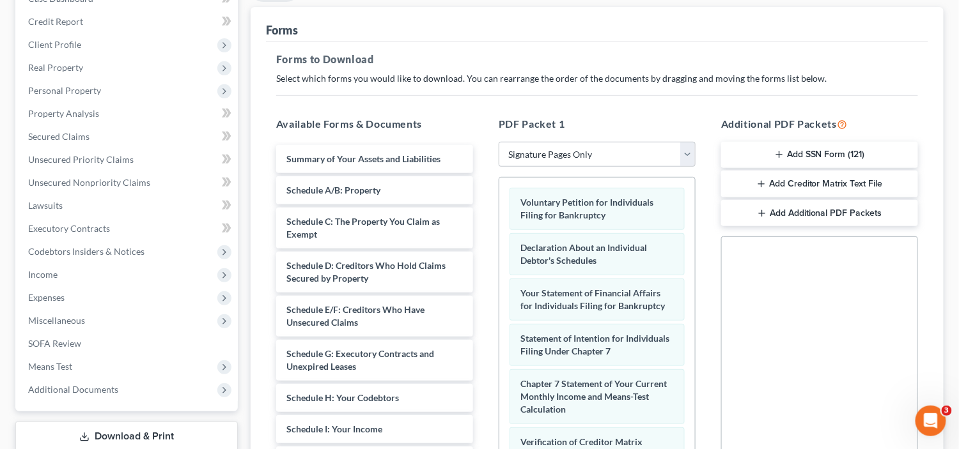
click at [838, 150] on button "Add SSN Form (121)" at bounding box center [819, 155] width 197 height 27
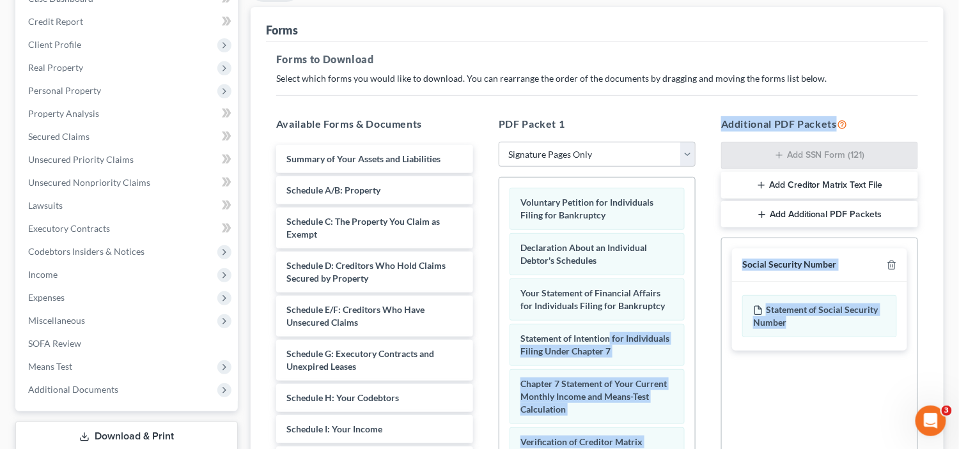
drag, startPoint x: 794, startPoint y: 315, endPoint x: 706, endPoint y: 315, distance: 88.2
click at [612, 320] on div "Available Forms & Documents Summary of Your Assets and Liabilities Schedule A/B…" at bounding box center [596, 322] width 667 height 433
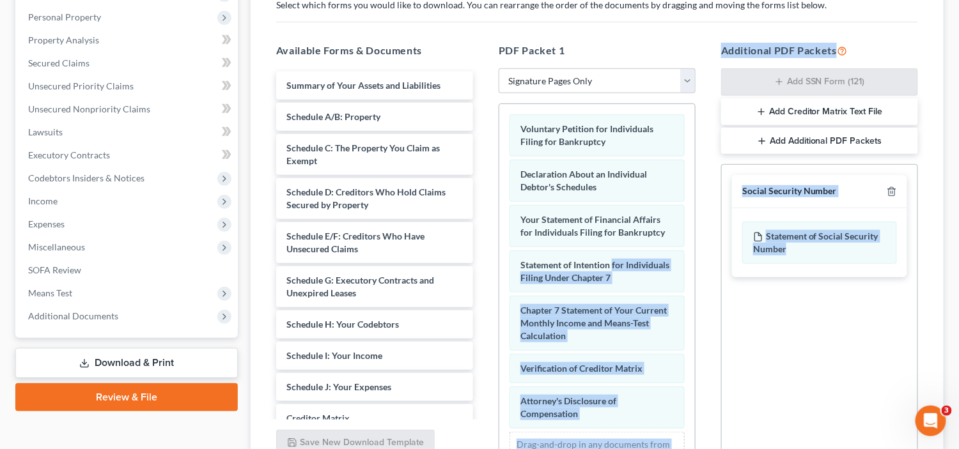
scroll to position [337, 0]
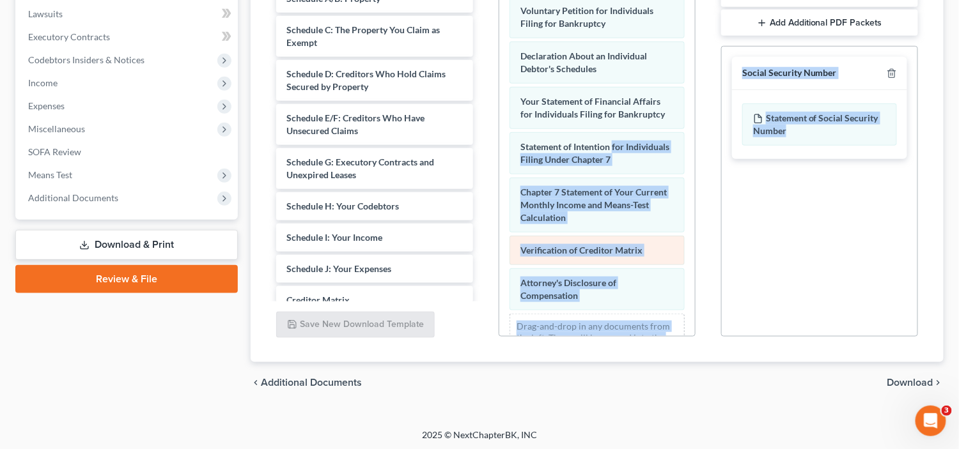
click at [599, 256] on div "Verification of Creditor Matrix" at bounding box center [596, 250] width 175 height 29
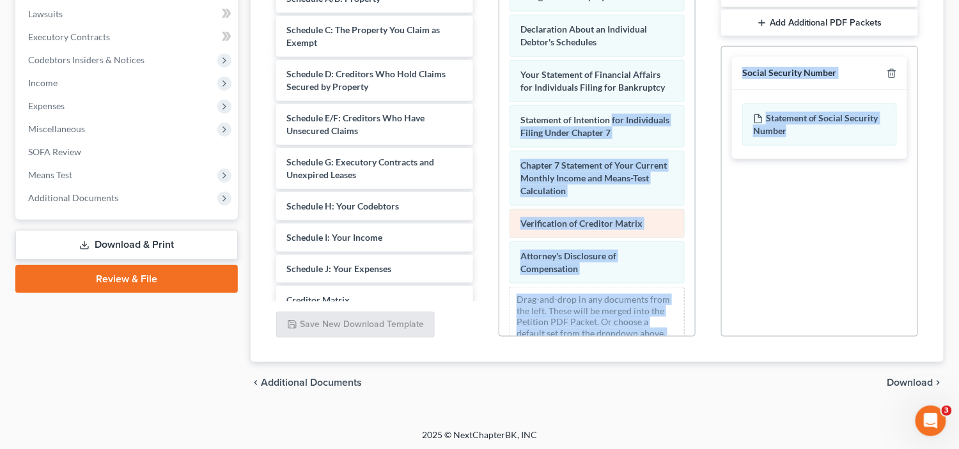
scroll to position [0, 0]
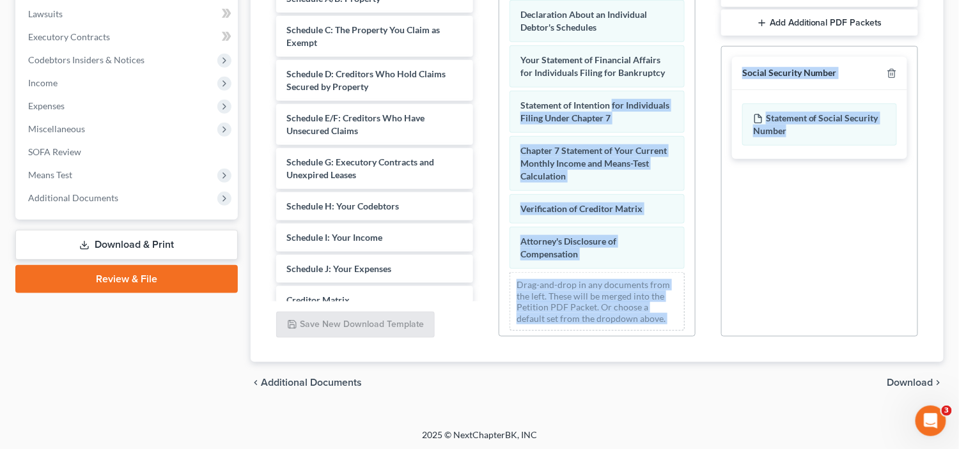
click at [668, 293] on div "Drag-and-drop in any documents from the left. These will be merged into the Pet…" at bounding box center [596, 301] width 175 height 59
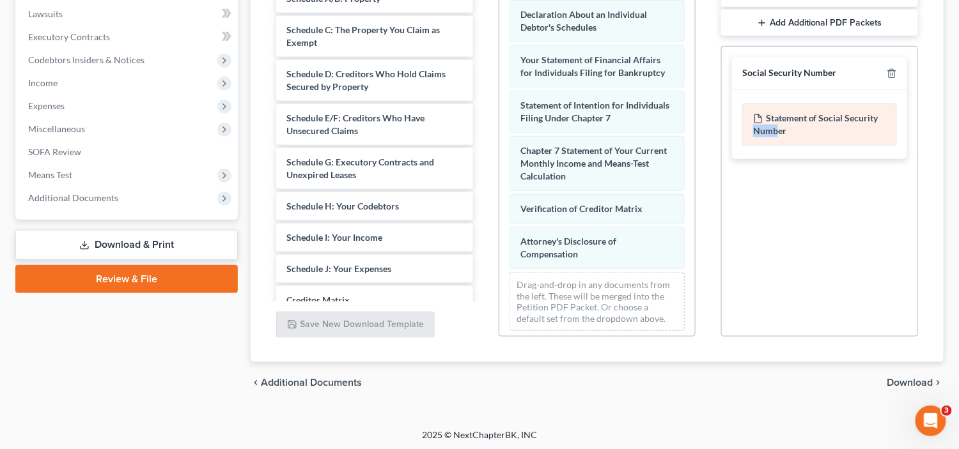
drag, startPoint x: 775, startPoint y: 121, endPoint x: 796, endPoint y: 120, distance: 21.2
click at [751, 143] on div "Statement of Social Security Number" at bounding box center [819, 124] width 175 height 69
click at [805, 116] on div "Statement of Social Security Number" at bounding box center [819, 125] width 155 height 42
drag, startPoint x: 850, startPoint y: 118, endPoint x: 844, endPoint y: 121, distance: 7.1
click at [844, 132] on div "Statement of Social Security Number" at bounding box center [819, 125] width 155 height 42
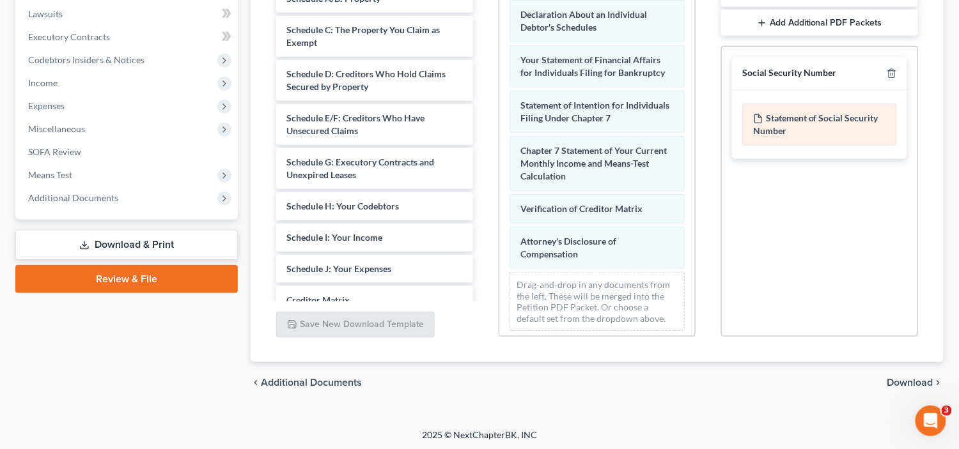
click at [844, 118] on div "Statement of Social Security Number" at bounding box center [819, 125] width 155 height 42
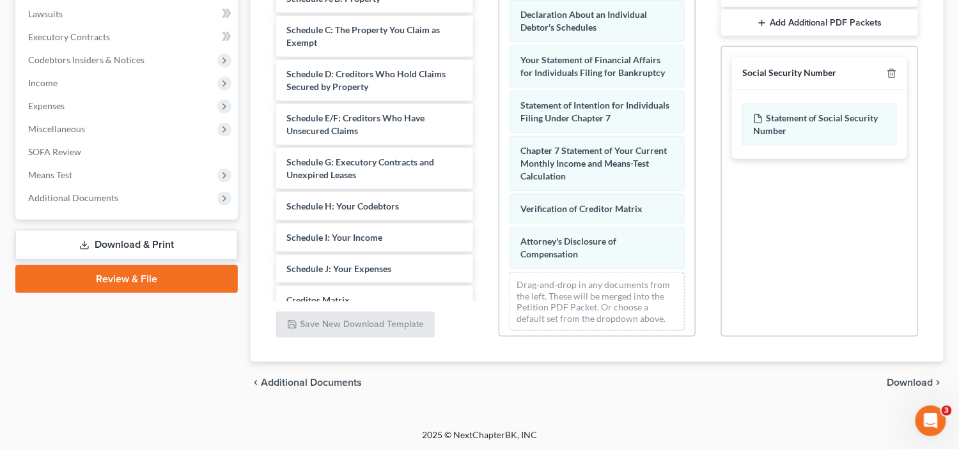
scroll to position [20, 0]
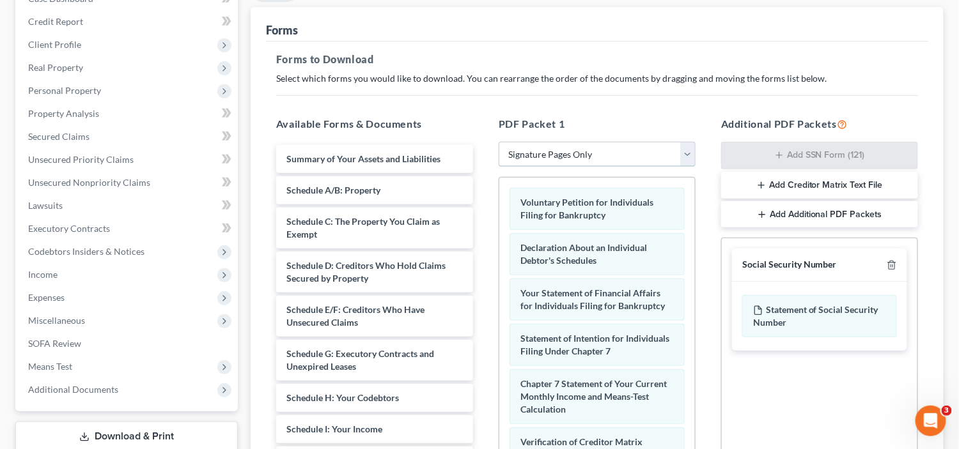
click at [655, 157] on select "Choose Default Petition PDF Packet Complete Bankruptcy Petition (all forms and …" at bounding box center [597, 155] width 197 height 26
click at [663, 113] on div "PDF Packet 1 Choose Default Petition PDF Packet Complete Bankruptcy Petition (a…" at bounding box center [597, 322] width 222 height 433
click at [810, 303] on div "Statement of Social Security Number" at bounding box center [819, 316] width 155 height 42
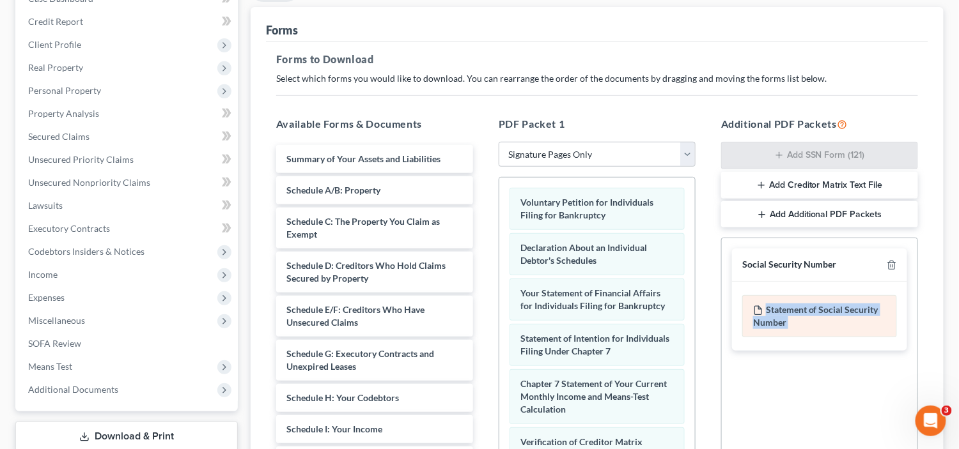
click at [810, 303] on div "Statement of Social Security Number" at bounding box center [819, 316] width 155 height 42
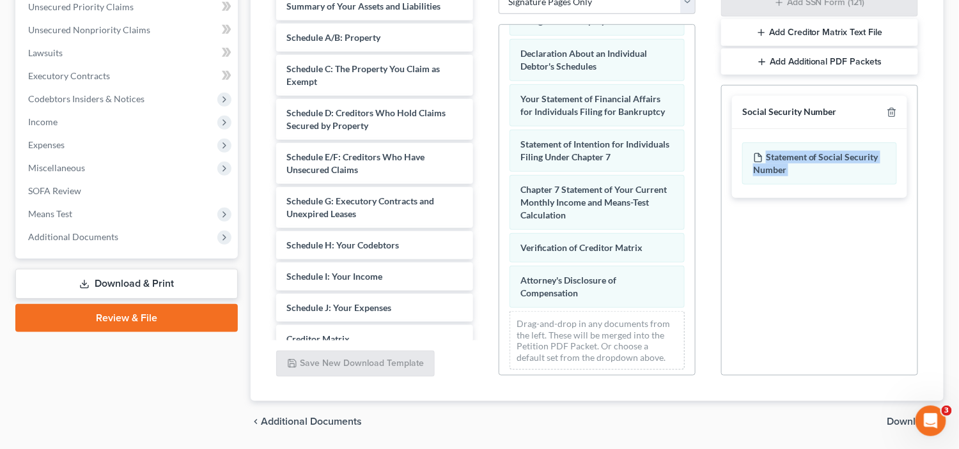
scroll to position [274, 0]
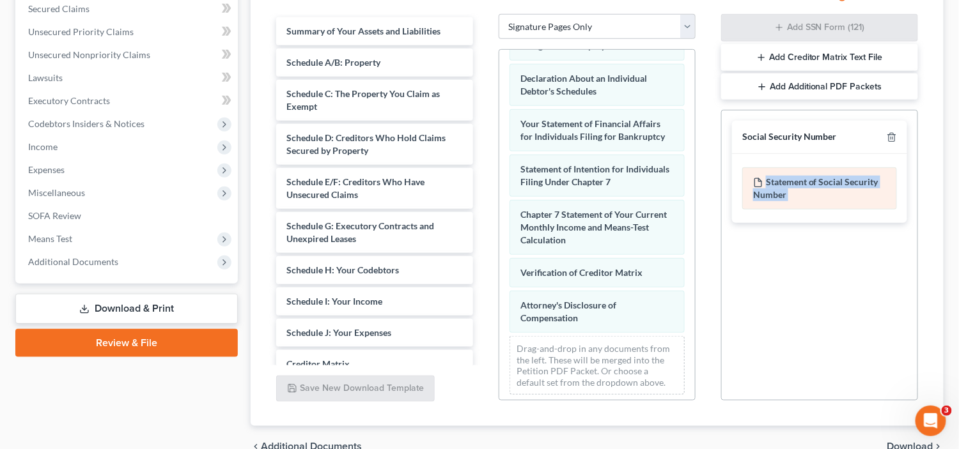
click at [790, 184] on div "Statement of Social Security Number" at bounding box center [819, 188] width 155 height 42
click at [794, 199] on div "Statement of Social Security Number" at bounding box center [819, 188] width 155 height 42
click at [814, 261] on div "Social Security Number Statement of Social Security Number Creditor Matrix Text…" at bounding box center [819, 255] width 197 height 291
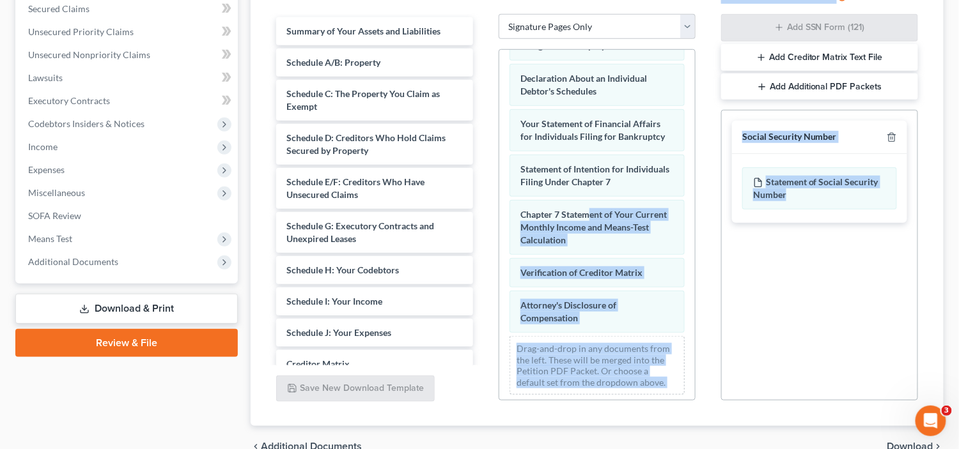
drag, startPoint x: 789, startPoint y: 193, endPoint x: 744, endPoint y: 216, distance: 50.3
click at [619, 212] on div "Available Forms & Documents Summary of Your Assets and Liabilities Schedule A/B…" at bounding box center [596, 194] width 667 height 433
click at [840, 267] on div "Social Security Number Statement of Social Security Number Creditor Matrix Text…" at bounding box center [819, 255] width 197 height 291
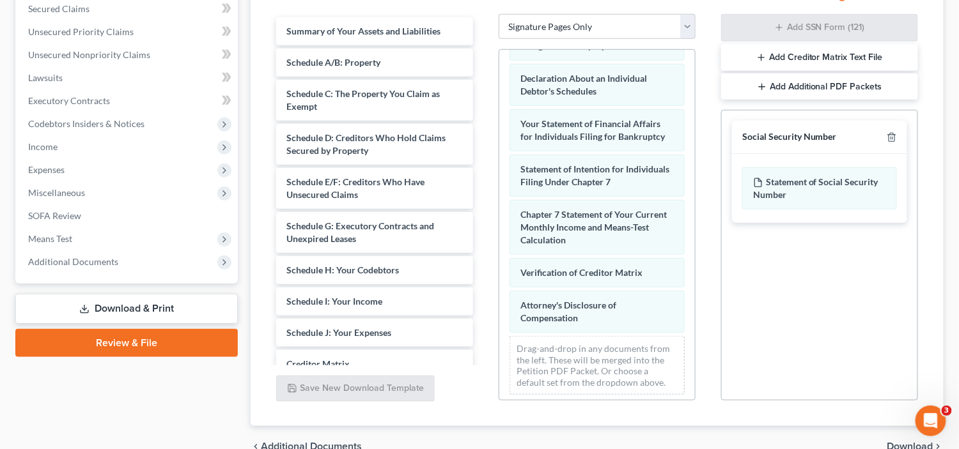
click at [824, 132] on div "Social Security Number" at bounding box center [789, 137] width 95 height 12
click at [794, 139] on div "Social Security Number" at bounding box center [789, 137] width 95 height 12
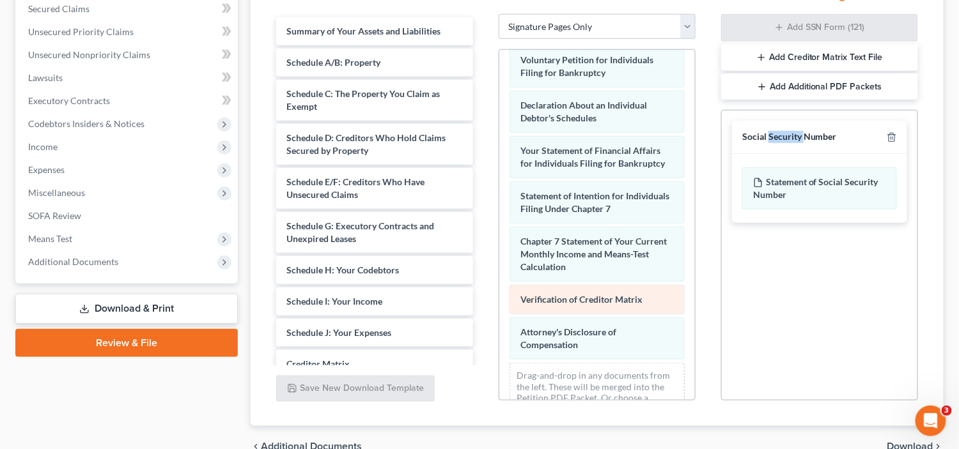
scroll to position [0, 0]
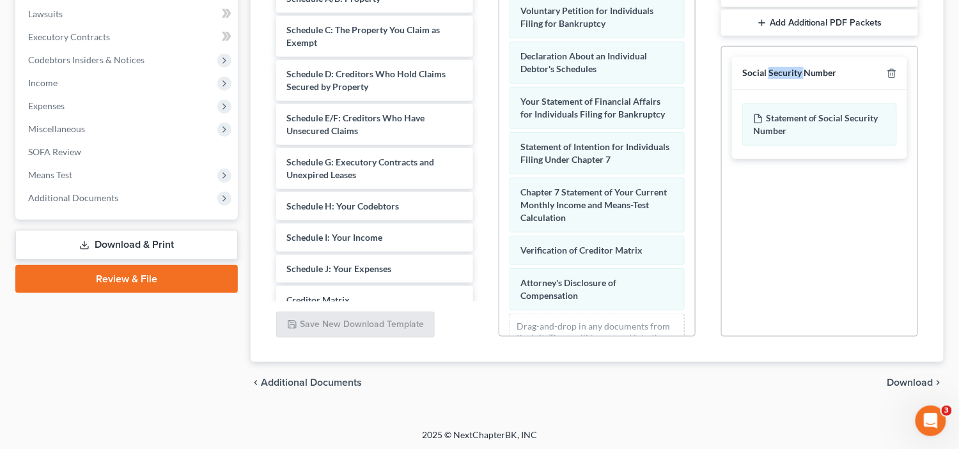
click at [903, 378] on span "Download" at bounding box center [910, 383] width 46 height 10
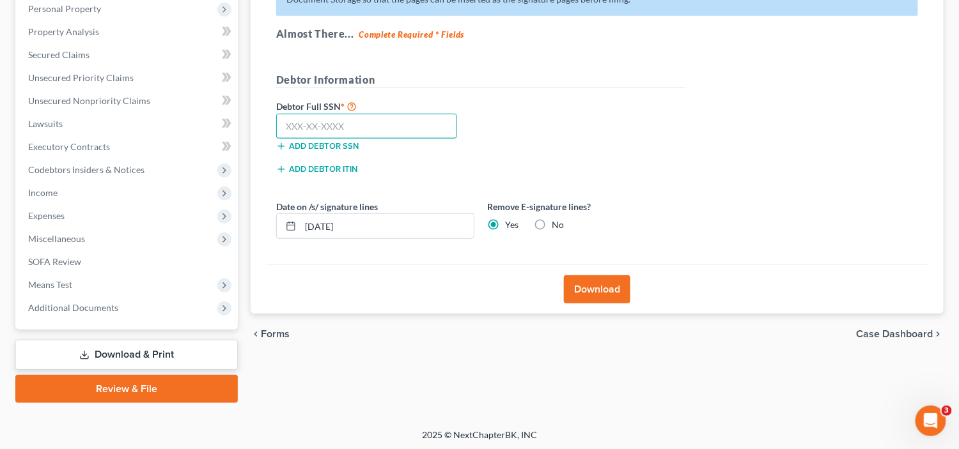
click at [353, 123] on input "text" at bounding box center [366, 127] width 181 height 26
type input "553-79-9306"
click at [592, 288] on button "Download" at bounding box center [597, 289] width 66 height 28
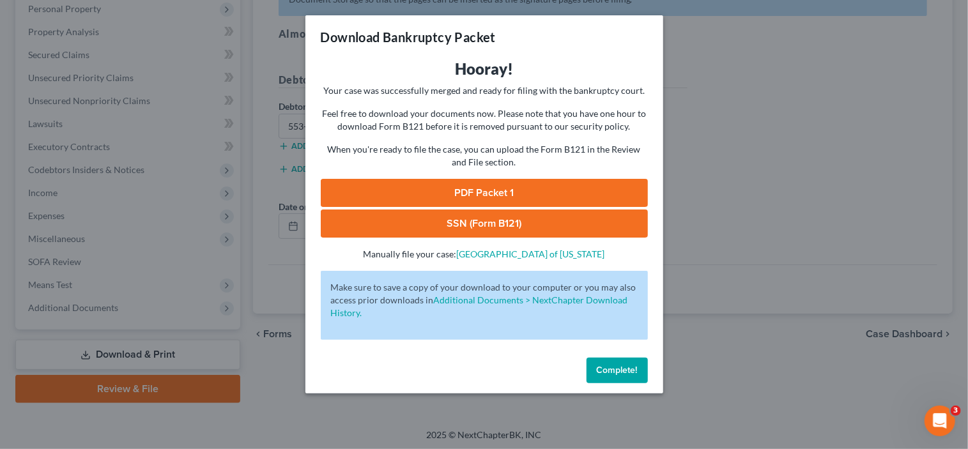
click at [500, 223] on link "SSN (Form B121)" at bounding box center [484, 224] width 327 height 28
click at [615, 371] on span "Complete!" at bounding box center [617, 370] width 41 height 11
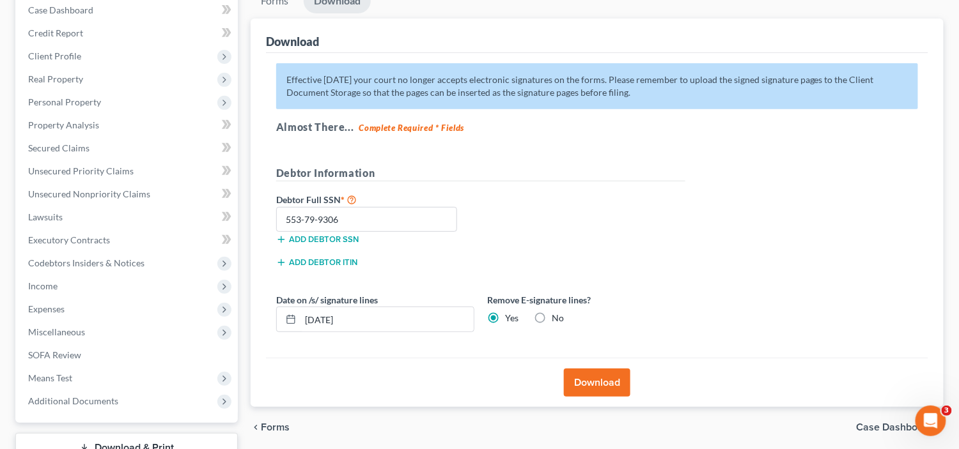
scroll to position [192, 0]
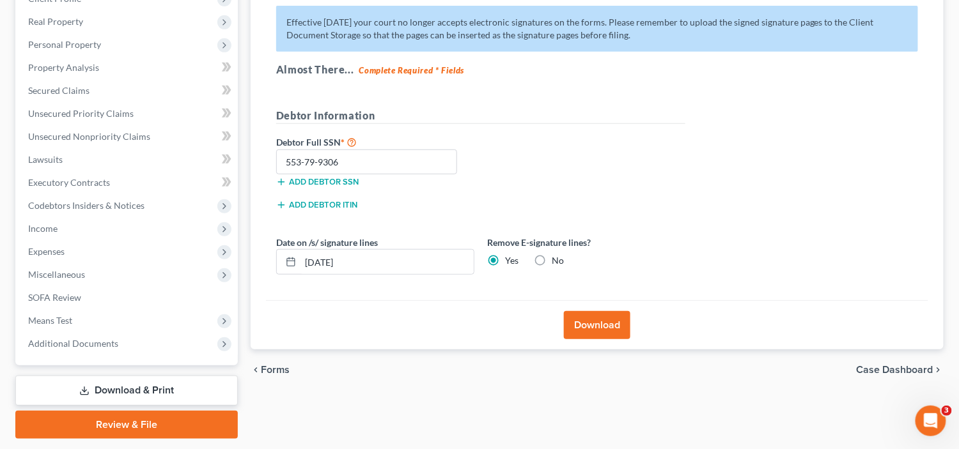
click at [276, 370] on span "Forms" at bounding box center [275, 370] width 29 height 10
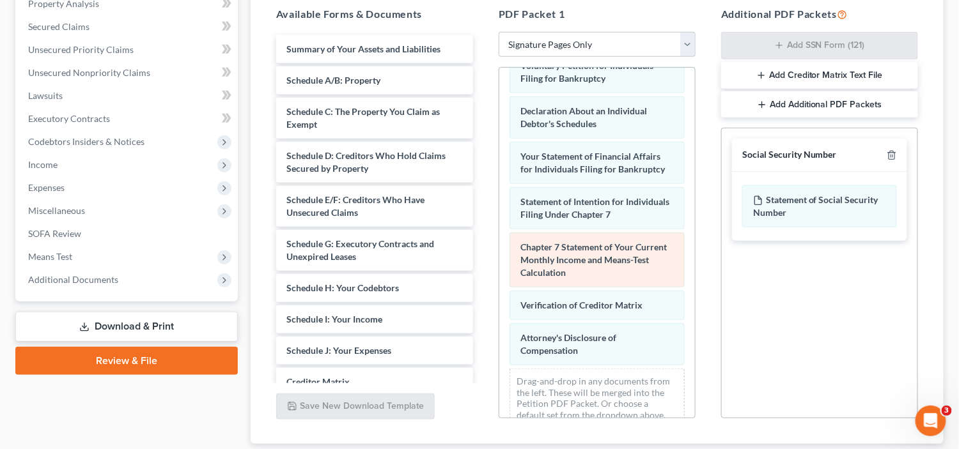
scroll to position [42, 0]
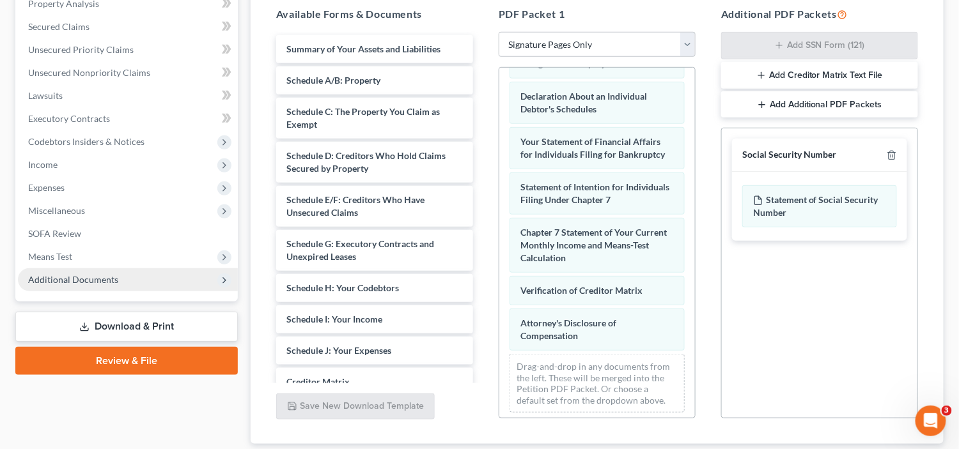
click at [109, 281] on span "Additional Documents" at bounding box center [73, 279] width 90 height 11
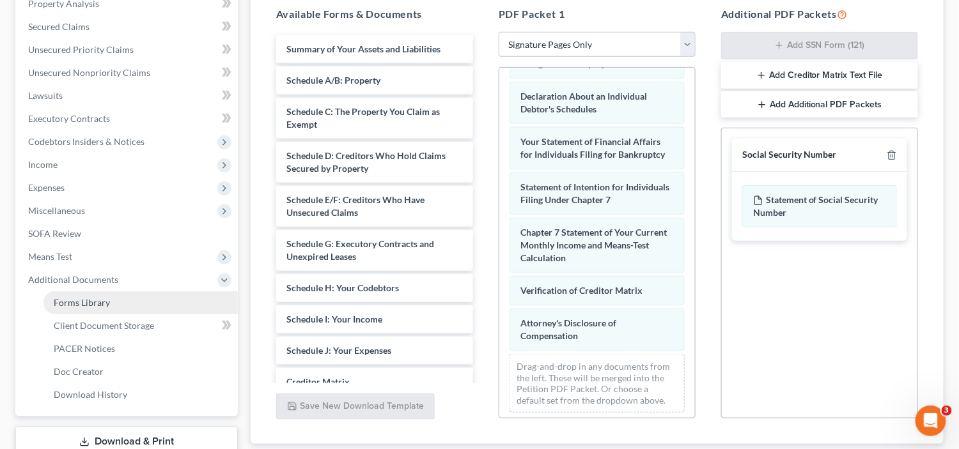
click at [100, 305] on span "Forms Library" at bounding box center [82, 302] width 56 height 11
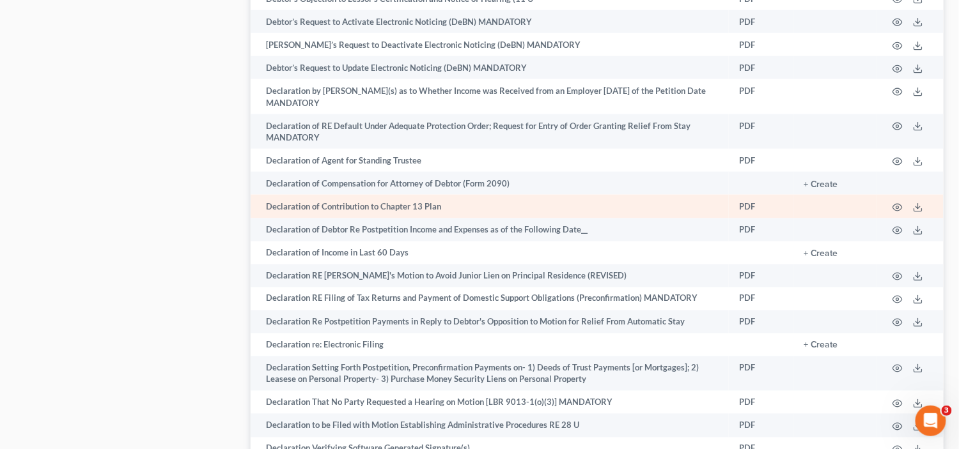
scroll to position [2207, 0]
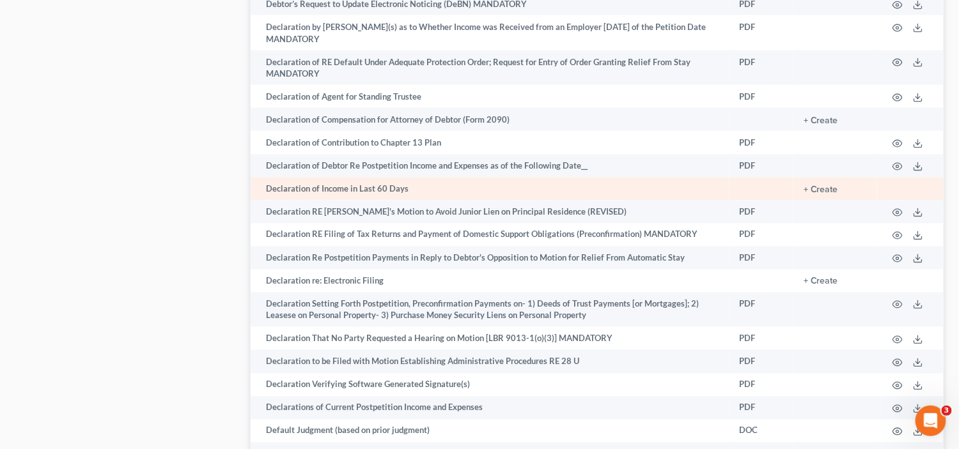
click at [499, 201] on td "Declaration of Income in Last 60 Days" at bounding box center [490, 189] width 478 height 23
click at [824, 194] on button "+ Create" at bounding box center [820, 189] width 35 height 9
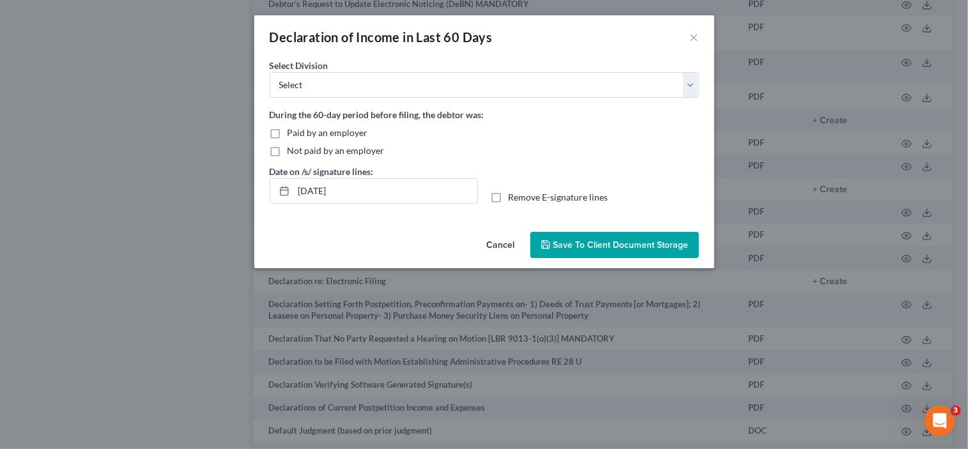
click at [285, 153] on div "Not paid by an employer" at bounding box center [484, 150] width 429 height 13
click at [288, 150] on label "Not paid by an employer" at bounding box center [336, 150] width 97 height 13
click at [293, 150] on input "Not paid by an employer" at bounding box center [297, 148] width 8 height 8
checkbox input "true"
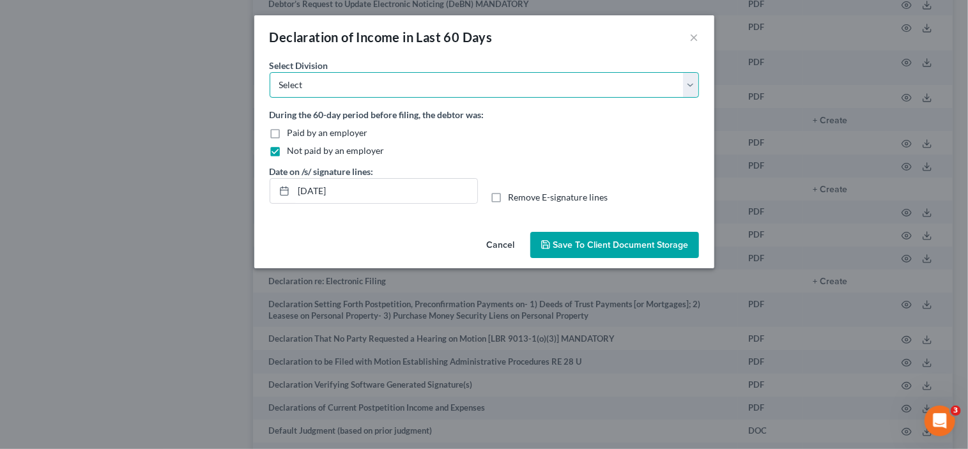
click at [421, 86] on select "Select [GEOGRAPHIC_DATA] [GEOGRAPHIC_DATA] [GEOGRAPHIC_DATA][PERSON_NAME] [GEOG…" at bounding box center [484, 85] width 429 height 26
select select "0"
click at [270, 72] on select "Select [GEOGRAPHIC_DATA] [GEOGRAPHIC_DATA] [GEOGRAPHIC_DATA][PERSON_NAME] [GEOG…" at bounding box center [484, 85] width 429 height 26
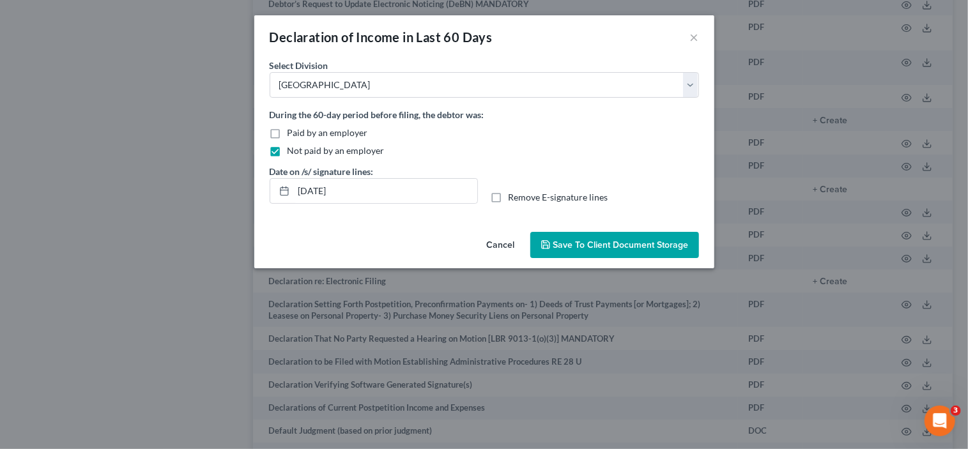
click at [634, 246] on span "Save to Client Document Storage" at bounding box center [620, 245] width 135 height 11
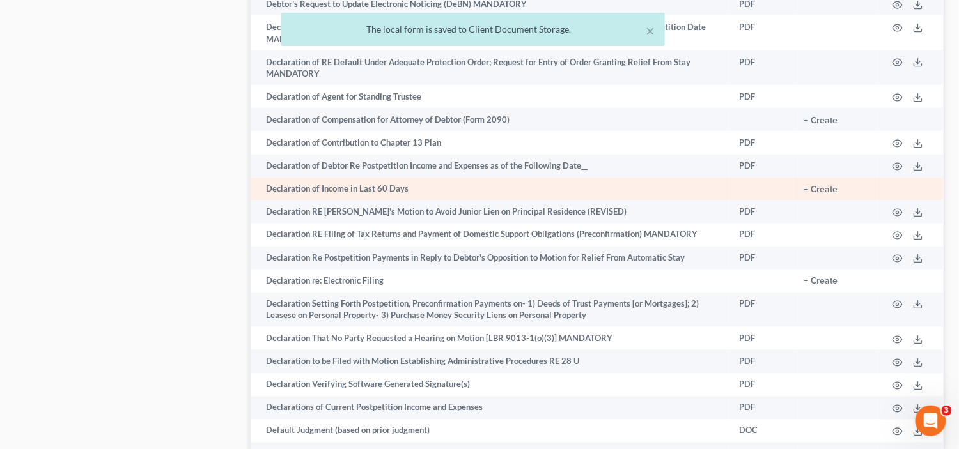
click at [424, 197] on td "Declaration of Income in Last 60 Days" at bounding box center [490, 189] width 478 height 23
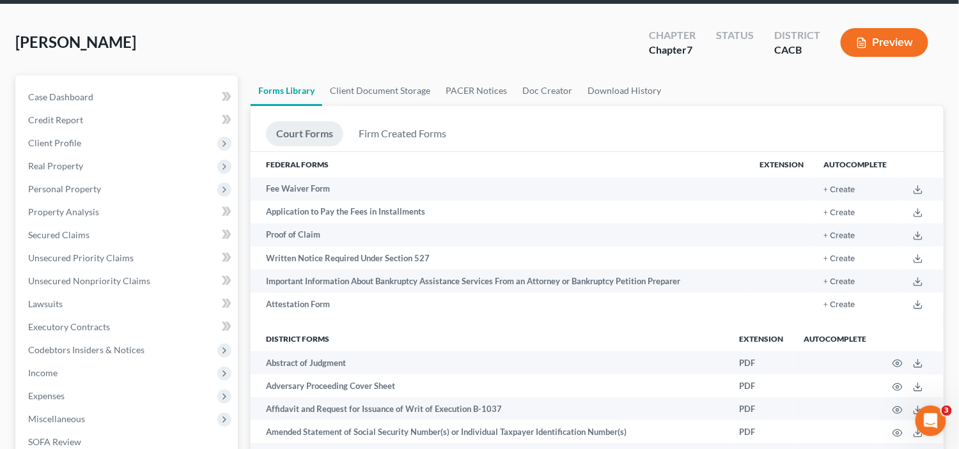
scroll to position [0, 0]
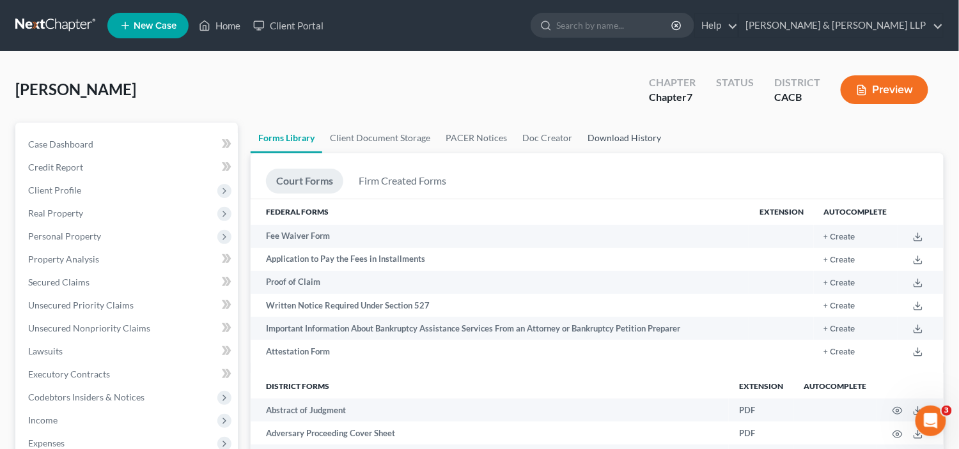
click at [609, 139] on link "Download History" at bounding box center [624, 138] width 89 height 31
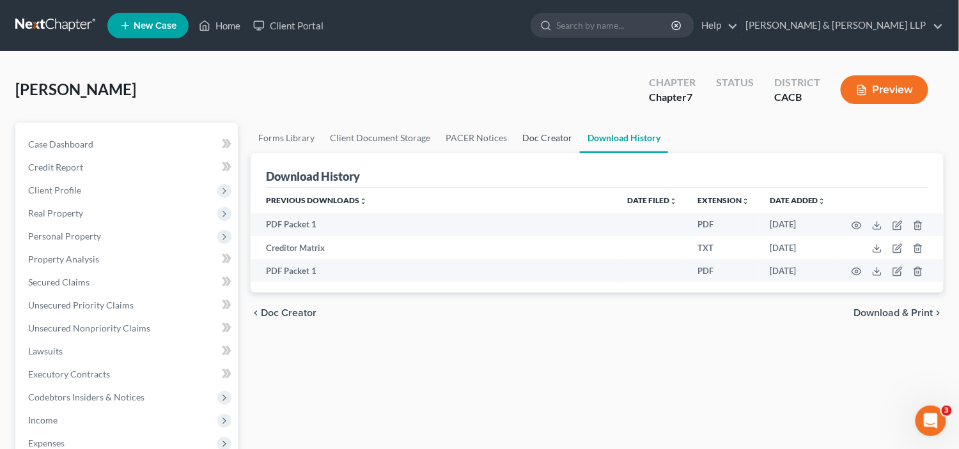
click at [551, 136] on link "Doc Creator" at bounding box center [546, 138] width 65 height 31
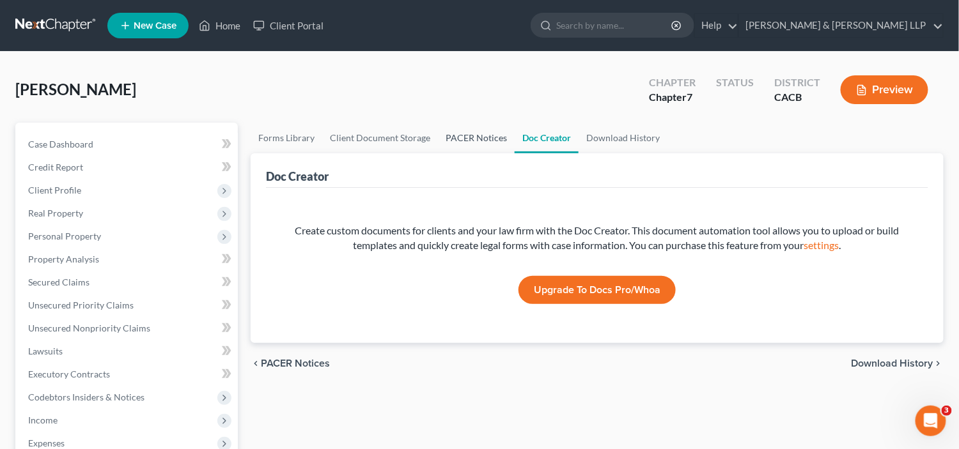
click at [490, 134] on link "PACER Notices" at bounding box center [476, 138] width 77 height 31
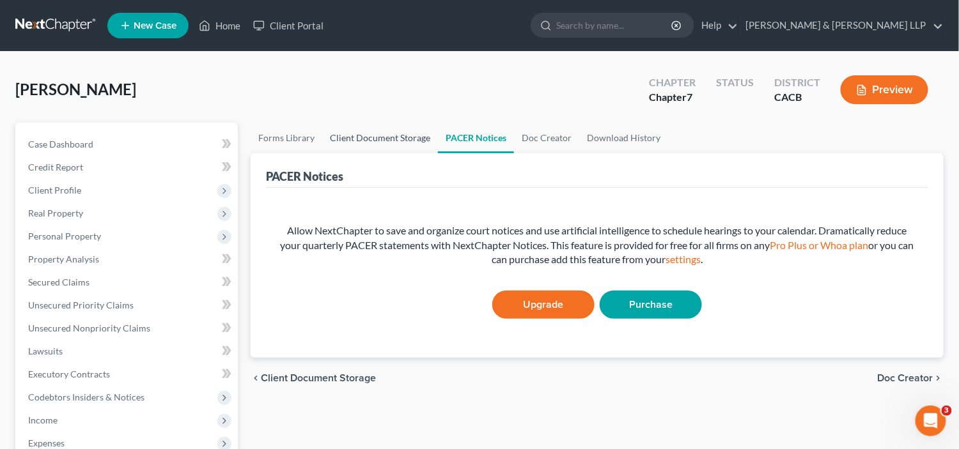
click at [382, 137] on link "Client Document Storage" at bounding box center [380, 138] width 116 height 31
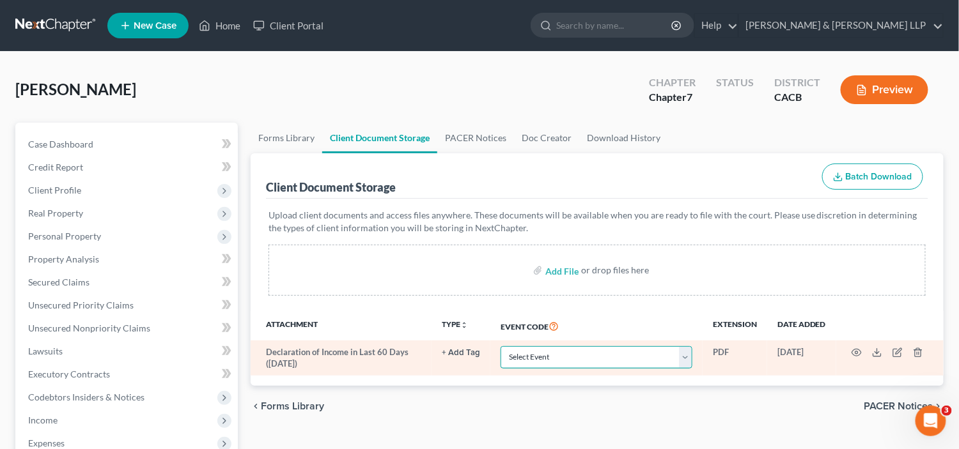
click at [645, 362] on select "Select Event Amended Chapter 11 Plan Amended Chapter 11 Small Business Plan Ame…" at bounding box center [596, 357] width 192 height 22
click at [644, 364] on select "Select Event Amended Chapter 11 Plan Amended Chapter 11 Small Business Plan Ame…" at bounding box center [596, 357] width 192 height 22
click at [646, 365] on select "Select Event Amended Chapter 11 Plan Amended Chapter 11 Small Business Plan Ame…" at bounding box center [596, 357] width 192 height 22
click at [646, 367] on td "Select Event Amended Chapter 11 Plan Amended Chapter 11 Small Business Plan Ame…" at bounding box center [596, 358] width 212 height 35
click at [857, 352] on circle "button" at bounding box center [856, 353] width 3 height 3
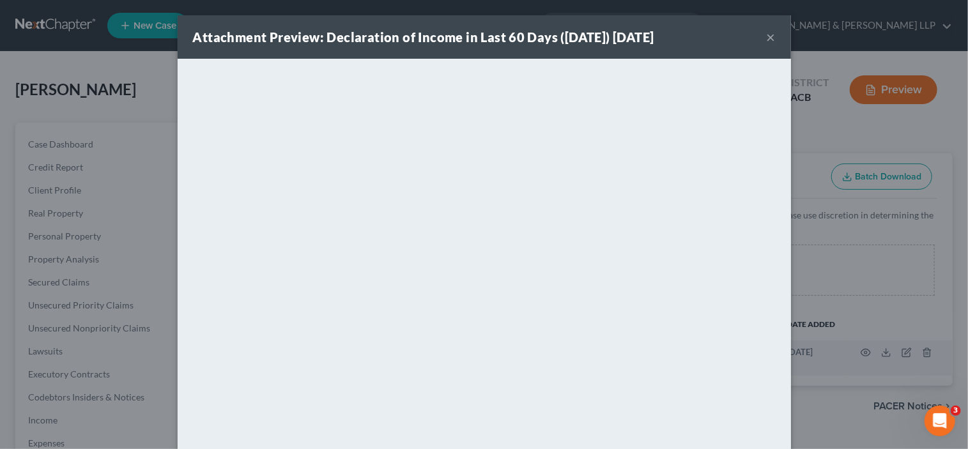
click at [767, 33] on button "×" at bounding box center [771, 36] width 9 height 15
